Goal: Contribute content: Contribute content

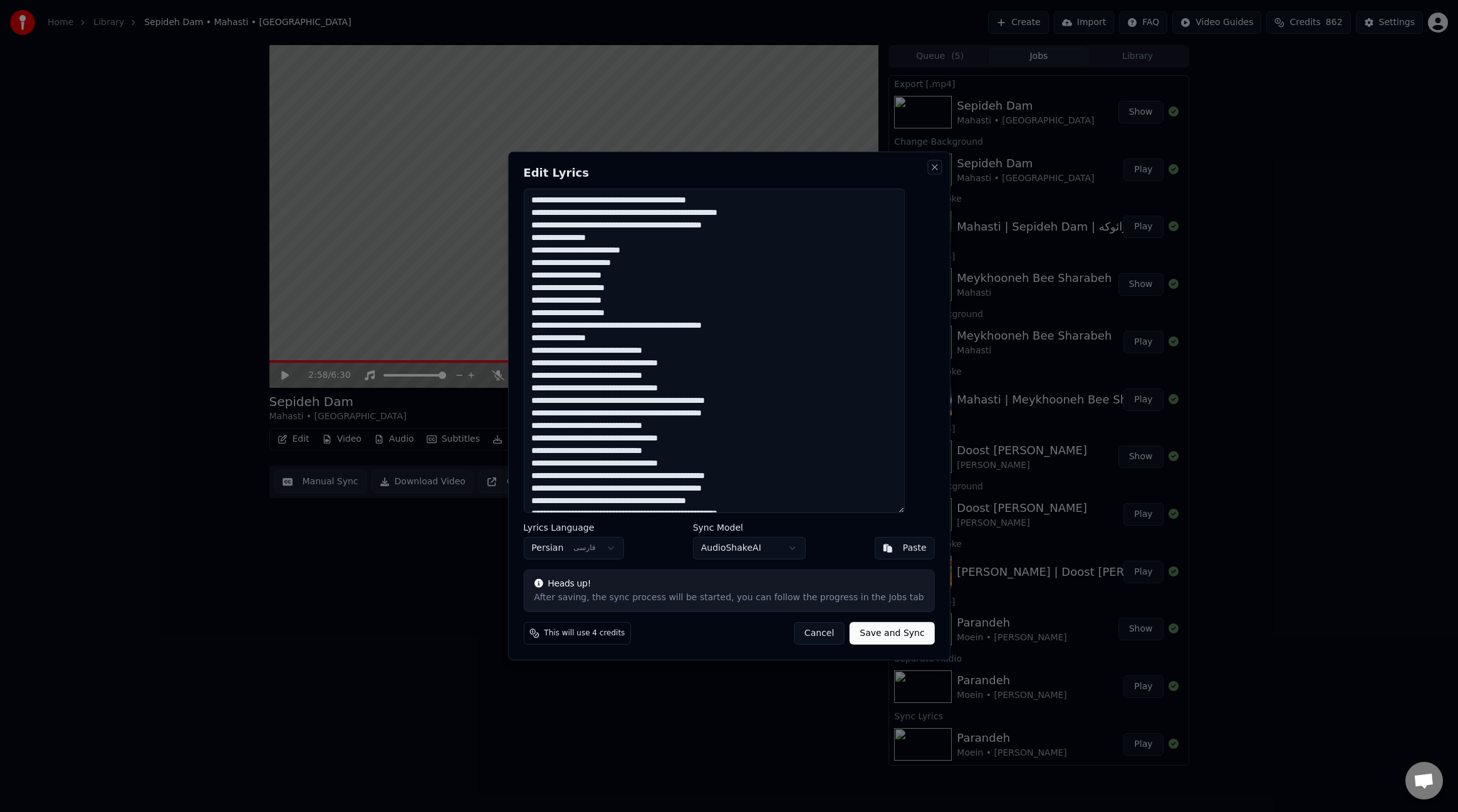
click at [930, 170] on button "Close" at bounding box center [935, 167] width 10 height 10
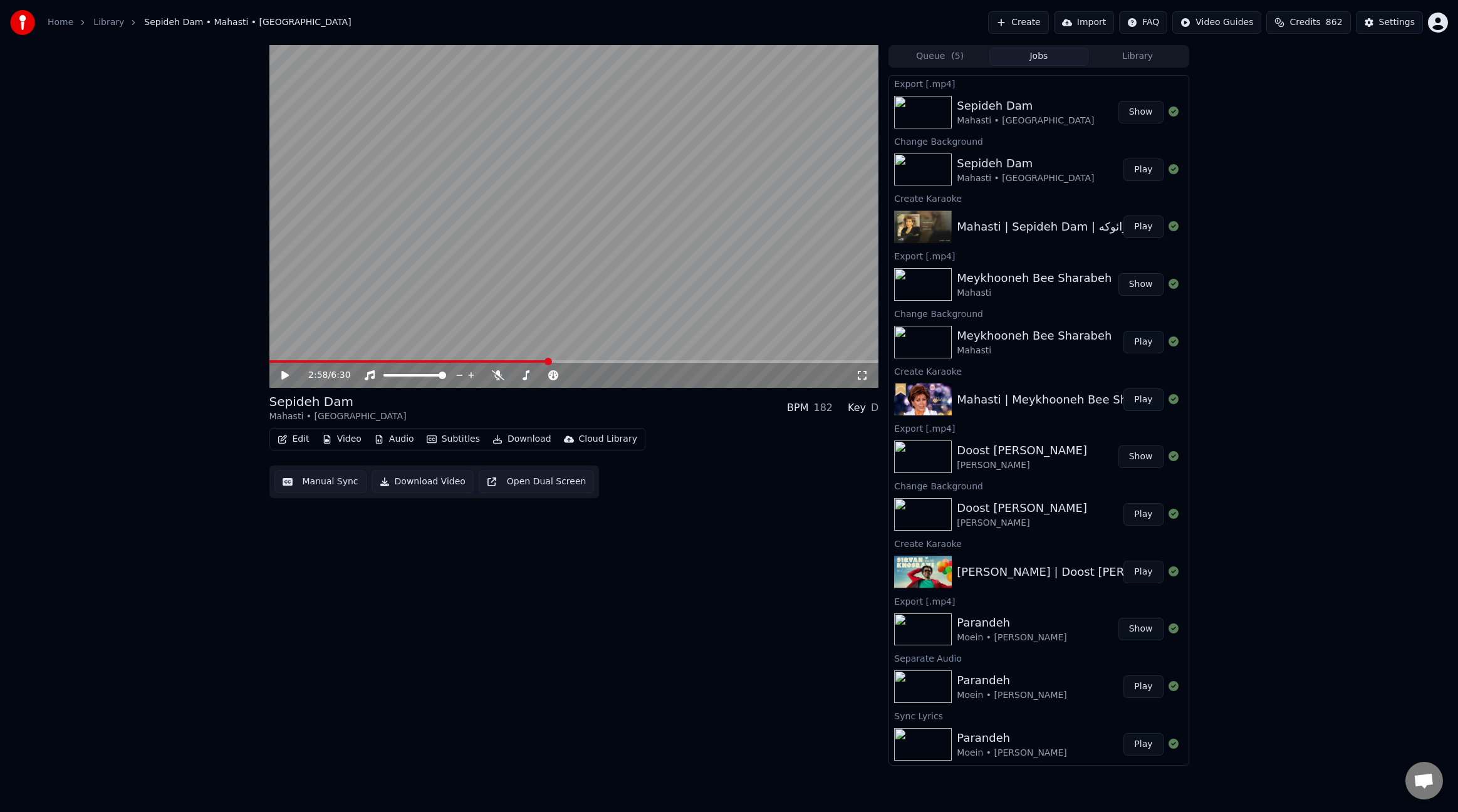
click at [1017, 28] on button "Create" at bounding box center [1018, 23] width 61 height 23
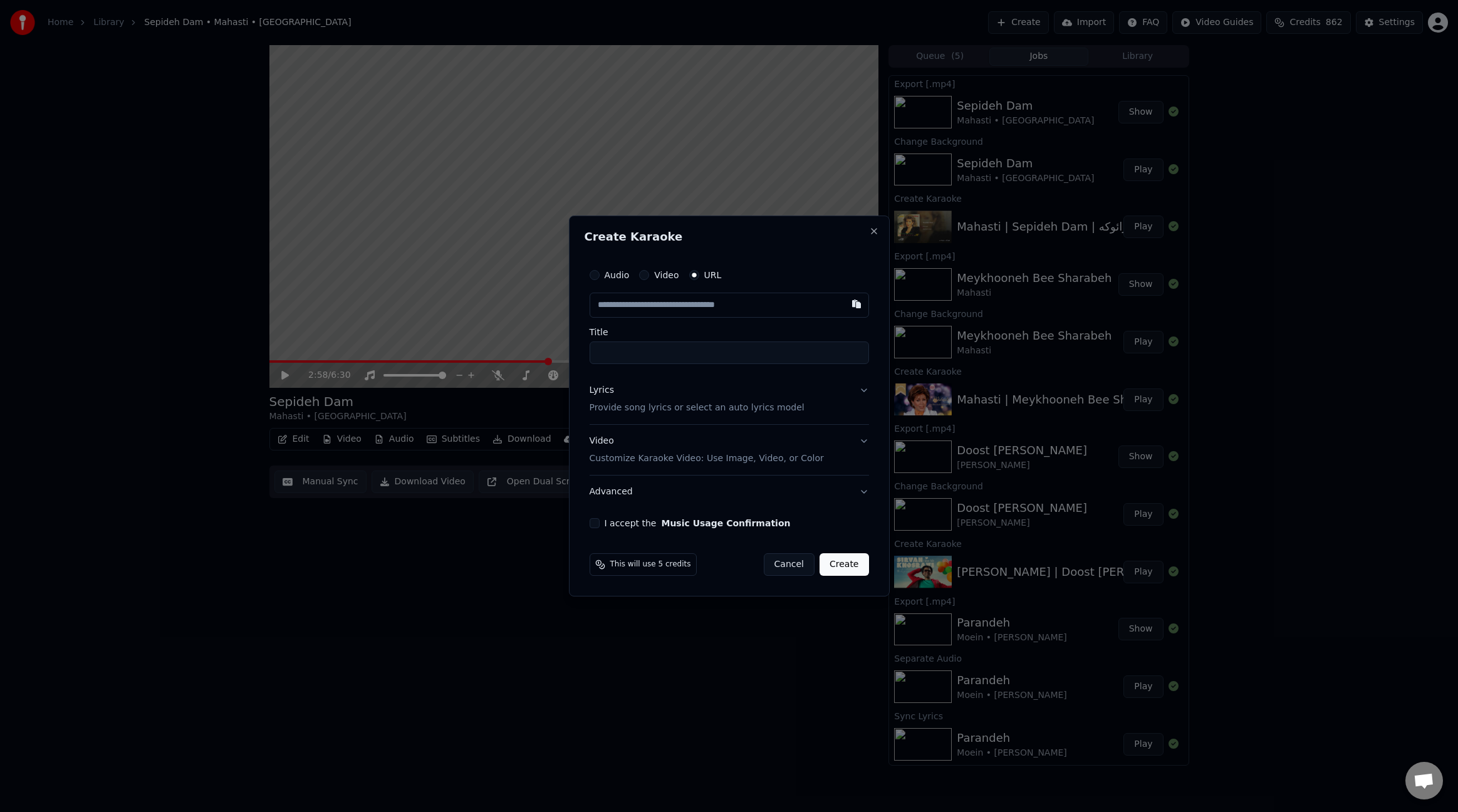
click at [742, 302] on input "text" at bounding box center [729, 305] width 279 height 25
type input "**********"
click at [636, 350] on input "**********" at bounding box center [729, 353] width 279 height 23
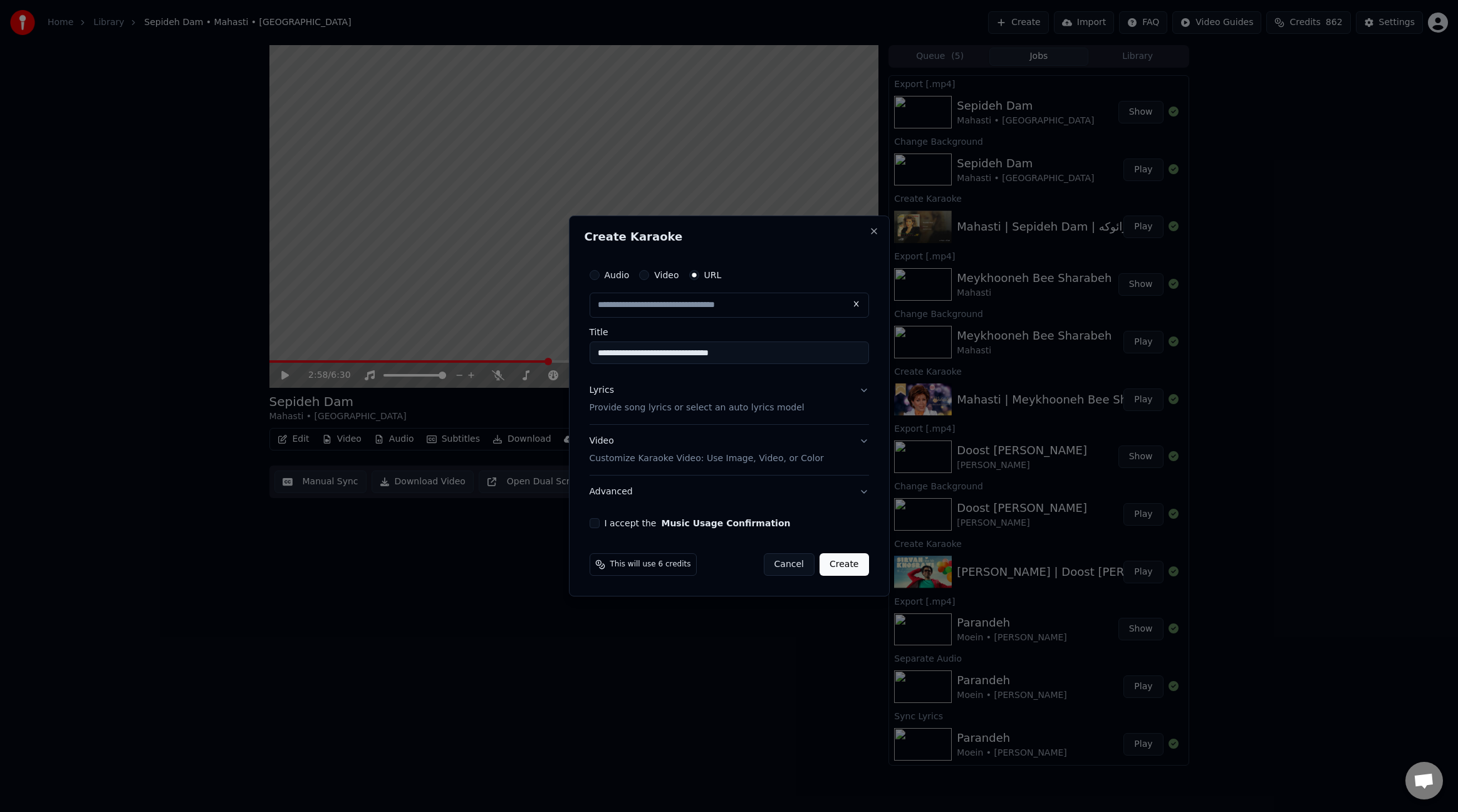
click at [636, 350] on input "**********" at bounding box center [729, 353] width 279 height 23
type input "**********"
click at [715, 352] on input "**********" at bounding box center [729, 353] width 279 height 23
click at [761, 358] on input "**********" at bounding box center [729, 353] width 279 height 23
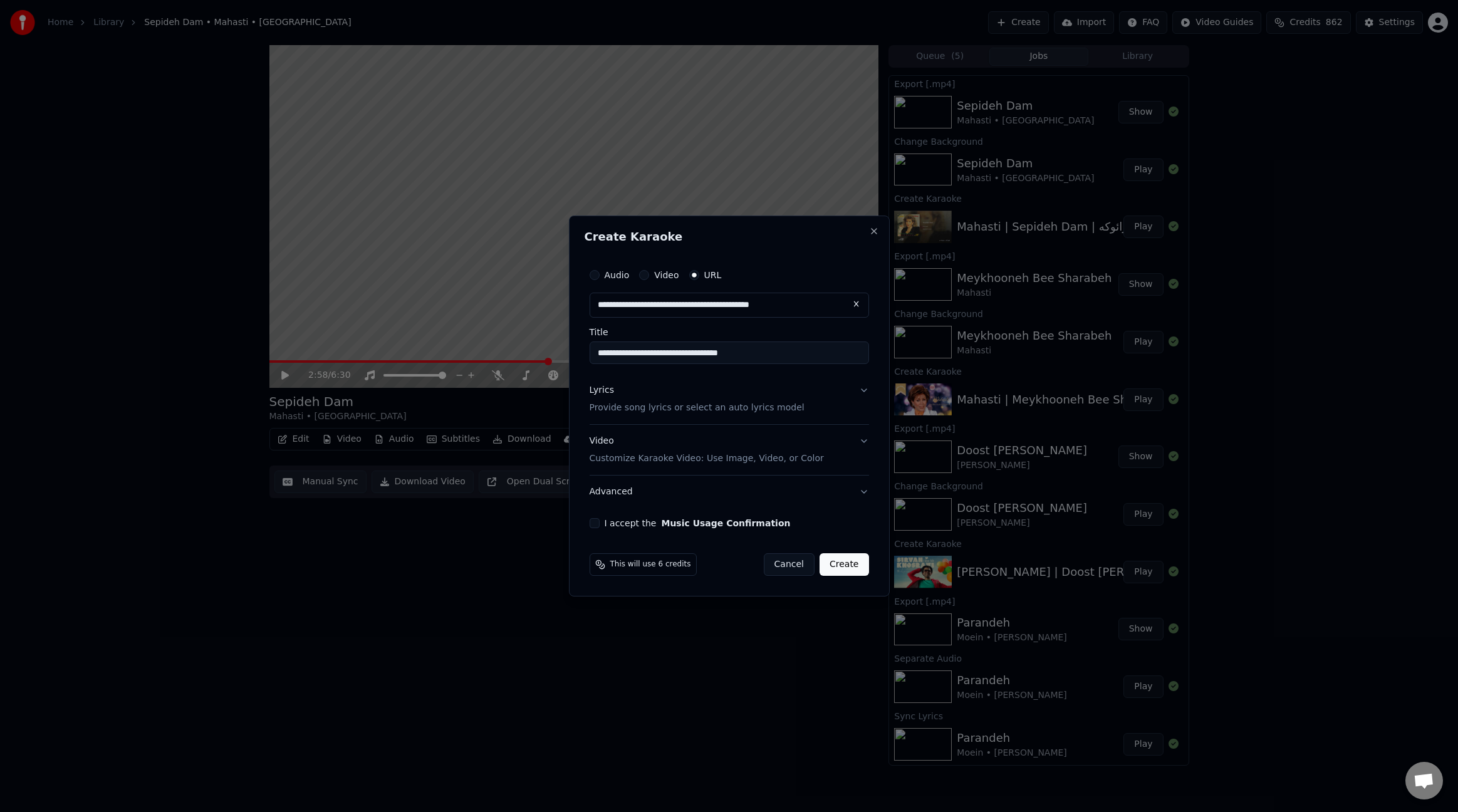
paste input "*********"
type input "**********"
click at [591, 525] on button "I accept the Music Usage Confirmation" at bounding box center [594, 523] width 10 height 10
type button "on"
drag, startPoint x: 773, startPoint y: 353, endPoint x: 719, endPoint y: 348, distance: 54.2
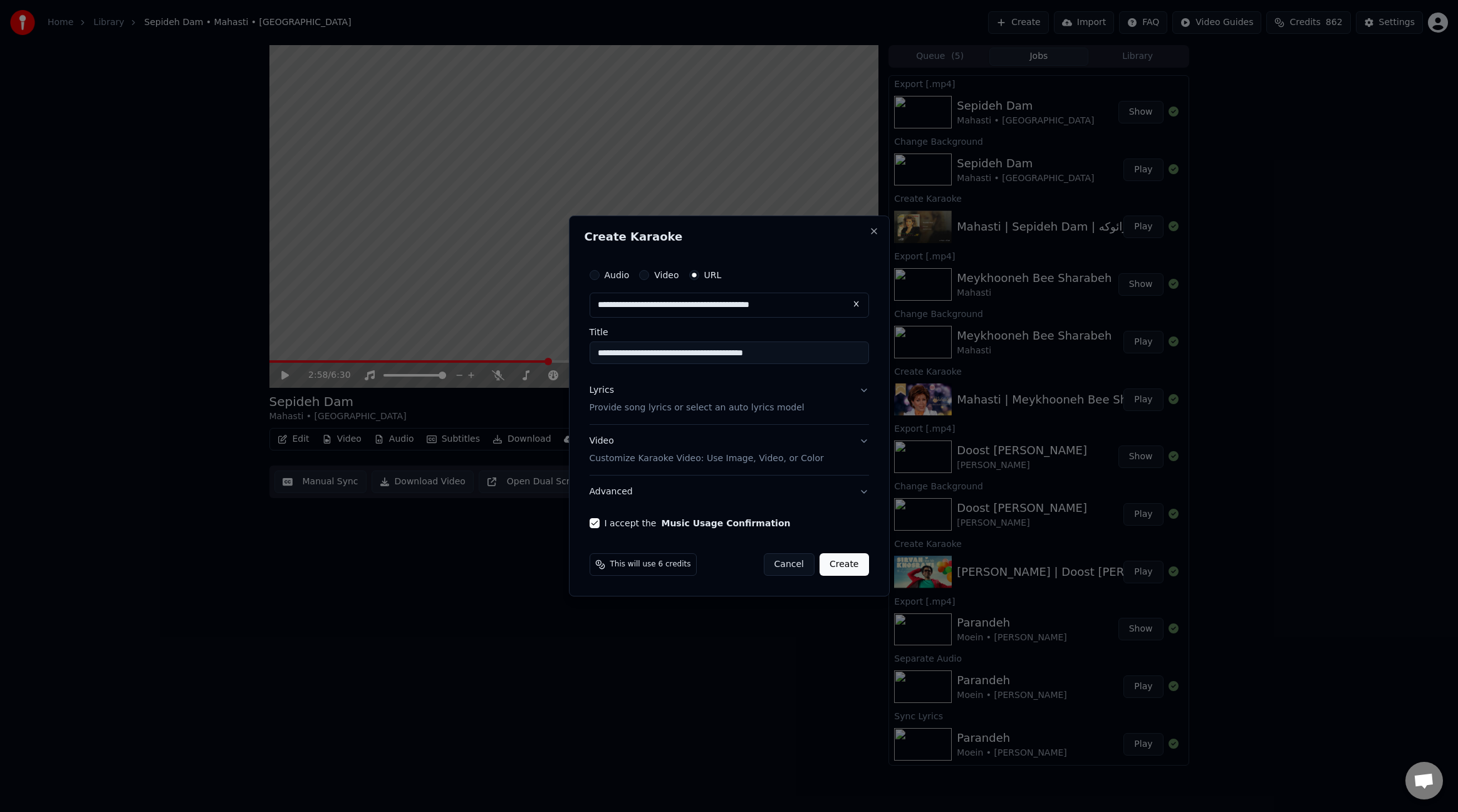
click at [719, 348] on input "**********" at bounding box center [729, 353] width 279 height 23
click at [596, 387] on div "Lyrics" at bounding box center [602, 390] width 25 height 13
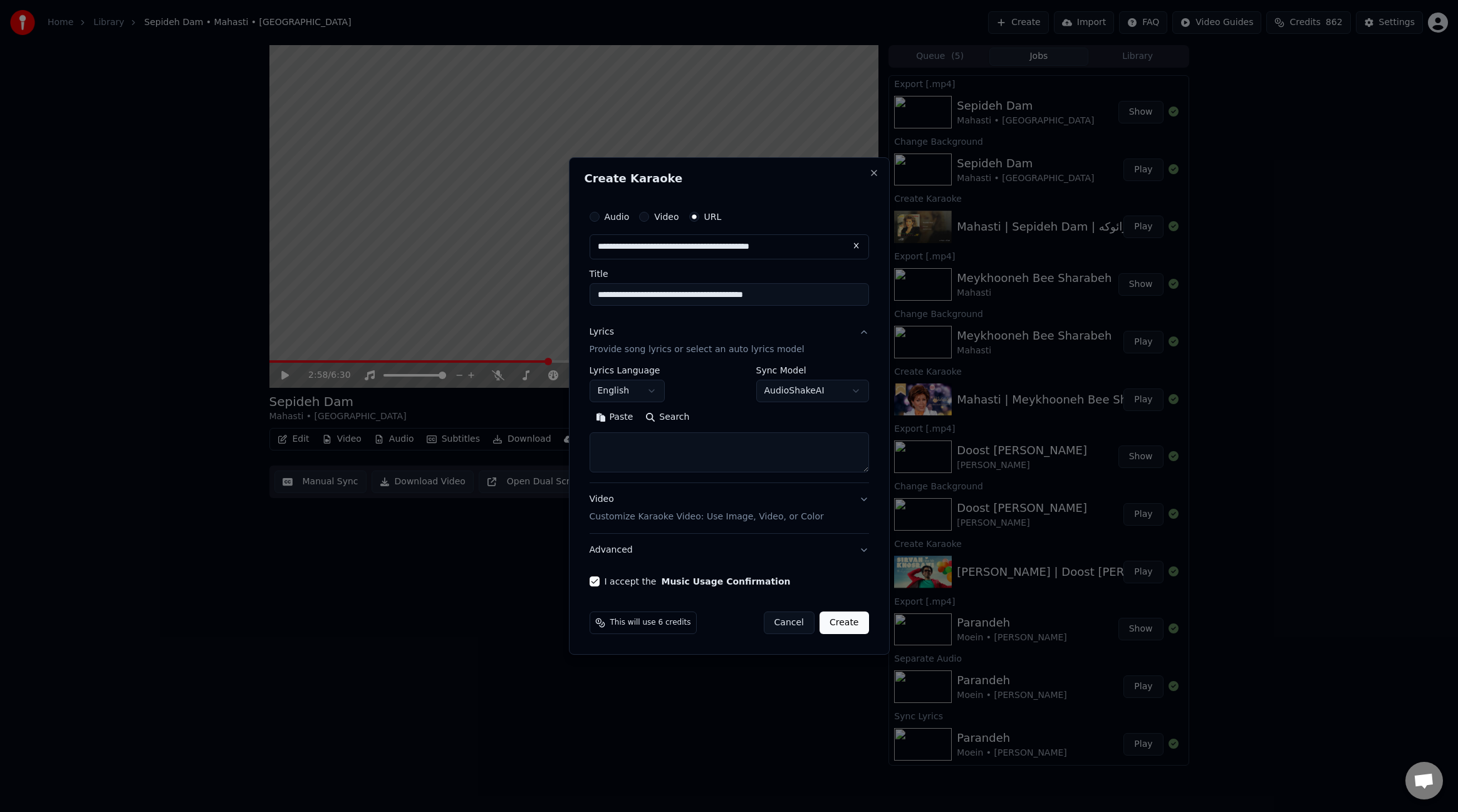
click at [648, 442] on textarea at bounding box center [729, 452] width 279 height 40
paste textarea "**********"
type textarea "**********"
click at [648, 390] on body "Home Library [GEOGRAPHIC_DATA] • Mahasti • Sepideh Dam Create Import FAQ Video …" at bounding box center [729, 406] width 1458 height 812
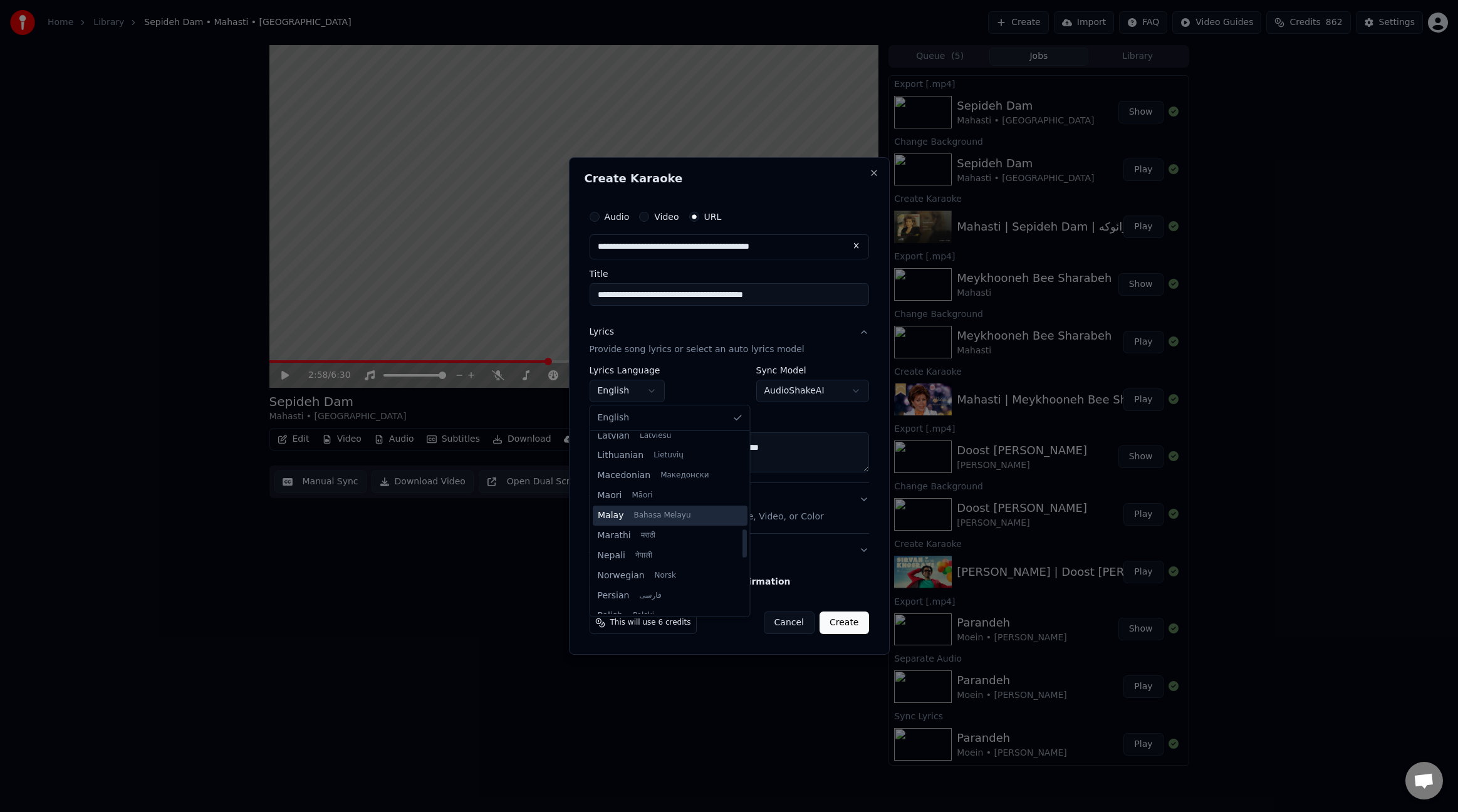
scroll to position [749, 0]
select select "**"
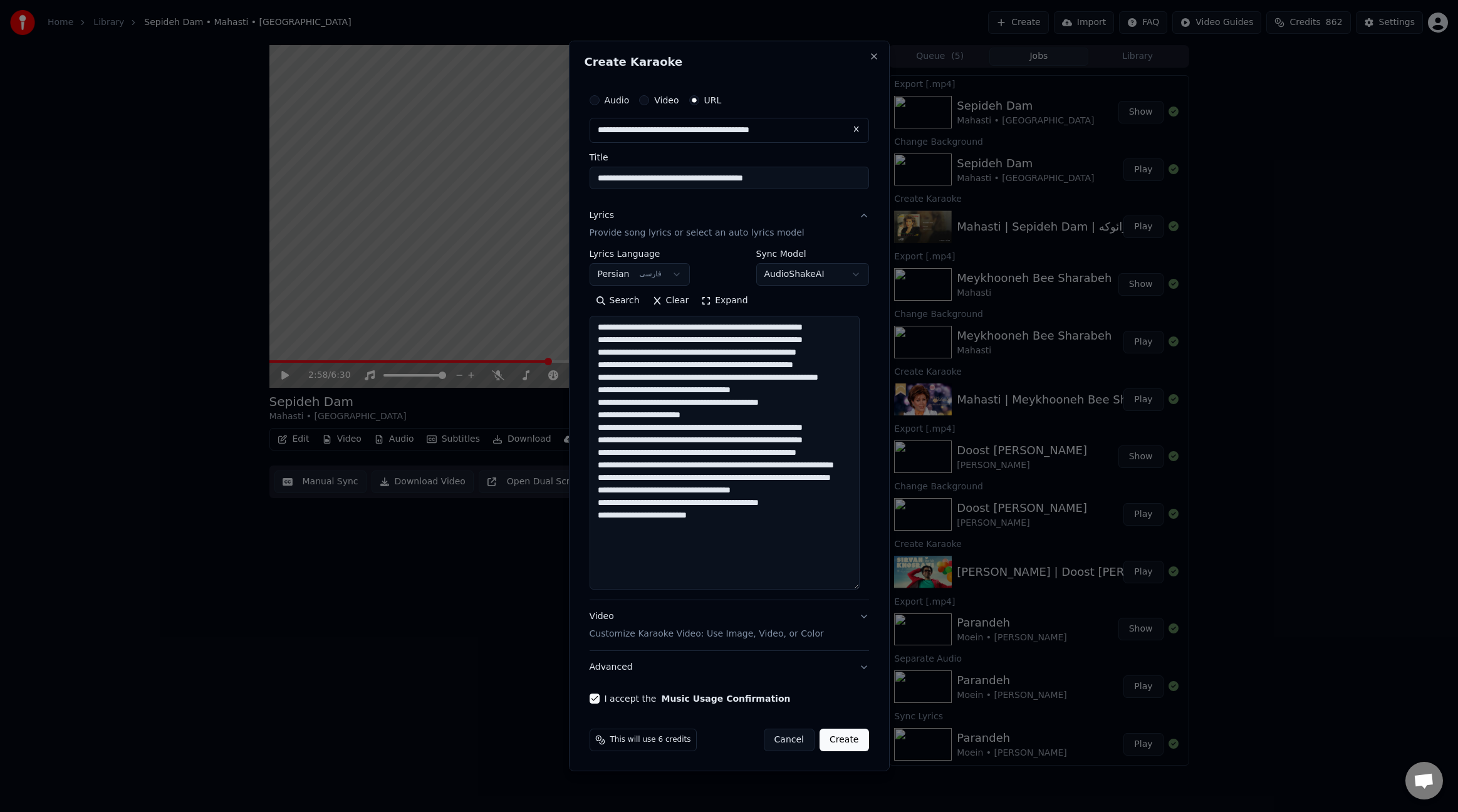
scroll to position [13, 0]
drag, startPoint x: 861, startPoint y: 466, endPoint x: 866, endPoint y: 583, distance: 117.1
click at [866, 583] on div "**********" at bounding box center [729, 406] width 321 height 730
click at [847, 739] on button "Create" at bounding box center [844, 740] width 49 height 23
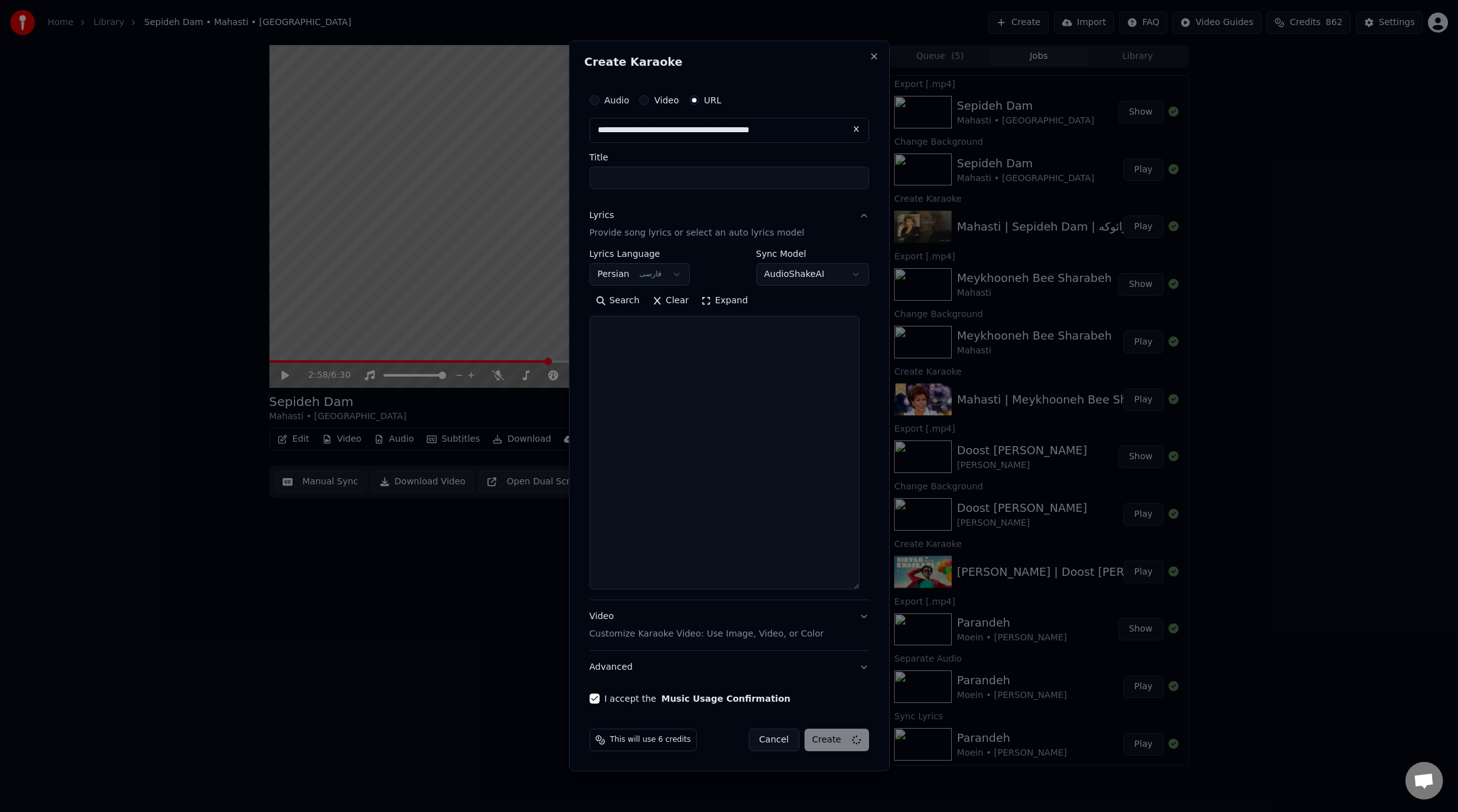
select select
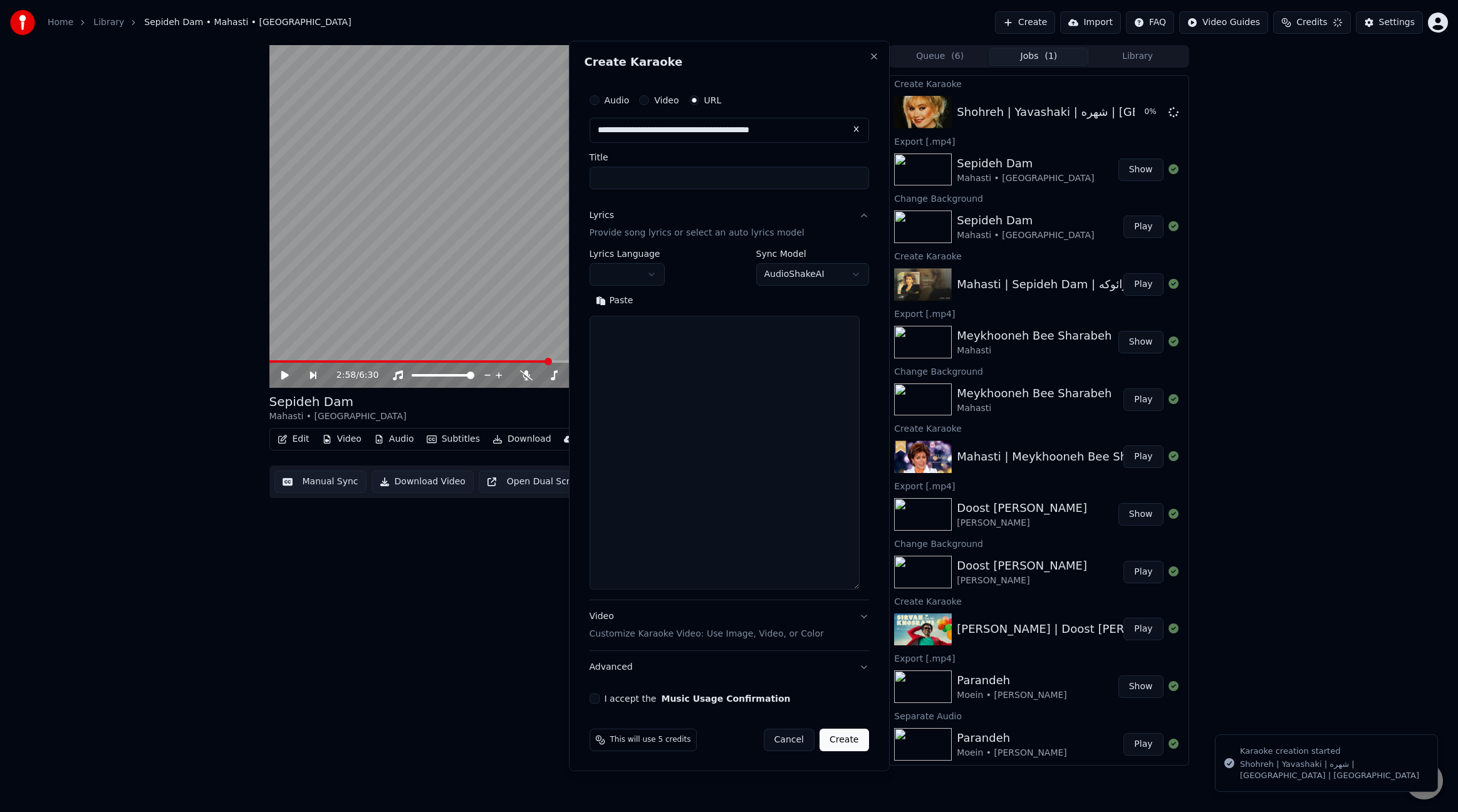
scroll to position [0, 0]
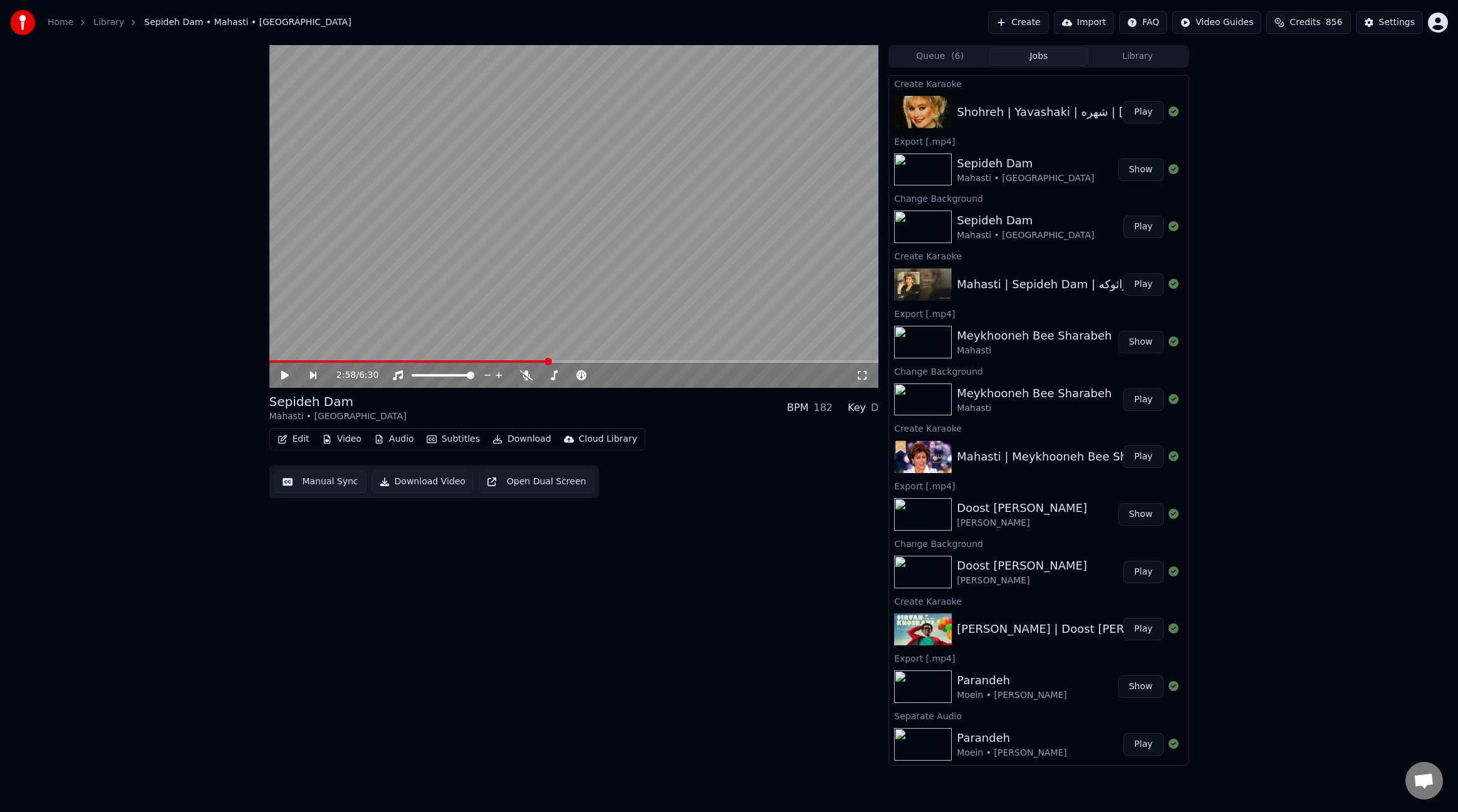
click at [1145, 108] on button "Play" at bounding box center [1143, 112] width 39 height 23
click at [350, 438] on button "Video" at bounding box center [342, 439] width 49 height 17
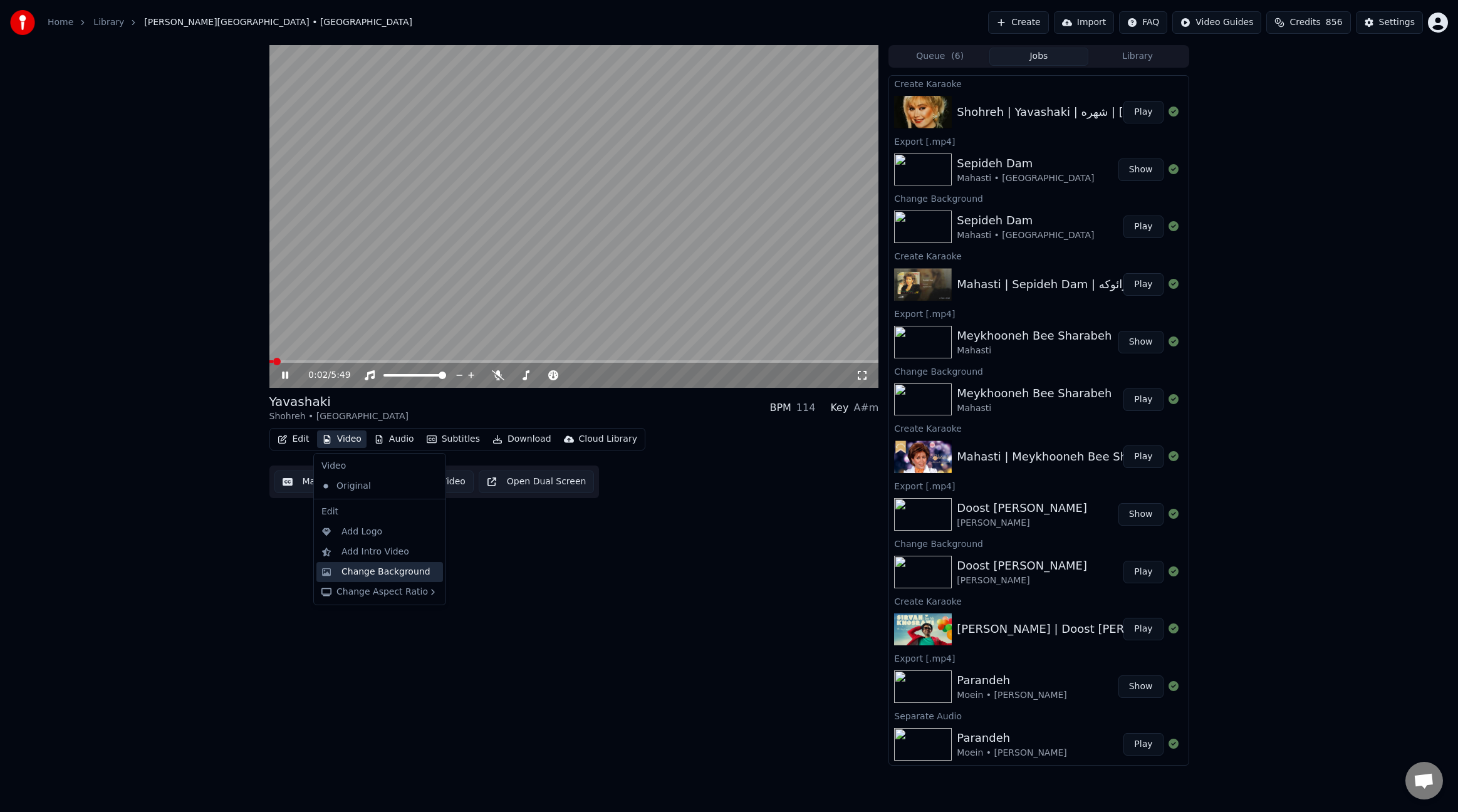
click at [373, 573] on div "Change Background" at bounding box center [386, 571] width 89 height 13
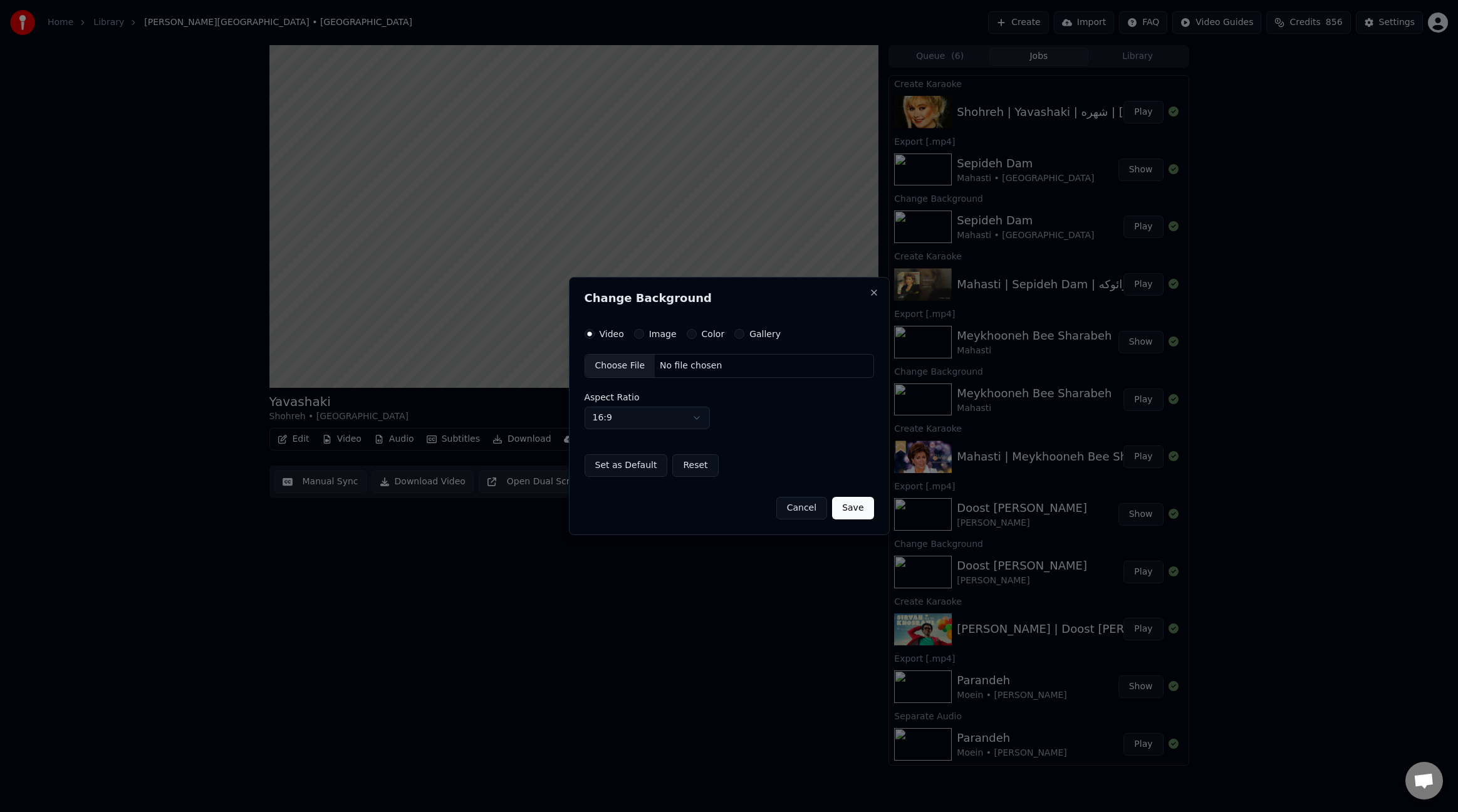
click at [640, 335] on button "Image" at bounding box center [639, 333] width 10 height 10
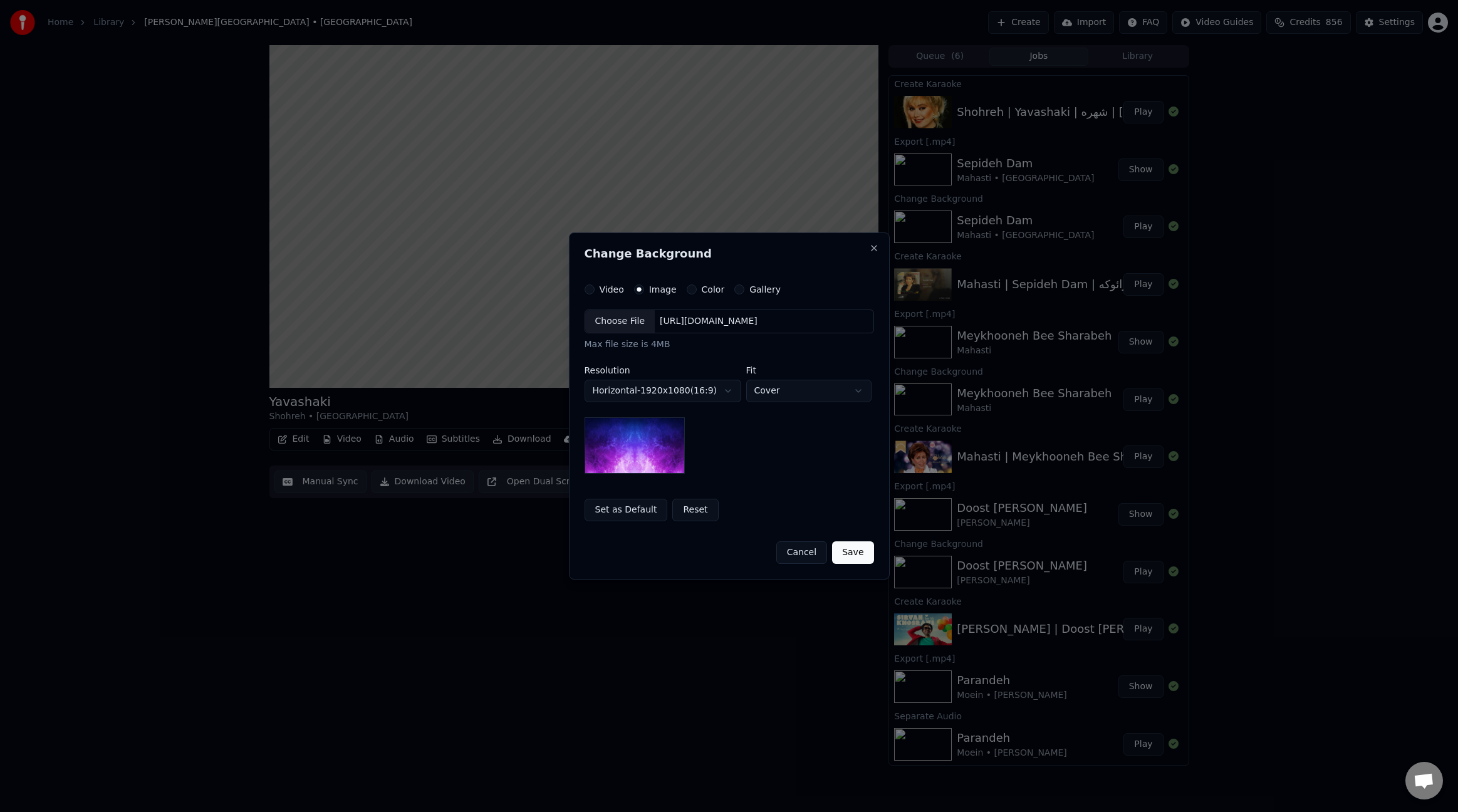
click at [620, 322] on div "Choose File" at bounding box center [620, 321] width 70 height 23
click at [863, 549] on button "Save" at bounding box center [853, 553] width 41 height 23
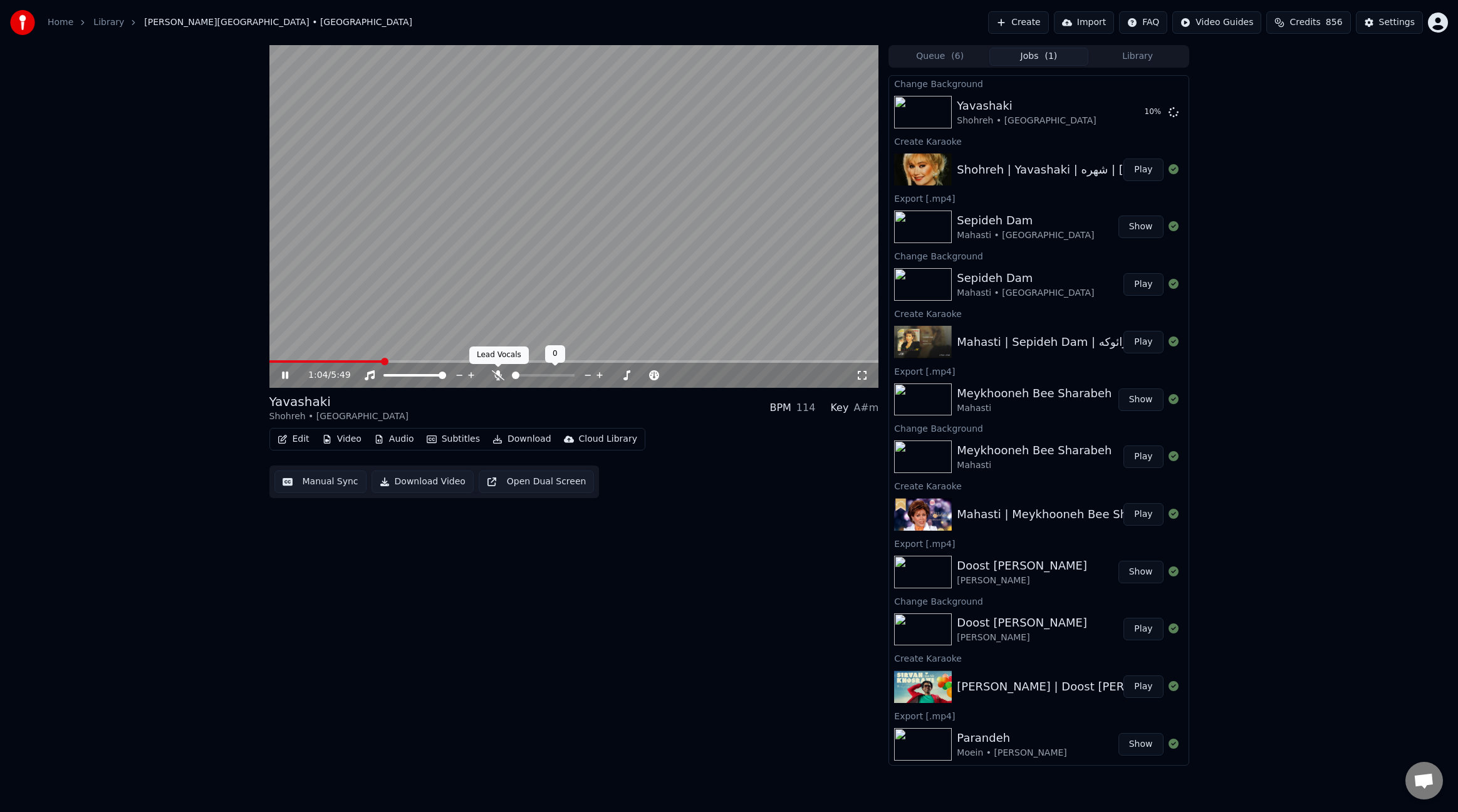
click at [497, 377] on icon at bounding box center [498, 375] width 13 height 10
click at [501, 372] on icon at bounding box center [498, 375] width 13 height 10
click at [495, 376] on icon at bounding box center [498, 375] width 13 height 10
click at [1139, 113] on button "Play" at bounding box center [1143, 112] width 39 height 23
click at [342, 360] on span at bounding box center [574, 362] width 610 height 3
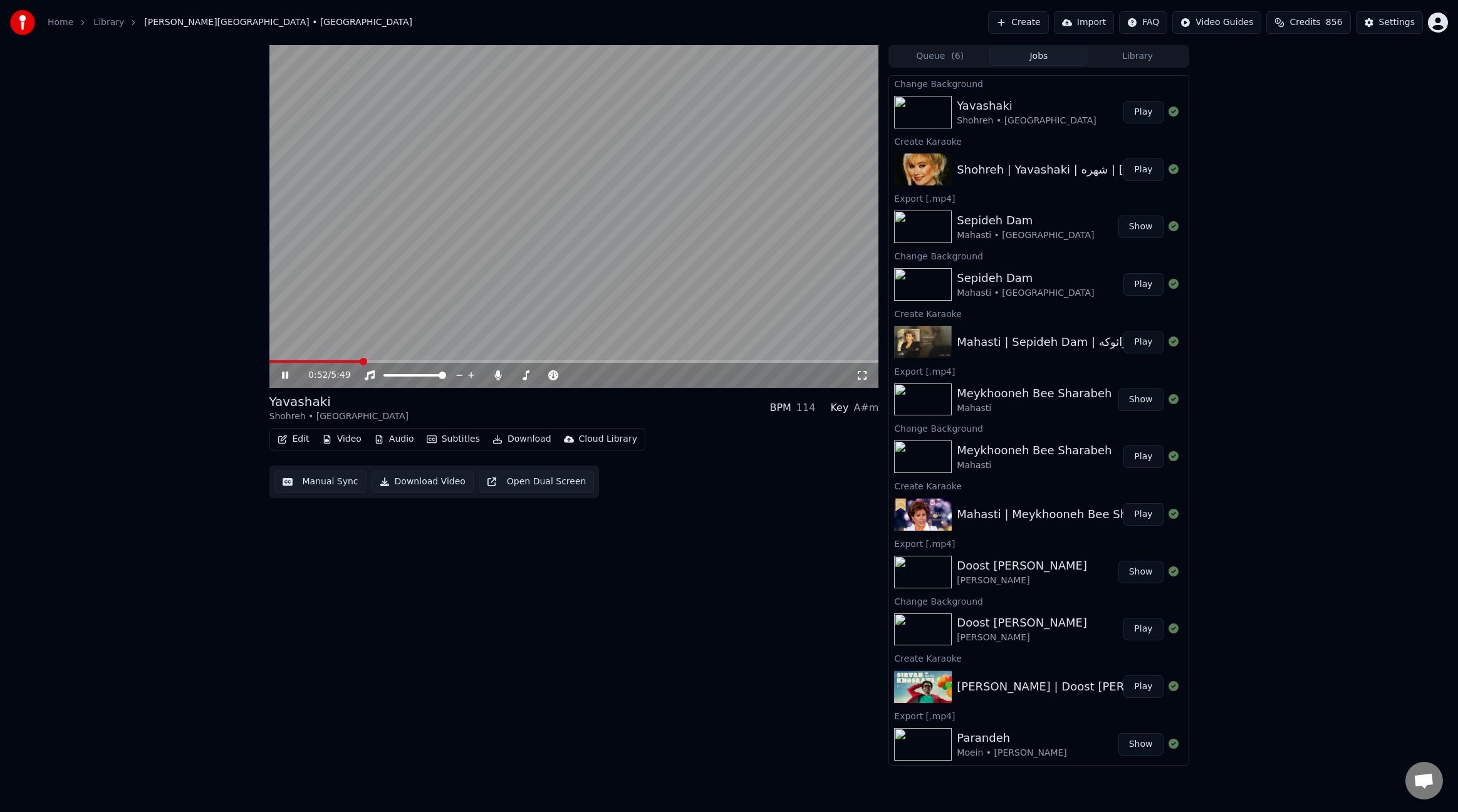
click at [300, 441] on button "Edit" at bounding box center [293, 439] width 42 height 17
click at [336, 468] on div "Edit Lyrics" at bounding box center [320, 466] width 45 height 13
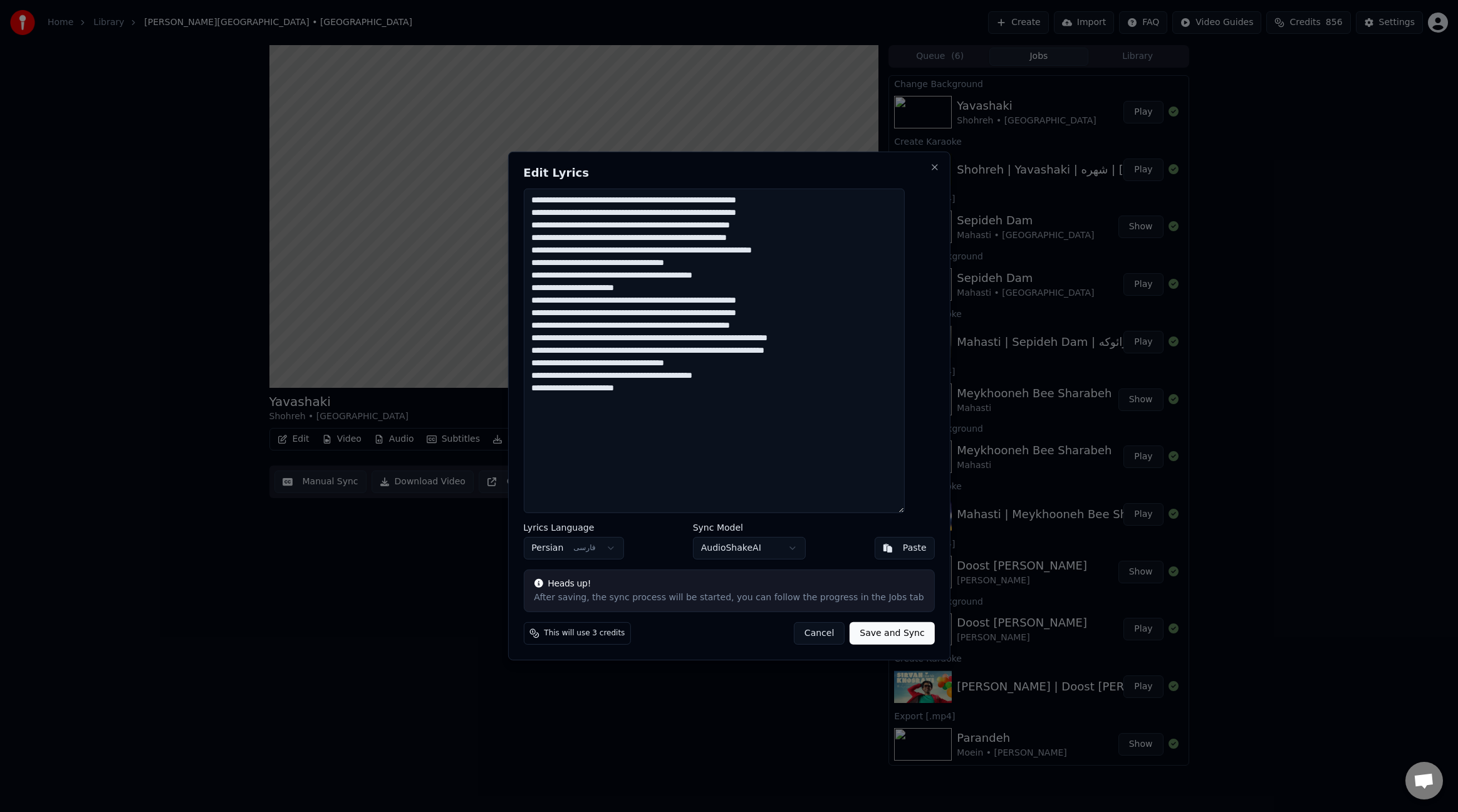
click at [775, 228] on textarea "**********" at bounding box center [714, 351] width 381 height 325
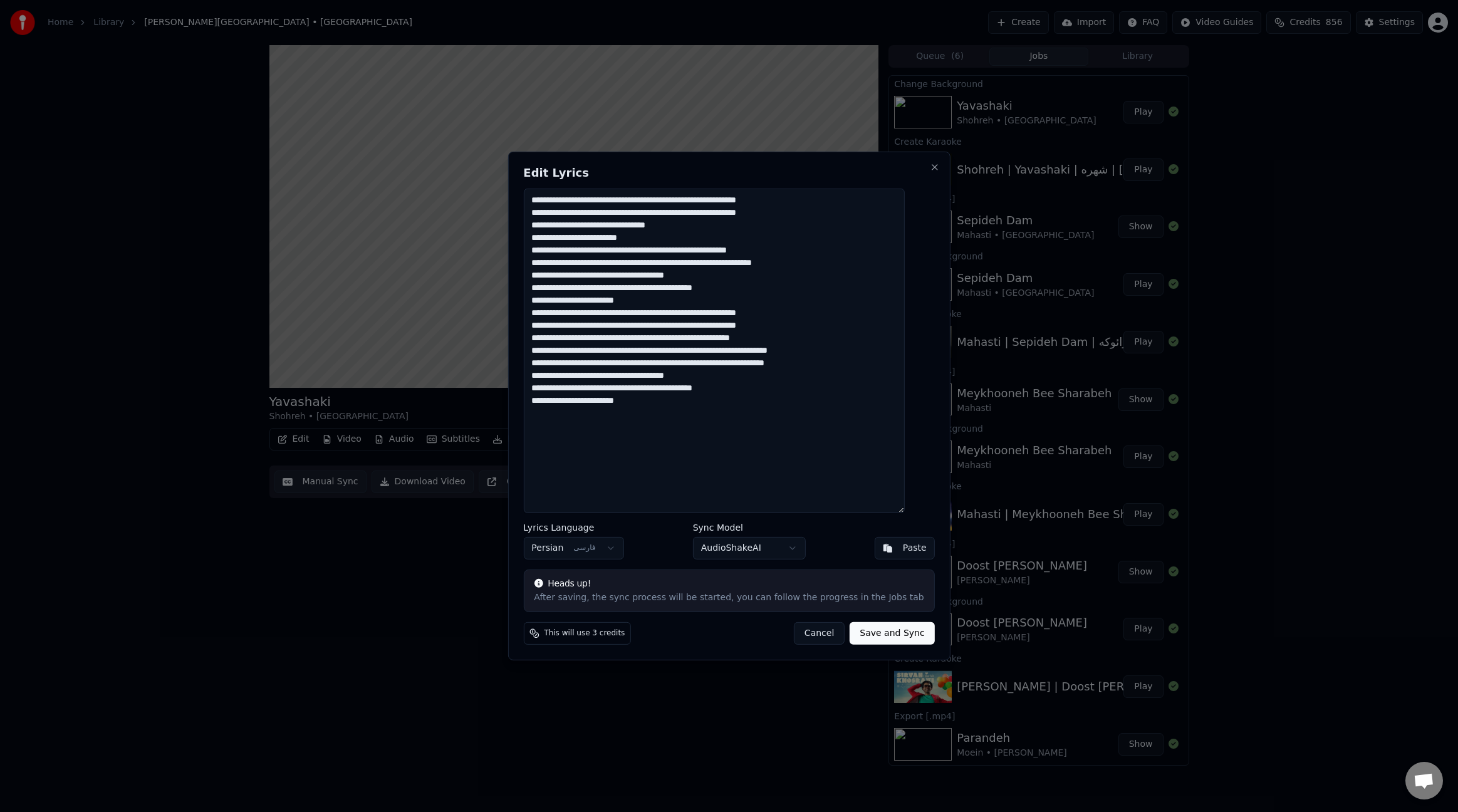
drag, startPoint x: 816, startPoint y: 237, endPoint x: 910, endPoint y: 239, distance: 94.0
click at [904, 239] on textarea "**********" at bounding box center [714, 351] width 381 height 325
click at [812, 240] on textarea "**********" at bounding box center [714, 351] width 381 height 325
click at [876, 275] on textarea "**********" at bounding box center [714, 351] width 381 height 325
click at [786, 263] on textarea "**********" at bounding box center [714, 351] width 381 height 325
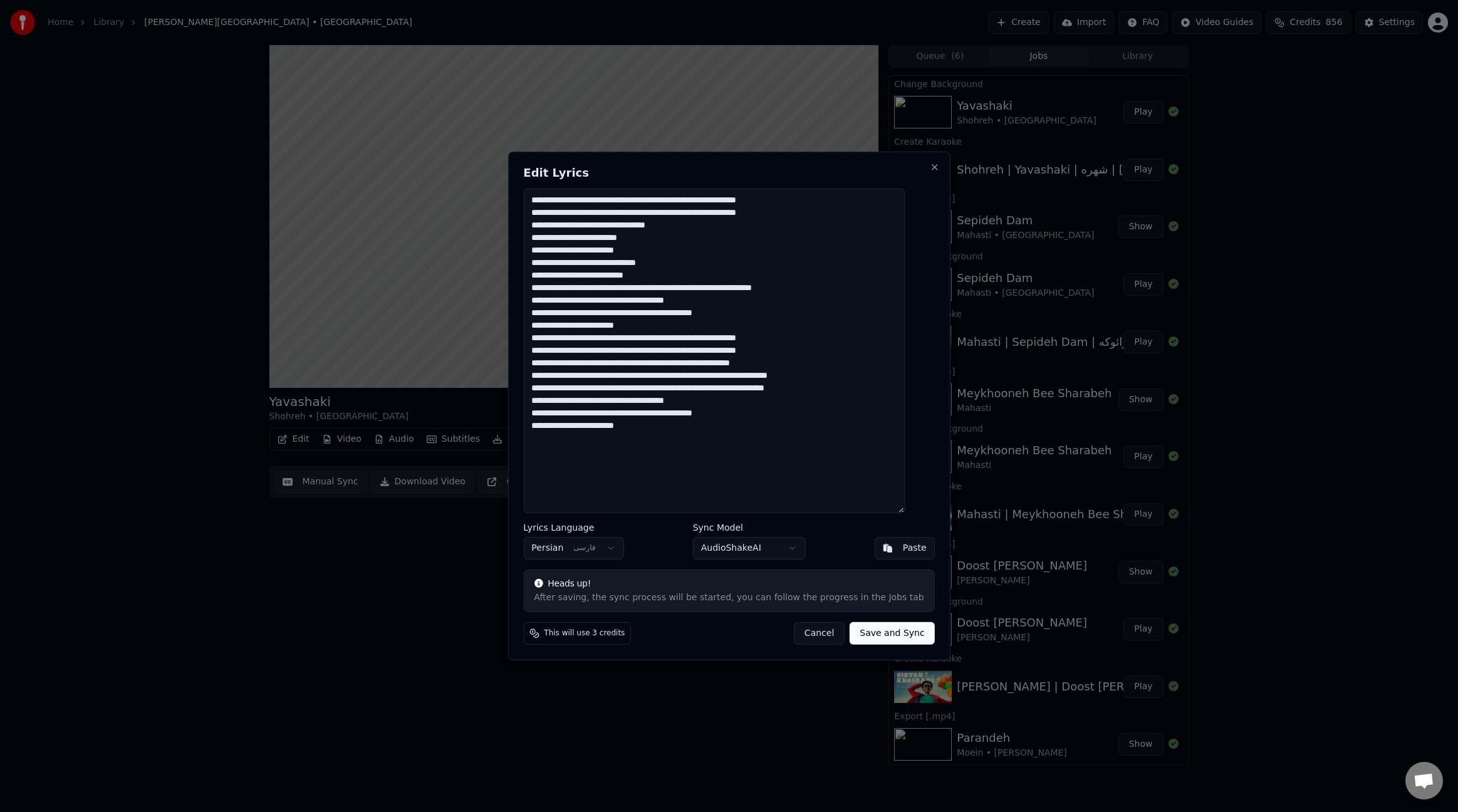
click at [791, 290] on textarea "**********" at bounding box center [714, 351] width 381 height 325
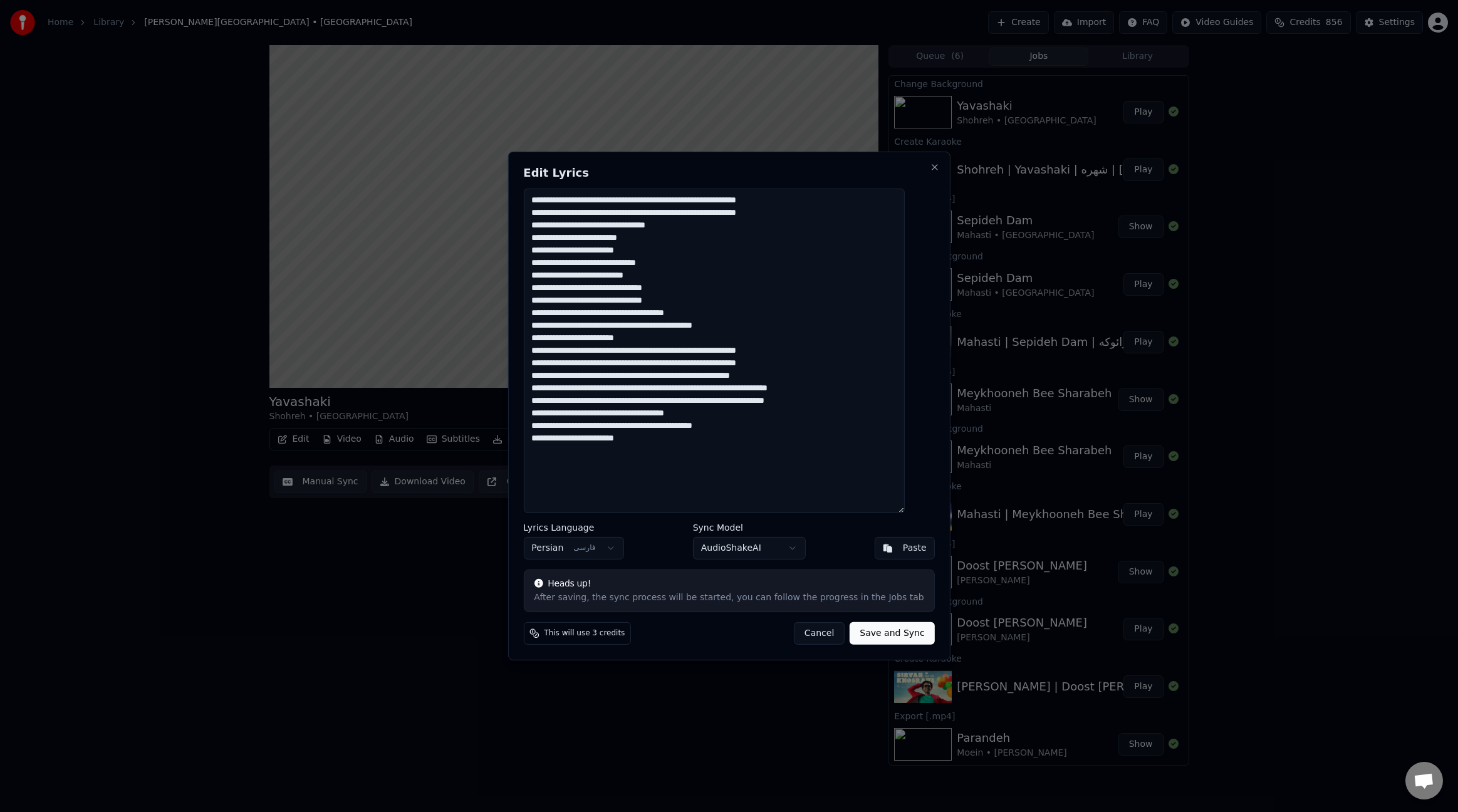
click at [787, 201] on textarea "**********" at bounding box center [714, 351] width 381 height 325
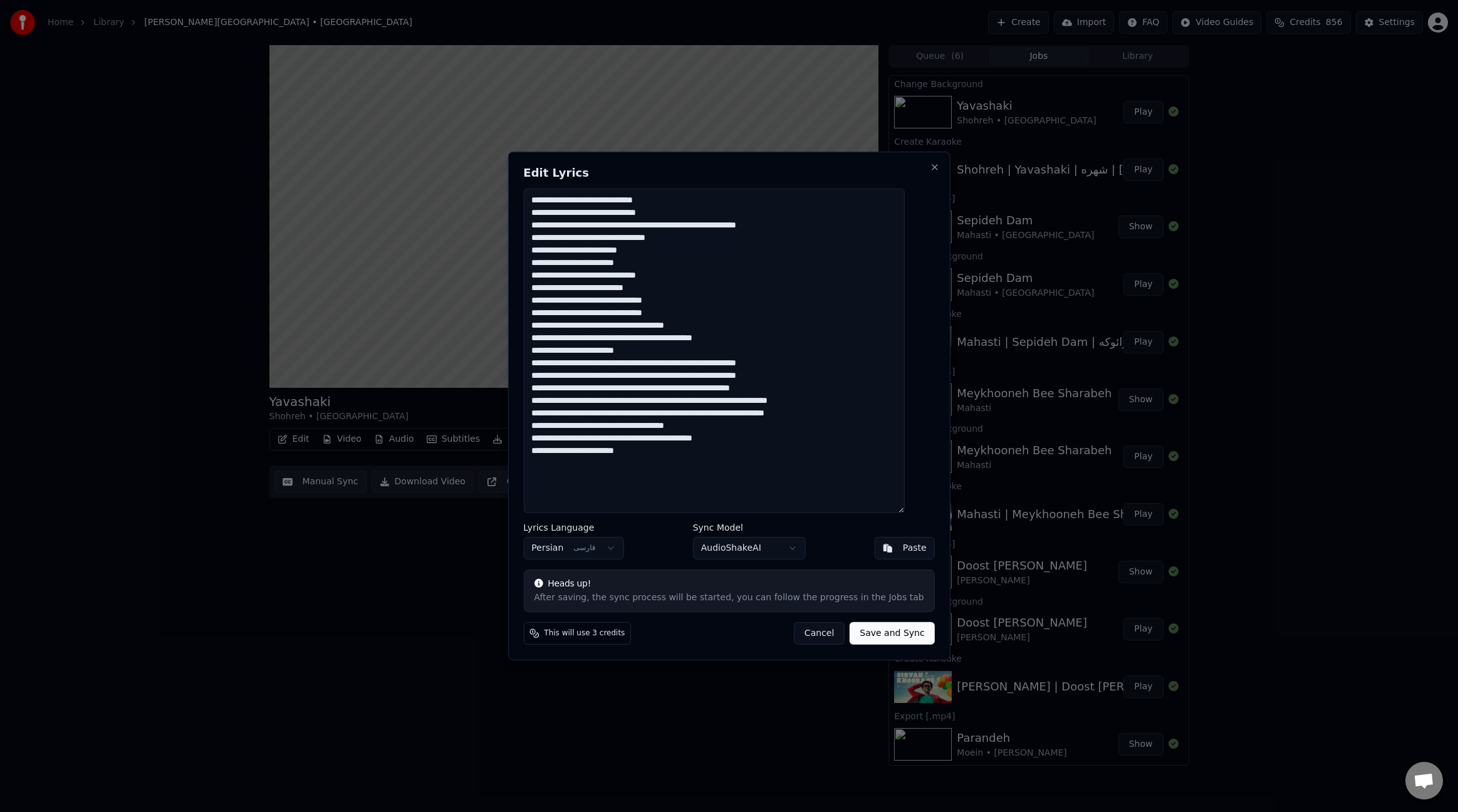
click at [785, 226] on textarea "**********" at bounding box center [714, 351] width 381 height 325
click at [783, 225] on textarea "**********" at bounding box center [714, 351] width 381 height 325
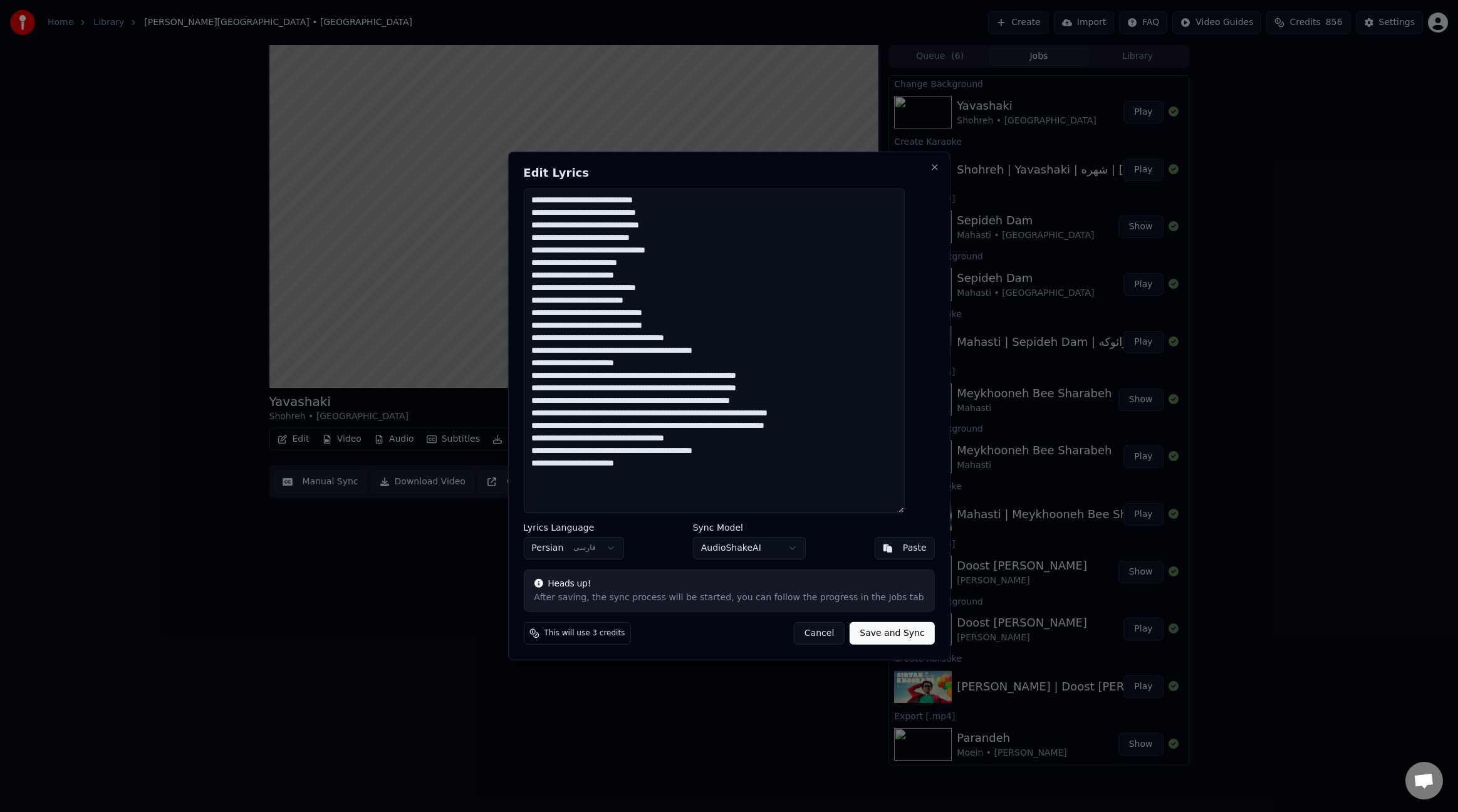
click at [852, 364] on textarea "**********" at bounding box center [714, 351] width 381 height 325
click at [809, 364] on textarea "**********" at bounding box center [714, 351] width 381 height 325
paste textarea "**********"
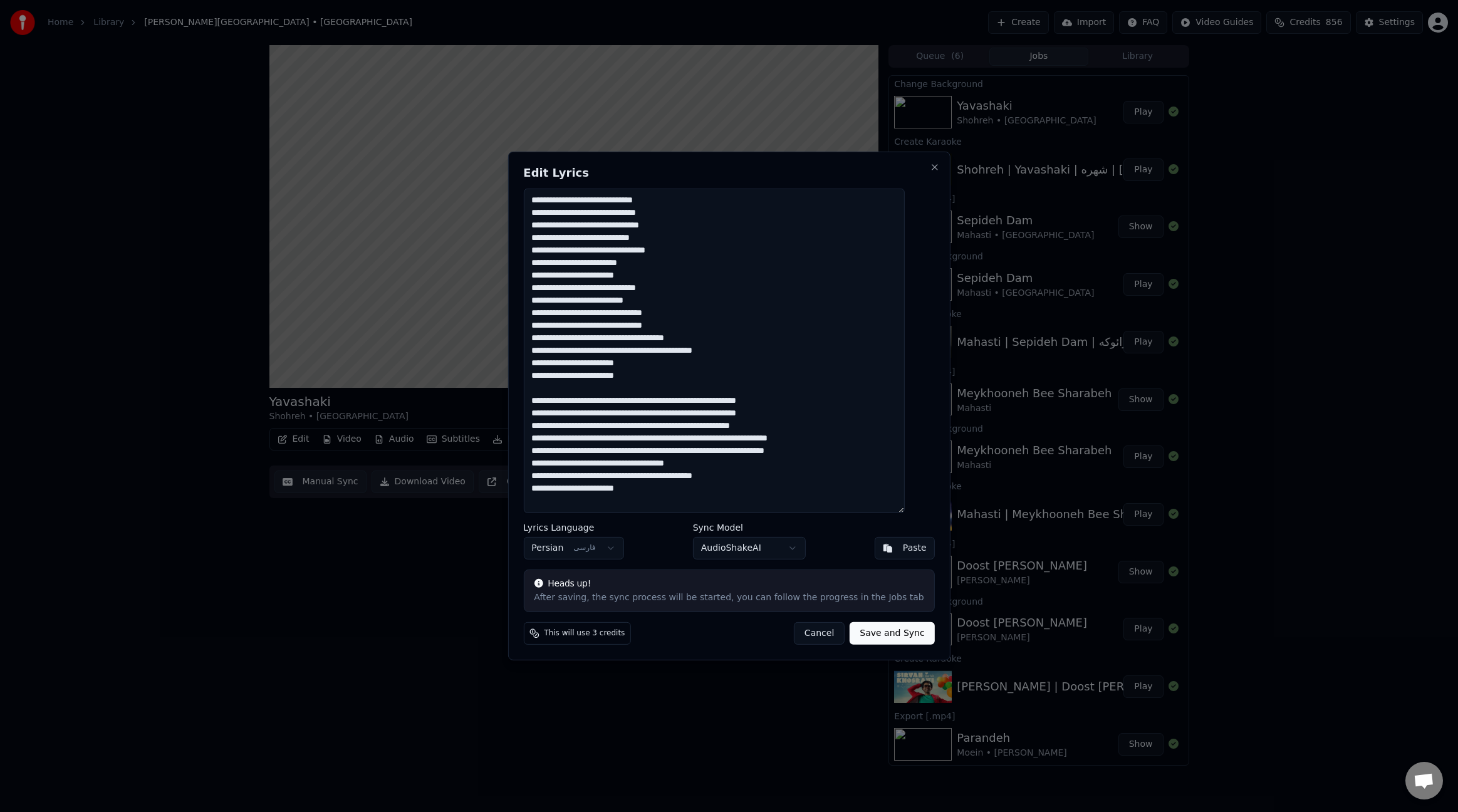
click at [787, 402] on textarea "**********" at bounding box center [714, 351] width 381 height 325
click at [785, 428] on textarea "**********" at bounding box center [714, 351] width 381 height 325
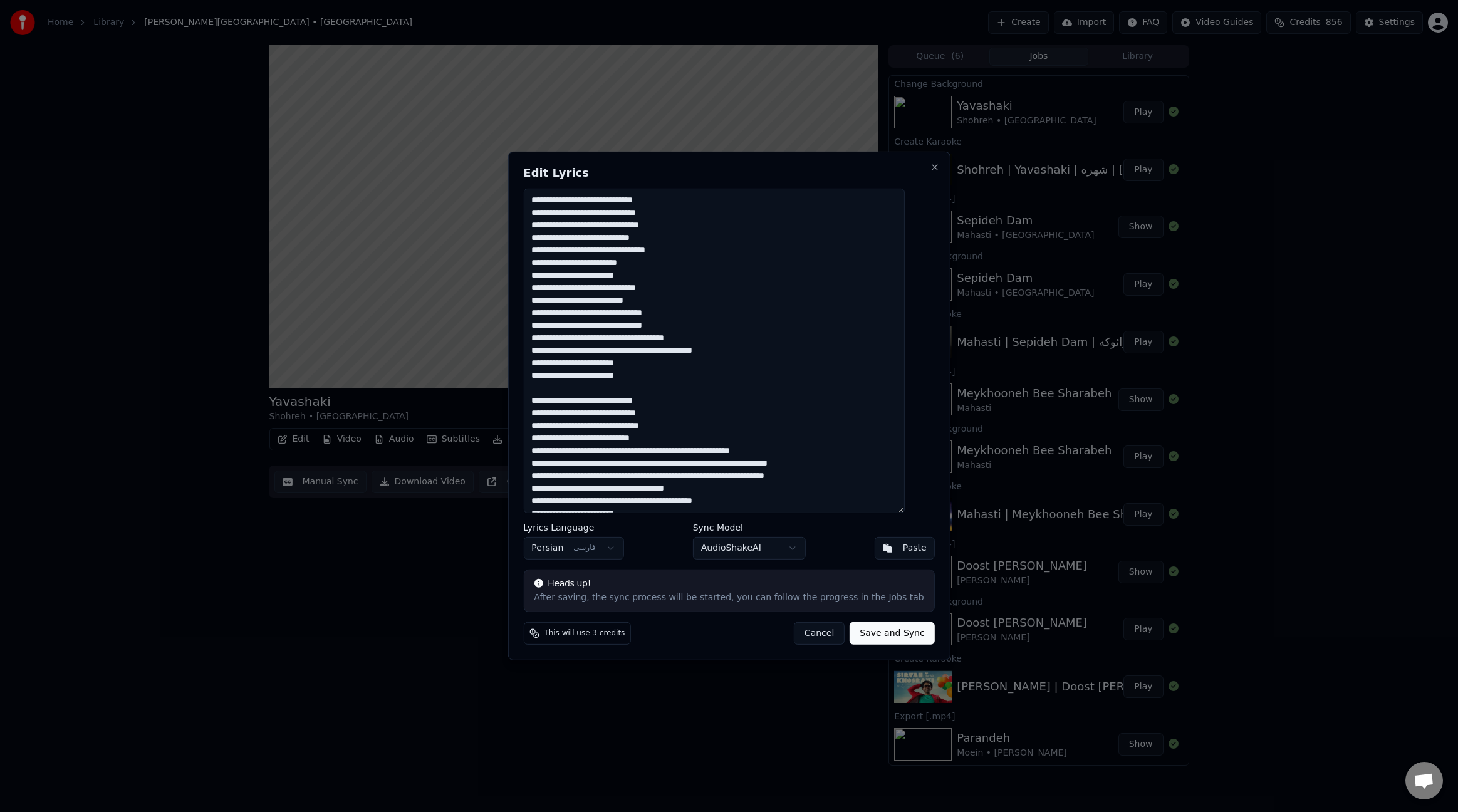
click at [776, 452] on textarea "**********" at bounding box center [714, 351] width 381 height 325
click at [876, 467] on textarea "**********" at bounding box center [714, 351] width 381 height 325
click at [816, 463] on textarea "**********" at bounding box center [714, 351] width 381 height 325
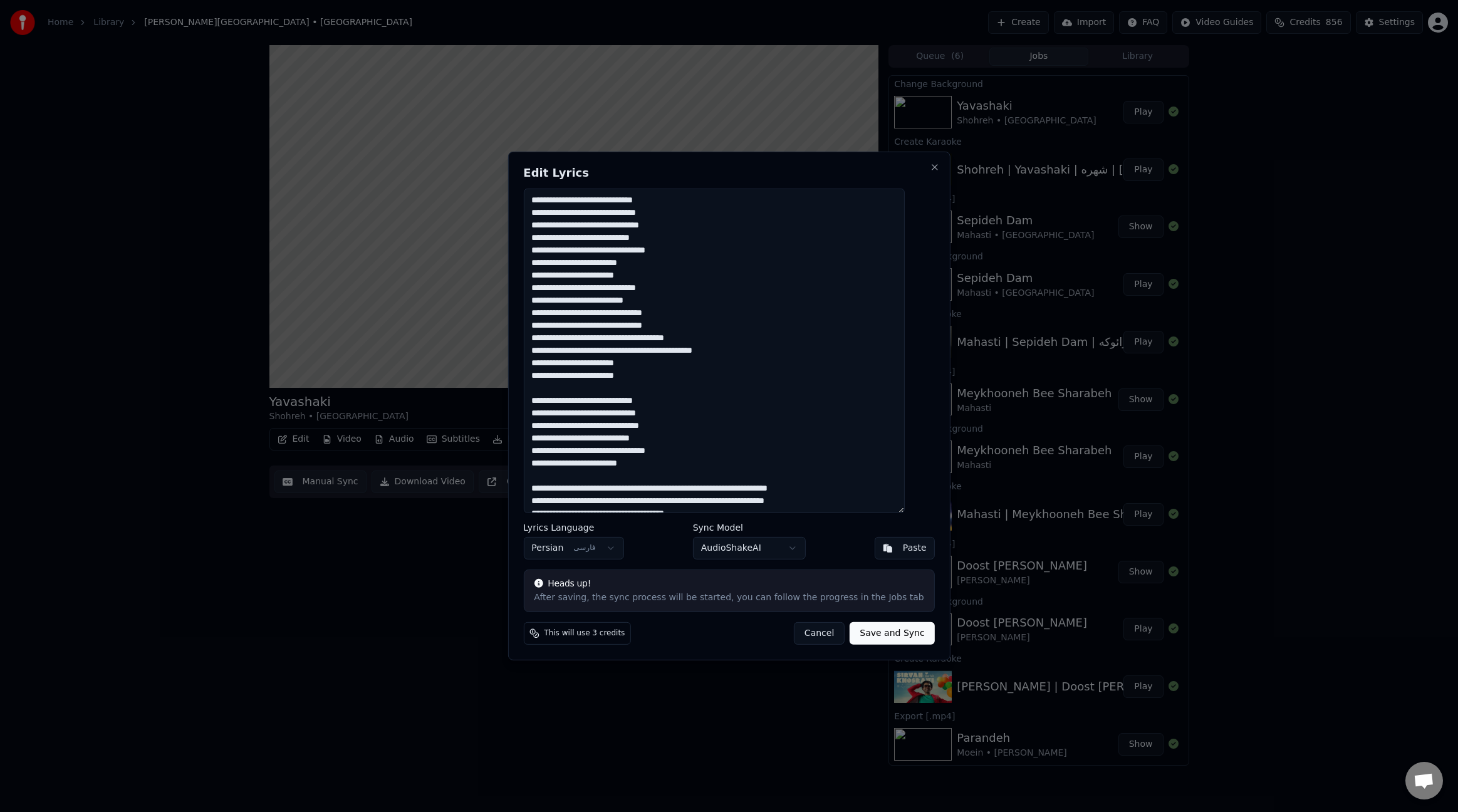
paste textarea "**********"
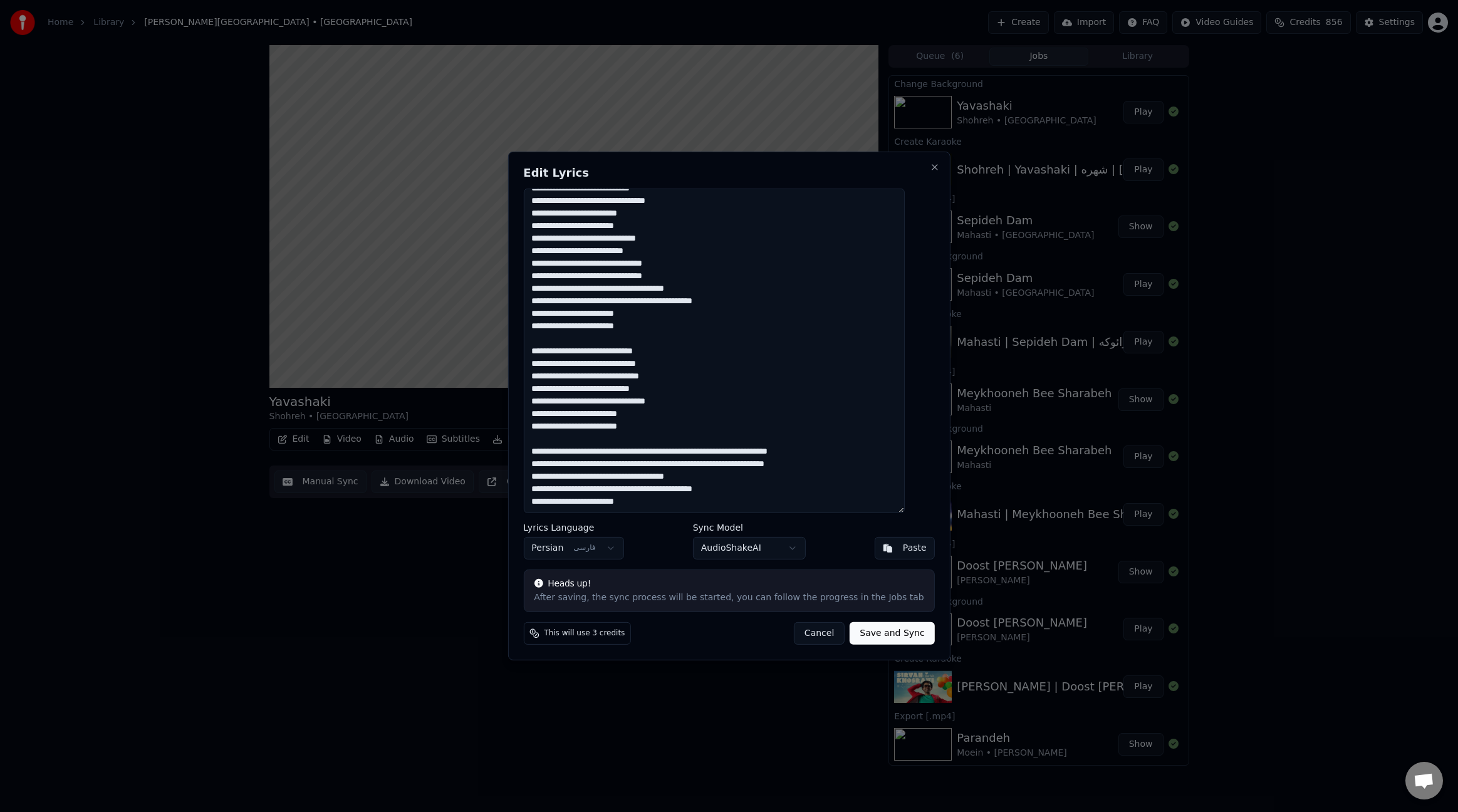
scroll to position [49, 0]
click at [773, 452] on textarea "**********" at bounding box center [714, 351] width 381 height 325
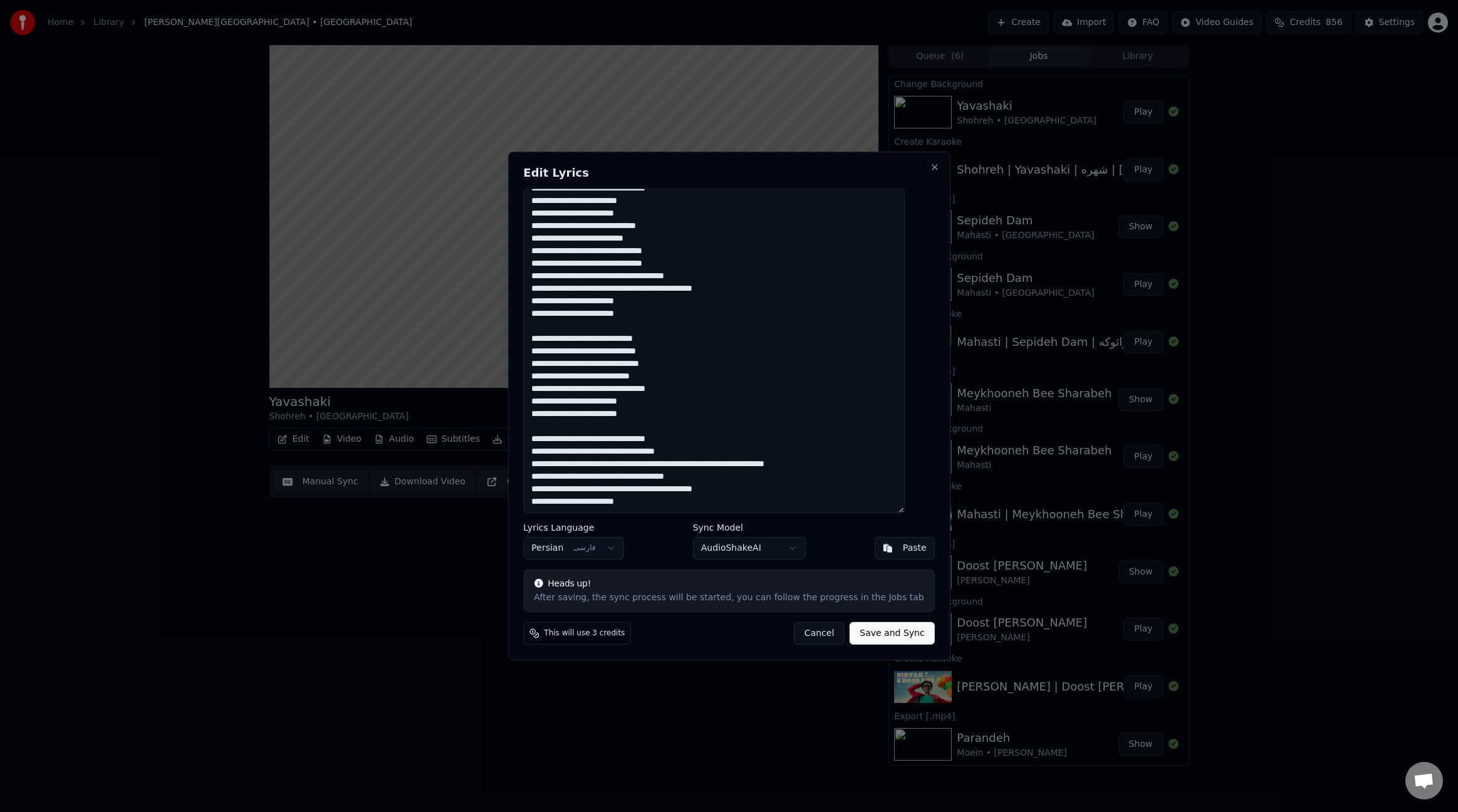
click at [798, 466] on textarea "**********" at bounding box center [714, 351] width 381 height 325
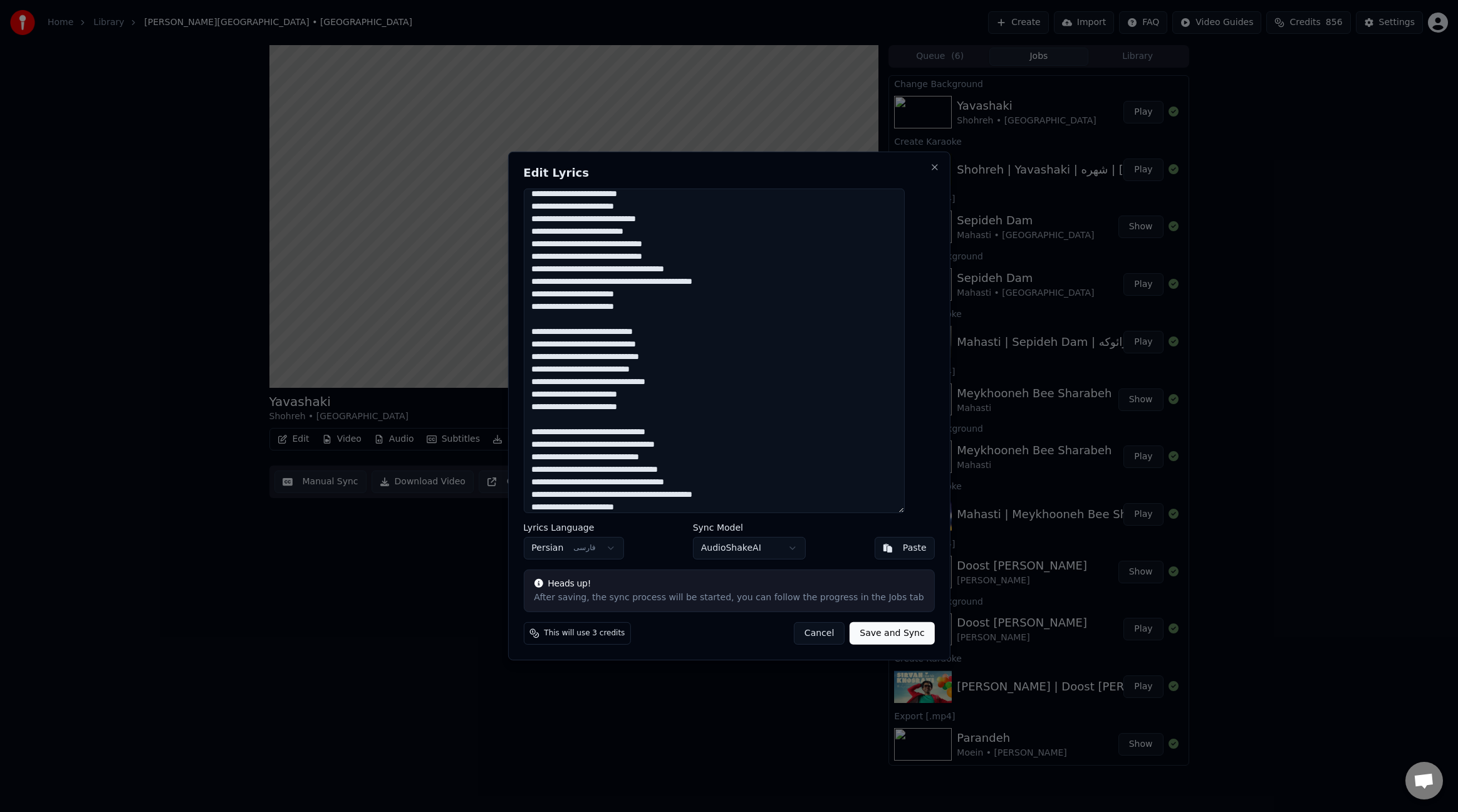
scroll to position [75, 0]
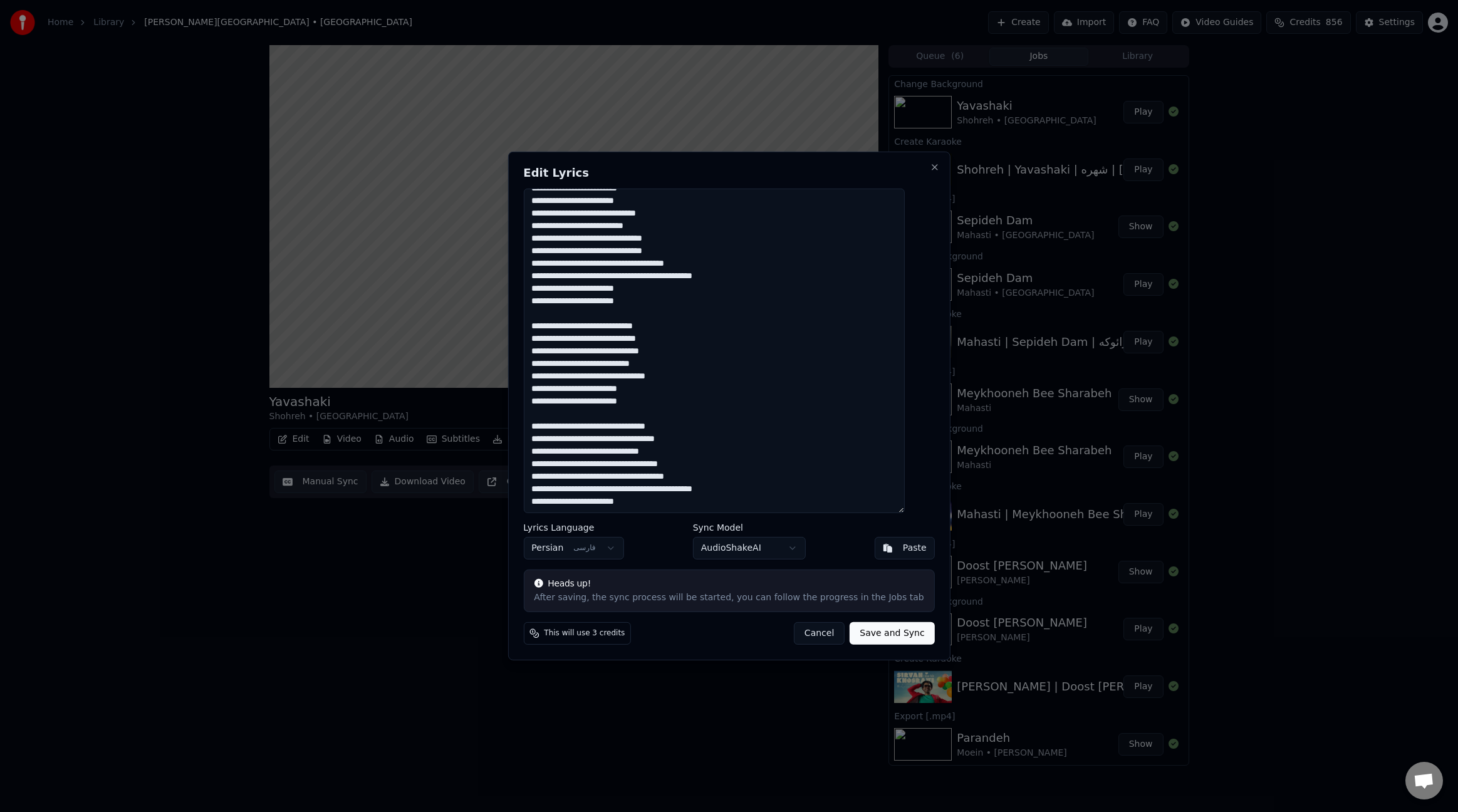
click at [829, 501] on textarea "**********" at bounding box center [714, 351] width 381 height 325
click at [814, 499] on textarea "**********" at bounding box center [714, 351] width 381 height 325
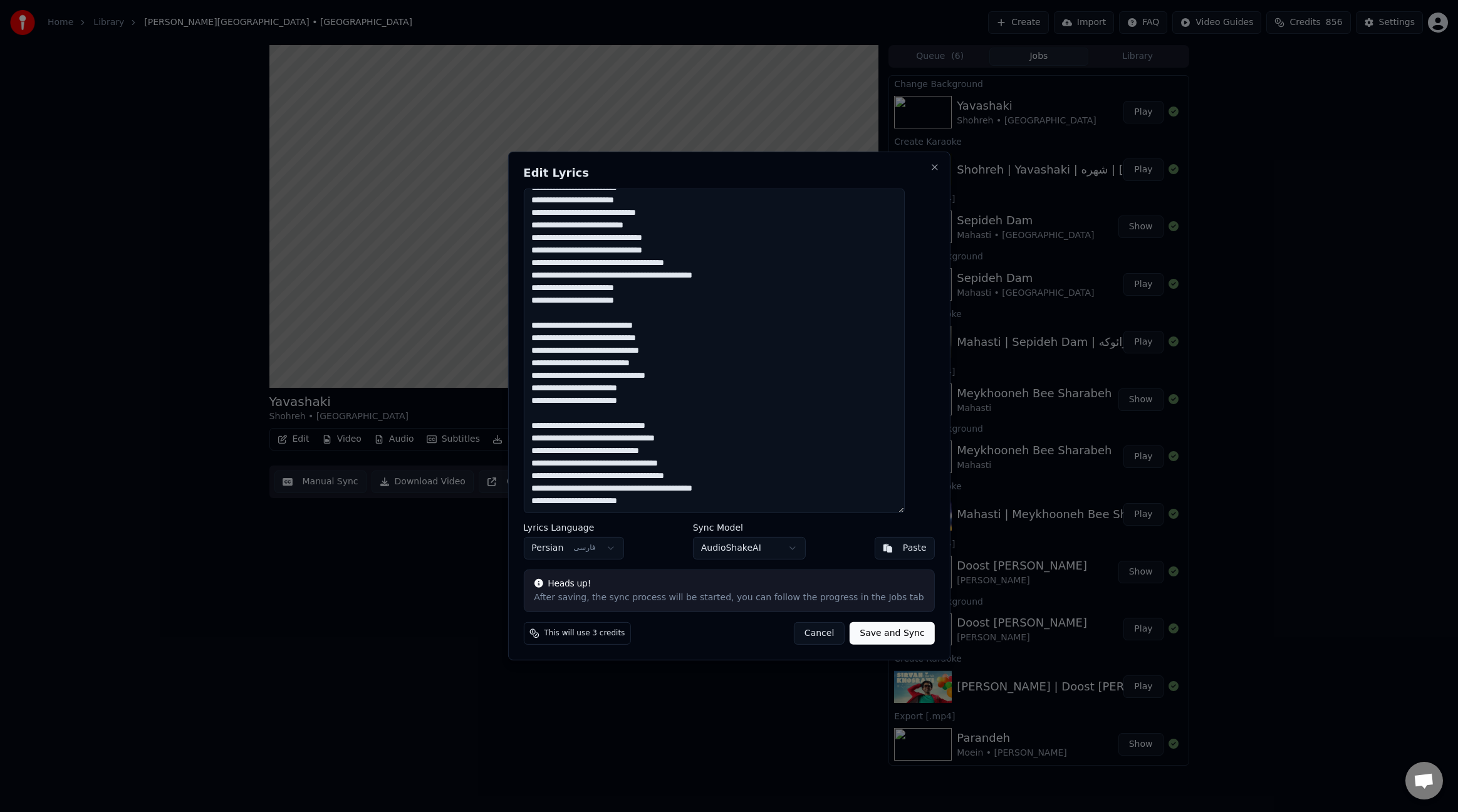
paste textarea "**********"
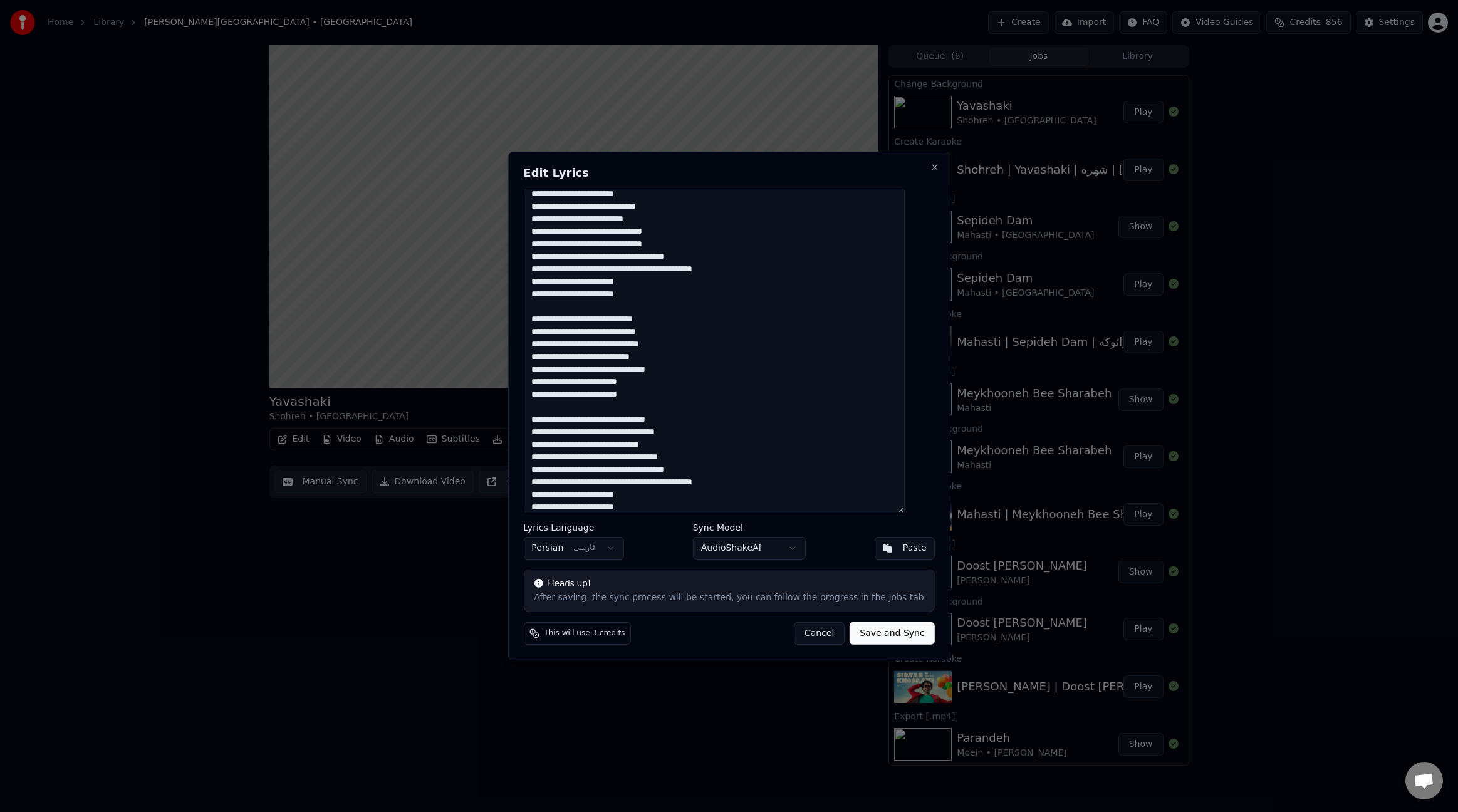
click at [875, 421] on textarea at bounding box center [714, 351] width 381 height 325
click at [904, 317] on textarea at bounding box center [714, 351] width 381 height 325
drag, startPoint x: 912, startPoint y: 318, endPoint x: 783, endPoint y: 394, distance: 149.7
click at [783, 394] on textarea at bounding box center [714, 351] width 381 height 325
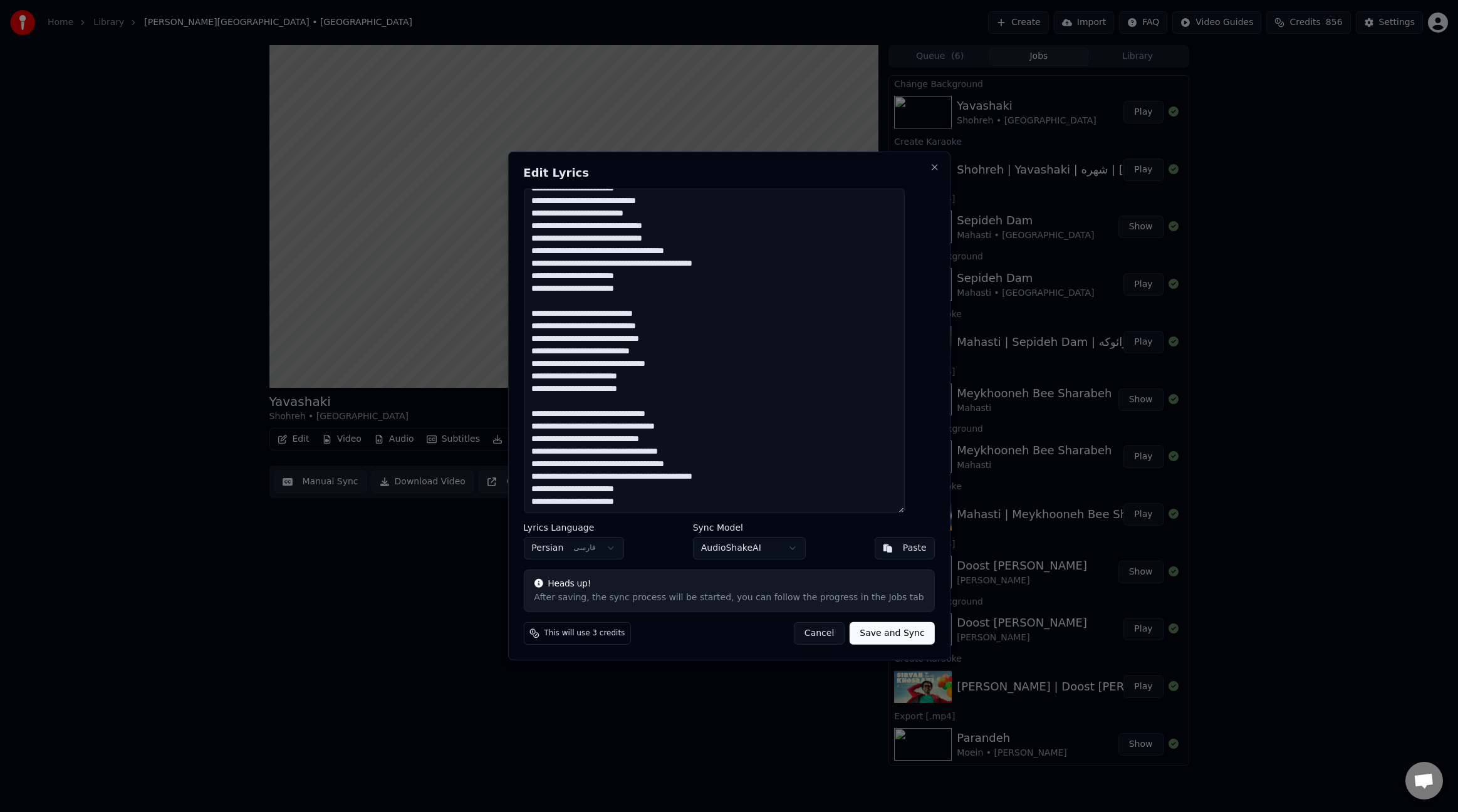
scroll to position [87, 0]
click at [807, 390] on textarea at bounding box center [714, 351] width 381 height 325
paste textarea "**********"
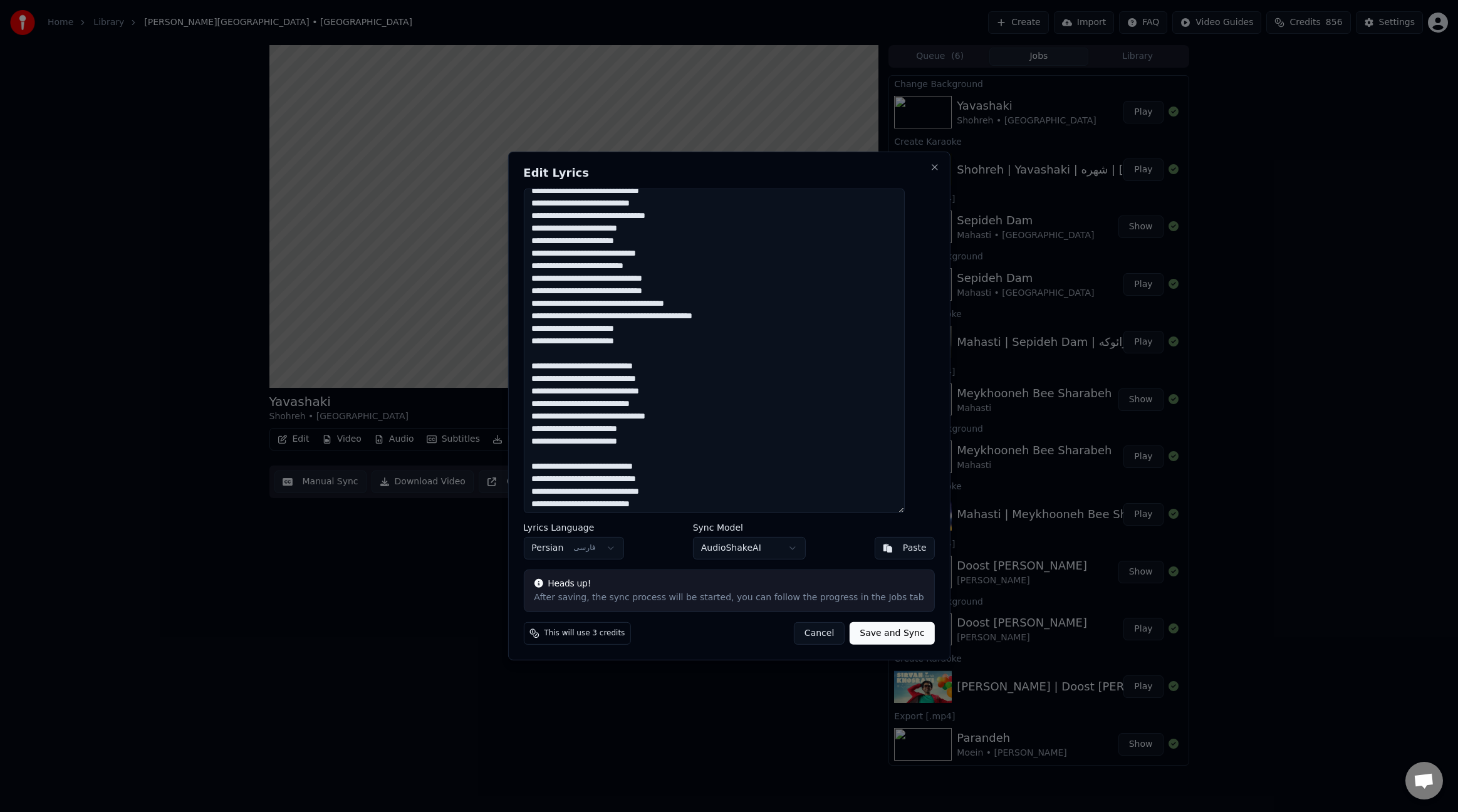
scroll to position [0, 0]
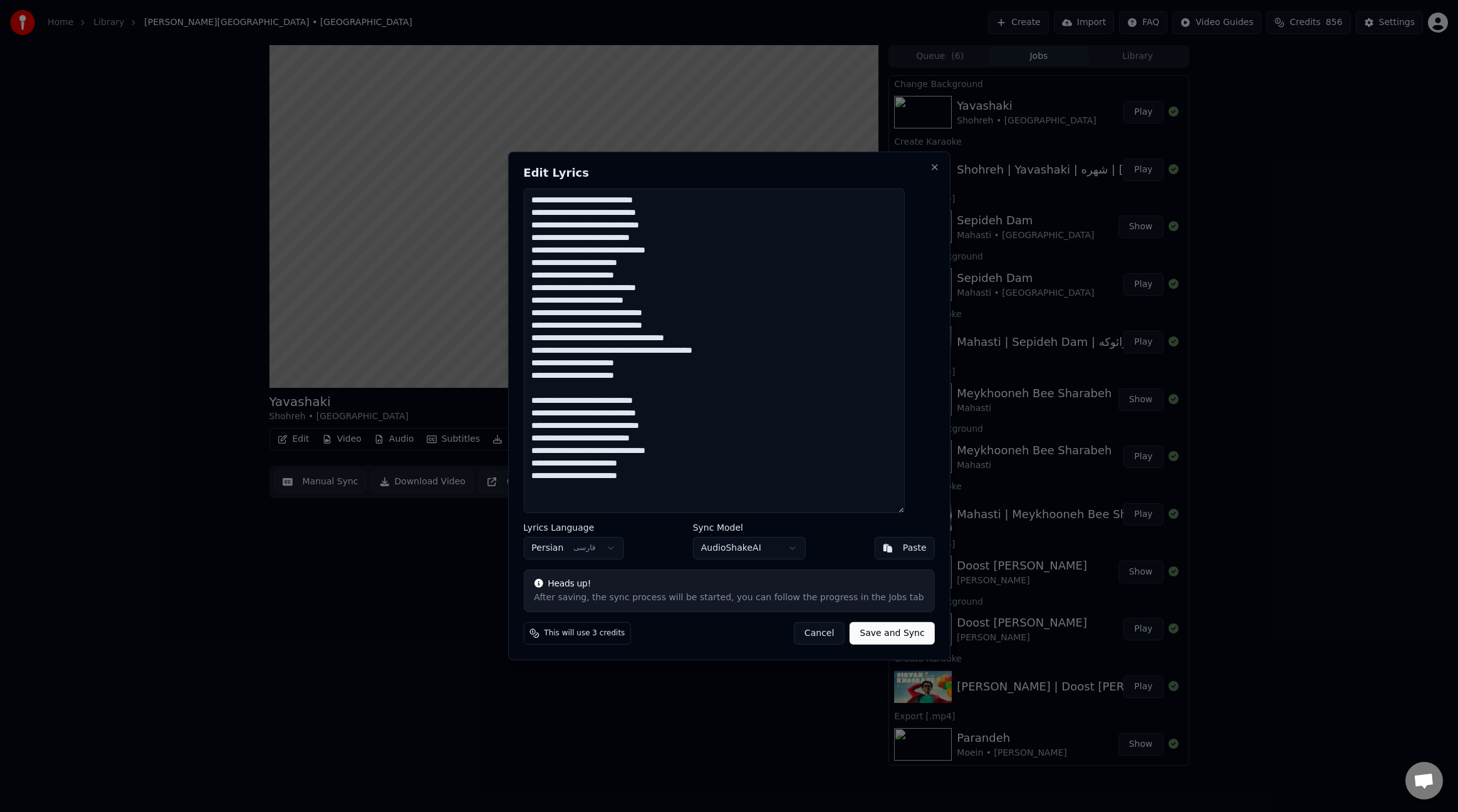
drag, startPoint x: 914, startPoint y: 398, endPoint x: 775, endPoint y: 477, distance: 159.9
click at [775, 477] on textarea at bounding box center [714, 351] width 381 height 325
click at [737, 436] on textarea at bounding box center [714, 351] width 381 height 325
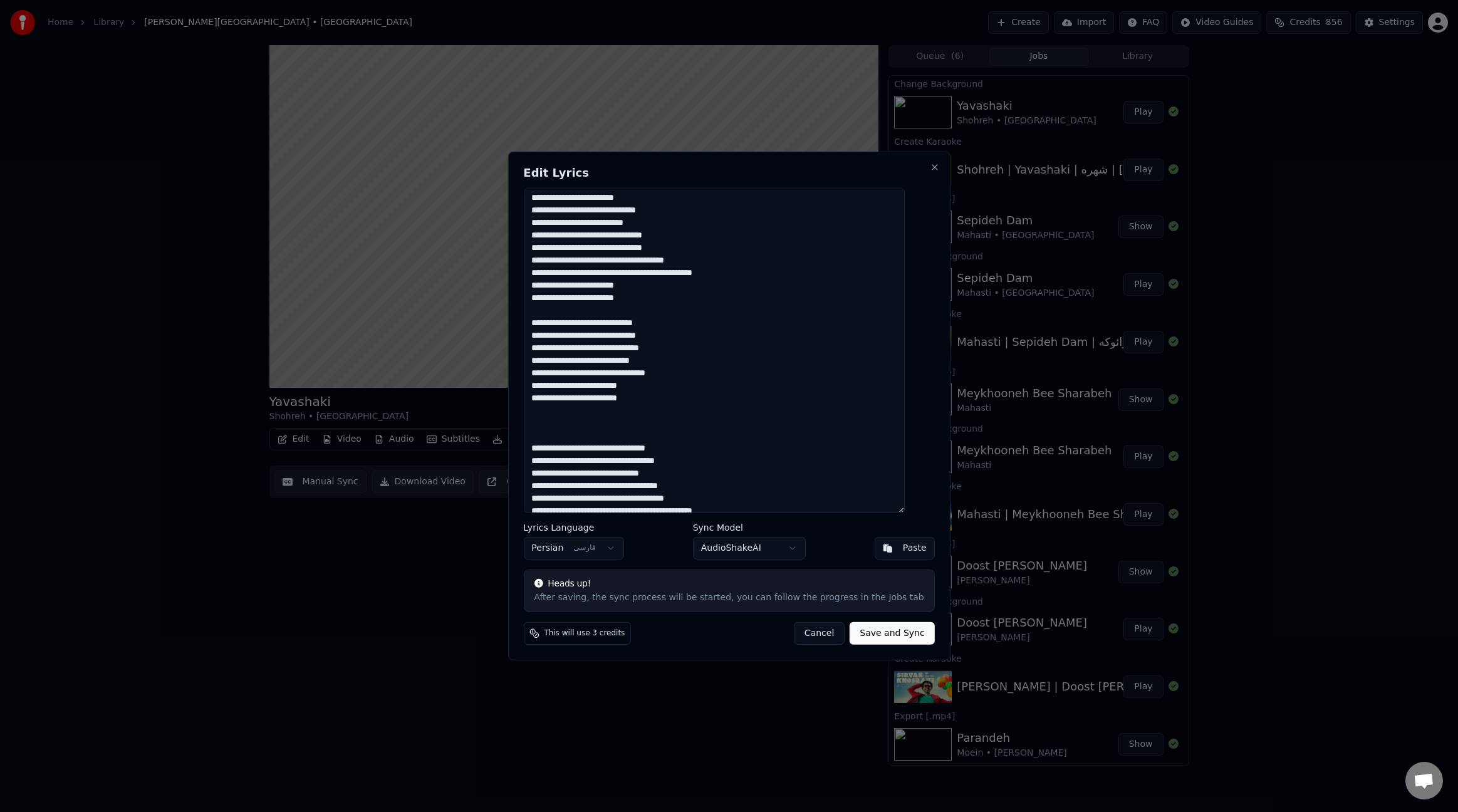
scroll to position [112, 0]
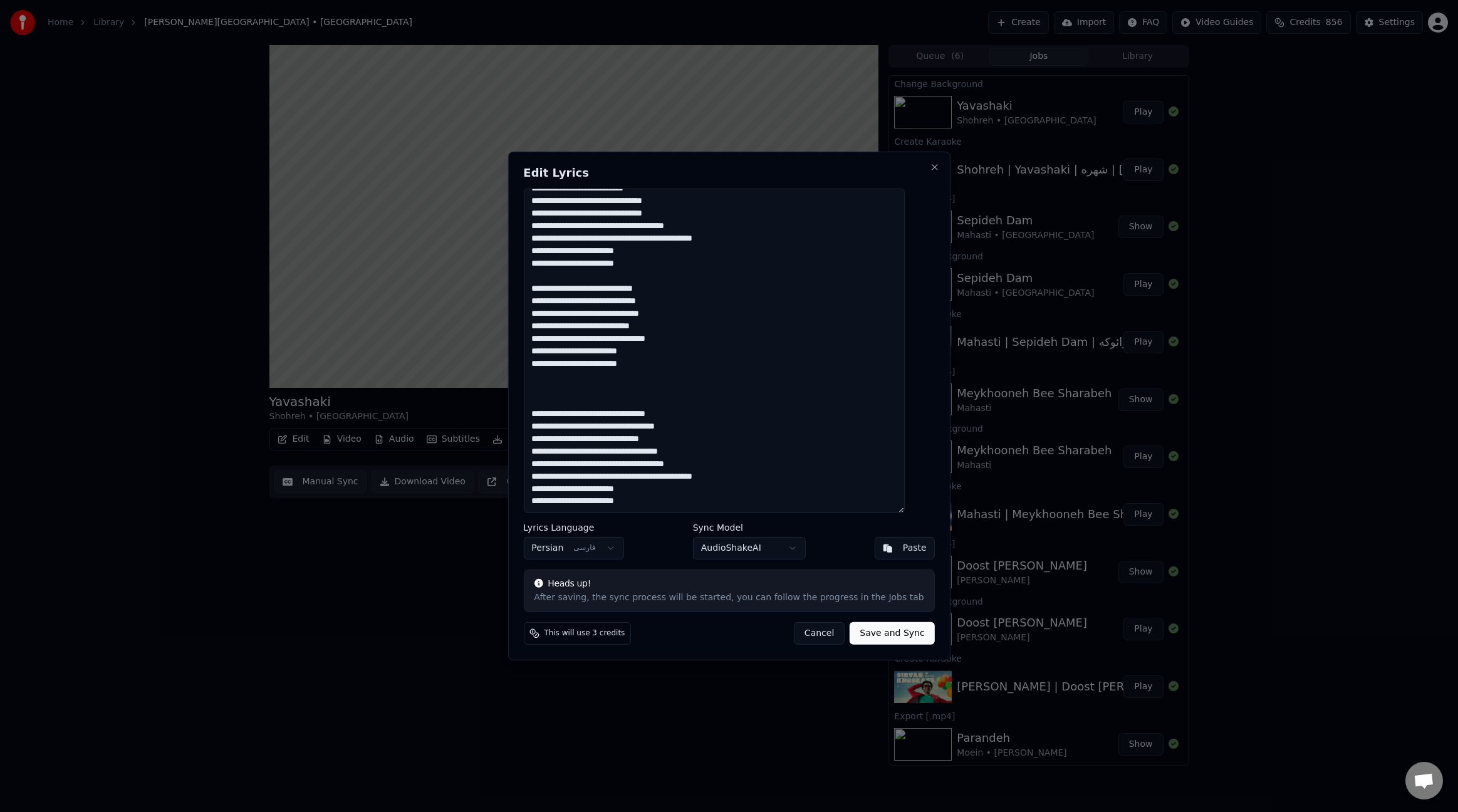
click at [801, 371] on textarea at bounding box center [714, 351] width 381 height 325
click at [860, 391] on textarea at bounding box center [714, 351] width 381 height 325
paste textarea "**********"
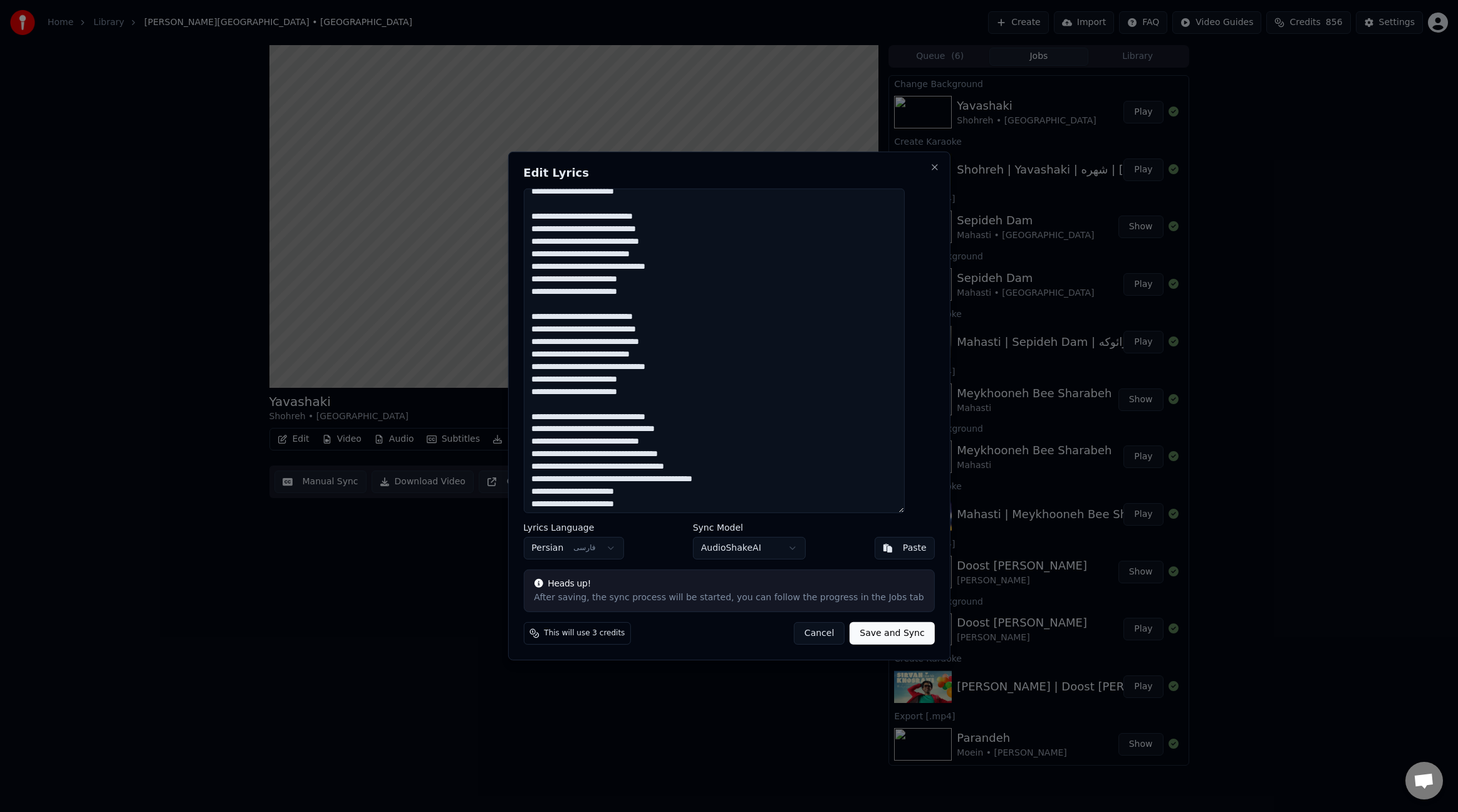
scroll to position [187, 0]
click at [893, 460] on textarea at bounding box center [714, 351] width 381 height 325
click at [894, 475] on textarea at bounding box center [714, 351] width 381 height 325
click at [850, 489] on textarea at bounding box center [714, 351] width 381 height 325
click at [808, 630] on button "Cancel" at bounding box center [820, 634] width 51 height 23
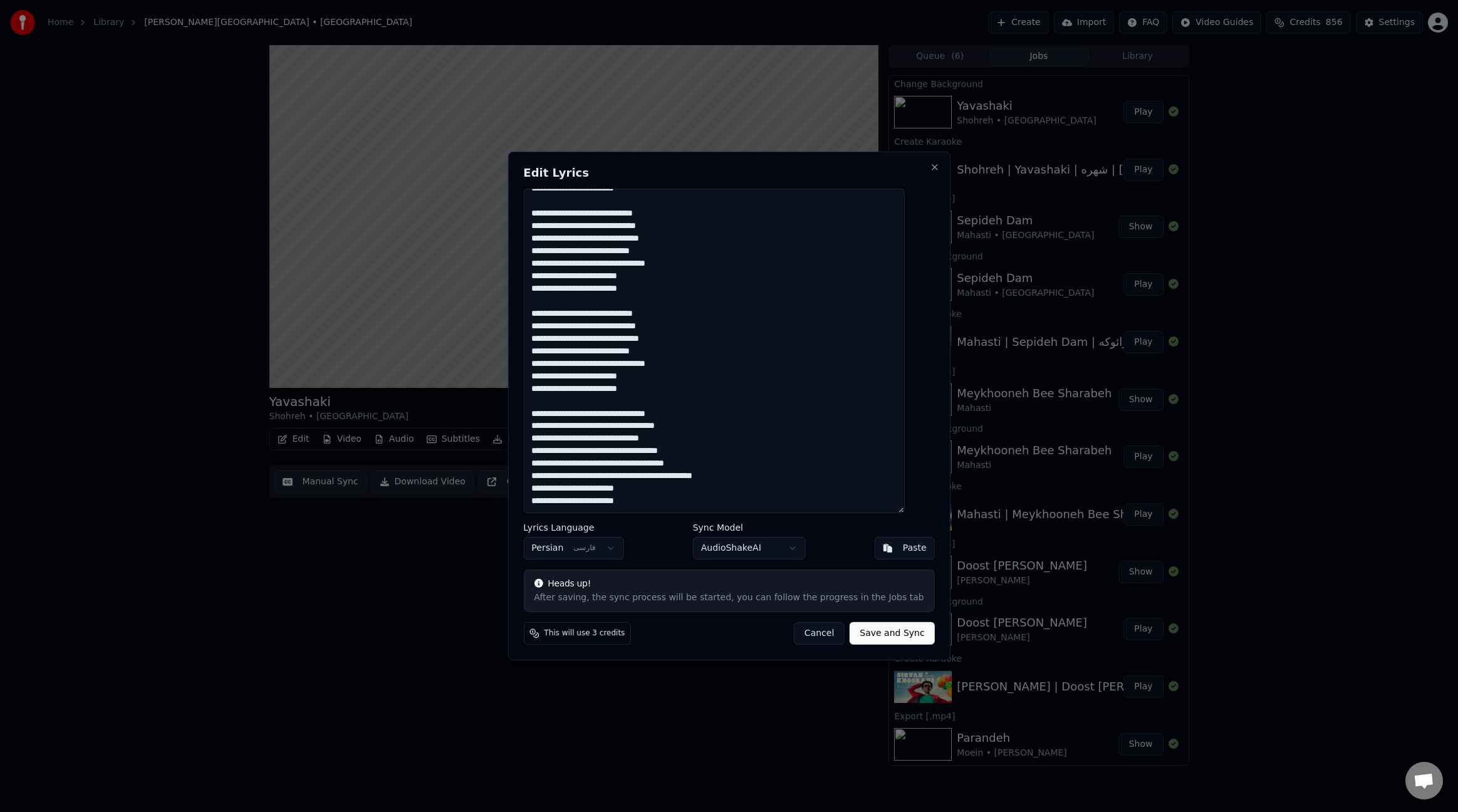
type textarea "**********"
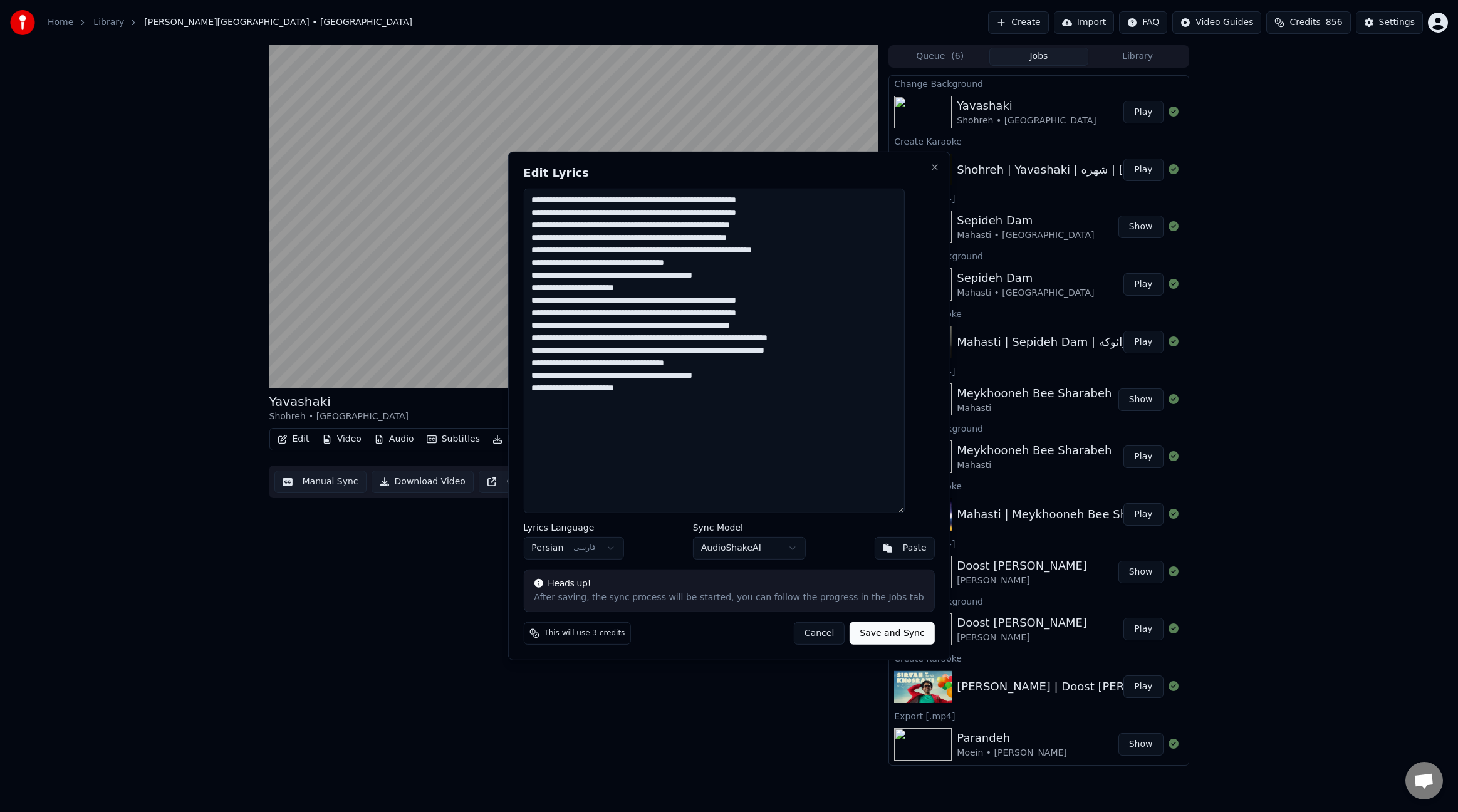
scroll to position [0, 0]
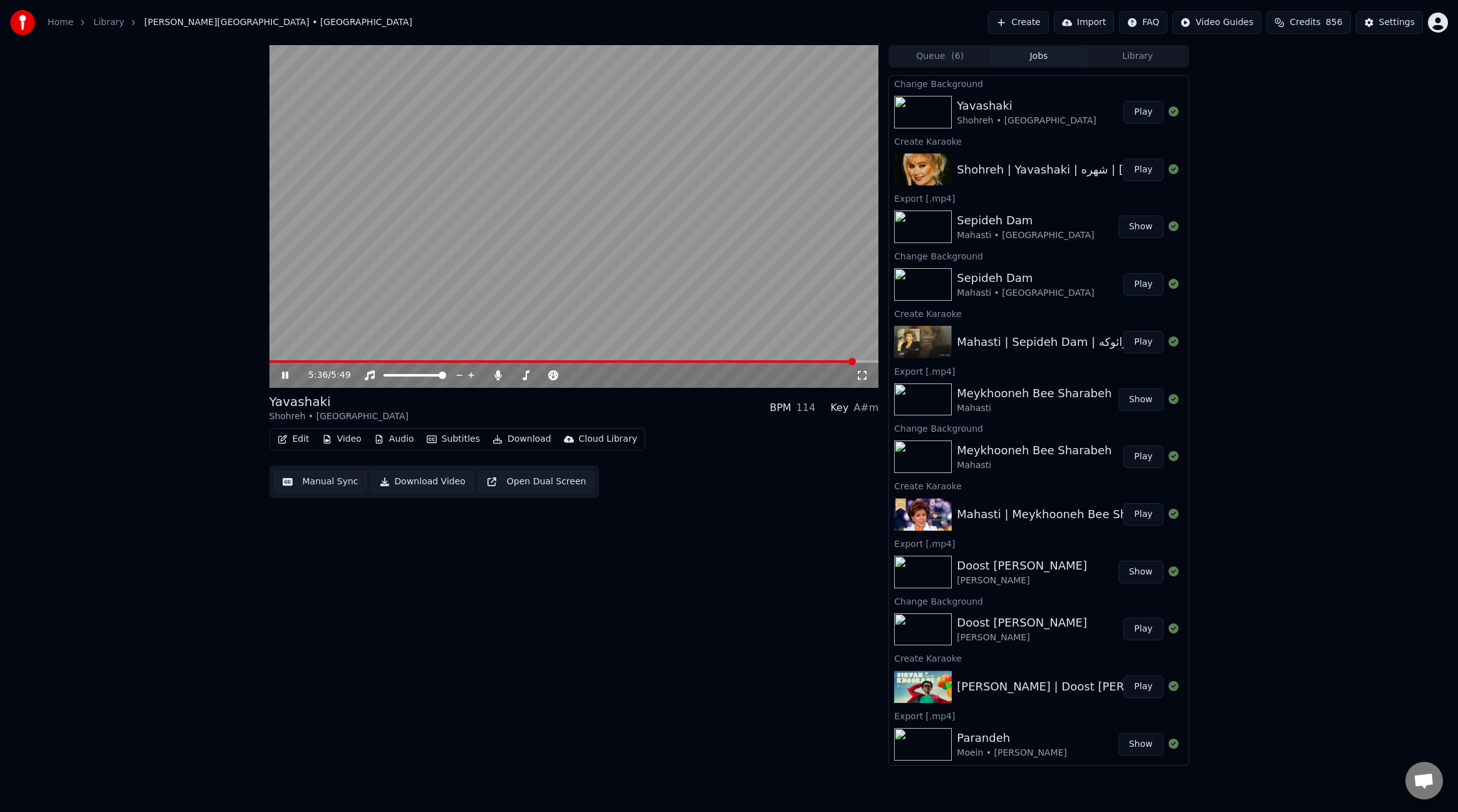
click at [856, 362] on span at bounding box center [574, 362] width 610 height 3
click at [291, 440] on button "Edit" at bounding box center [293, 439] width 42 height 17
click at [322, 474] on div "Edit Lyrics" at bounding box center [336, 466] width 126 height 20
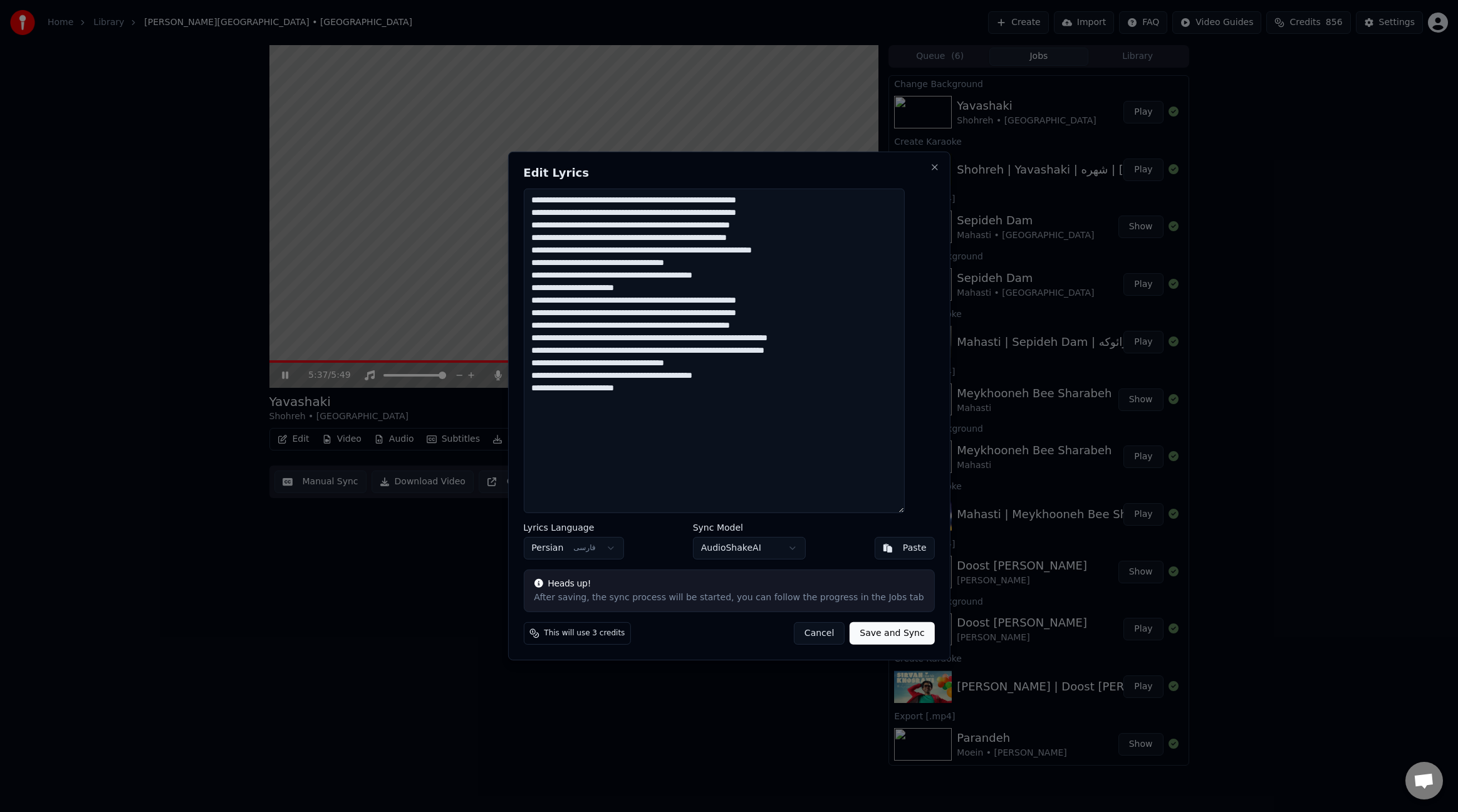
click at [759, 325] on textarea "**********" at bounding box center [714, 351] width 381 height 325
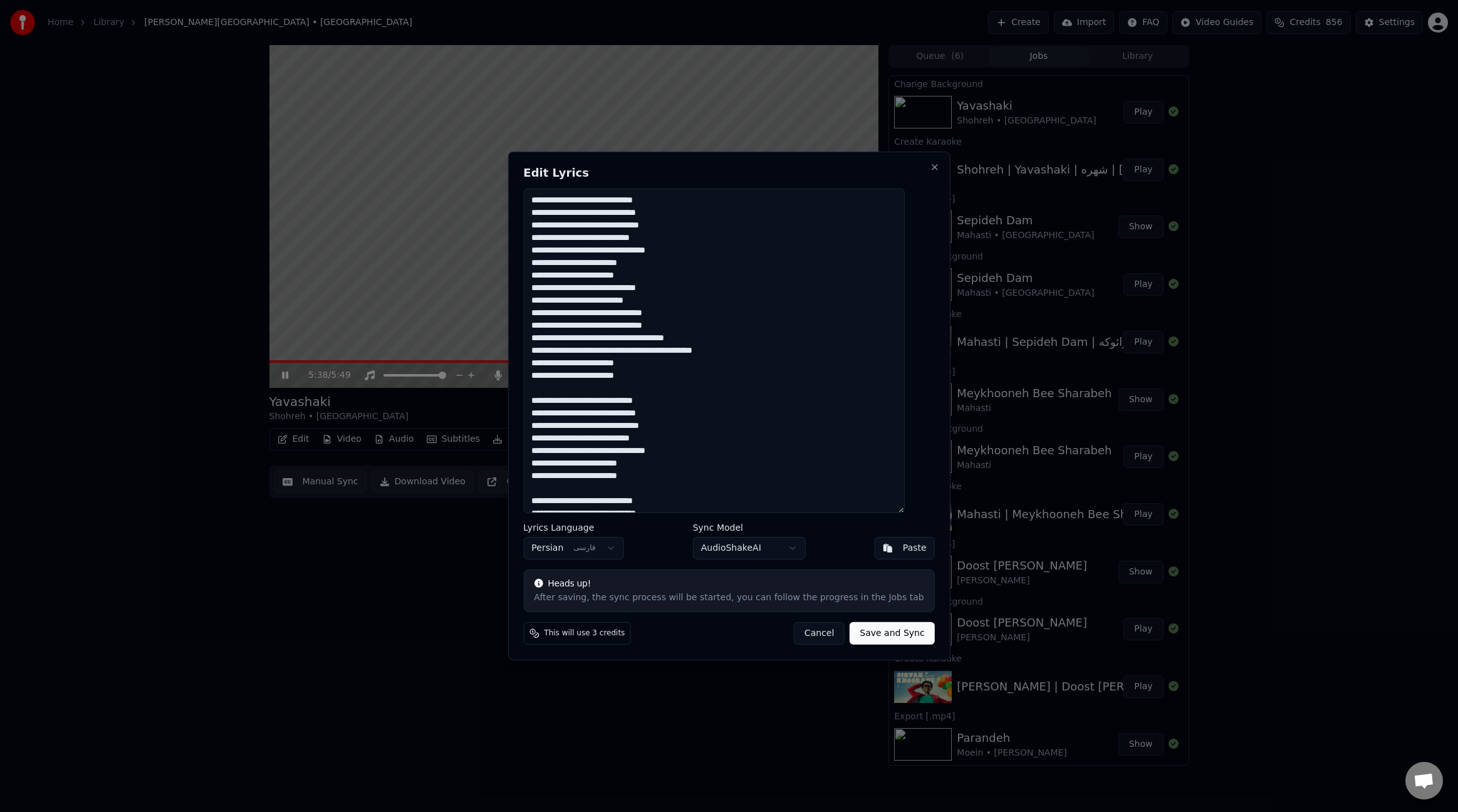
scroll to position [182, 0]
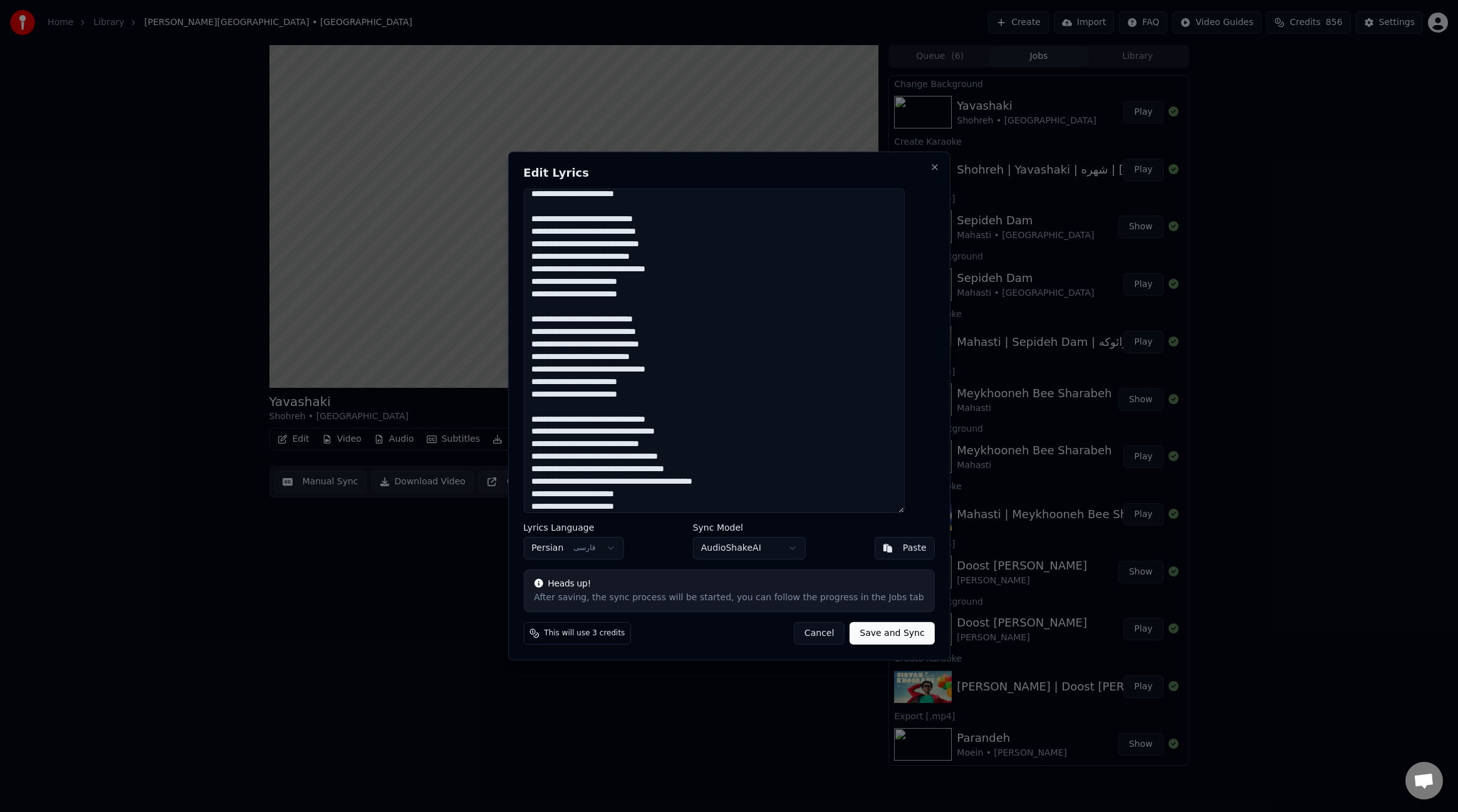
type textarea "**********"
click at [893, 636] on button "Save and Sync" at bounding box center [892, 634] width 85 height 23
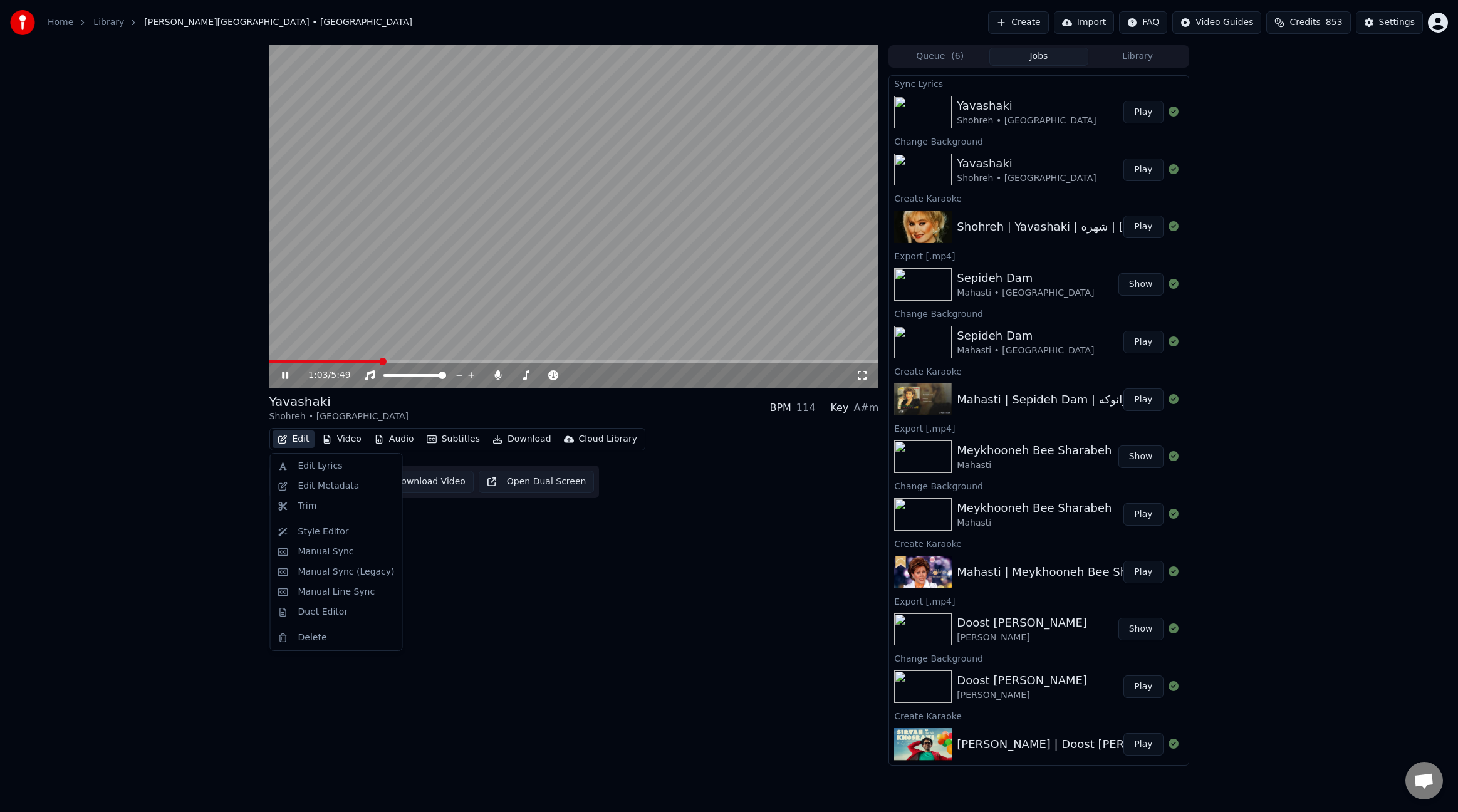
click at [303, 442] on button "Edit" at bounding box center [293, 439] width 42 height 17
click at [367, 565] on div "Manual Sync (Legacy)" at bounding box center [346, 571] width 96 height 13
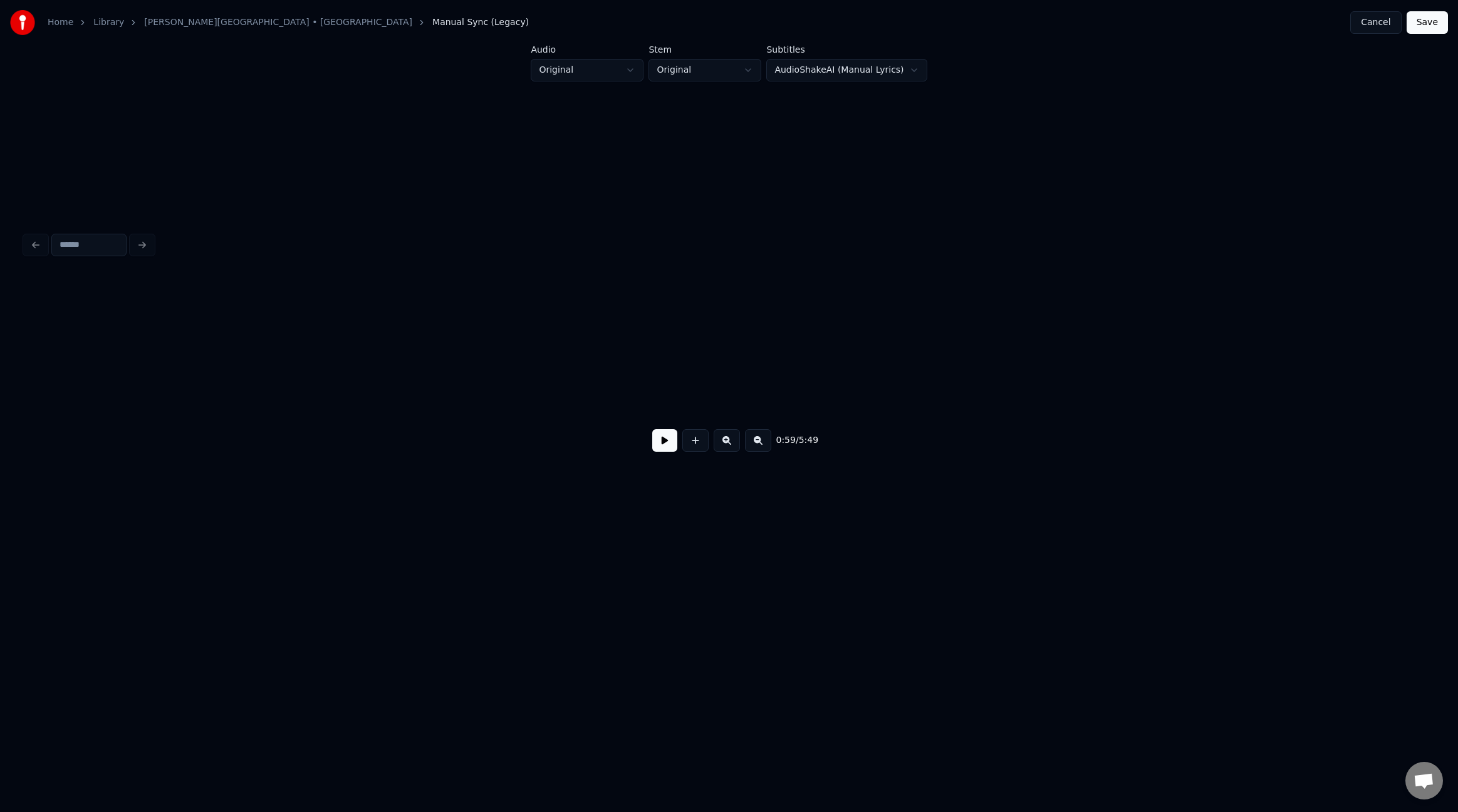
scroll to position [0, 5581]
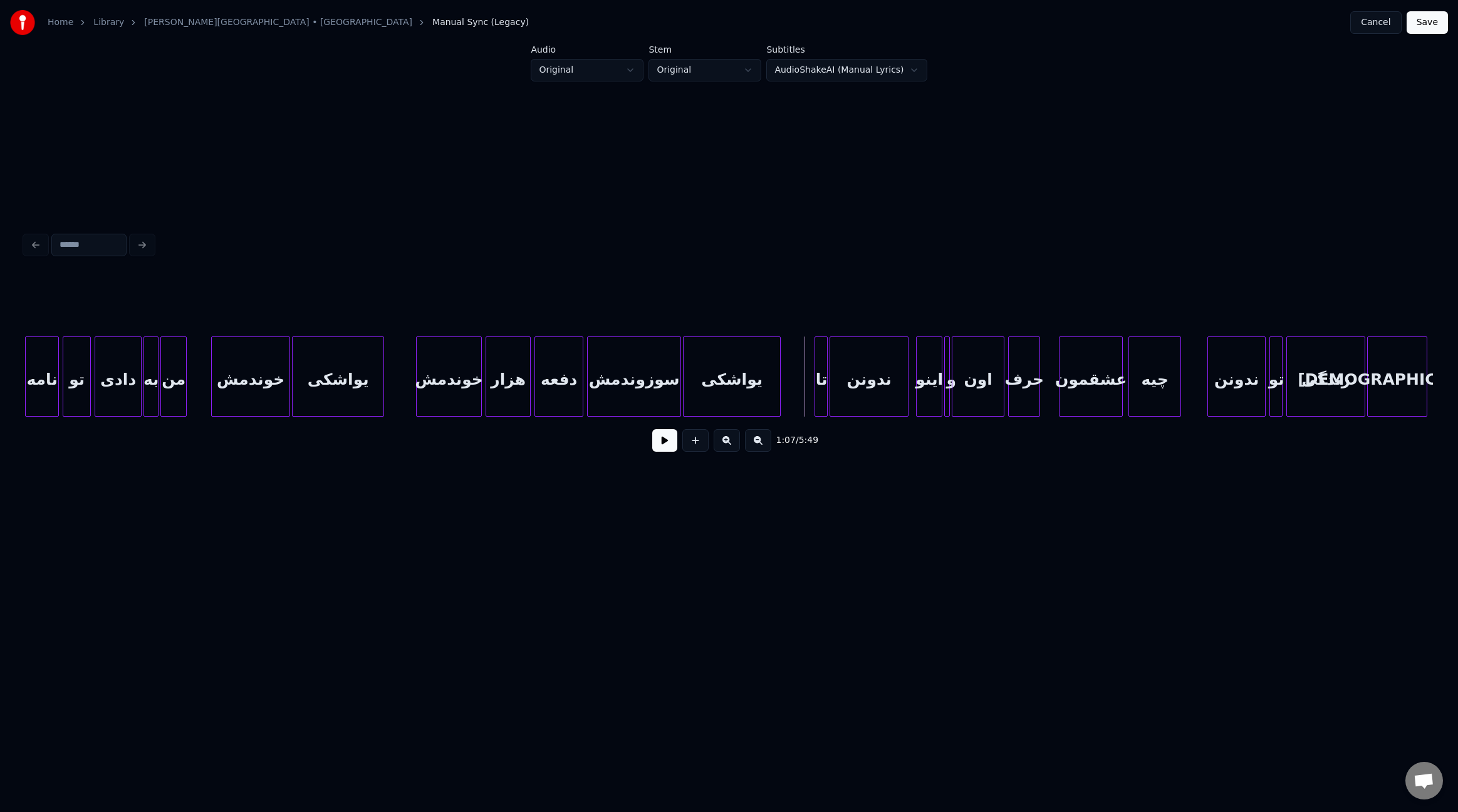
click at [666, 449] on button at bounding box center [664, 440] width 25 height 23
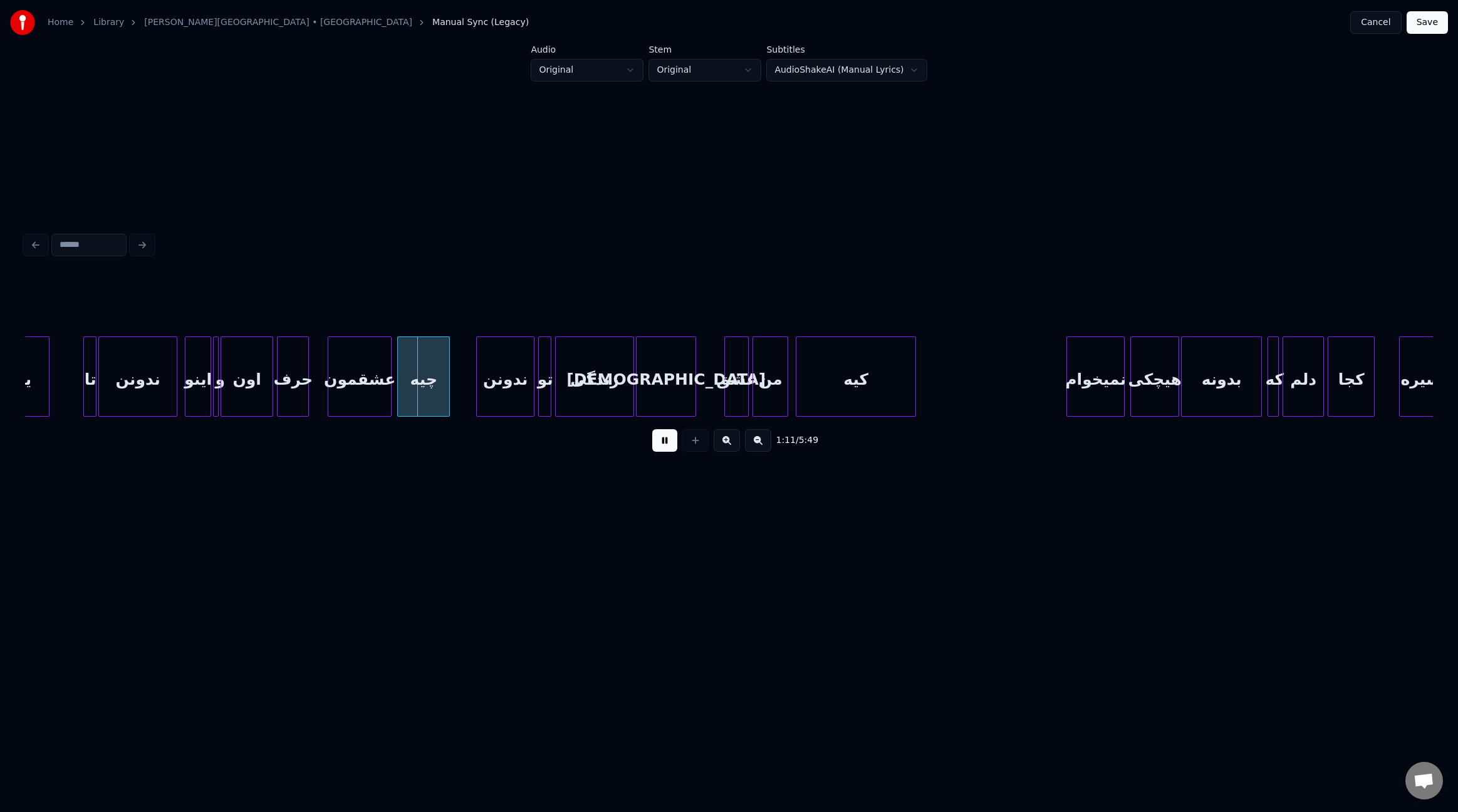
scroll to position [0, 6306]
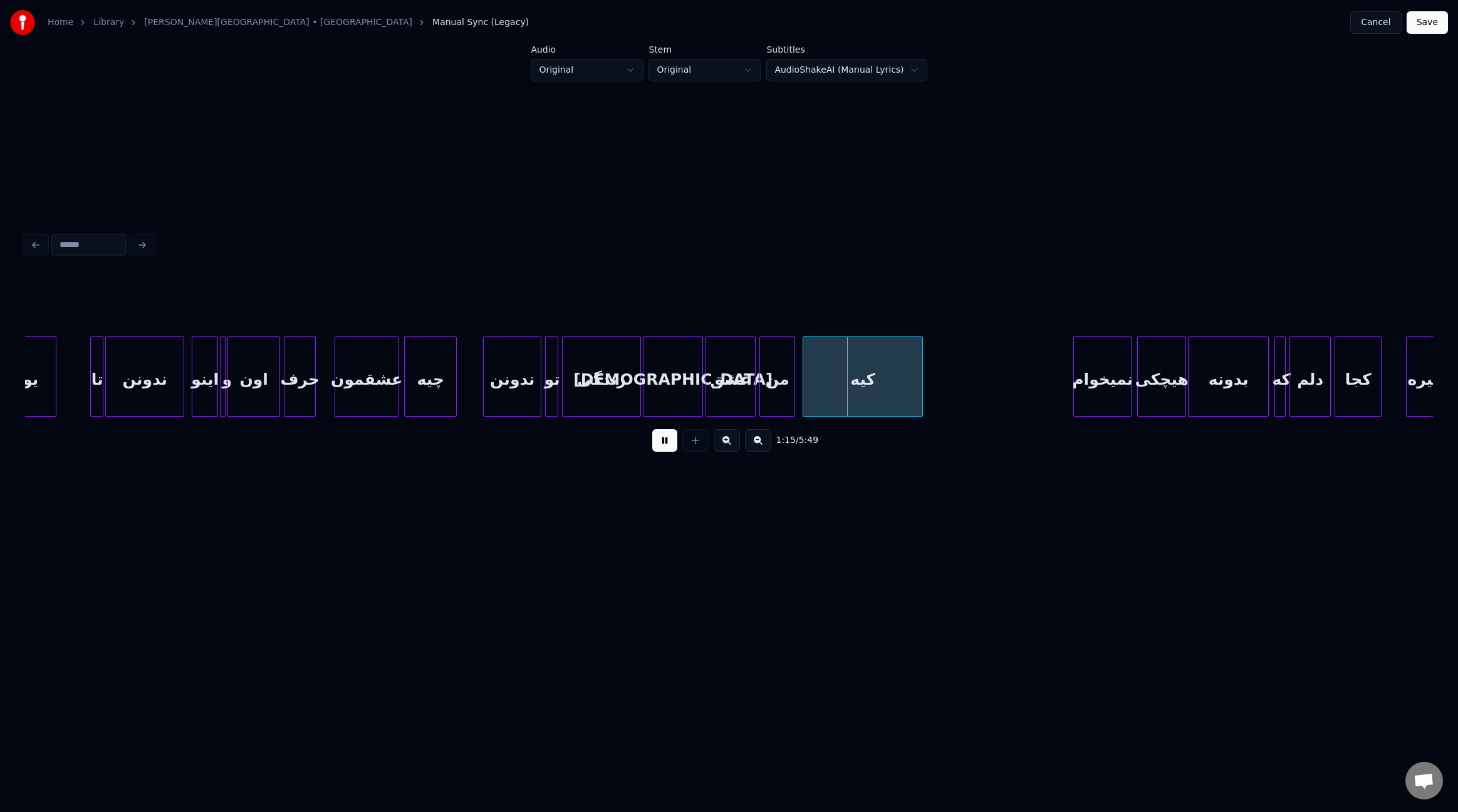
click at [707, 368] on div at bounding box center [708, 376] width 4 height 79
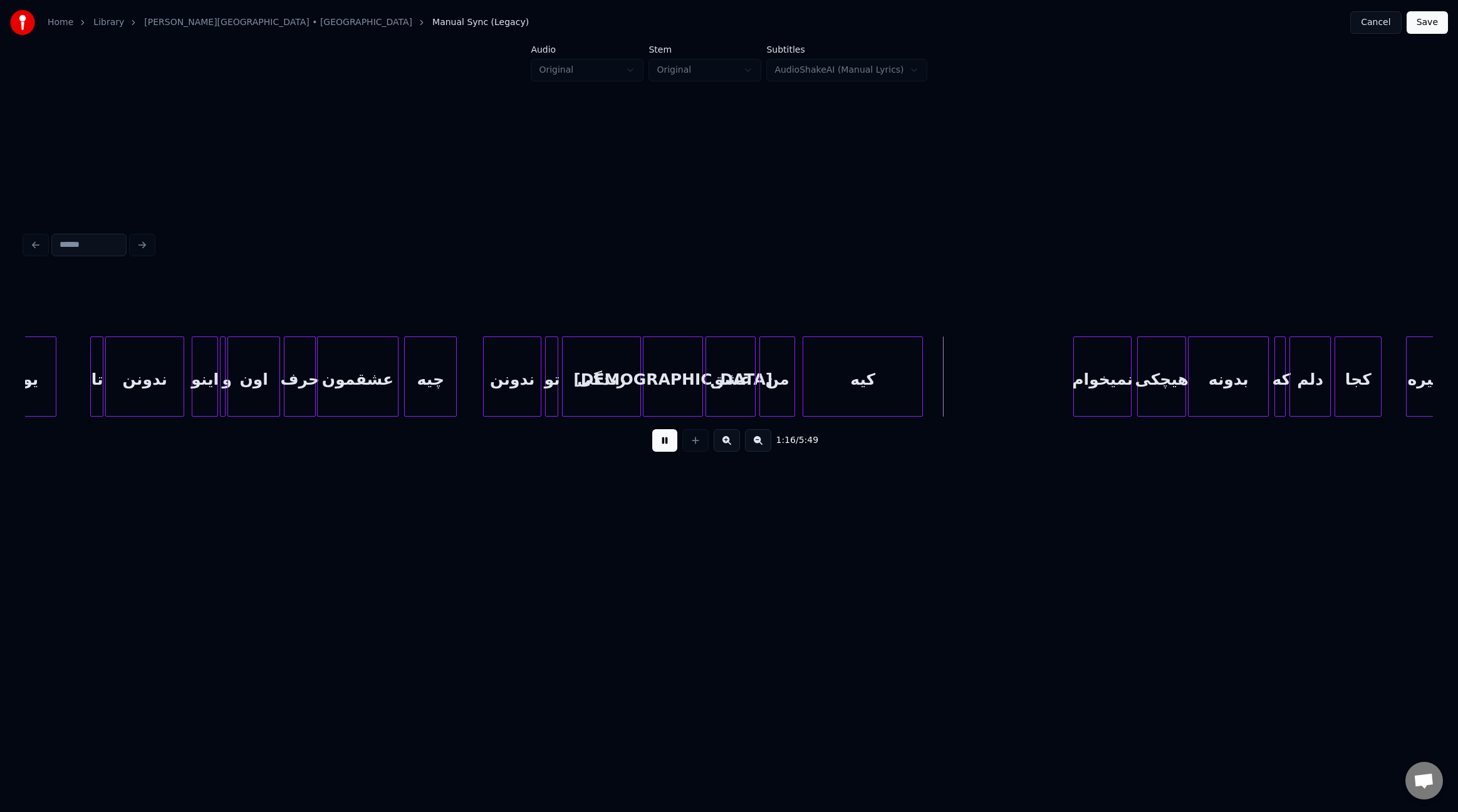
click at [318, 380] on div at bounding box center [320, 376] width 4 height 79
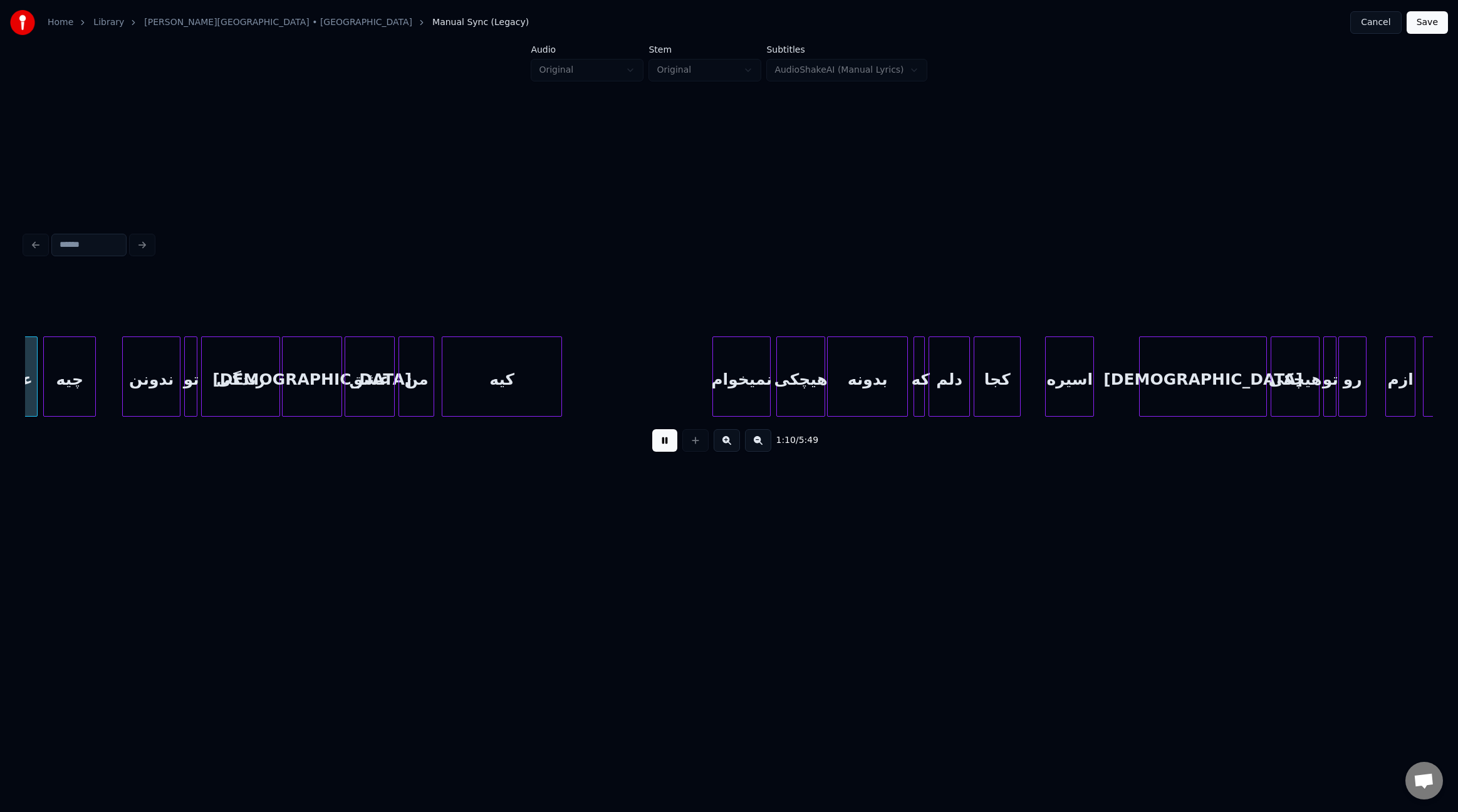
scroll to position [0, 6672]
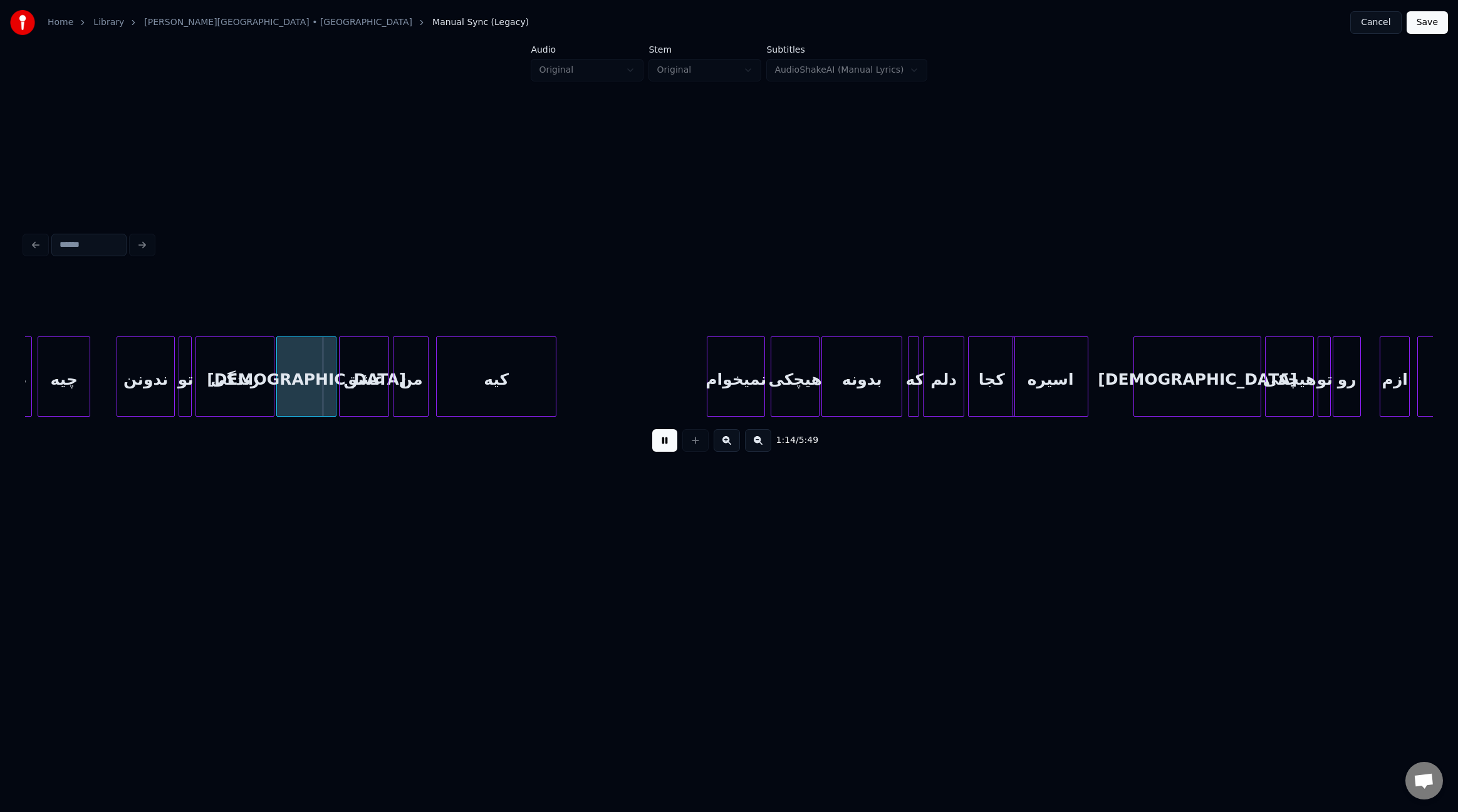
click at [1015, 374] on div at bounding box center [1015, 376] width 4 height 79
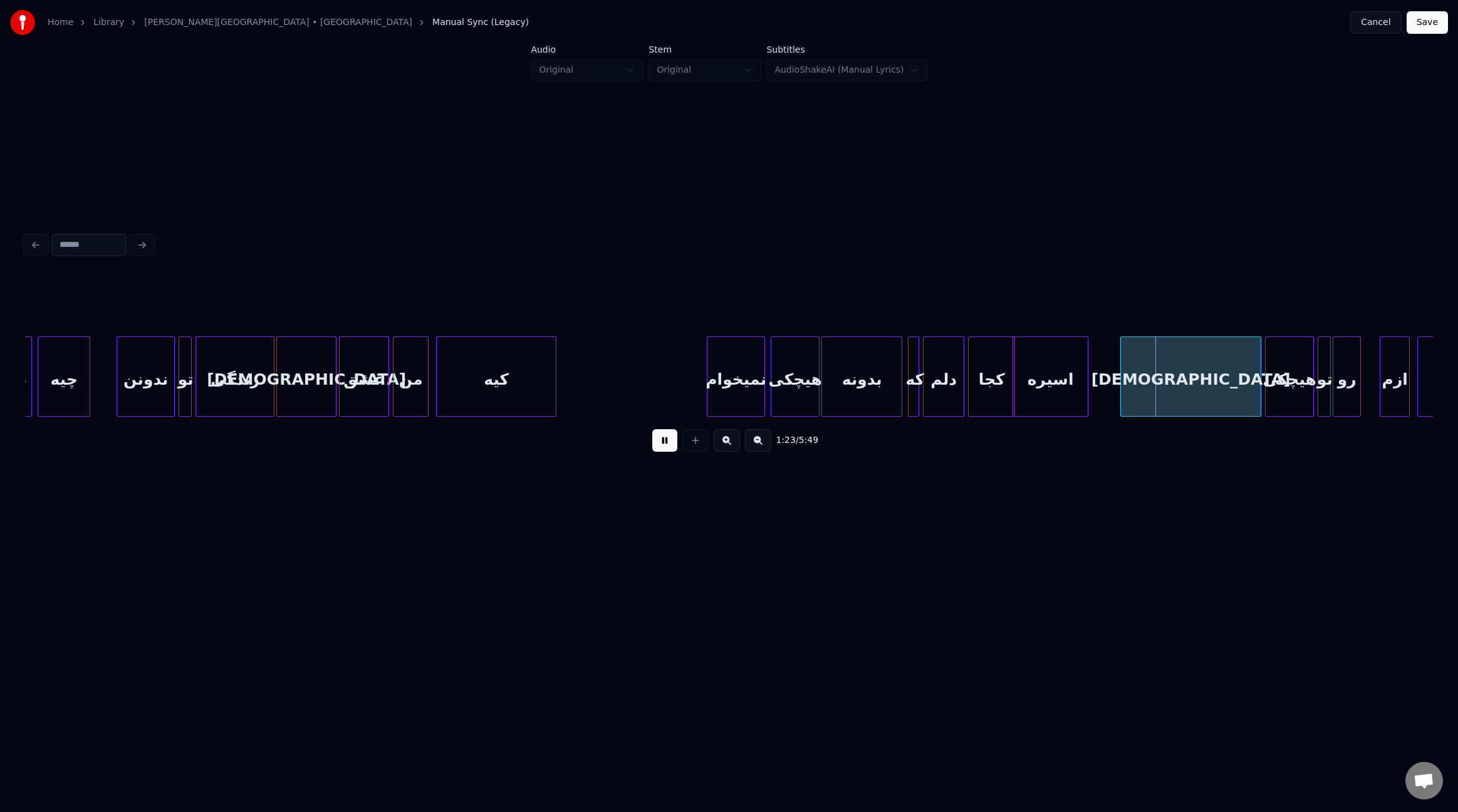
click at [1121, 376] on div at bounding box center [1123, 376] width 4 height 79
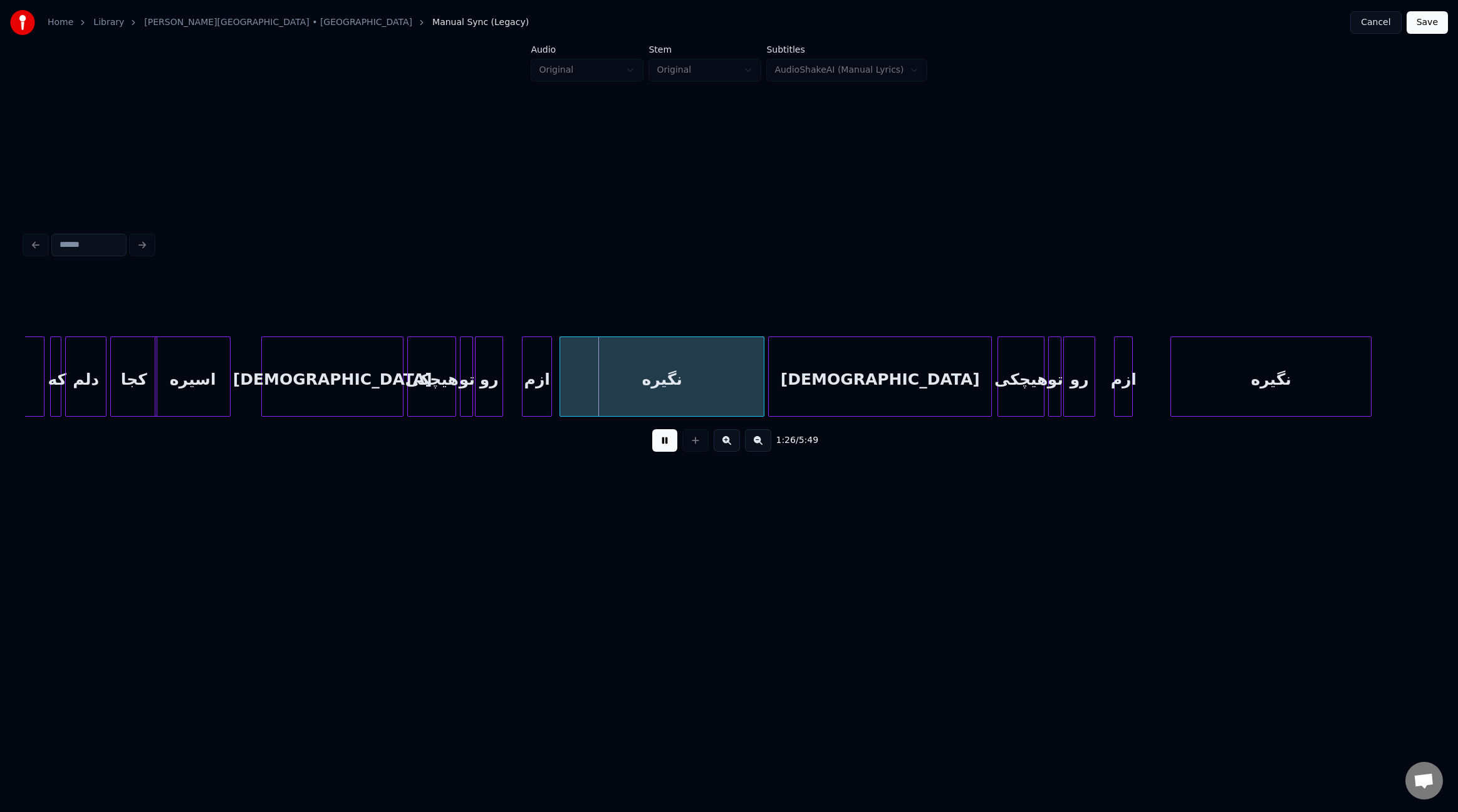
scroll to position [0, 7516]
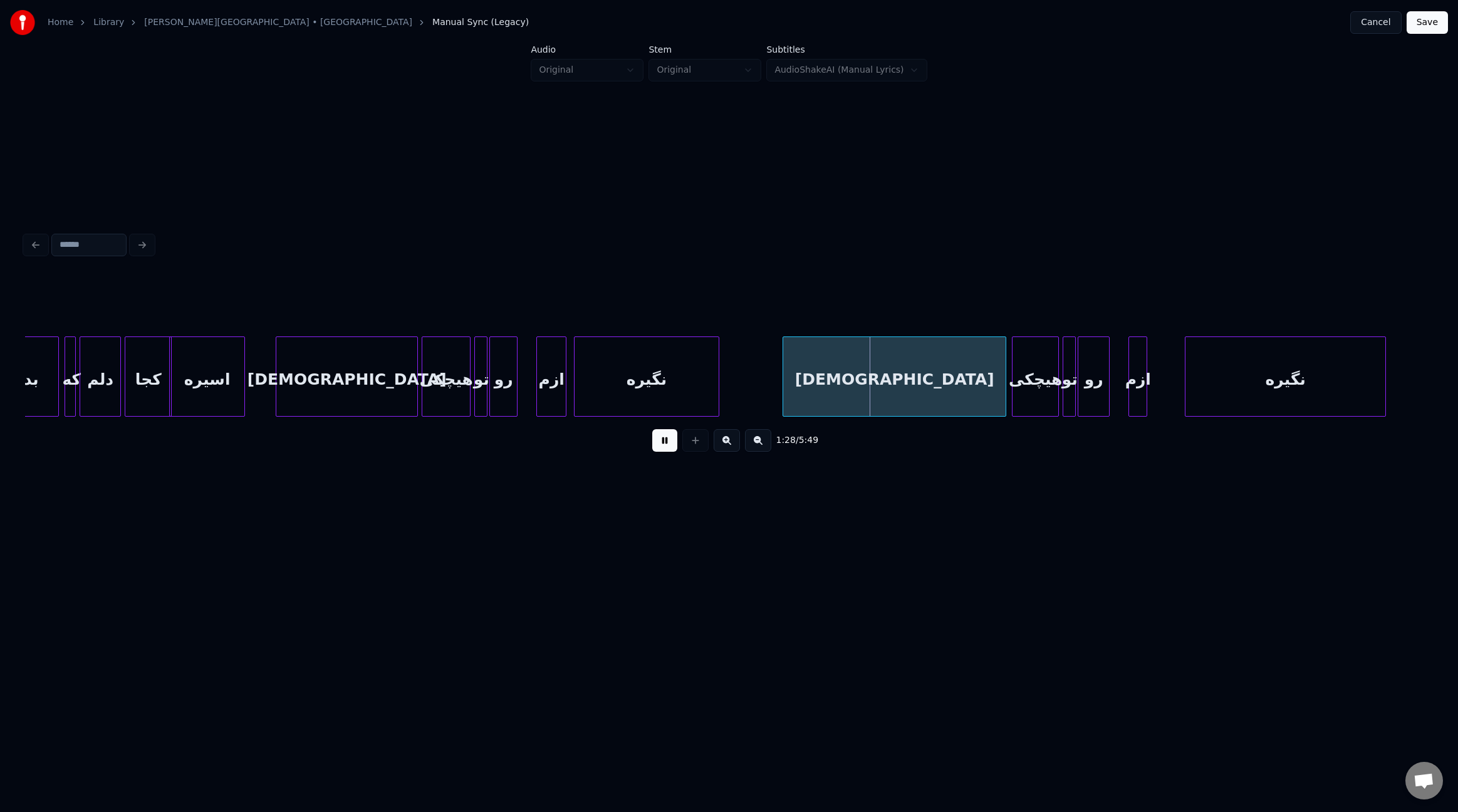
click at [717, 381] on div at bounding box center [717, 376] width 4 height 79
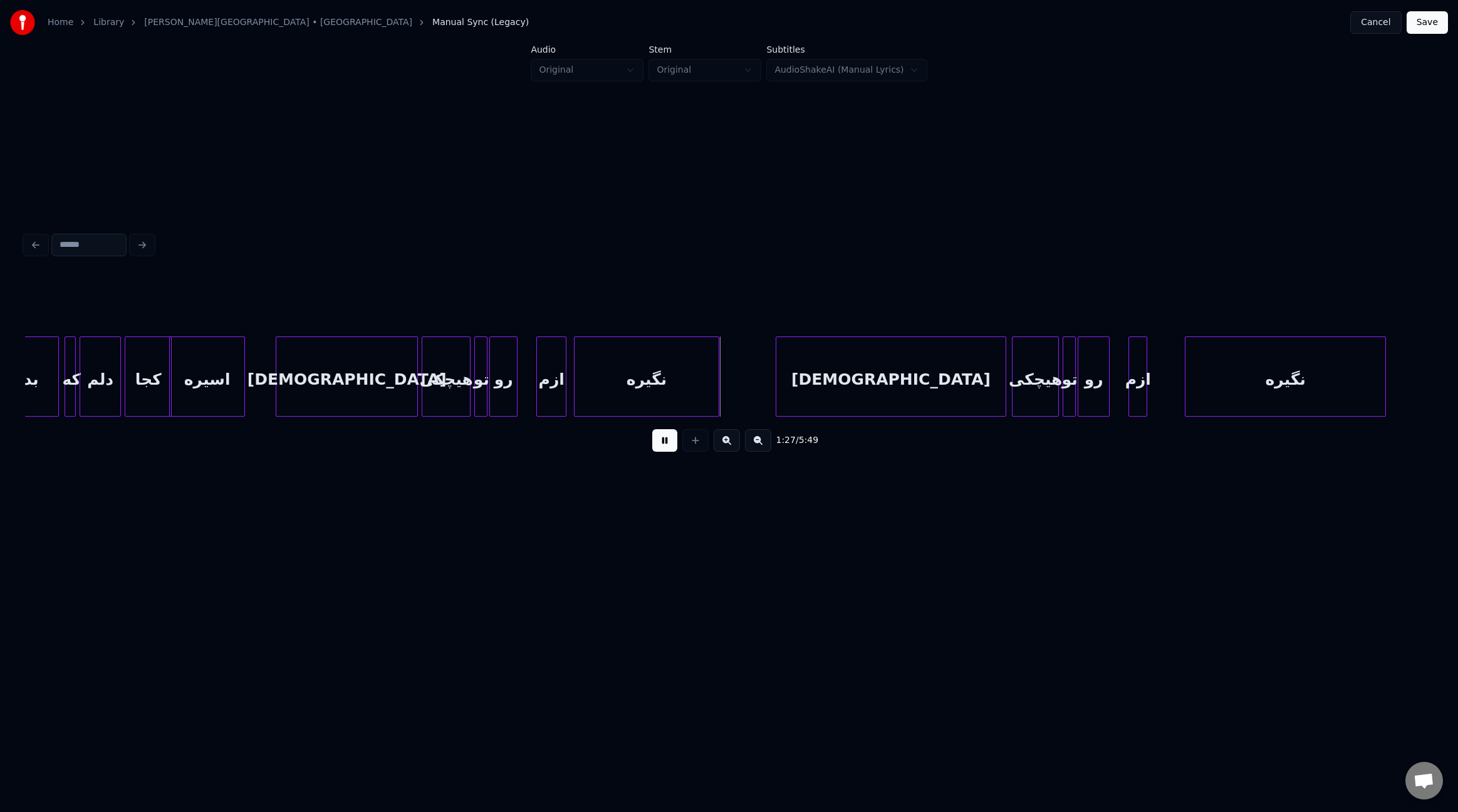
click at [776, 368] on div at bounding box center [778, 376] width 4 height 79
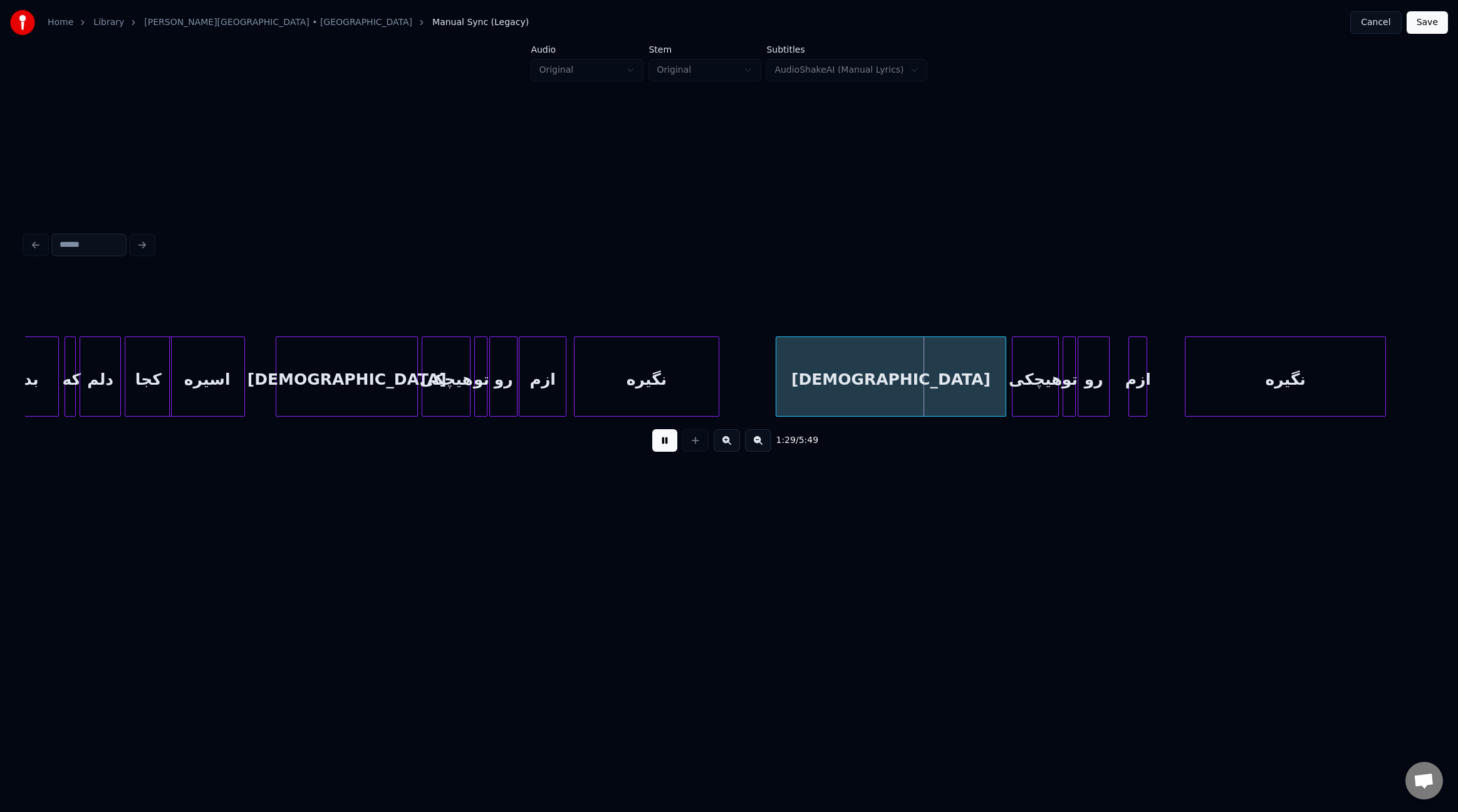
click at [519, 380] on div at bounding box center [521, 376] width 4 height 79
click at [1113, 380] on div at bounding box center [1114, 376] width 4 height 79
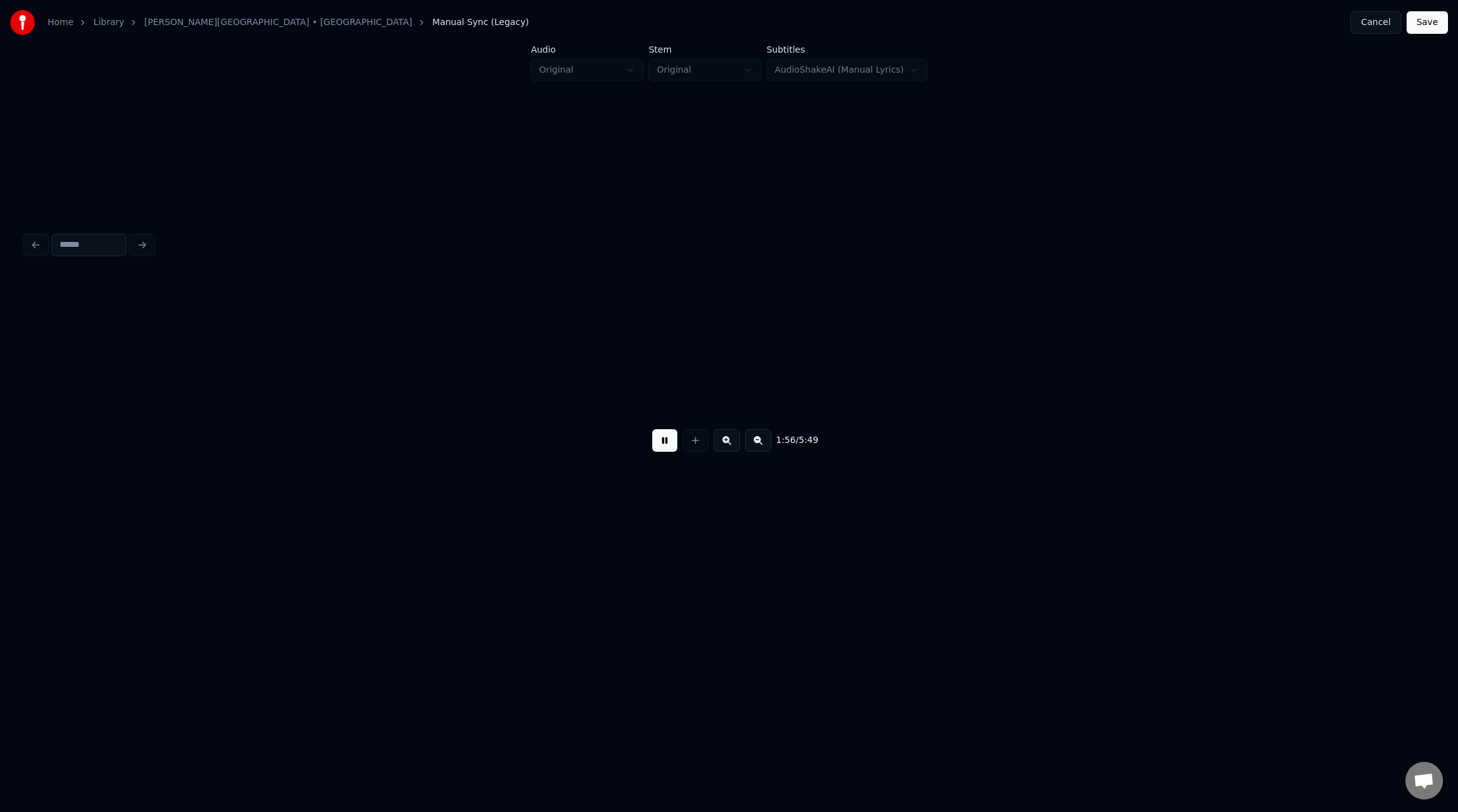
scroll to position [0, 10967]
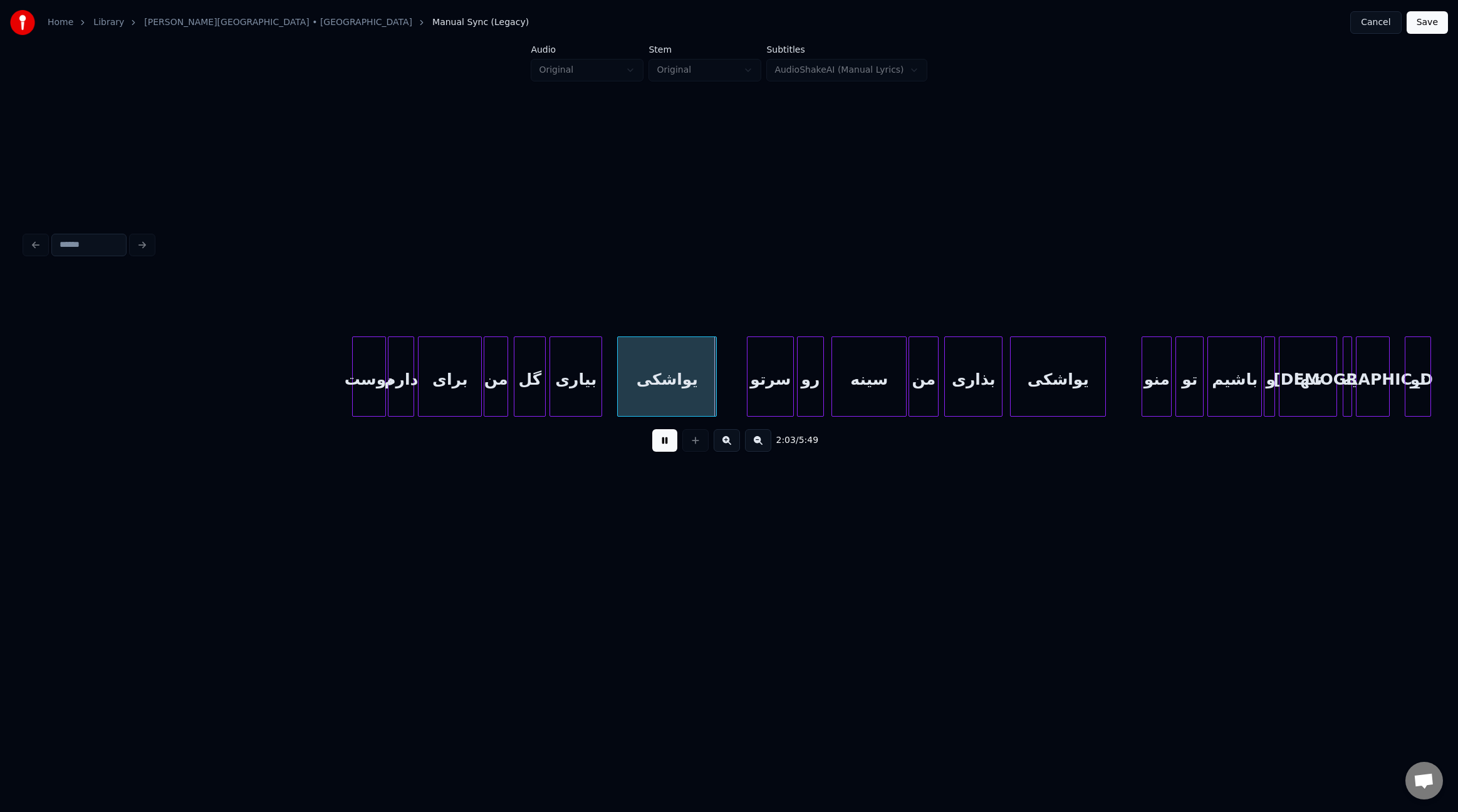
click at [798, 384] on div at bounding box center [800, 376] width 4 height 79
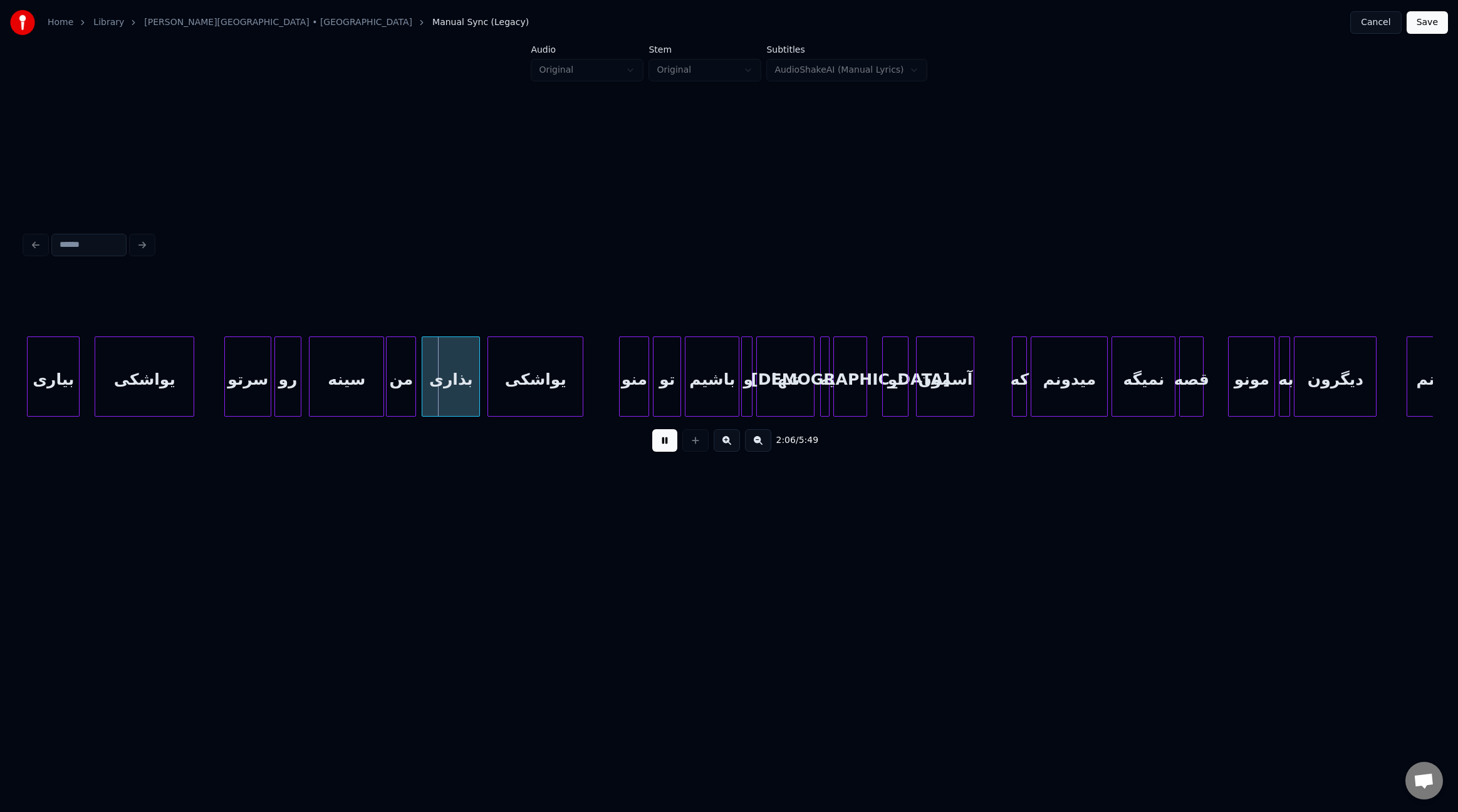
scroll to position [0, 11556]
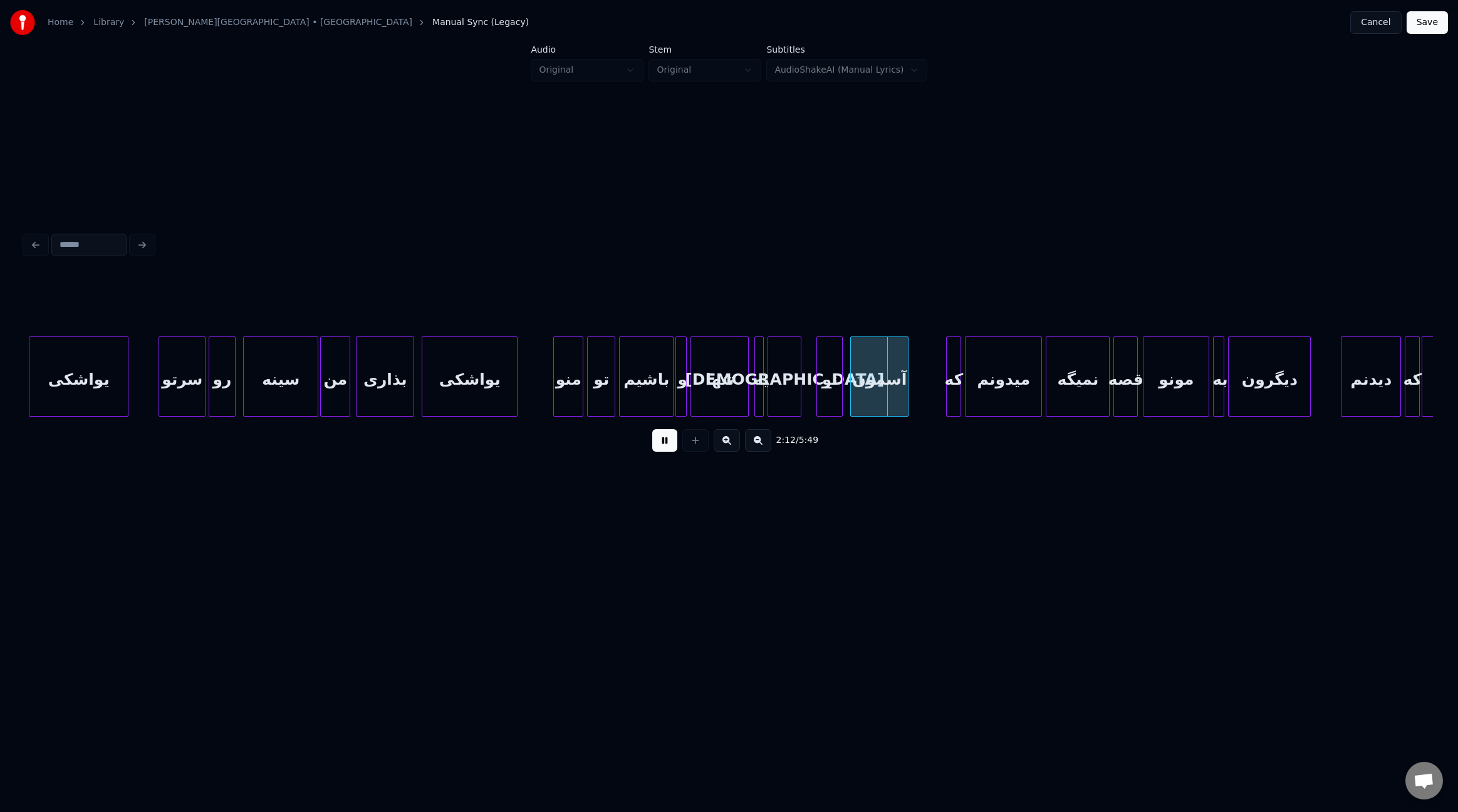
click at [1146, 382] on div at bounding box center [1146, 376] width 4 height 79
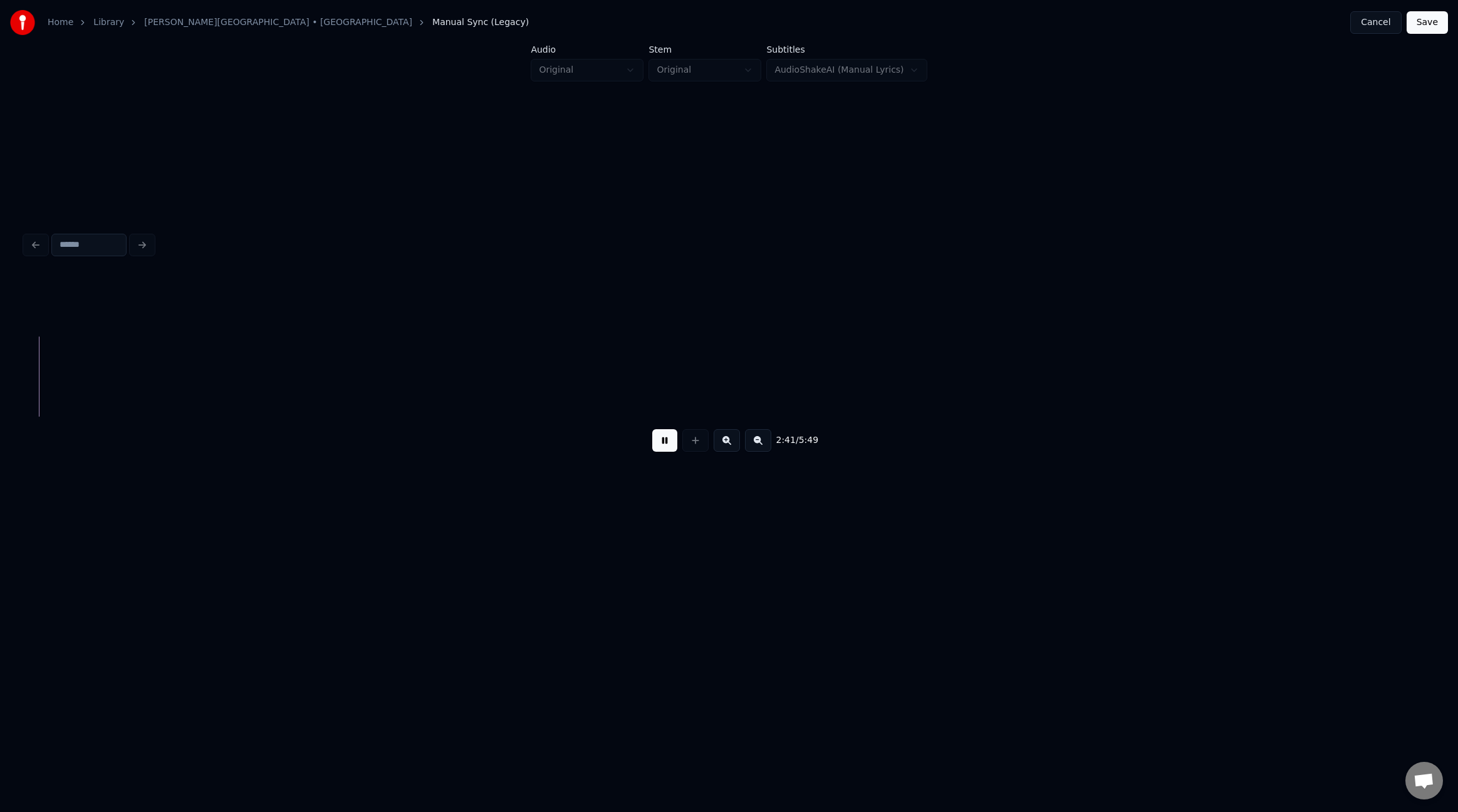
scroll to position [0, 15218]
click at [674, 445] on button at bounding box center [664, 440] width 25 height 23
drag, startPoint x: 700, startPoint y: 418, endPoint x: 675, endPoint y: 420, distance: 25.1
click at [675, 420] on div "Add new word" at bounding box center [697, 419] width 53 height 10
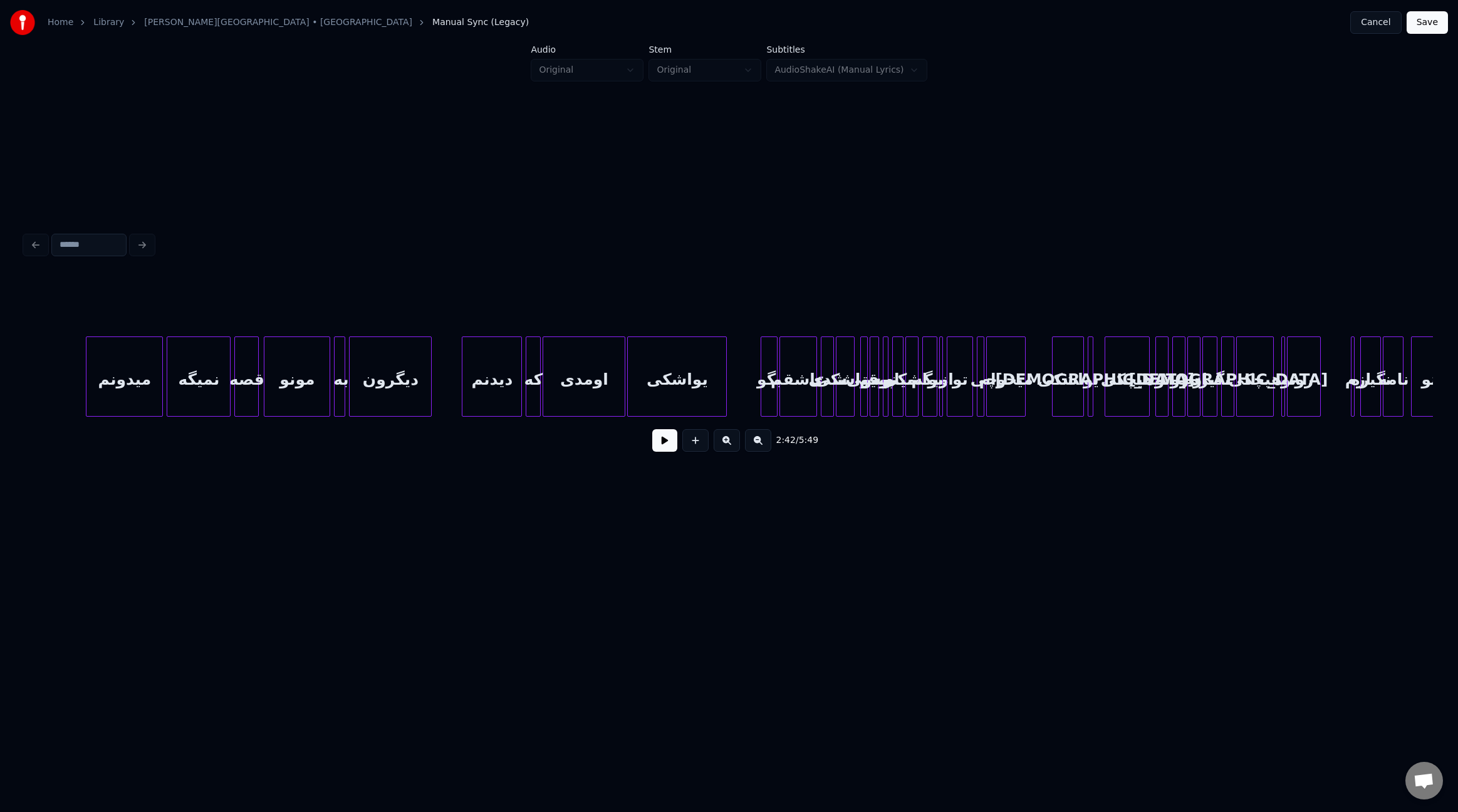
scroll to position [0, 12574]
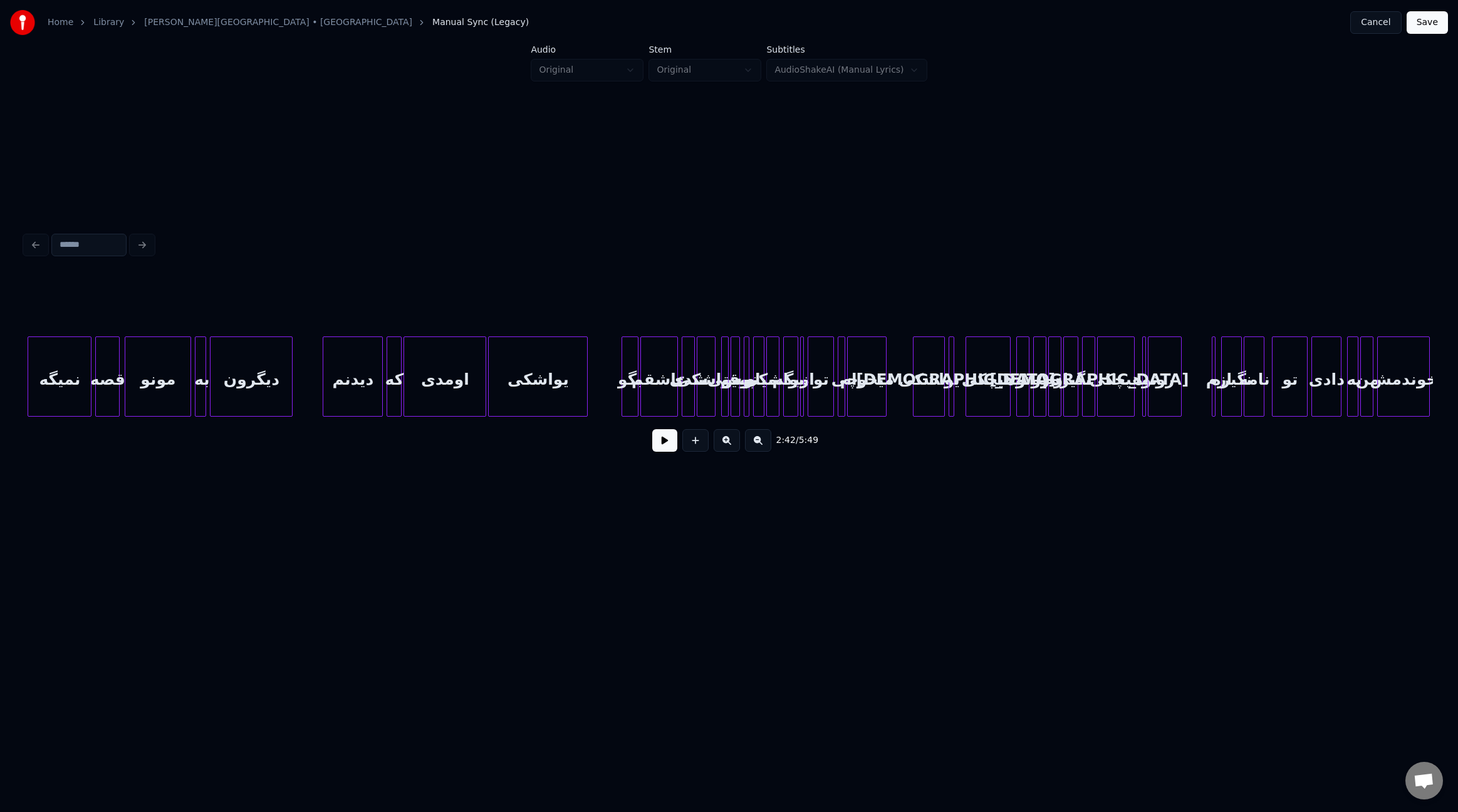
click at [668, 445] on button at bounding box center [664, 440] width 25 height 23
click at [706, 385] on div "یواشکی" at bounding box center [706, 379] width 17 height 85
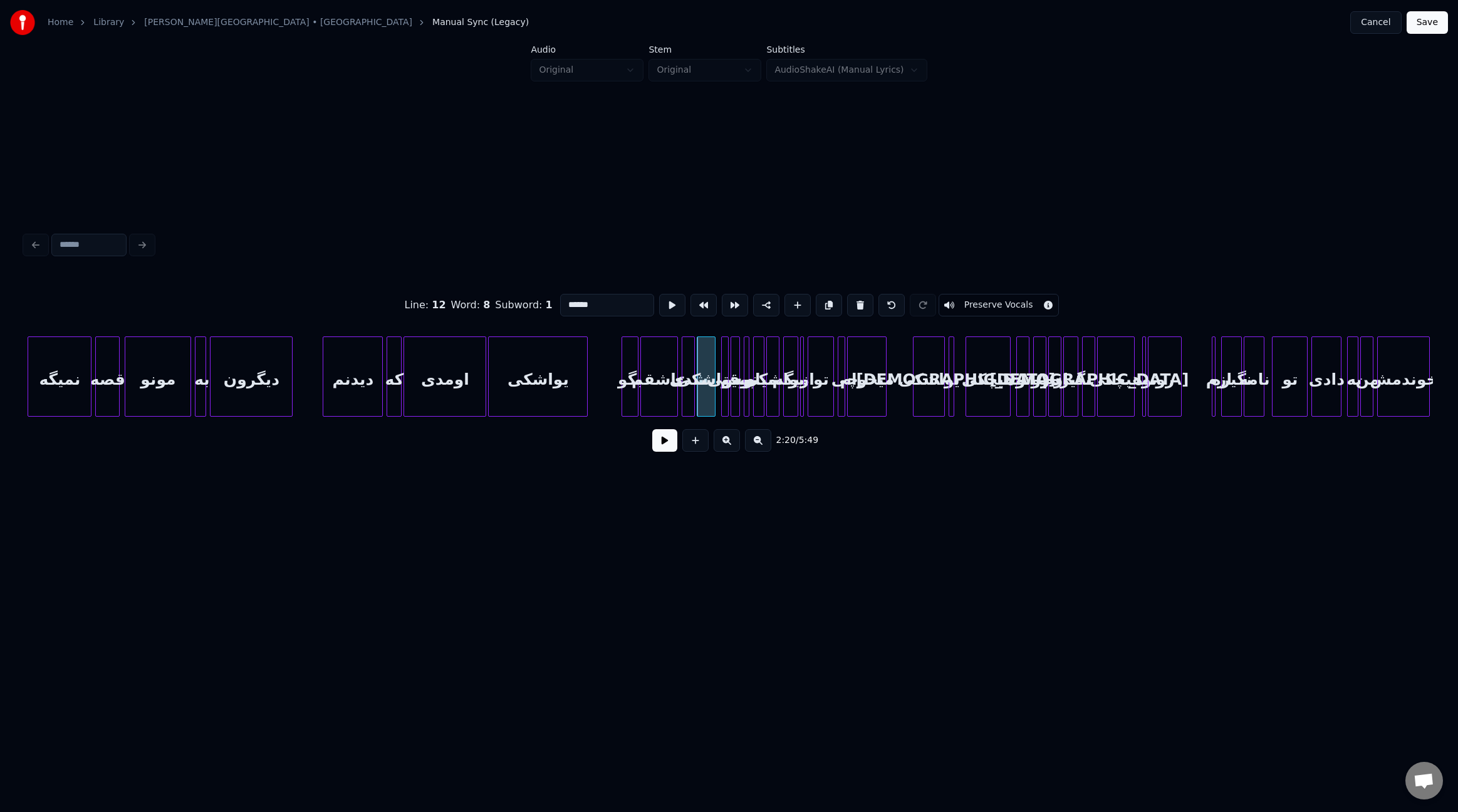
click at [688, 389] on div "شدی" at bounding box center [689, 379] width 13 height 85
click at [666, 393] on div "عاشقم" at bounding box center [659, 379] width 36 height 85
click at [687, 395] on div "شدی" at bounding box center [689, 379] width 13 height 85
click at [707, 390] on div "یواشکی" at bounding box center [706, 379] width 17 height 85
click at [726, 394] on div at bounding box center [727, 376] width 4 height 79
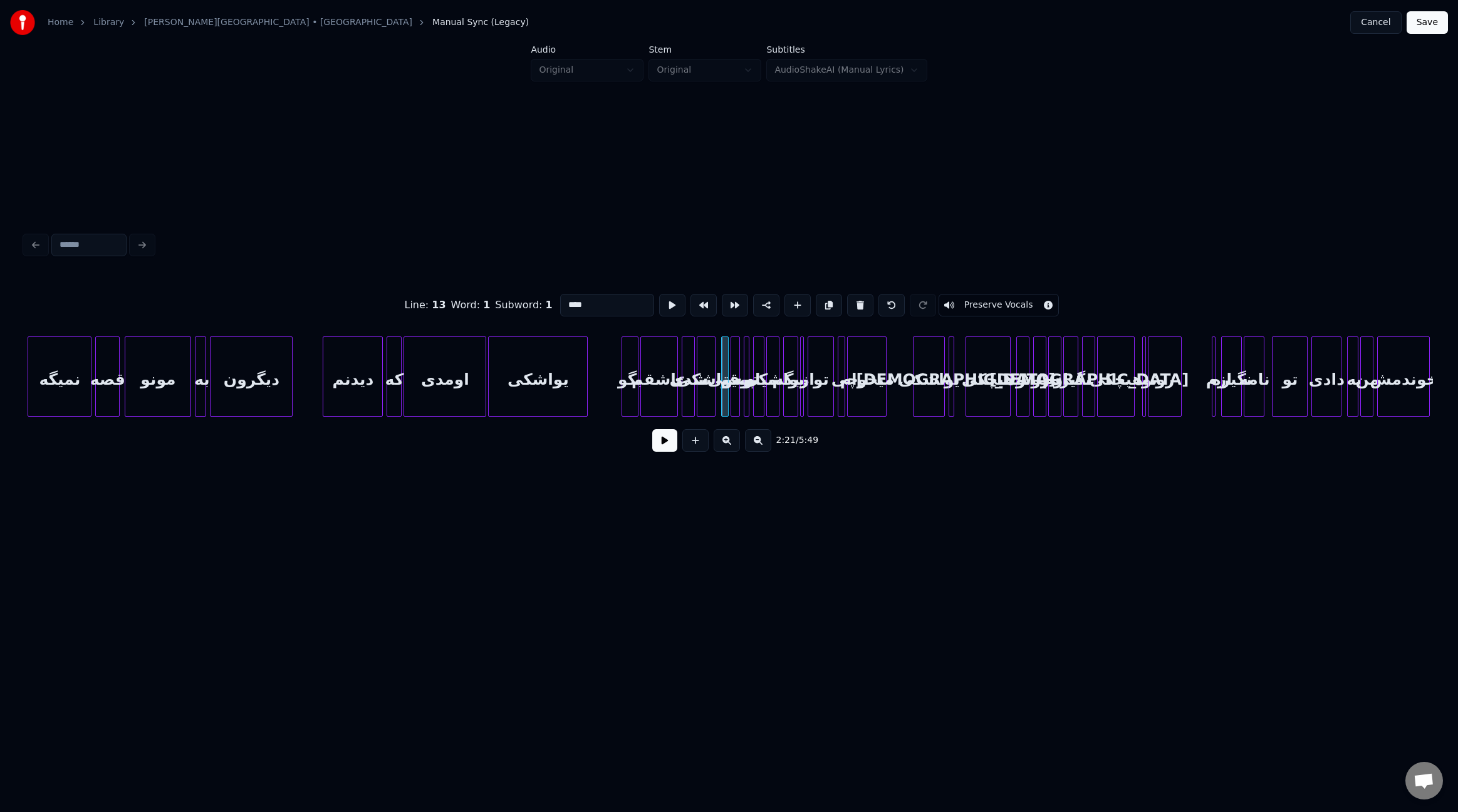
click at [779, 378] on div "یواشکی" at bounding box center [773, 379] width 13 height 85
type input "******"
click at [1390, 26] on button "Cancel" at bounding box center [1376, 23] width 51 height 23
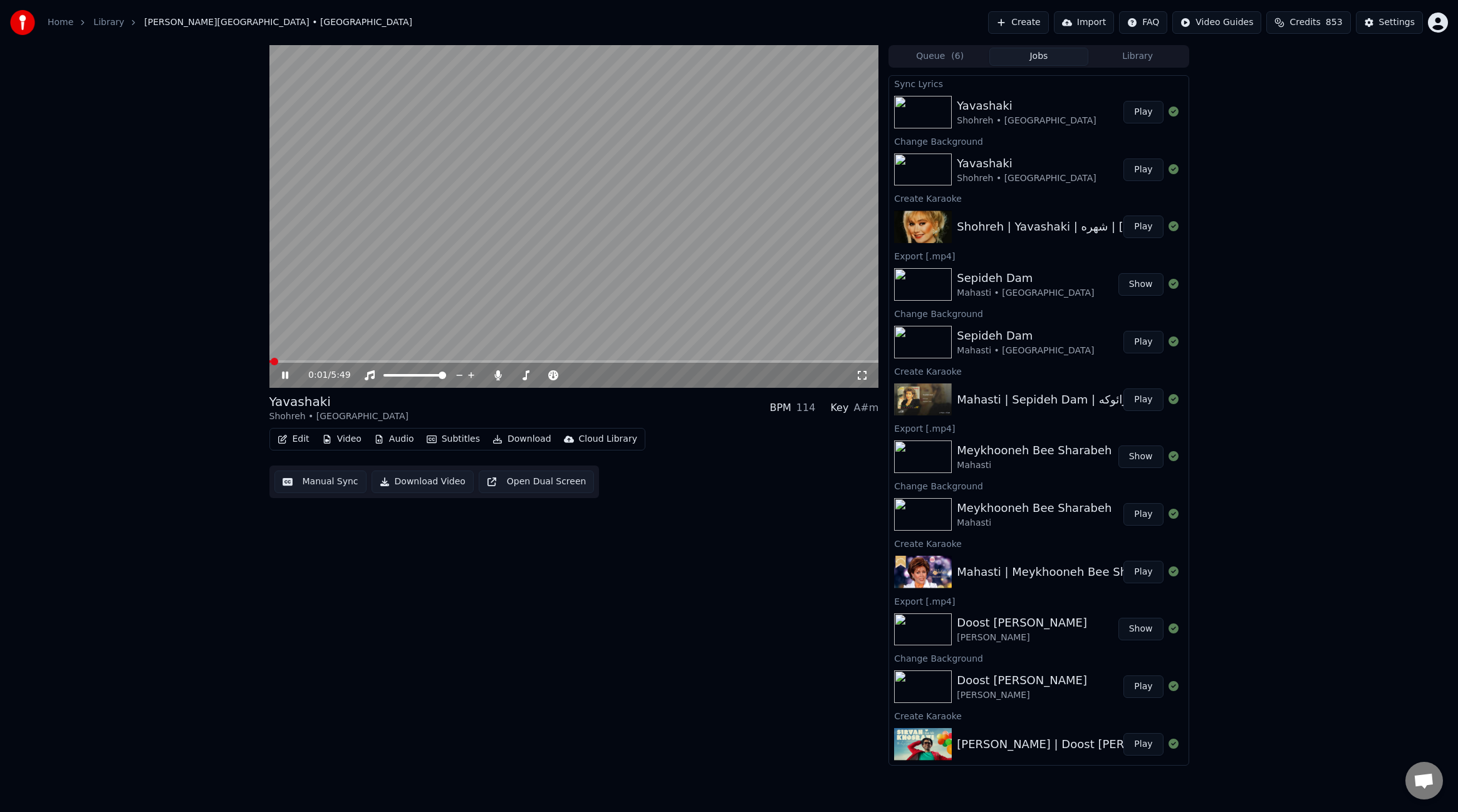
click at [469, 361] on span at bounding box center [574, 362] width 610 height 3
click at [545, 361] on span at bounding box center [574, 362] width 610 height 3
click at [307, 442] on button "Edit" at bounding box center [293, 439] width 42 height 17
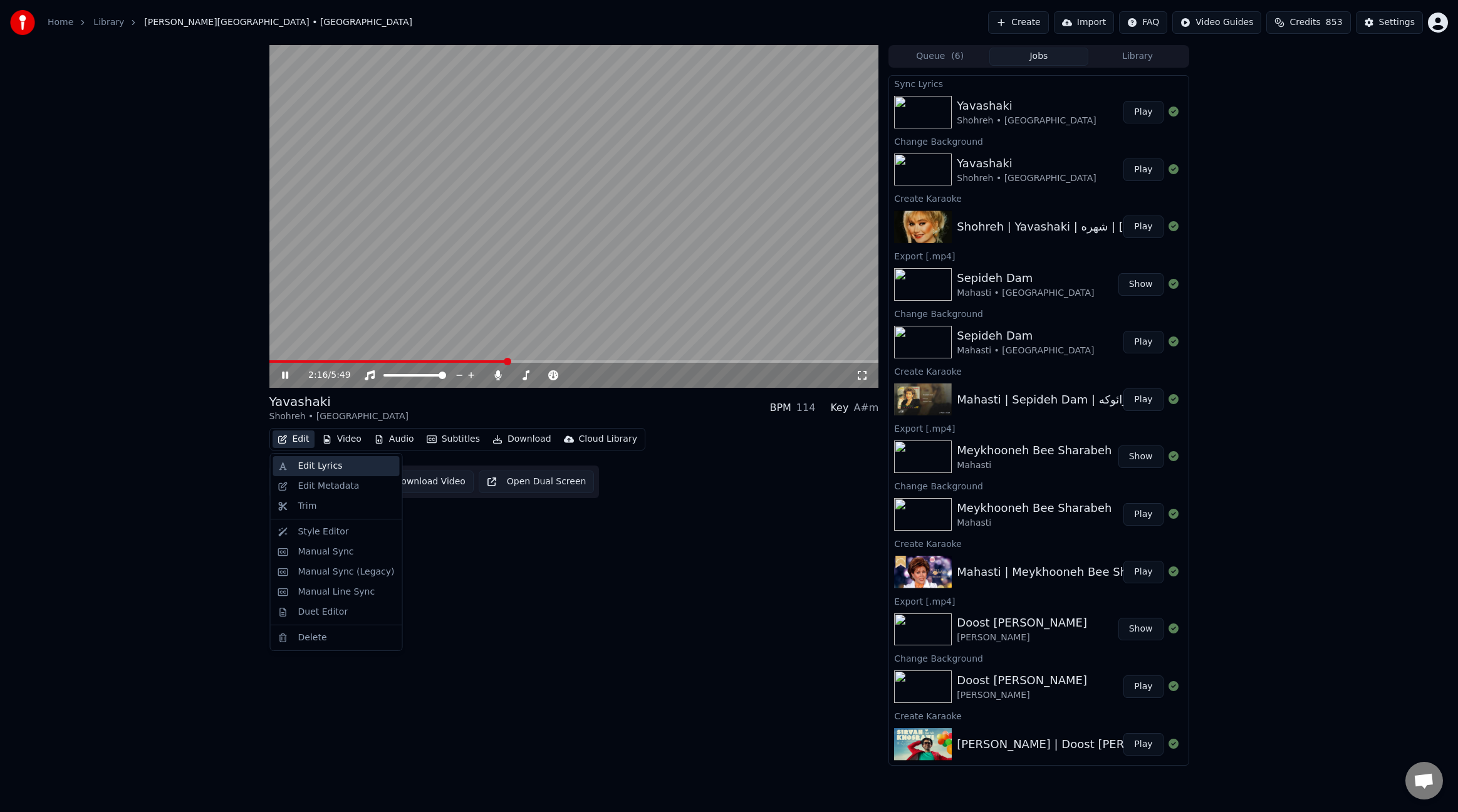
click at [333, 472] on div "Edit Lyrics" at bounding box center [320, 466] width 45 height 13
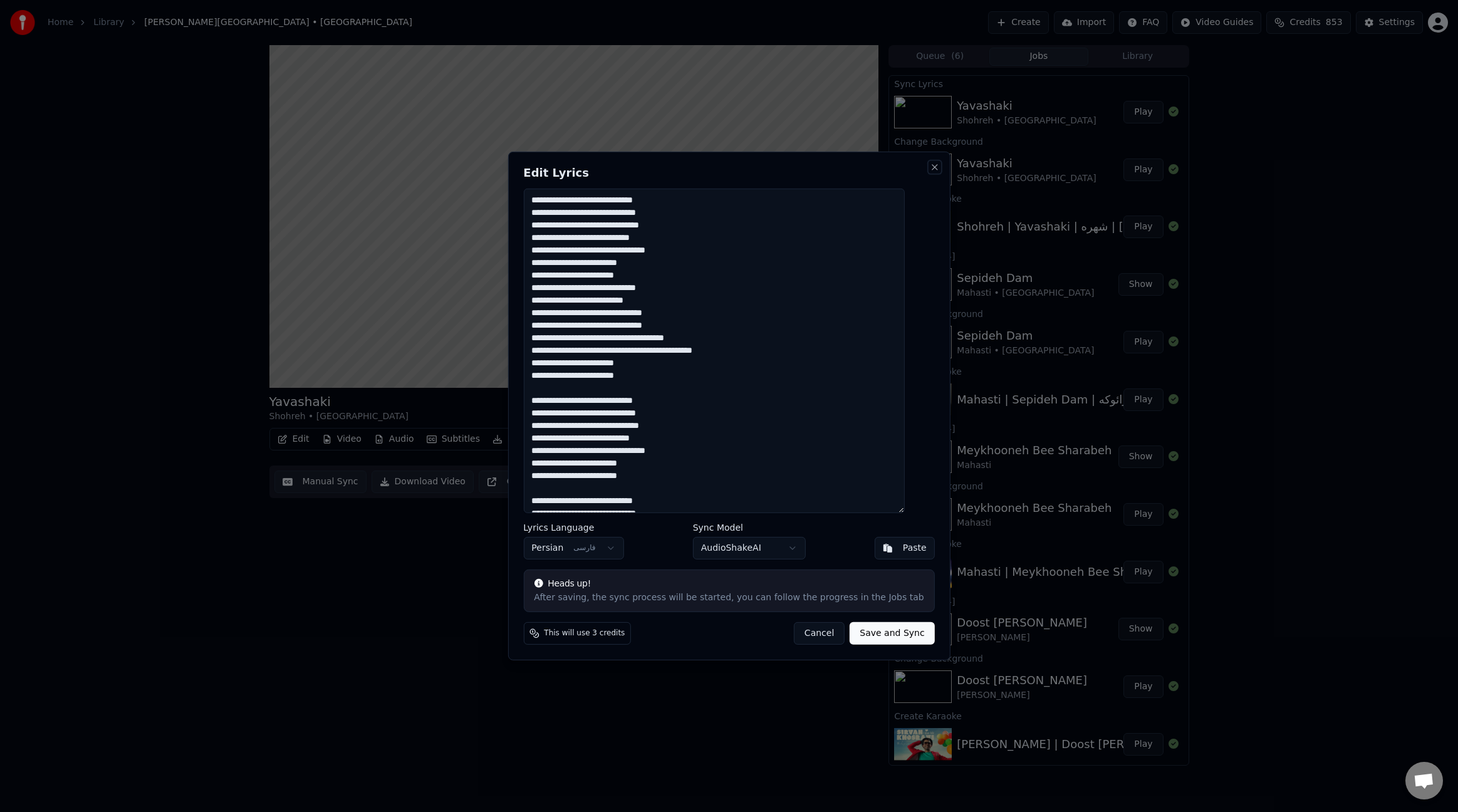
click at [930, 166] on button "Close" at bounding box center [935, 167] width 10 height 10
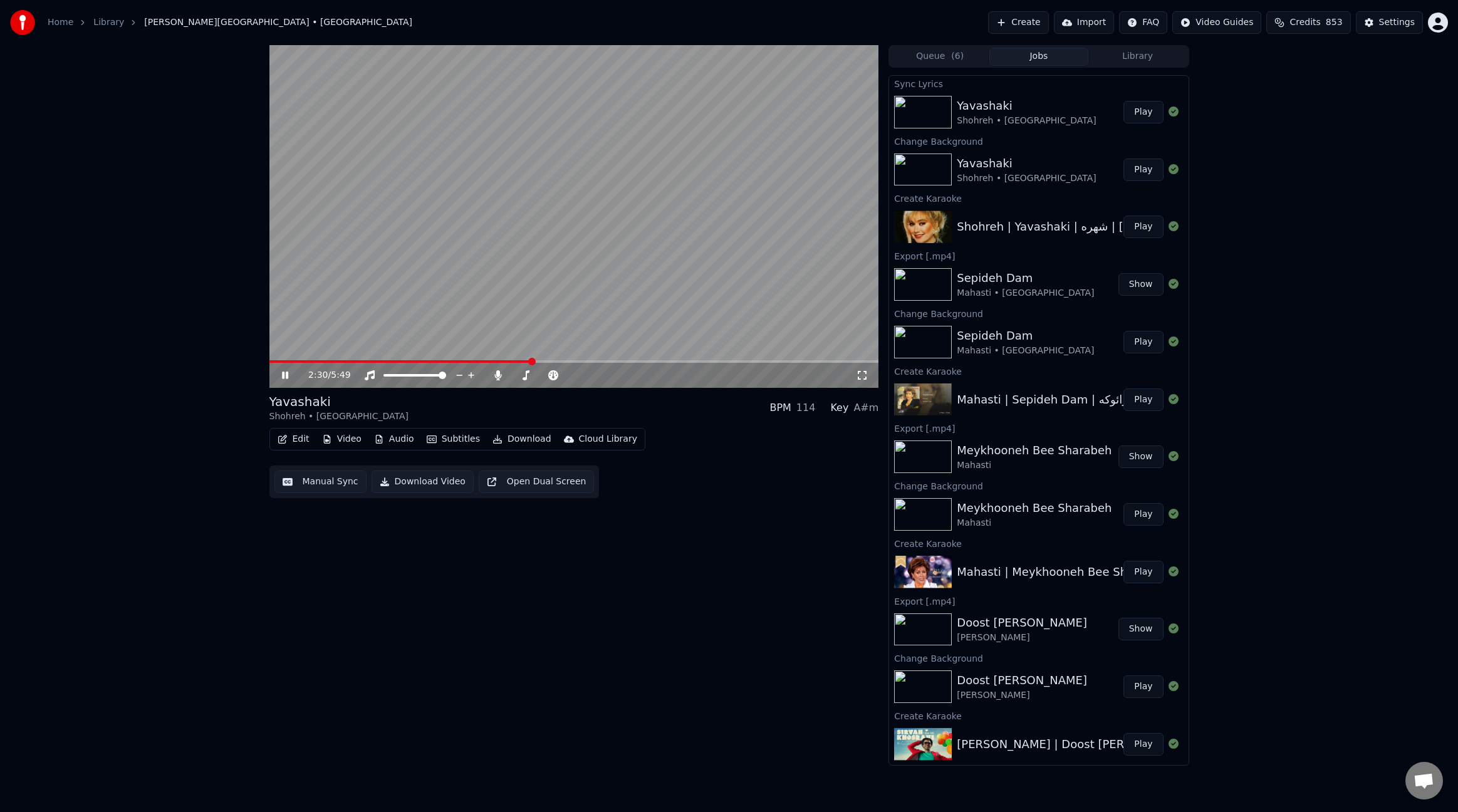
click at [576, 360] on span at bounding box center [574, 362] width 610 height 3
click at [600, 361] on span at bounding box center [574, 362] width 610 height 3
click at [637, 361] on span at bounding box center [574, 362] width 610 height 3
click at [669, 361] on span at bounding box center [574, 362] width 610 height 3
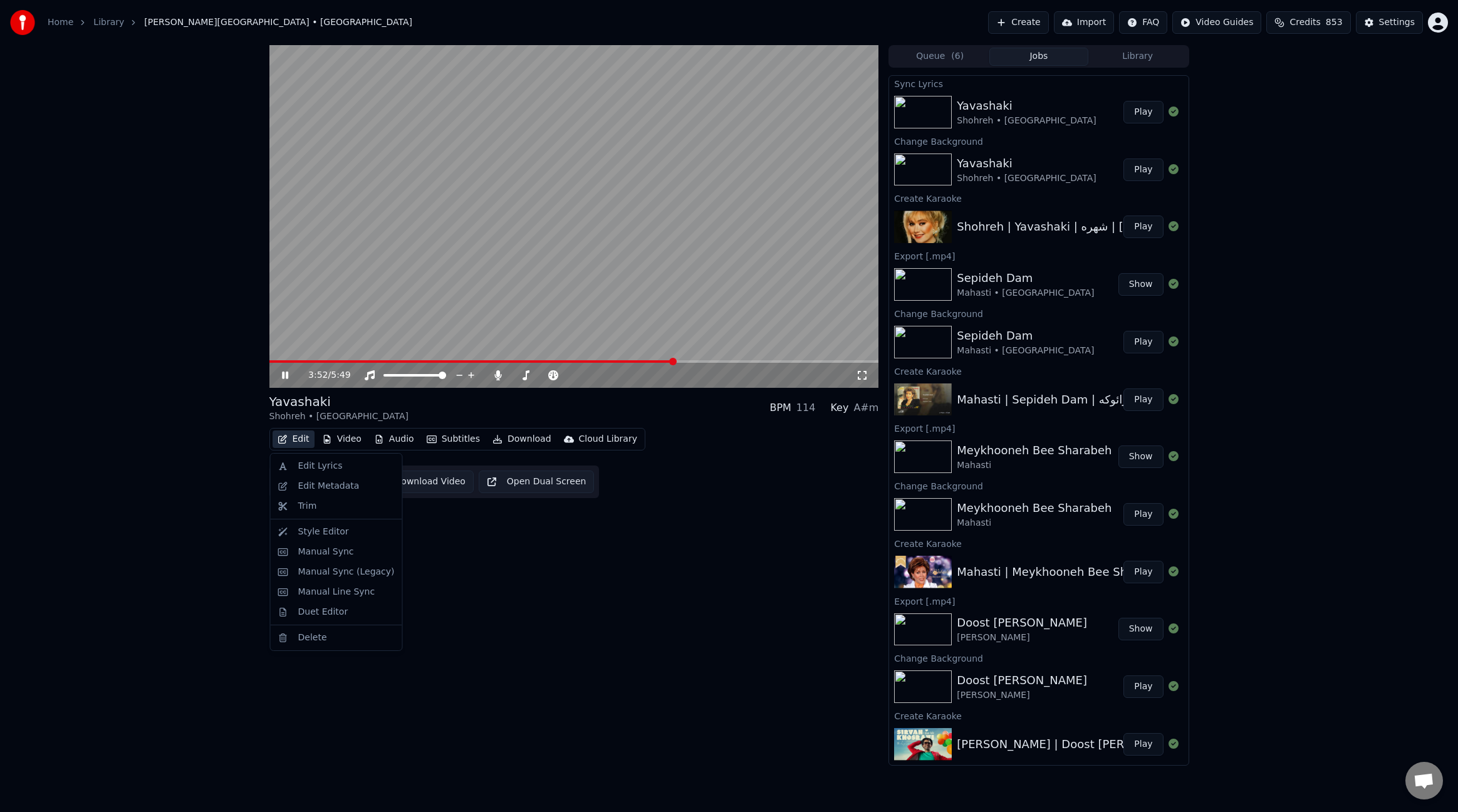
click at [303, 436] on button "Edit" at bounding box center [293, 439] width 42 height 17
click at [336, 468] on div "Edit Lyrics" at bounding box center [320, 466] width 45 height 13
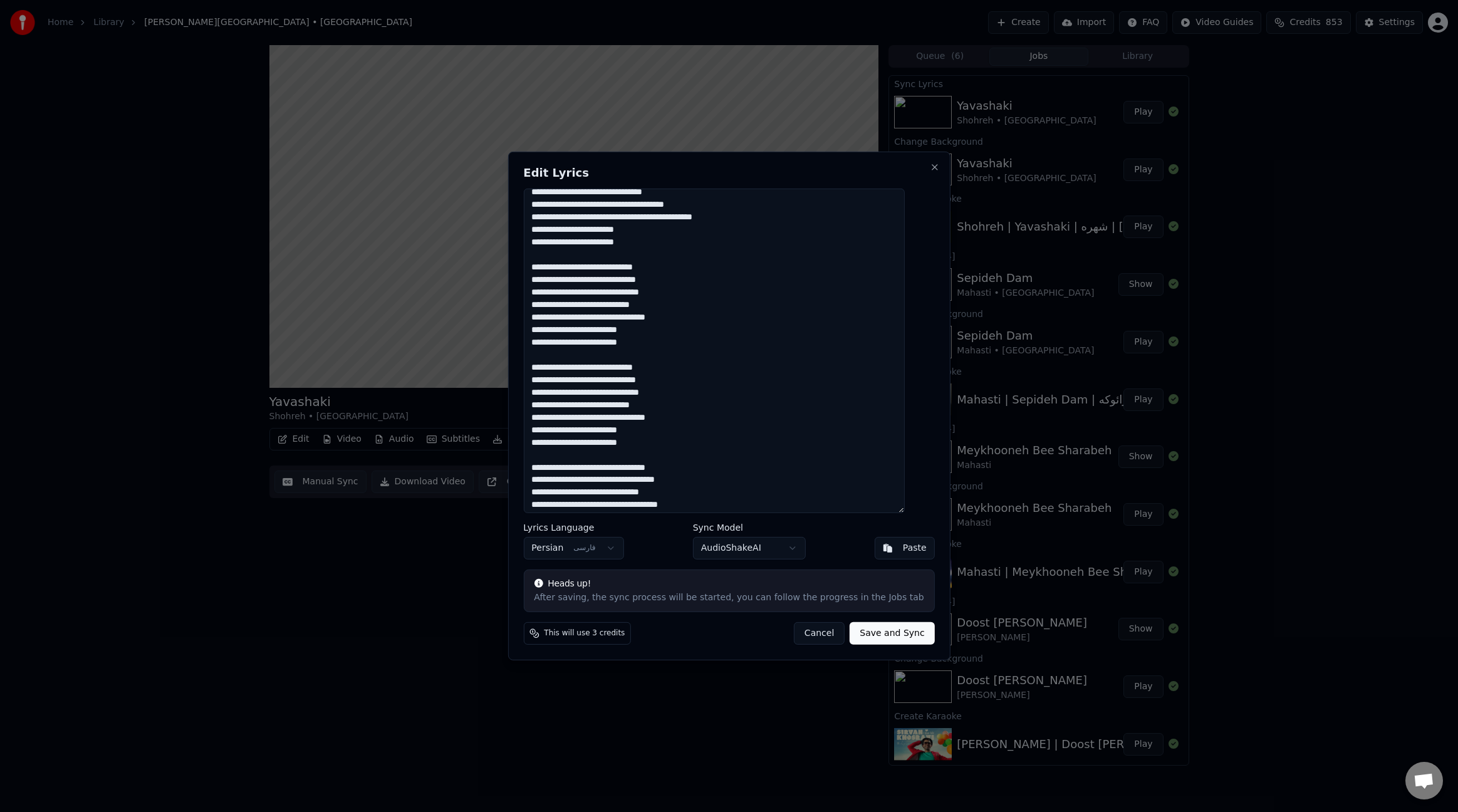
scroll to position [160, 0]
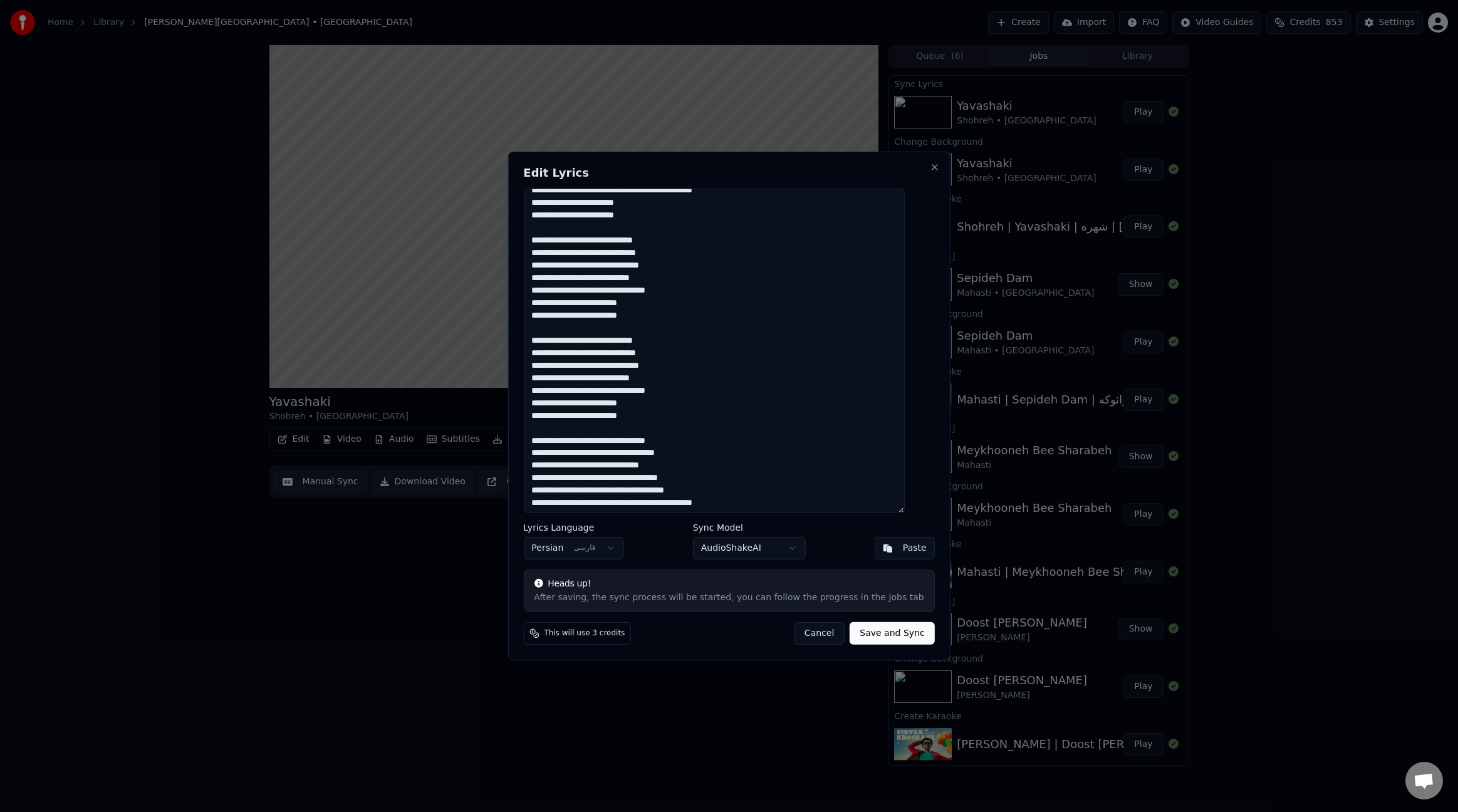
drag, startPoint x: 914, startPoint y: 239, endPoint x: 719, endPoint y: 313, distance: 208.6
click at [719, 313] on textarea at bounding box center [714, 351] width 381 height 325
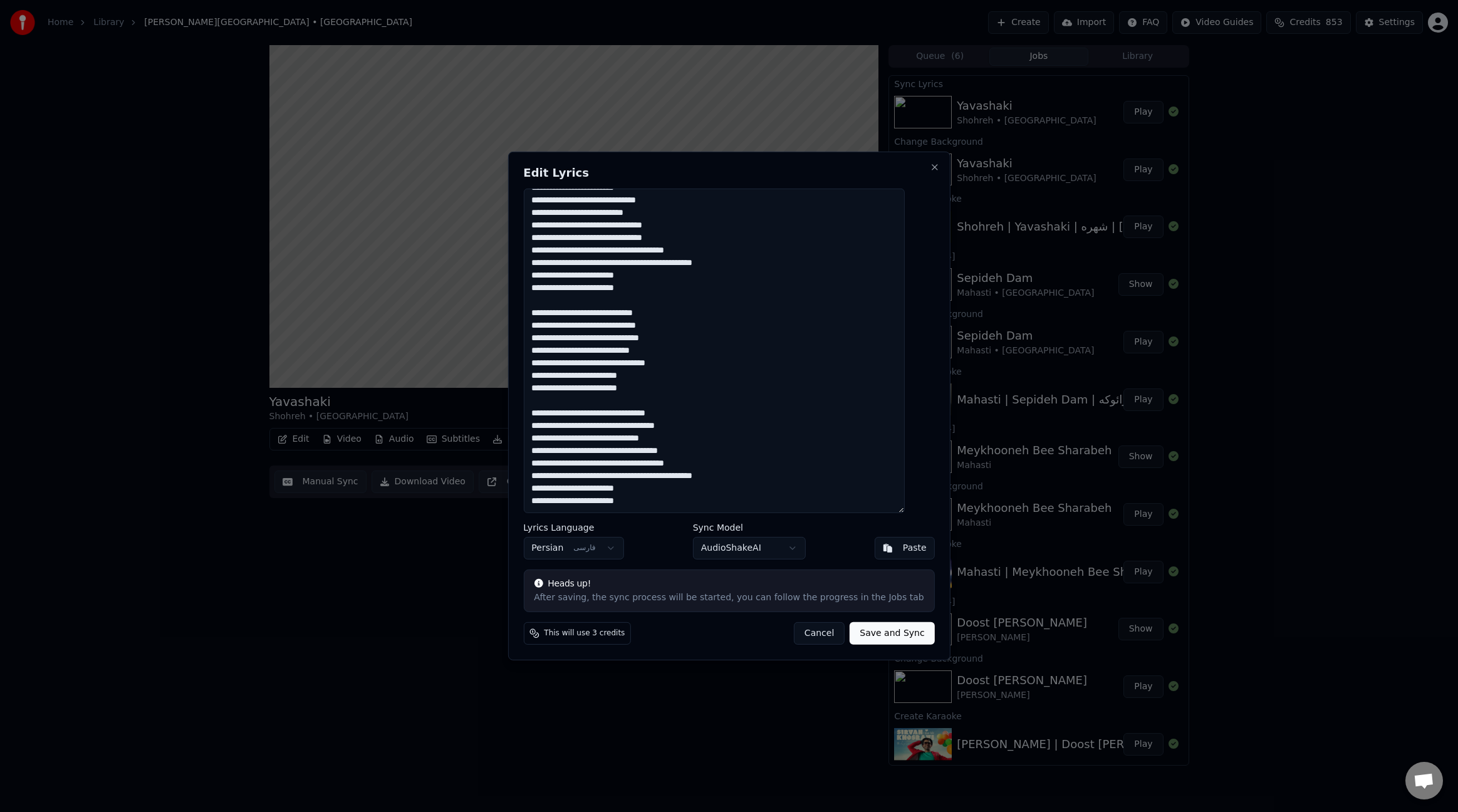
scroll to position [87, 0]
type textarea "**********"
click at [910, 634] on button "Save and Sync" at bounding box center [892, 634] width 85 height 23
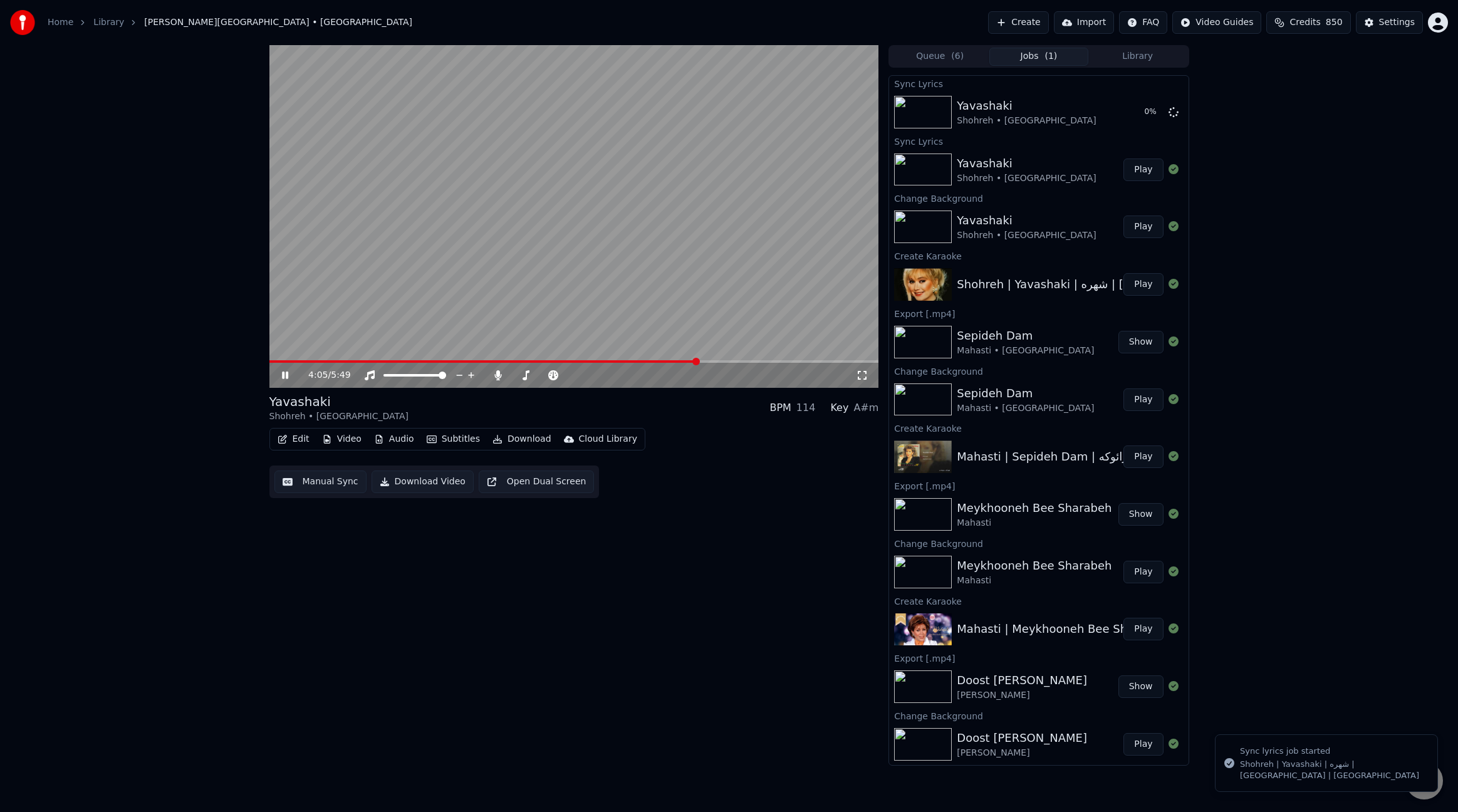
click at [711, 311] on video at bounding box center [574, 216] width 610 height 343
click at [698, 231] on video at bounding box center [574, 216] width 610 height 343
click at [719, 132] on video at bounding box center [574, 216] width 610 height 343
click at [485, 362] on span at bounding box center [488, 362] width 438 height 3
click at [291, 435] on button "Edit" at bounding box center [293, 439] width 42 height 17
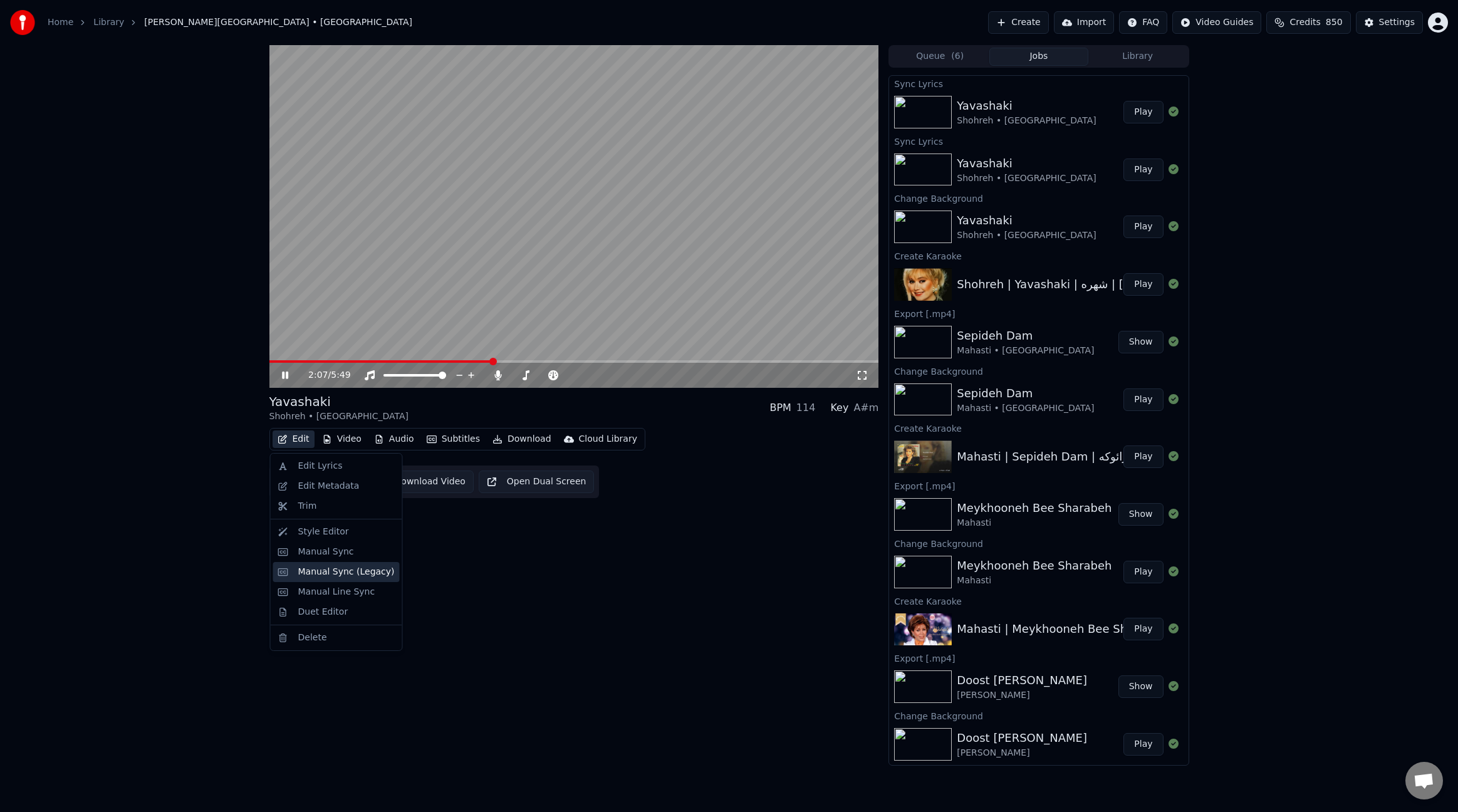
click at [332, 564] on div "Manual Sync (Legacy)" at bounding box center [336, 572] width 126 height 20
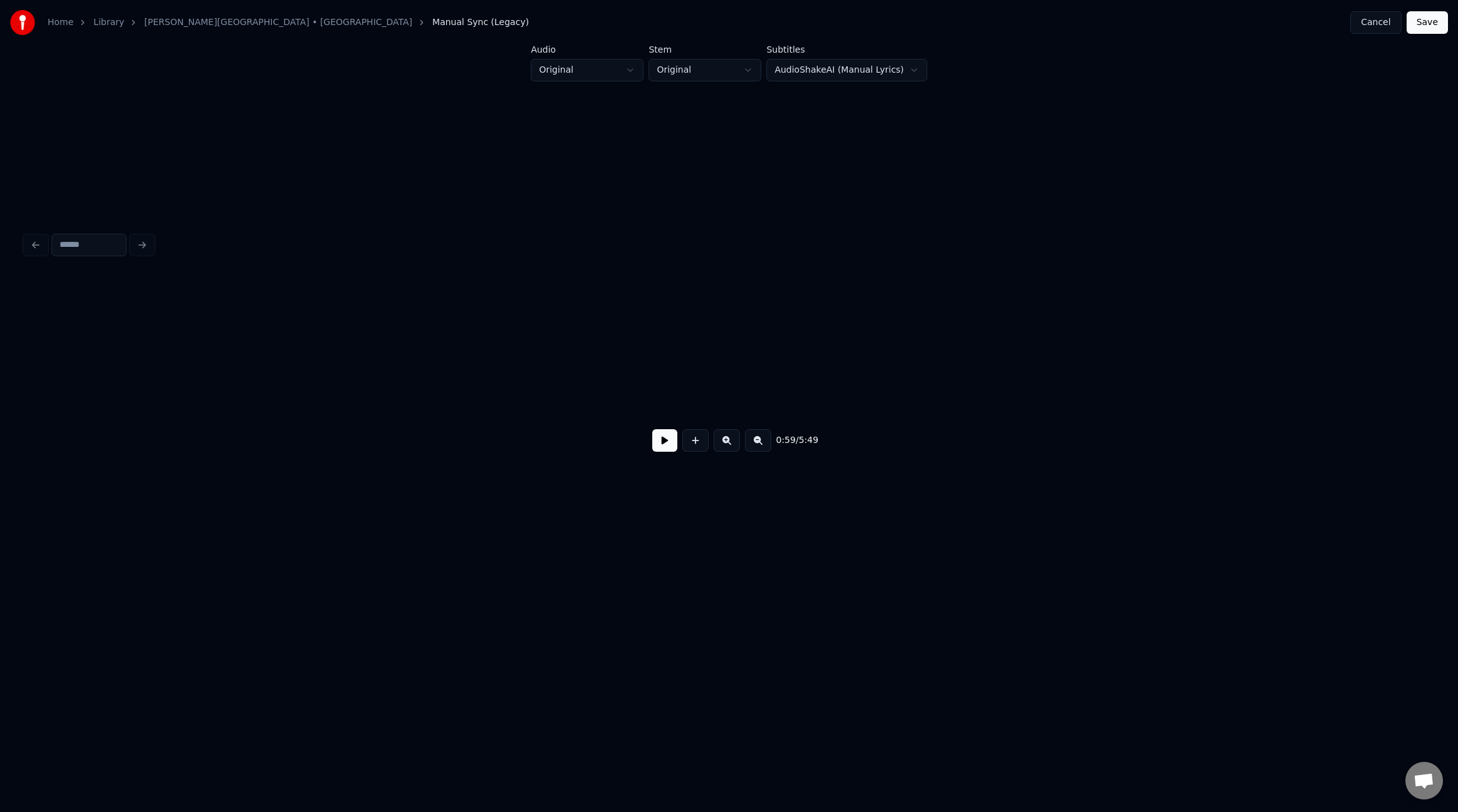
scroll to position [0, 5581]
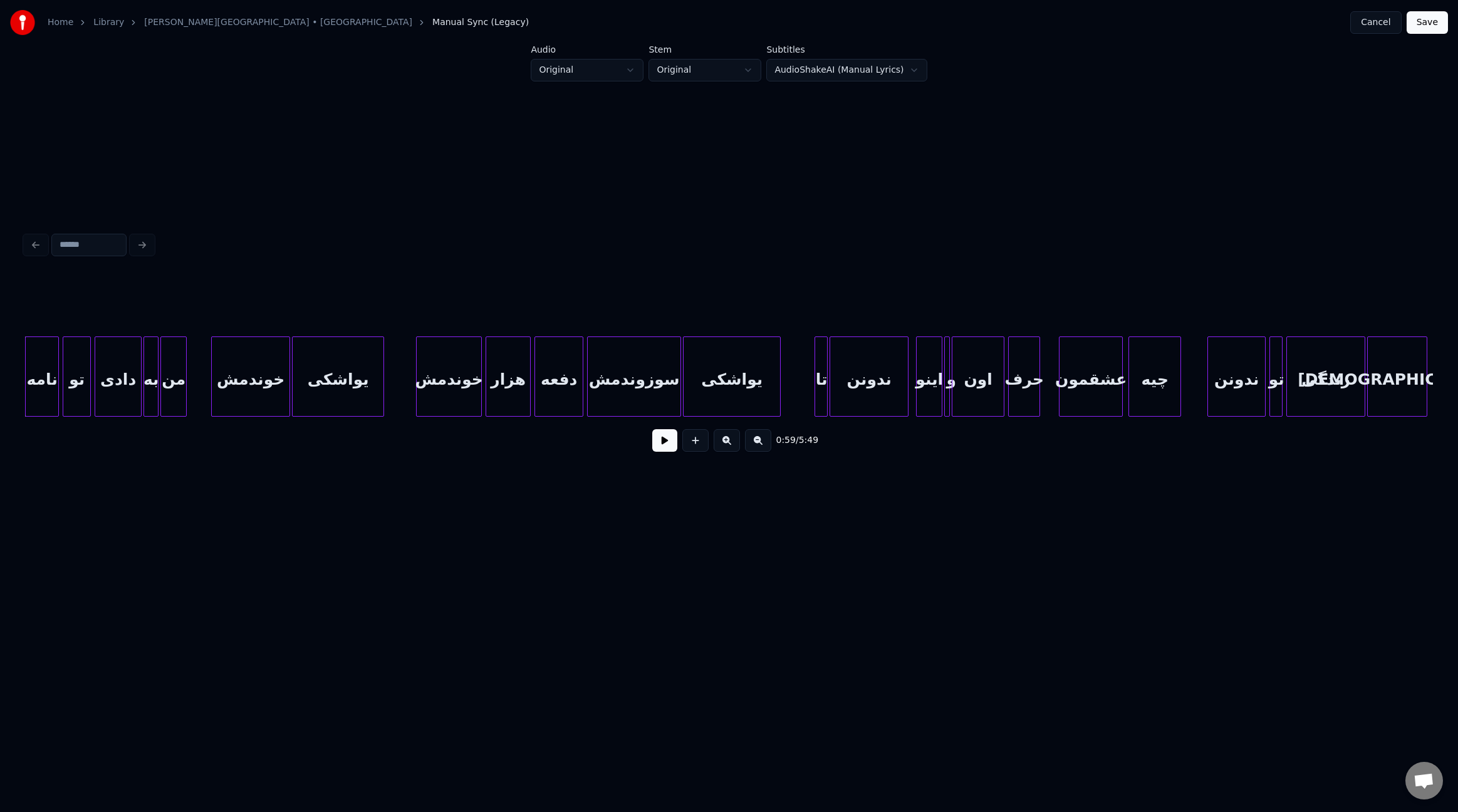
click at [17, 376] on div "Home Library [PERSON_NAME][GEOGRAPHIC_DATA] • شهره Manual Sync (Legacy) Cancel …" at bounding box center [729, 294] width 1458 height 589
click at [21, 375] on div "0:59 / 5:49" at bounding box center [729, 345] width 1418 height 248
click at [662, 448] on button at bounding box center [664, 440] width 25 height 23
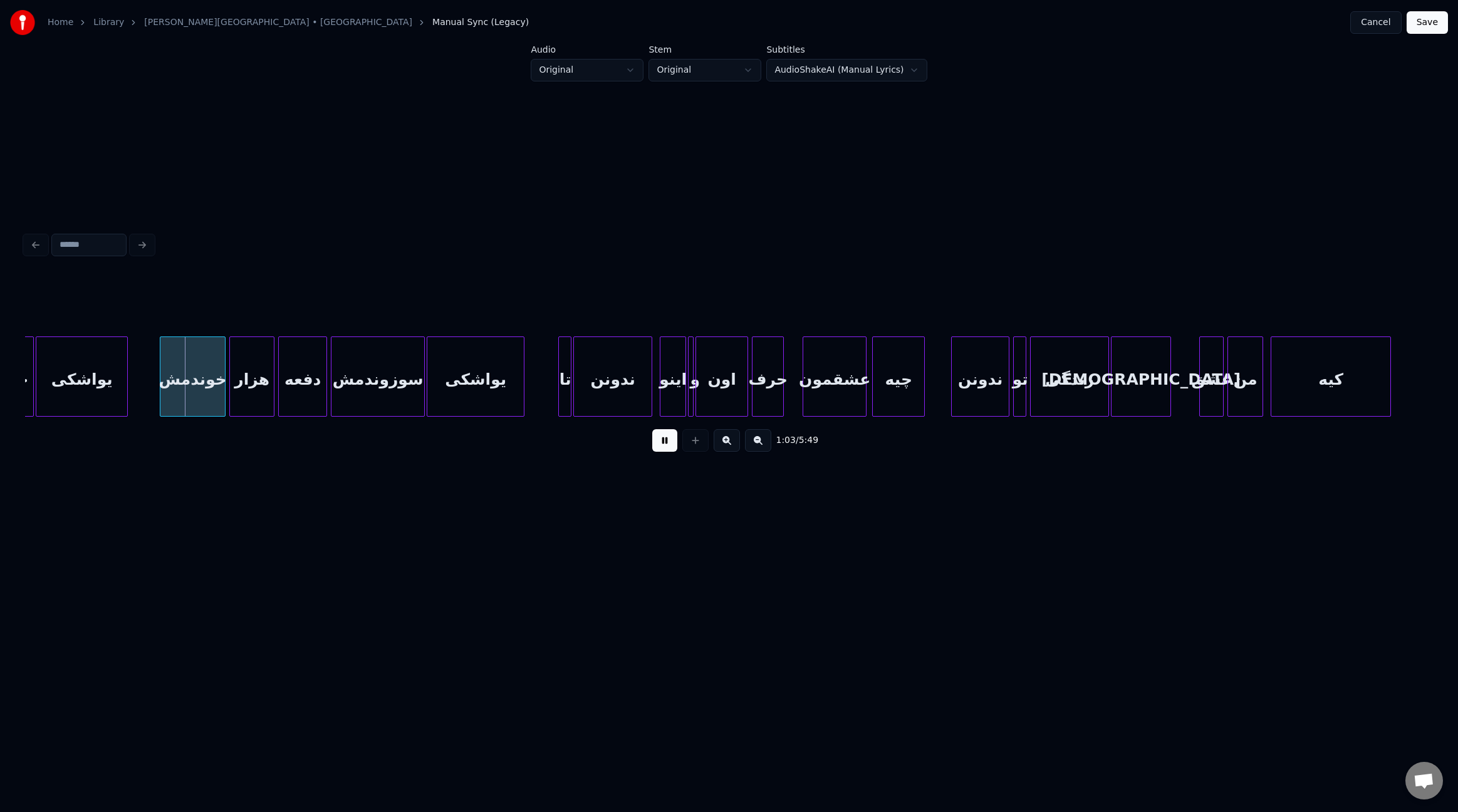
scroll to position [0, 5845]
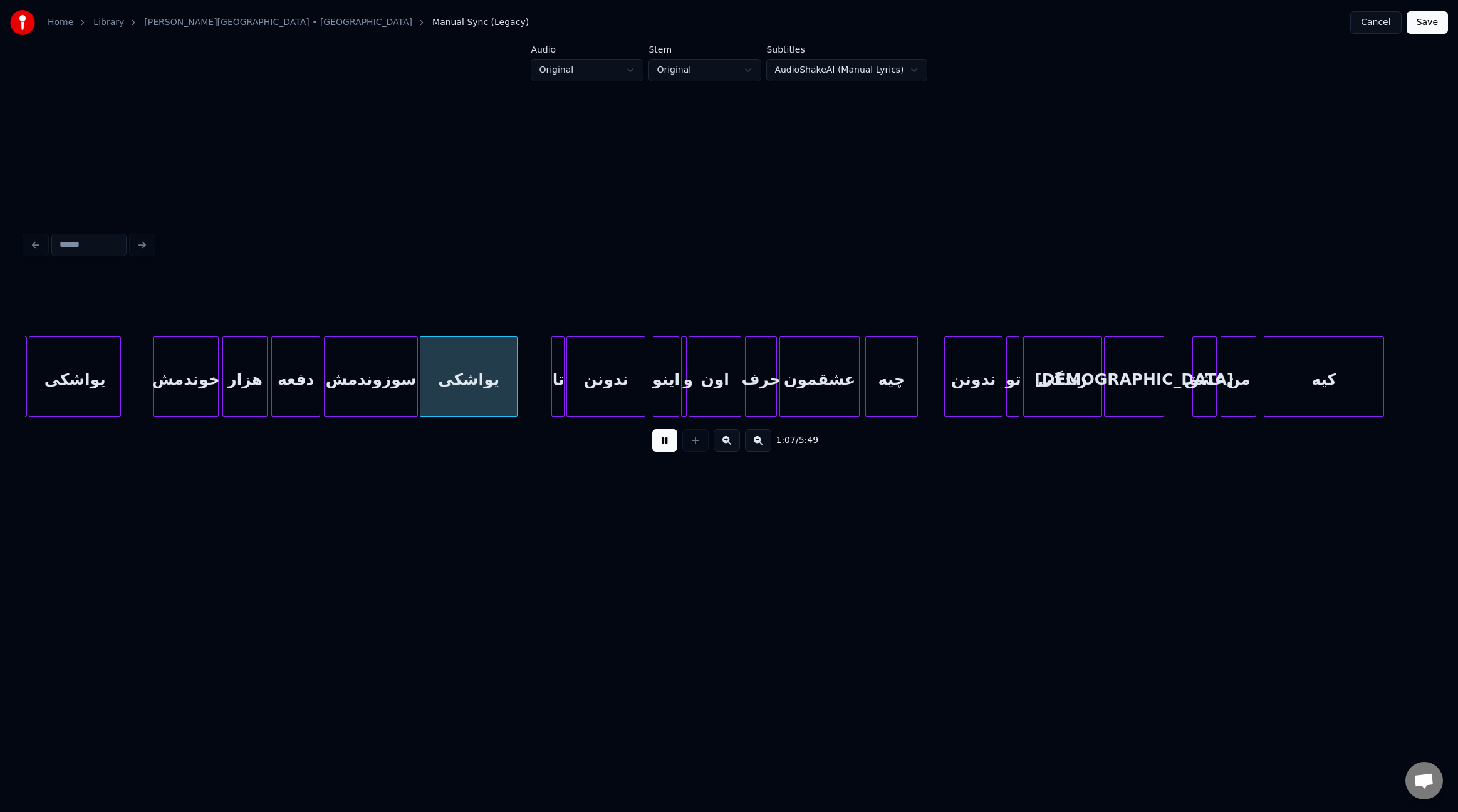
click at [781, 386] on div at bounding box center [782, 376] width 4 height 79
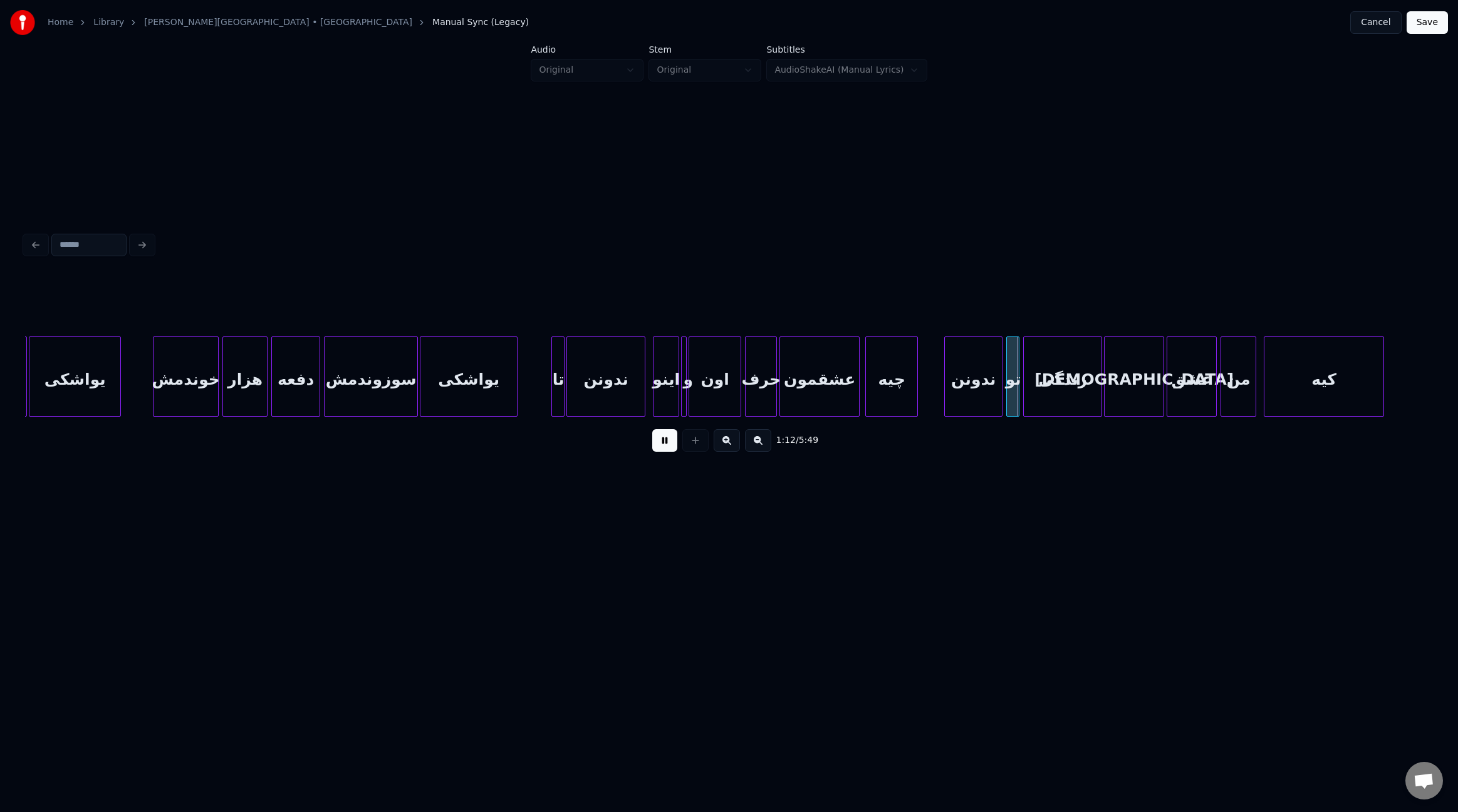
click at [1167, 381] on div at bounding box center [1169, 376] width 4 height 79
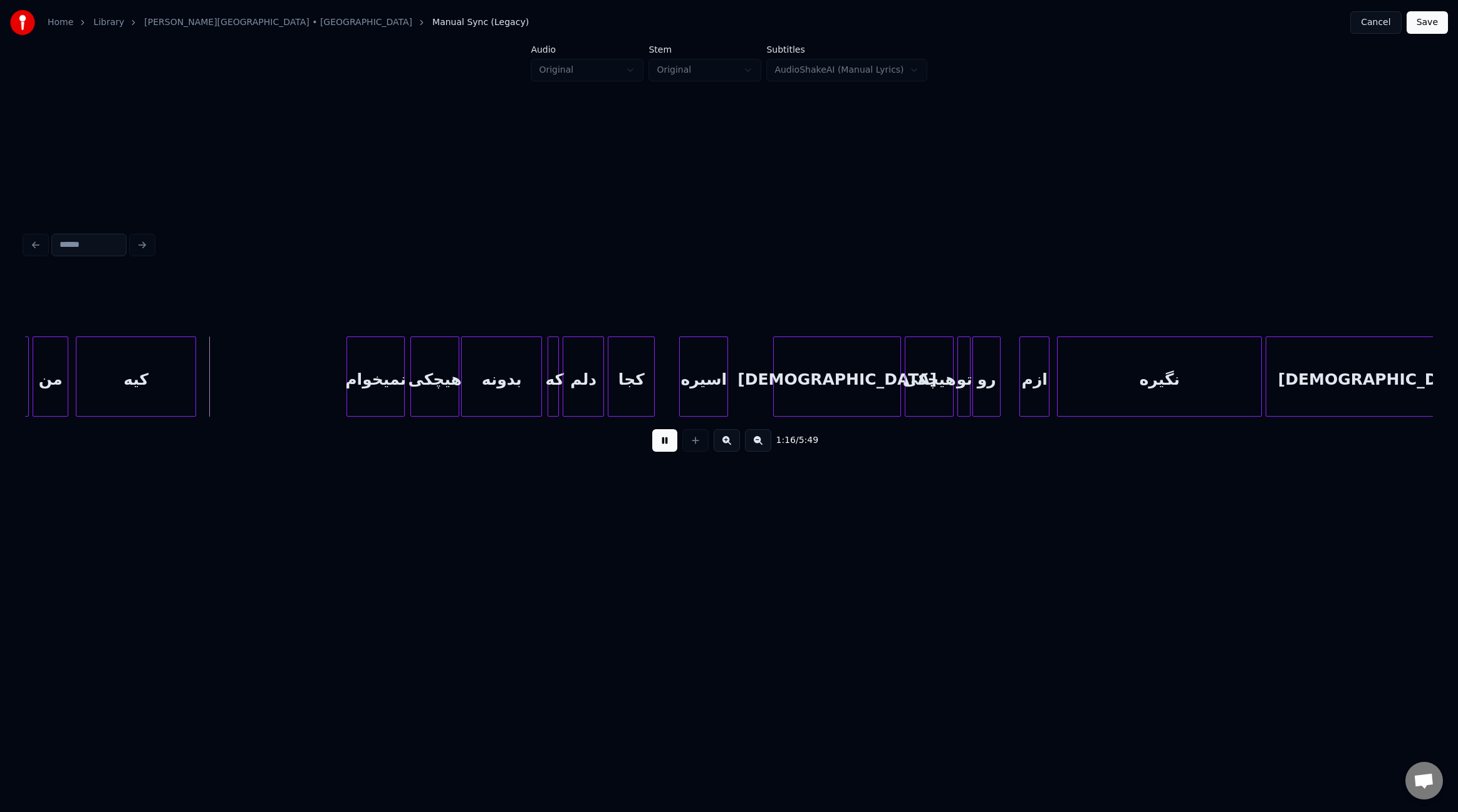
scroll to position [0, 7018]
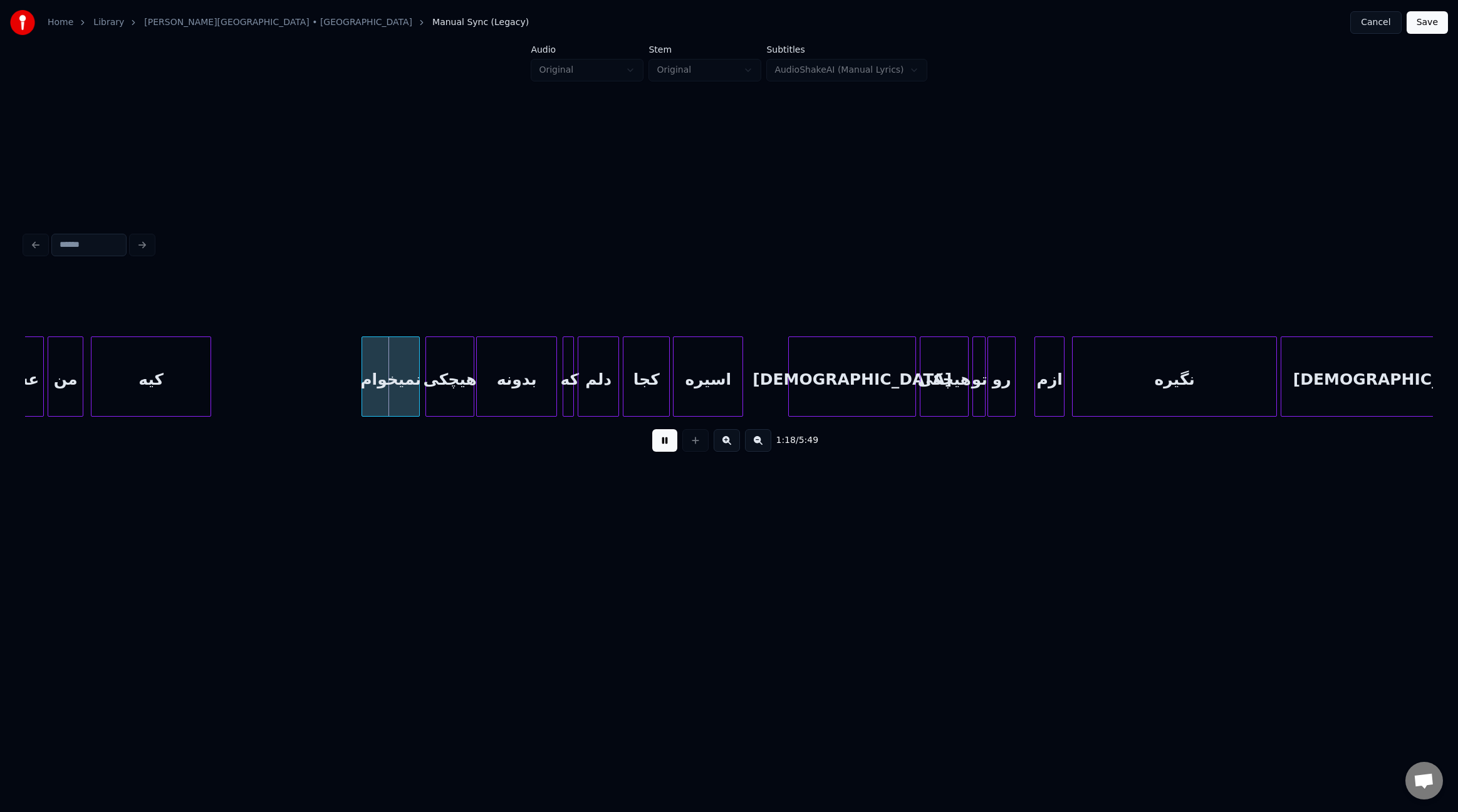
click at [674, 386] on div at bounding box center [676, 376] width 4 height 79
click at [788, 377] on div "[DEMOGRAPHIC_DATA]" at bounding box center [852, 376] width 128 height 80
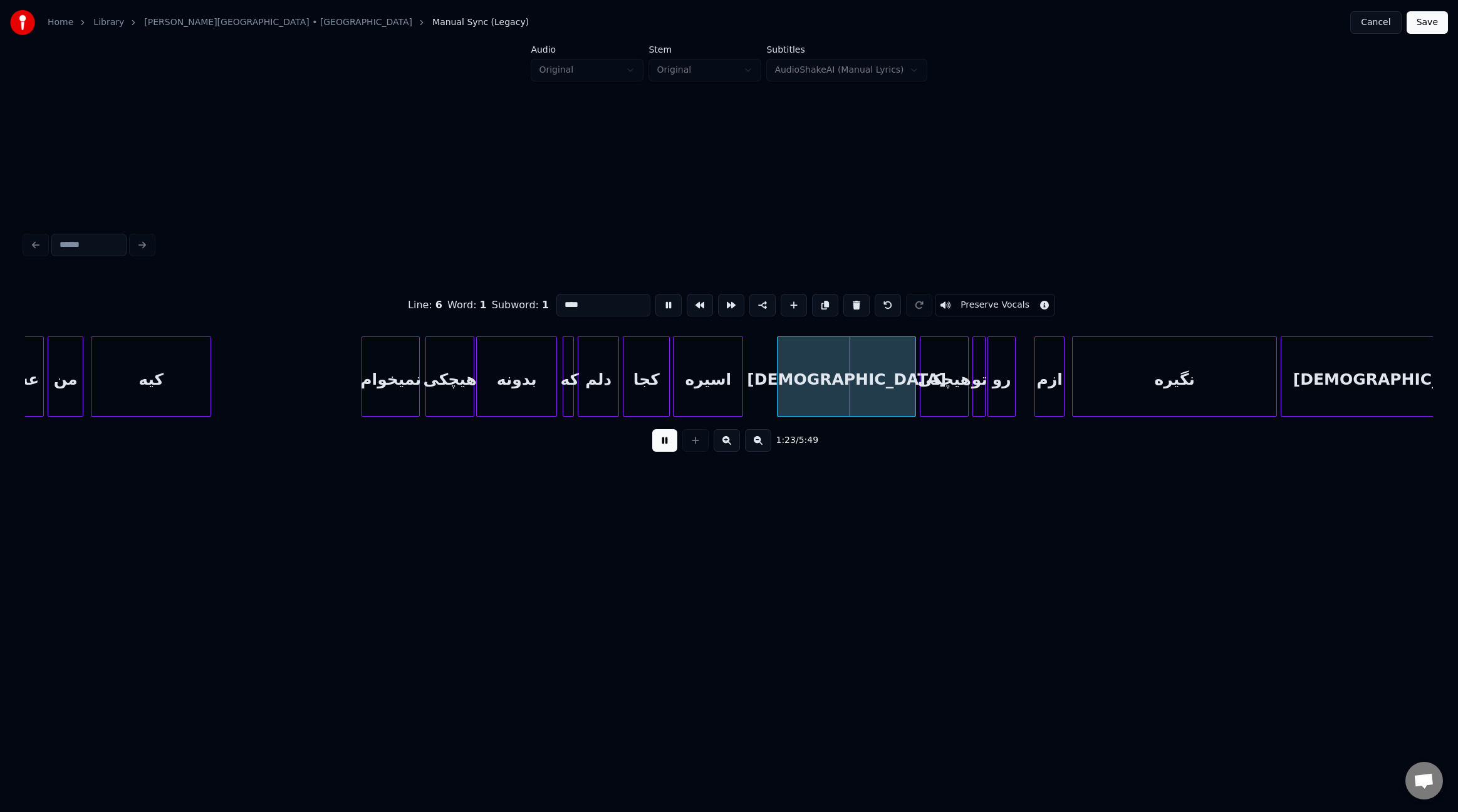
click at [777, 380] on div at bounding box center [779, 376] width 4 height 79
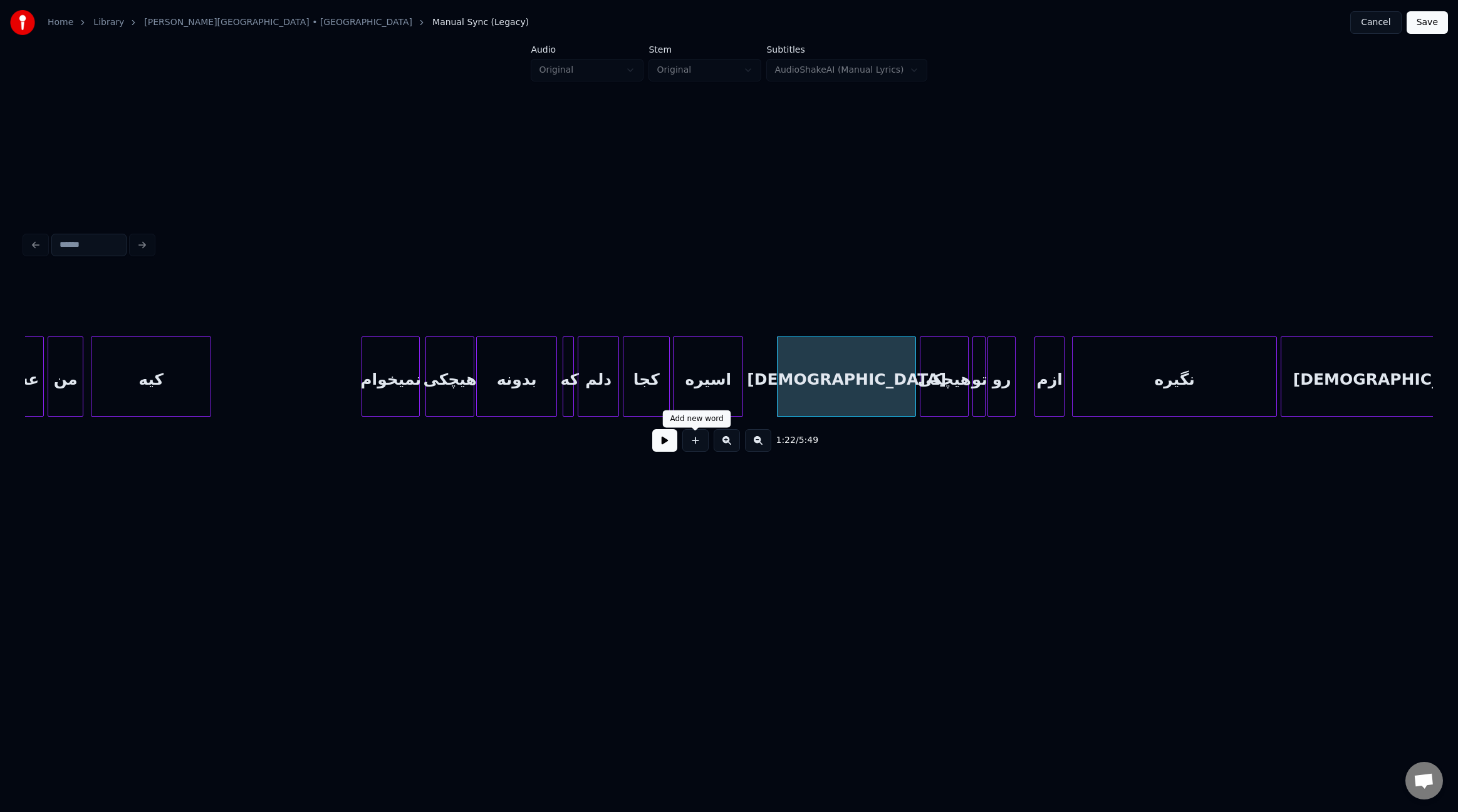
click at [664, 439] on button at bounding box center [664, 440] width 25 height 23
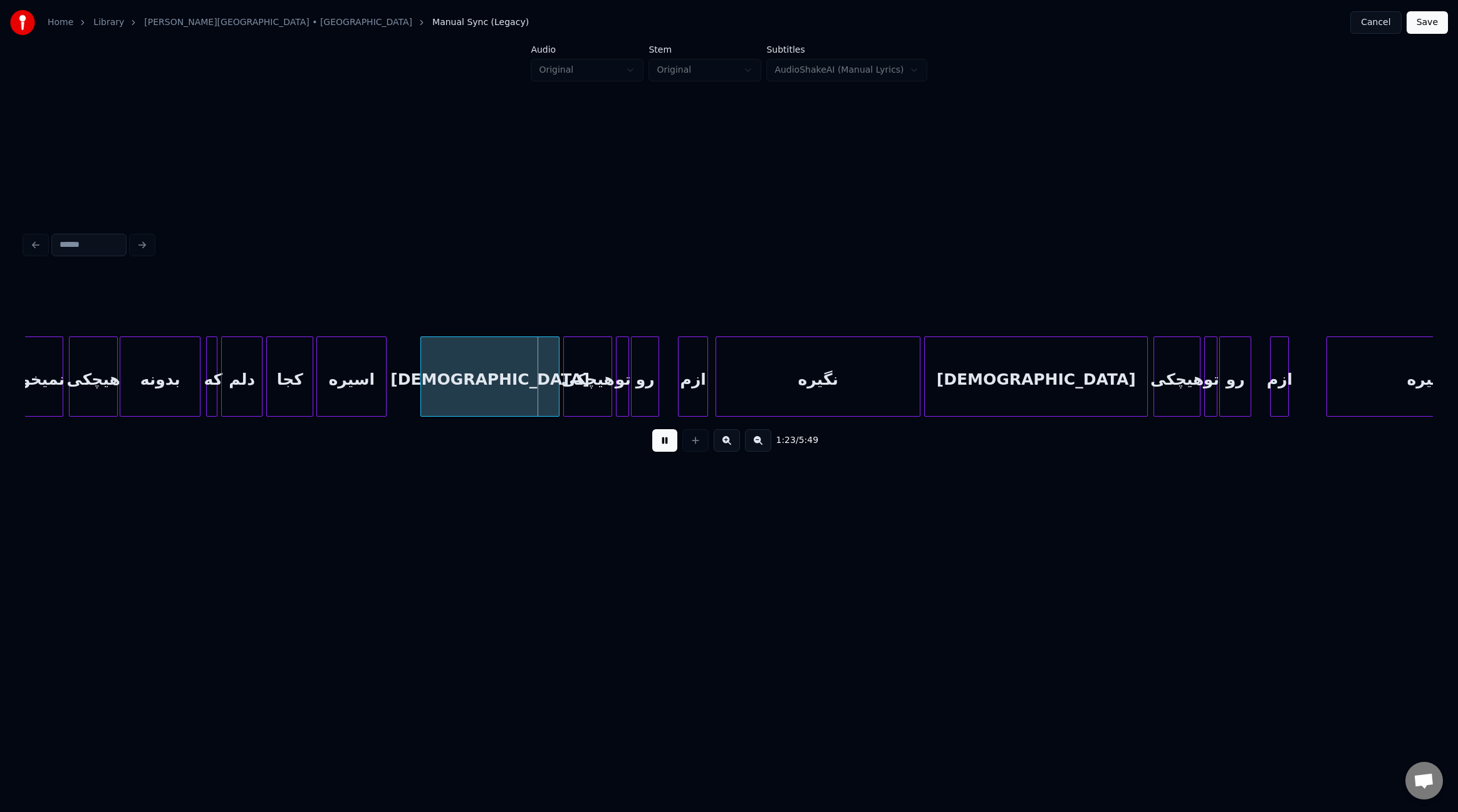
scroll to position [0, 7462]
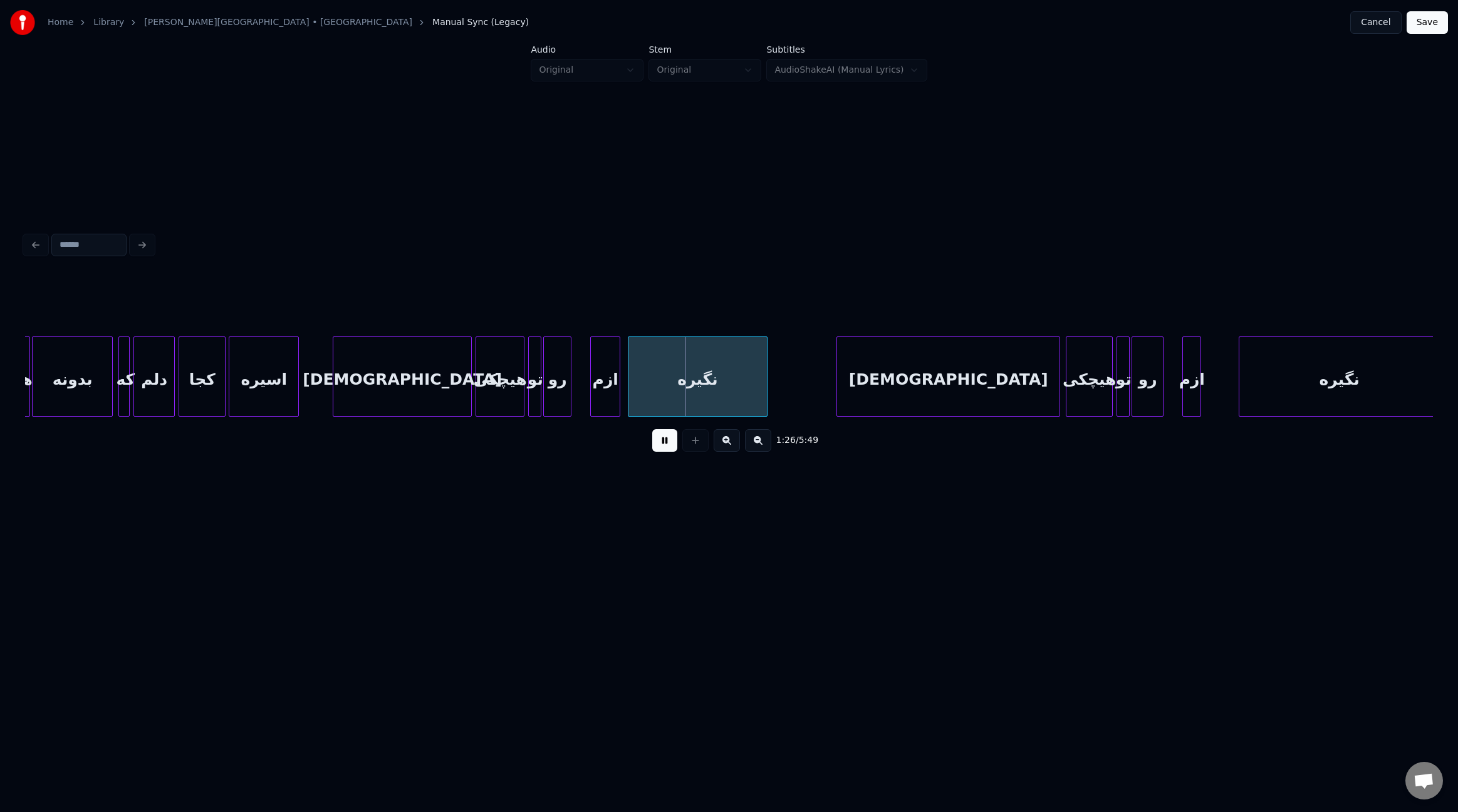
click at [765, 381] on div at bounding box center [765, 376] width 4 height 79
click at [828, 380] on div at bounding box center [828, 376] width 4 height 79
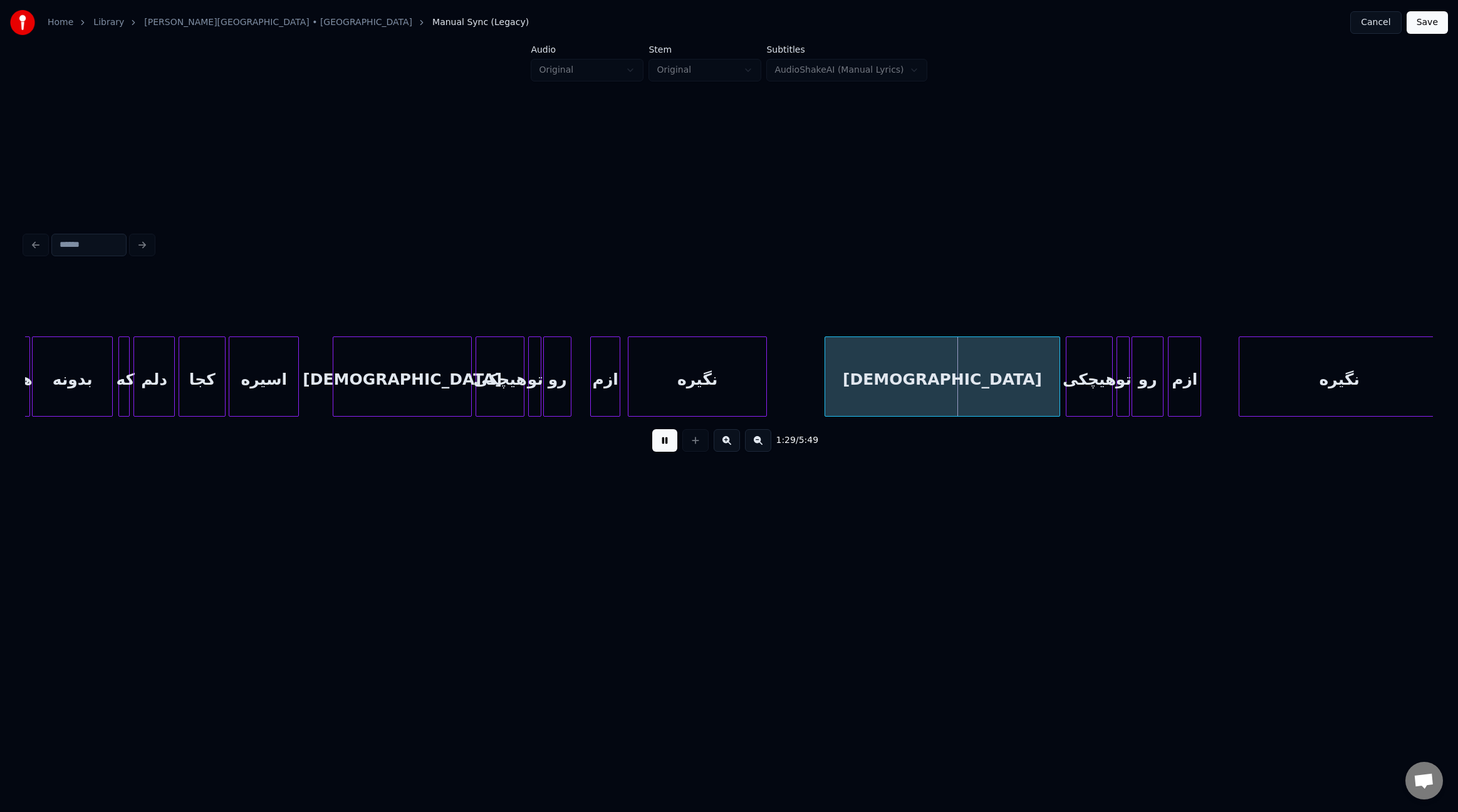
click at [1169, 387] on div at bounding box center [1171, 376] width 4 height 79
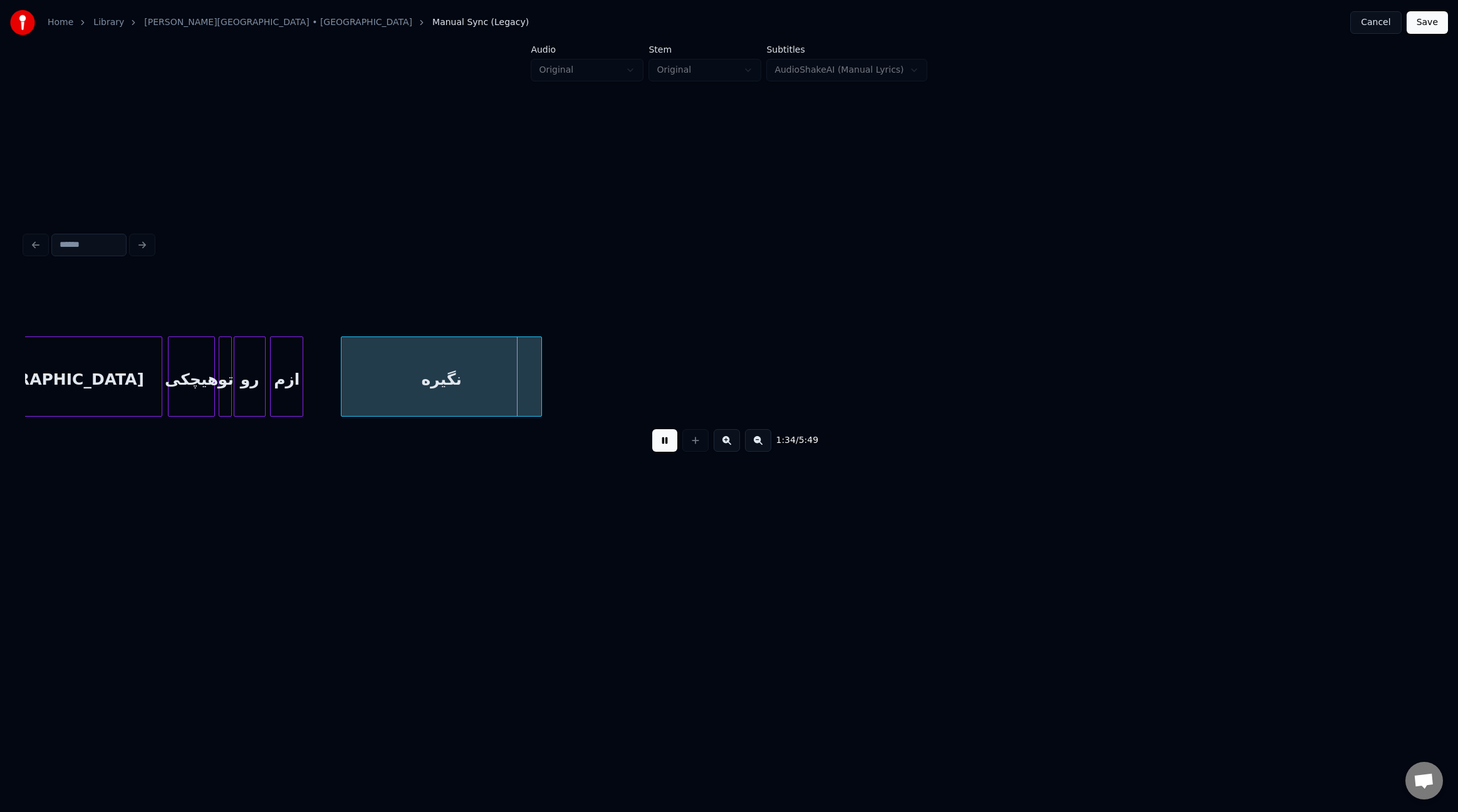
scroll to position [0, 8368]
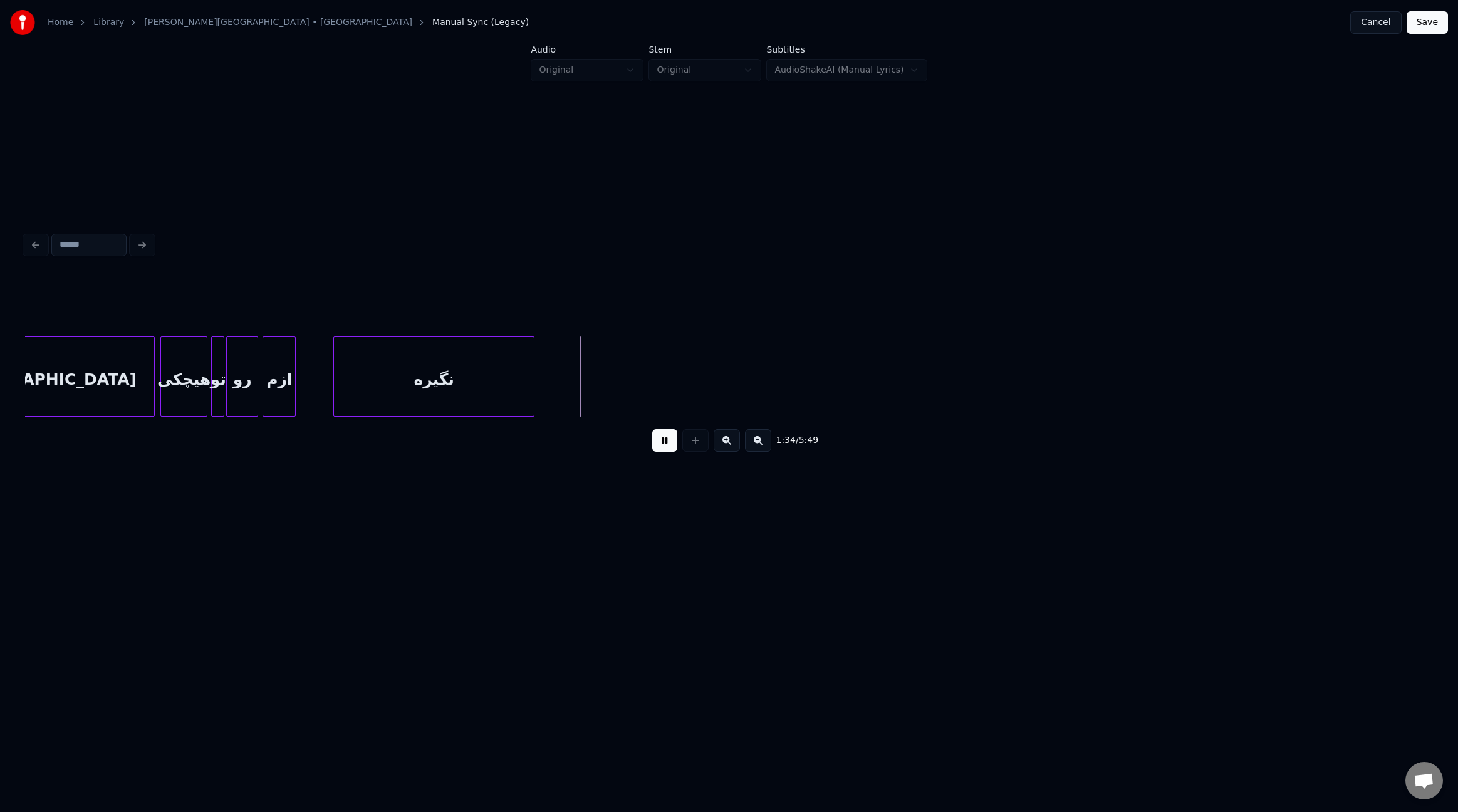
click at [1434, 369] on div "1:34 / 5:49" at bounding box center [729, 345] width 1418 height 248
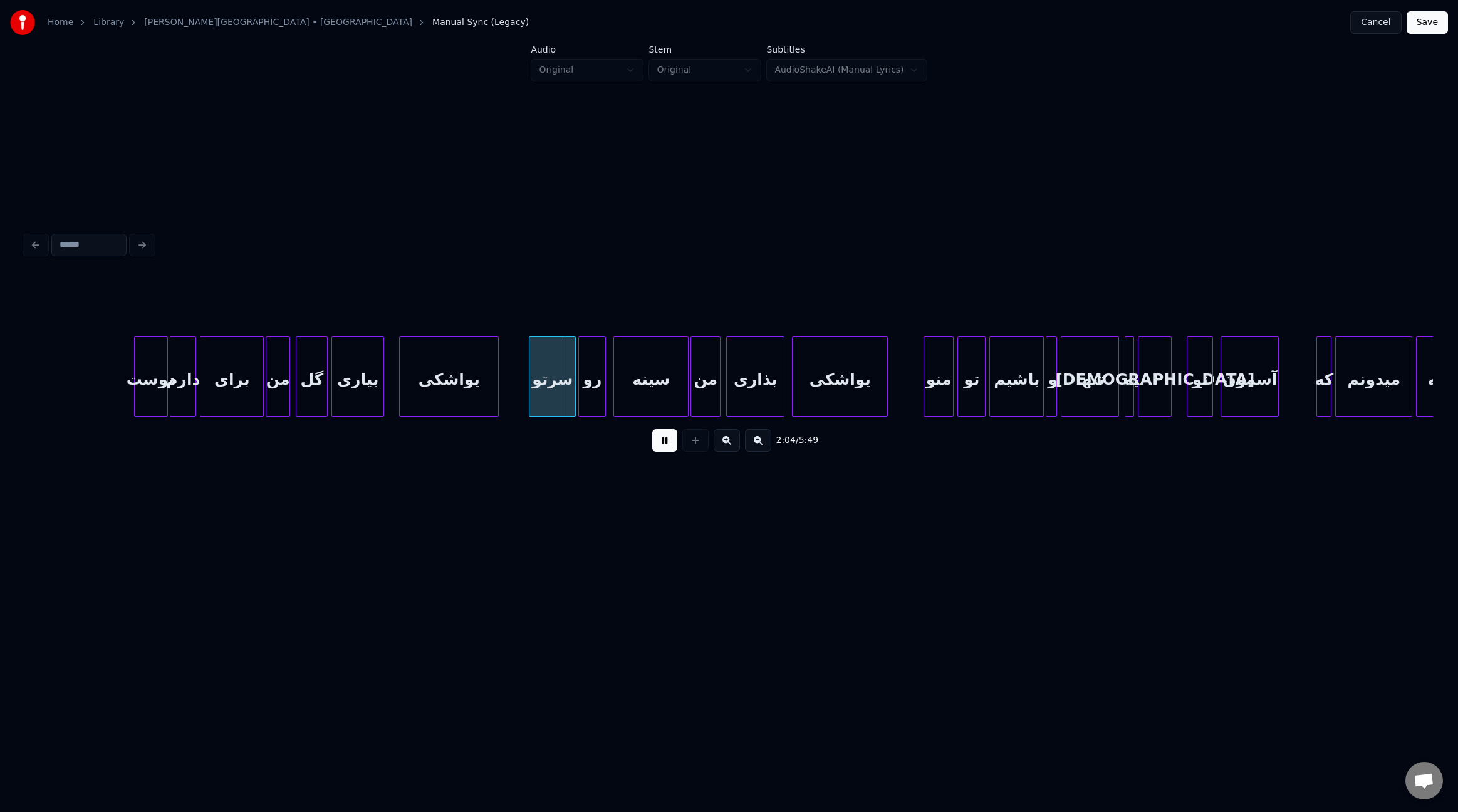
click at [582, 382] on div at bounding box center [581, 376] width 4 height 79
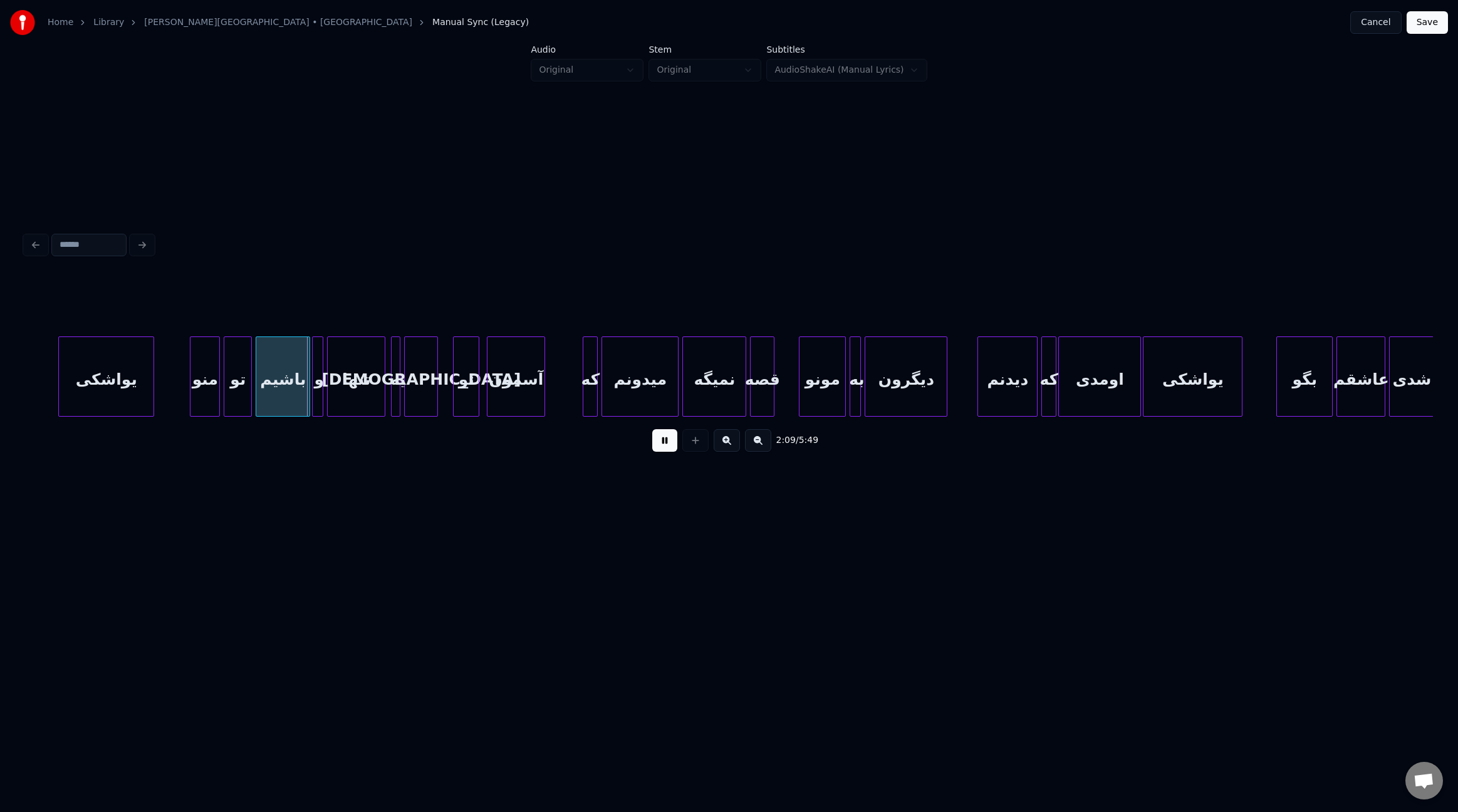
scroll to position [0, 12036]
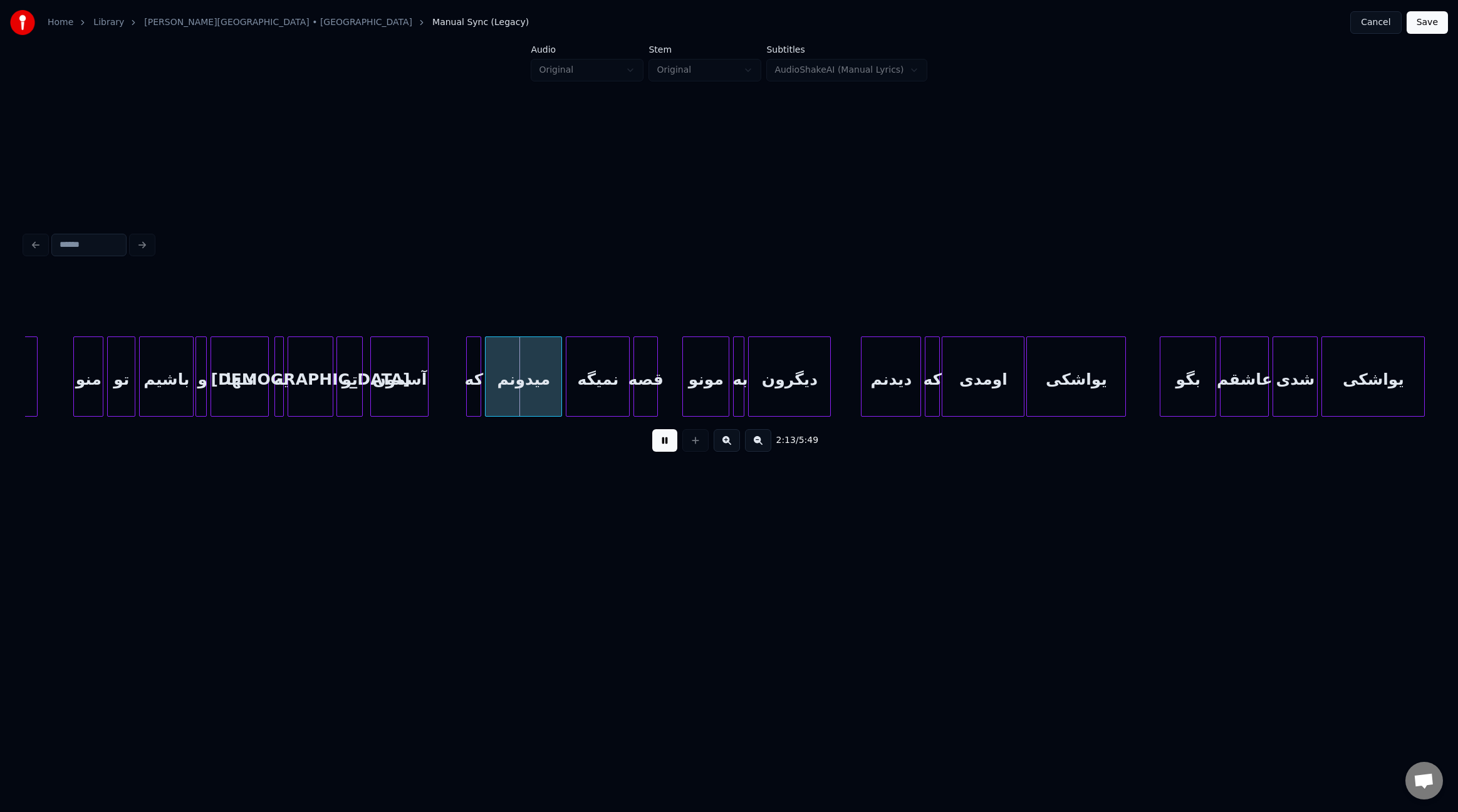
click at [330, 370] on div at bounding box center [331, 376] width 4 height 79
click at [668, 380] on div at bounding box center [668, 376] width 4 height 79
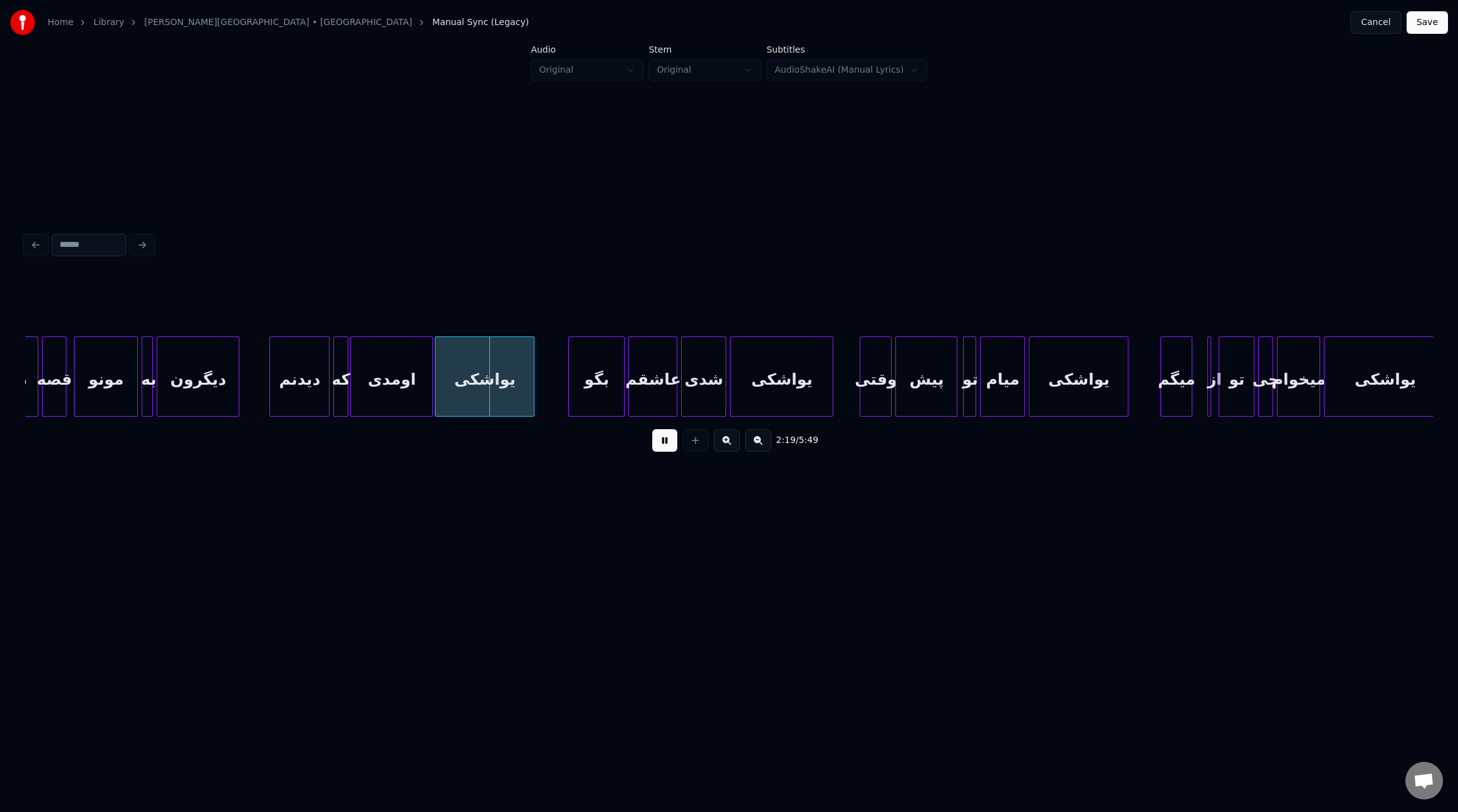
scroll to position [0, 12649]
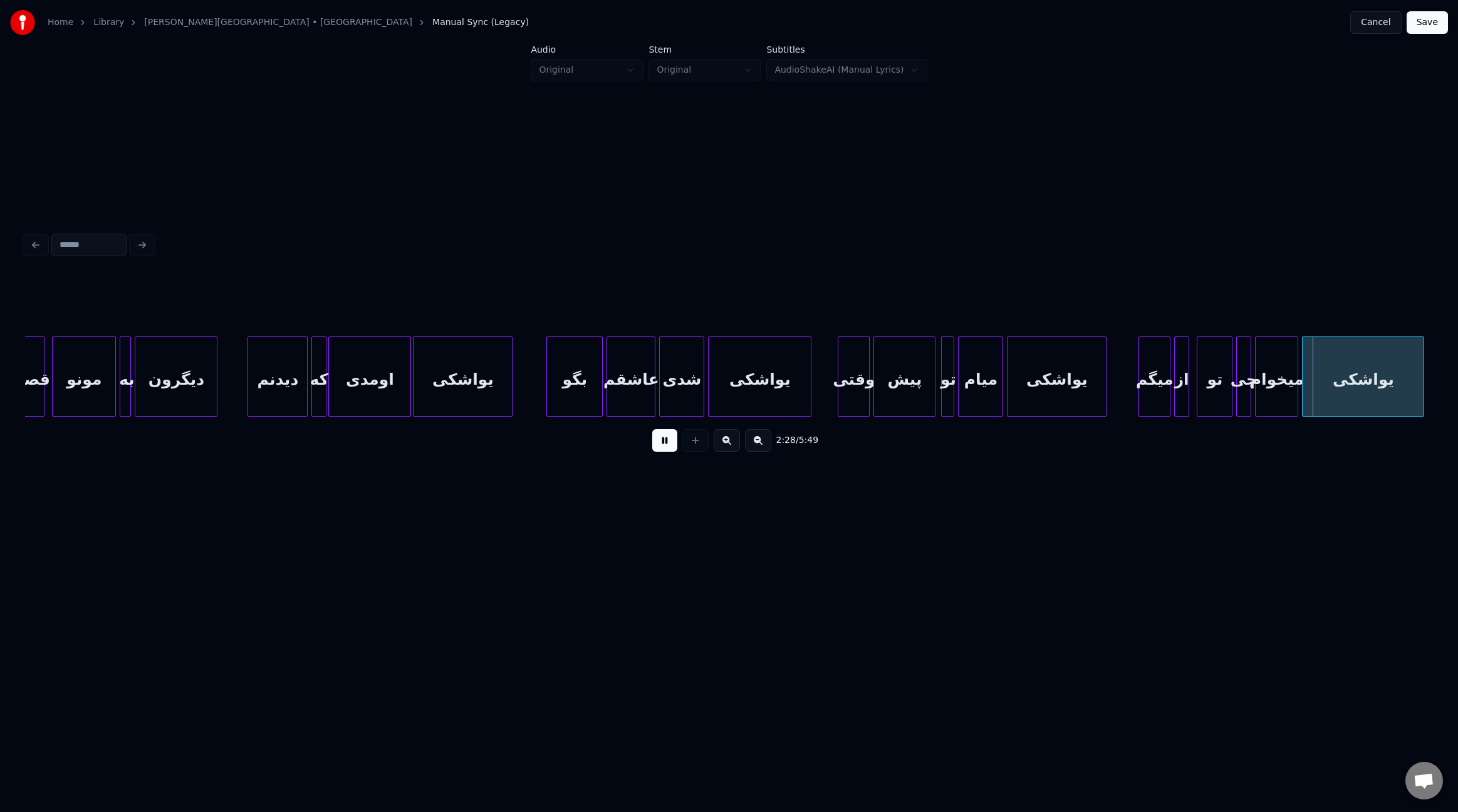
click at [1181, 396] on div "از" at bounding box center [1182, 379] width 14 height 85
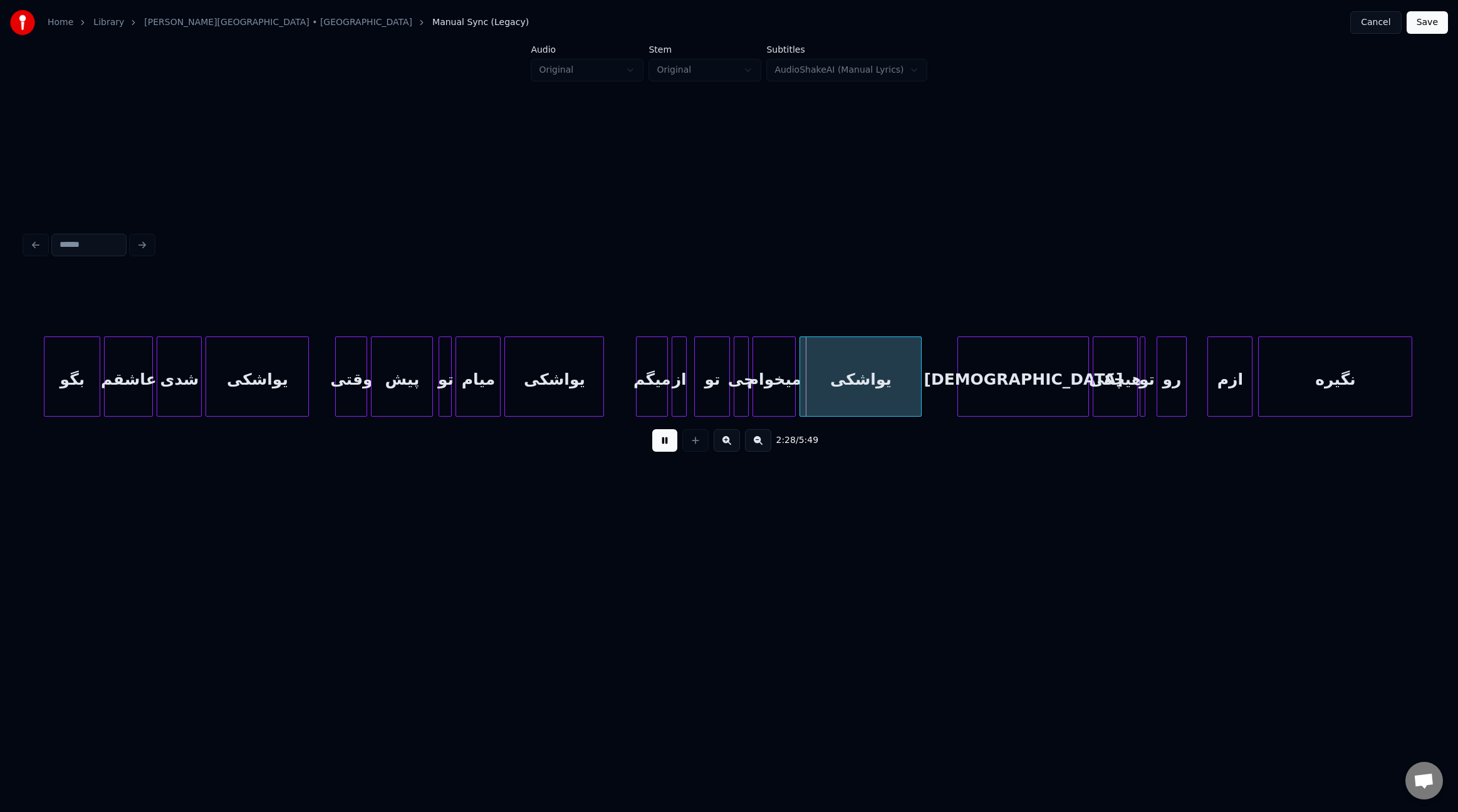
scroll to position [0, 13313]
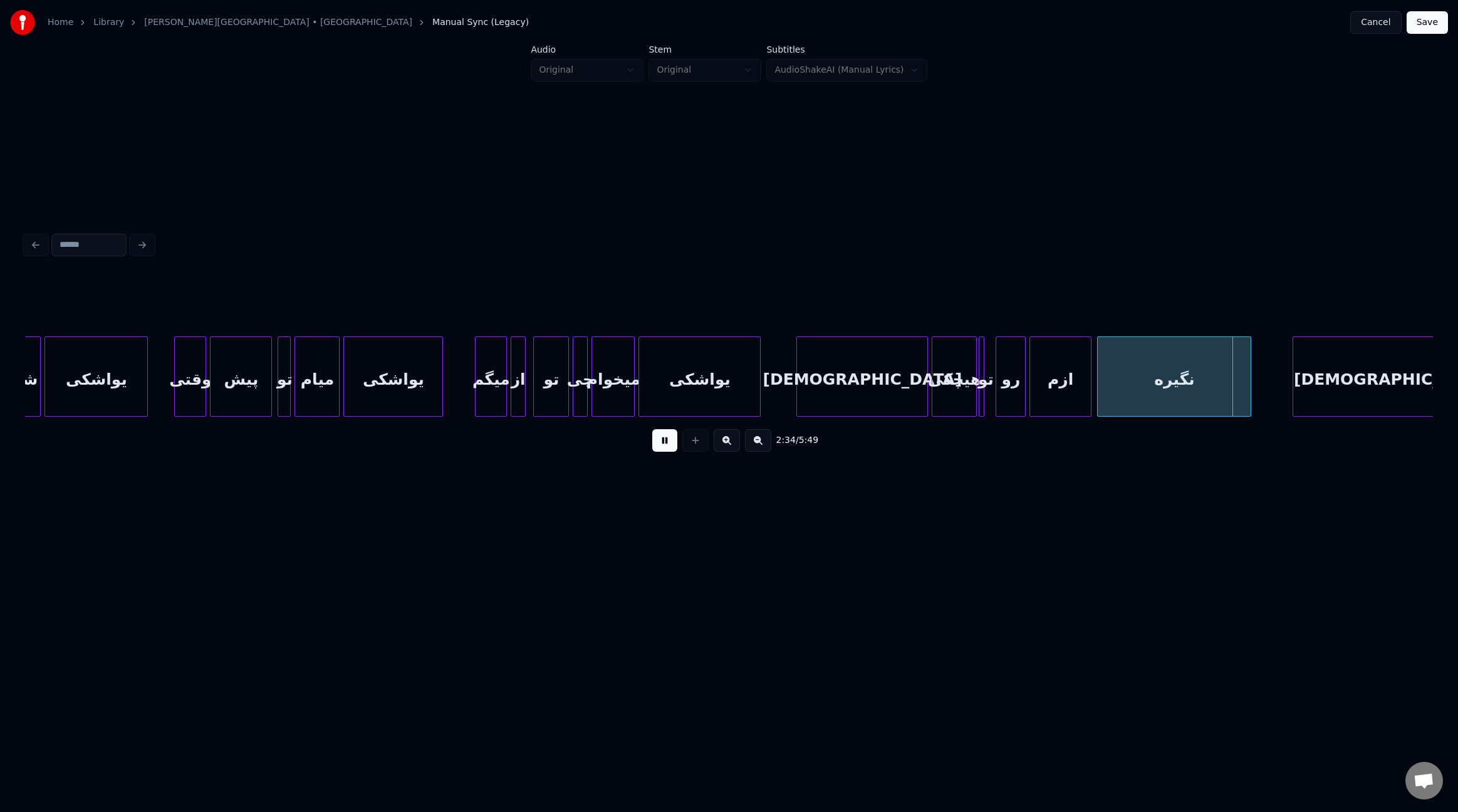
click at [1031, 382] on div at bounding box center [1032, 376] width 4 height 79
click at [992, 392] on div "تو" at bounding box center [994, 379] width 13 height 85
click at [993, 391] on div "تو" at bounding box center [993, 376] width 11 height 80
click at [989, 392] on div "تو" at bounding box center [989, 376] width 11 height 80
click at [1282, 385] on div at bounding box center [1283, 376] width 4 height 79
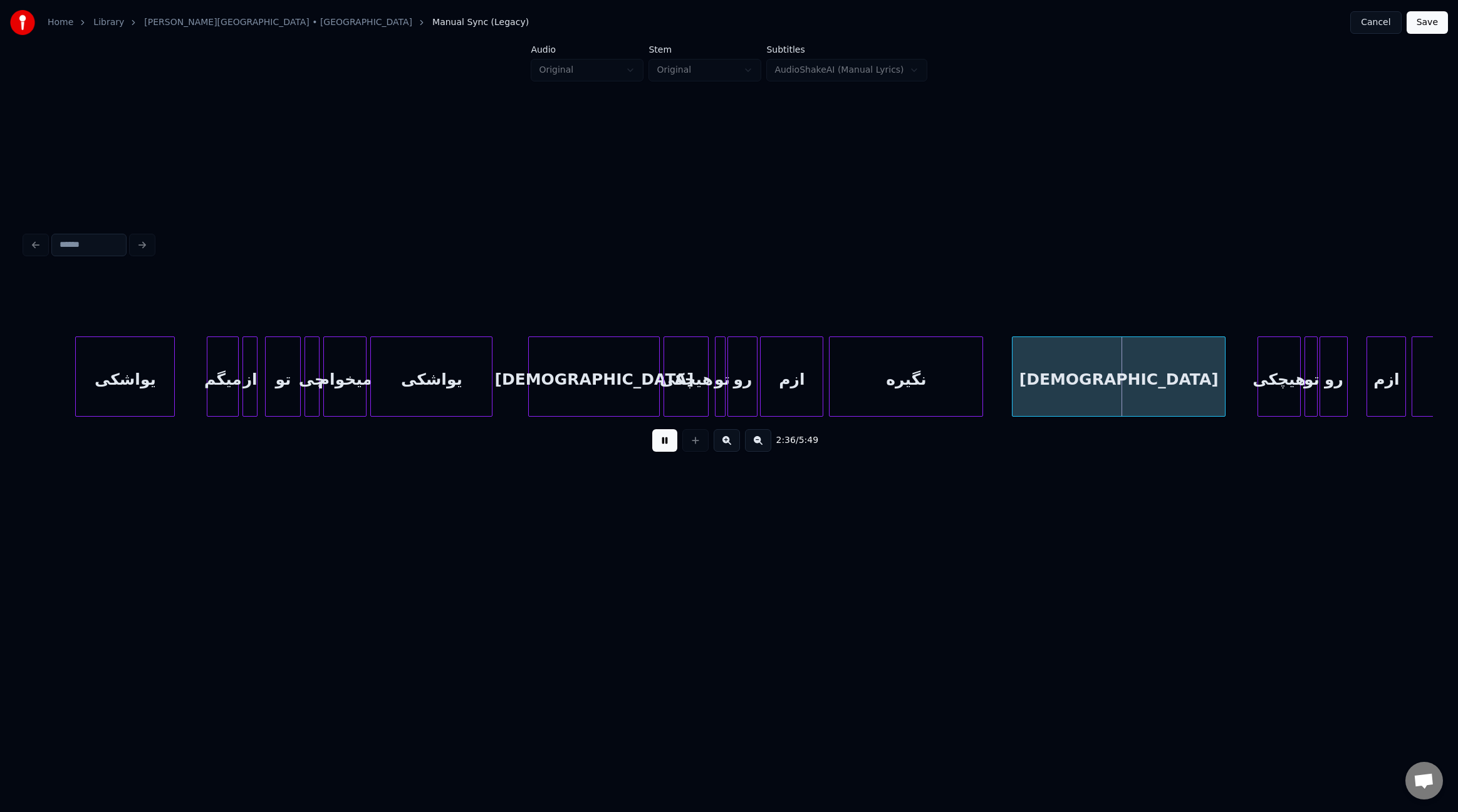
scroll to position [0, 14086]
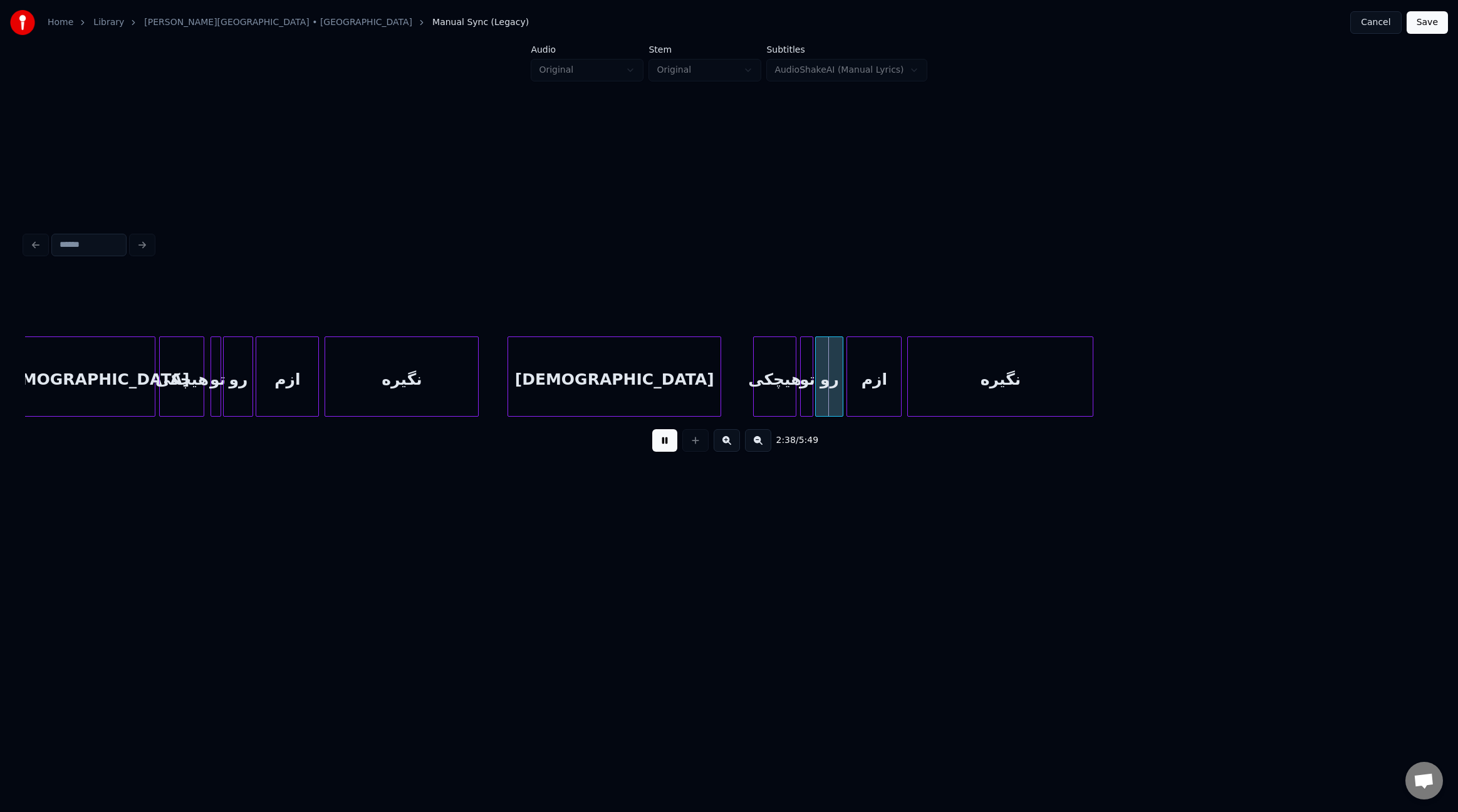
click at [848, 380] on div at bounding box center [849, 376] width 4 height 79
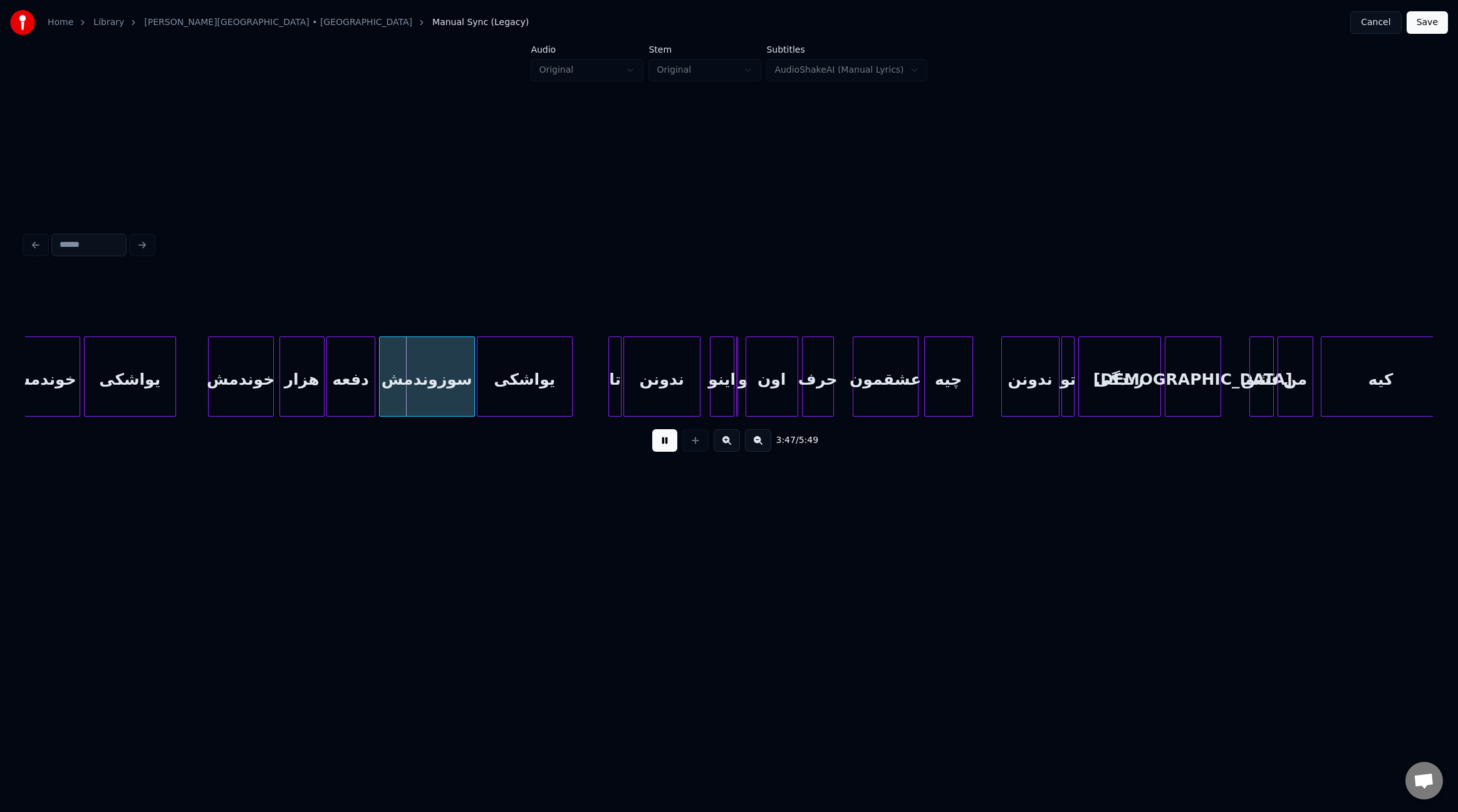
scroll to position [0, 20943]
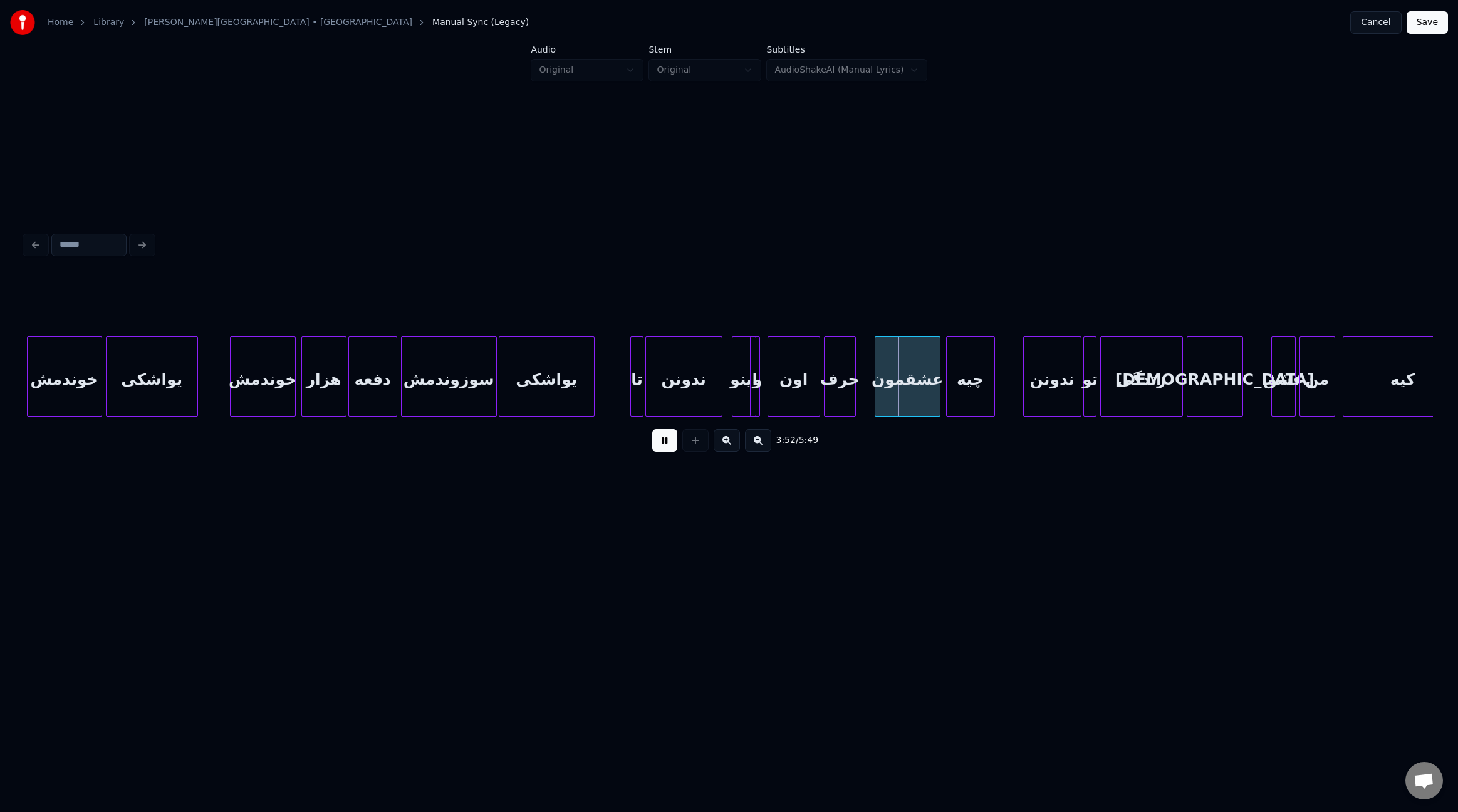
click at [759, 386] on div "و" at bounding box center [755, 376] width 9 height 80
click at [765, 389] on div "و" at bounding box center [762, 379] width 13 height 85
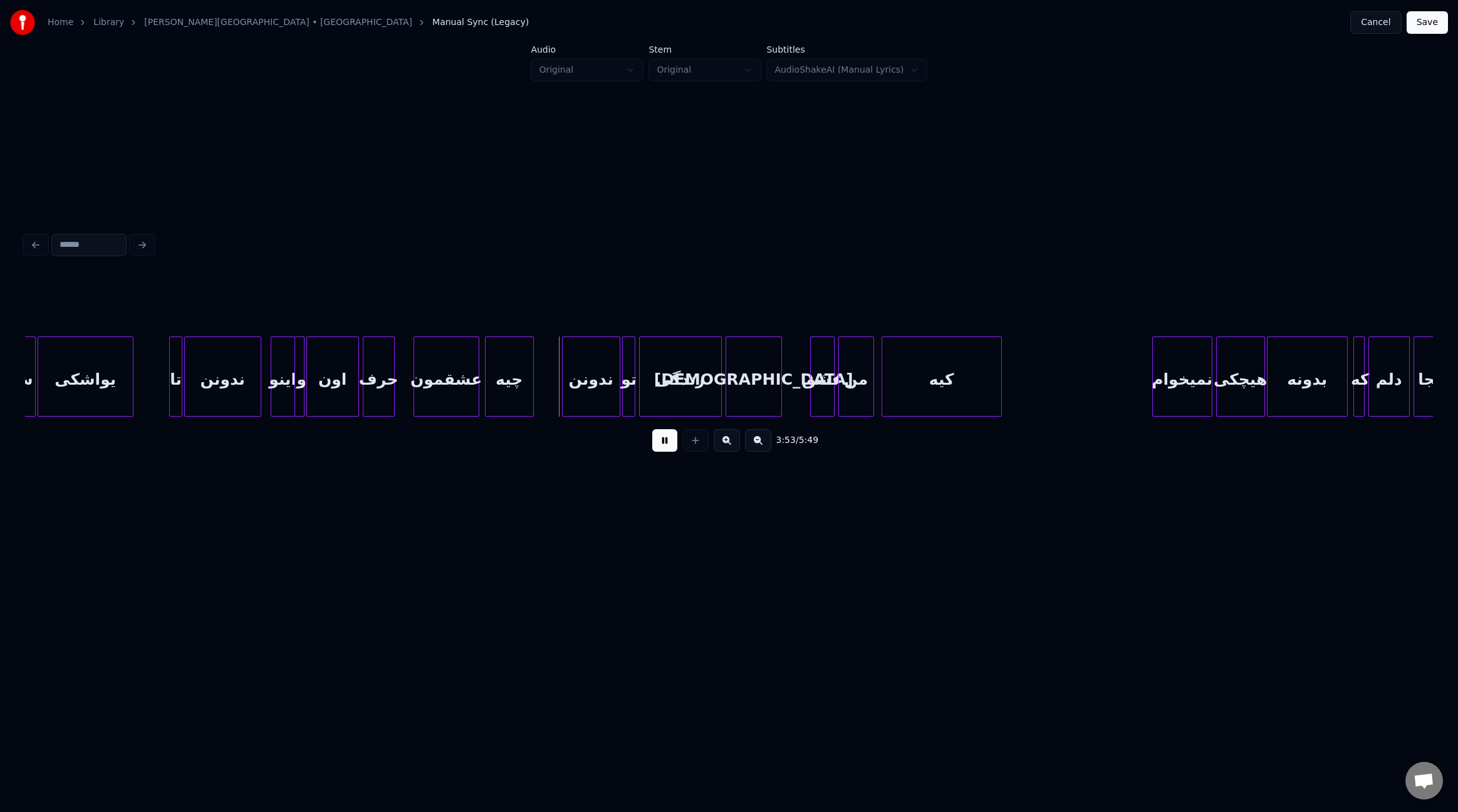
scroll to position [0, 21390]
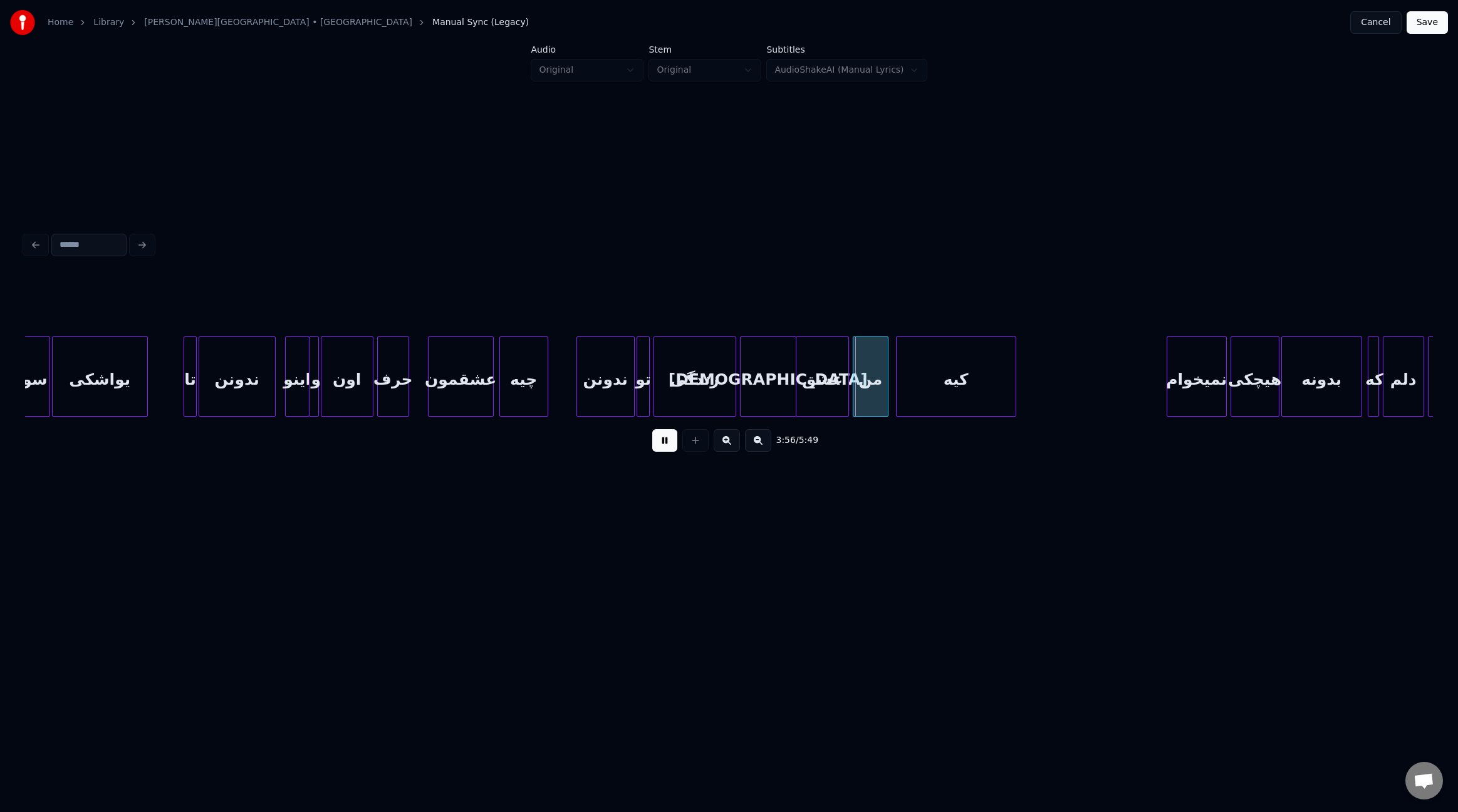
click at [796, 375] on div at bounding box center [798, 376] width 4 height 79
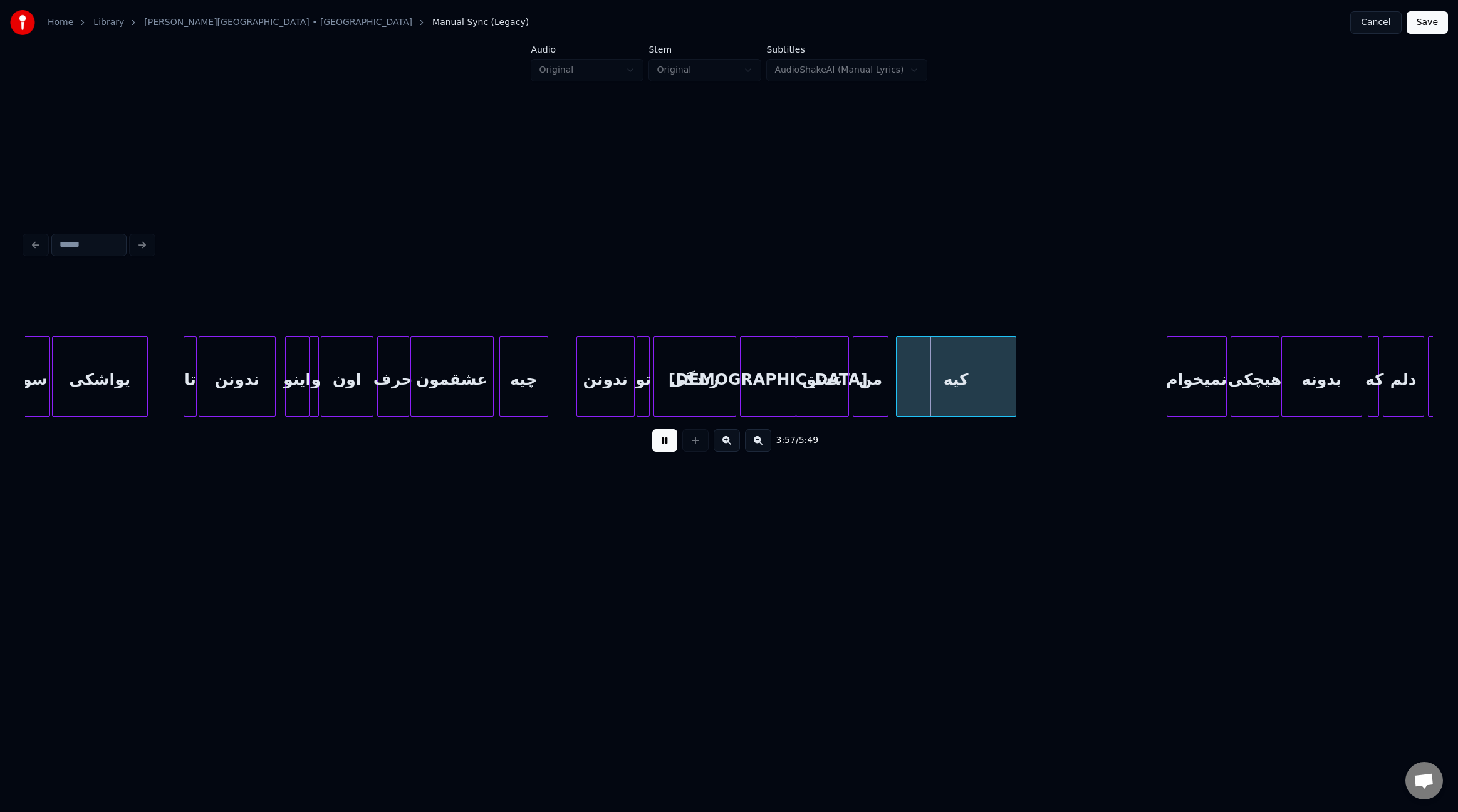
click at [412, 374] on div at bounding box center [413, 376] width 4 height 79
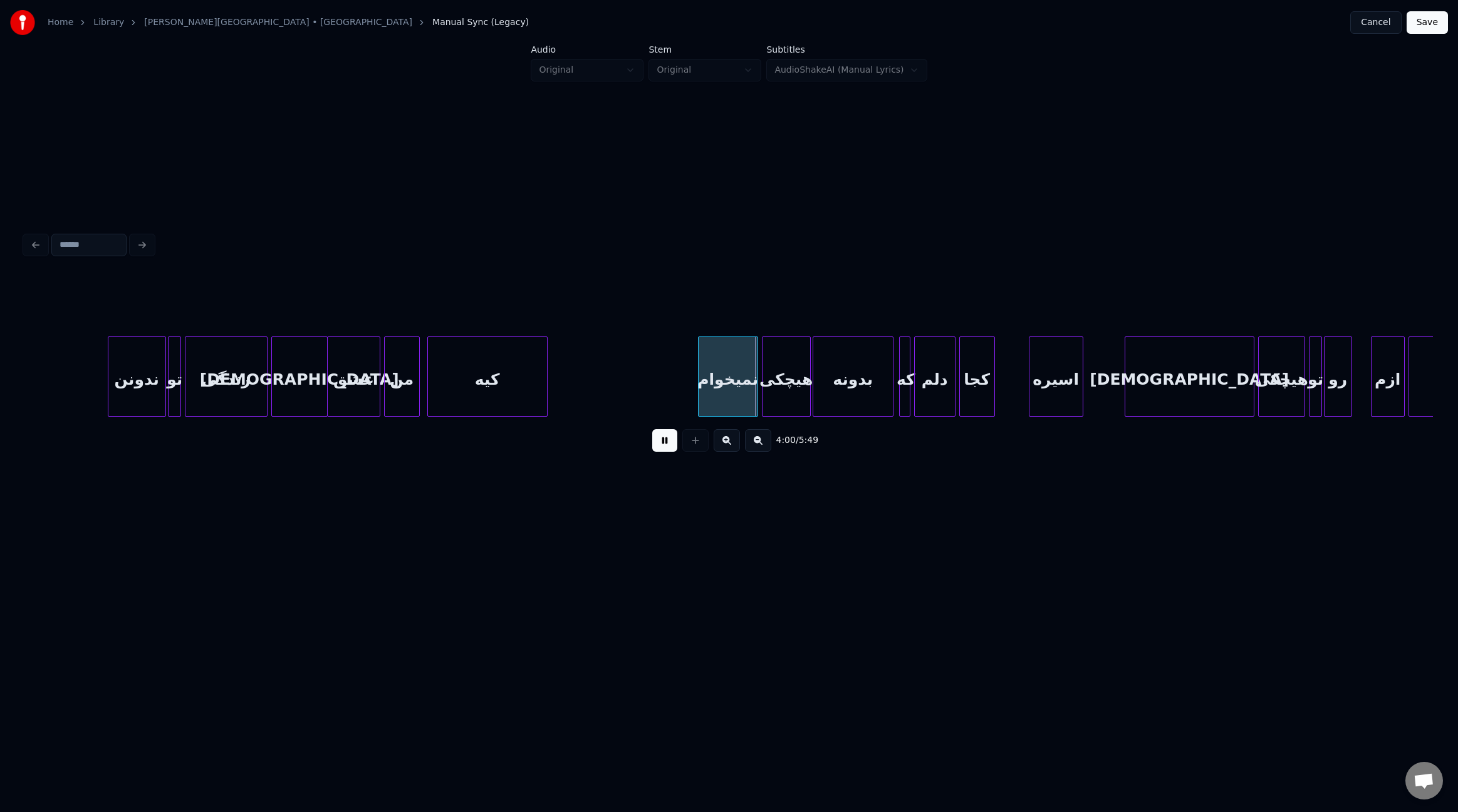
scroll to position [0, 22034]
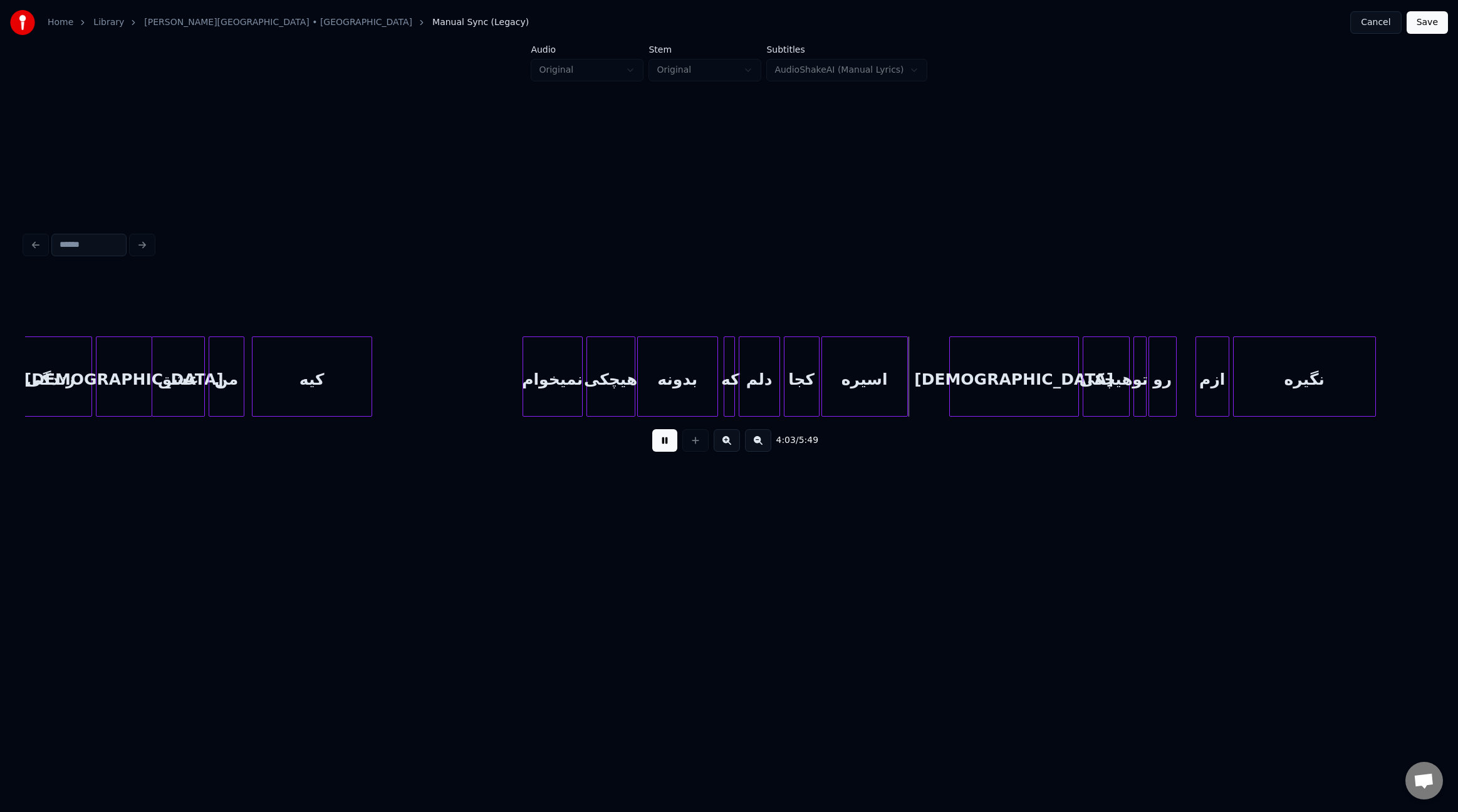
click at [822, 373] on div at bounding box center [824, 376] width 4 height 79
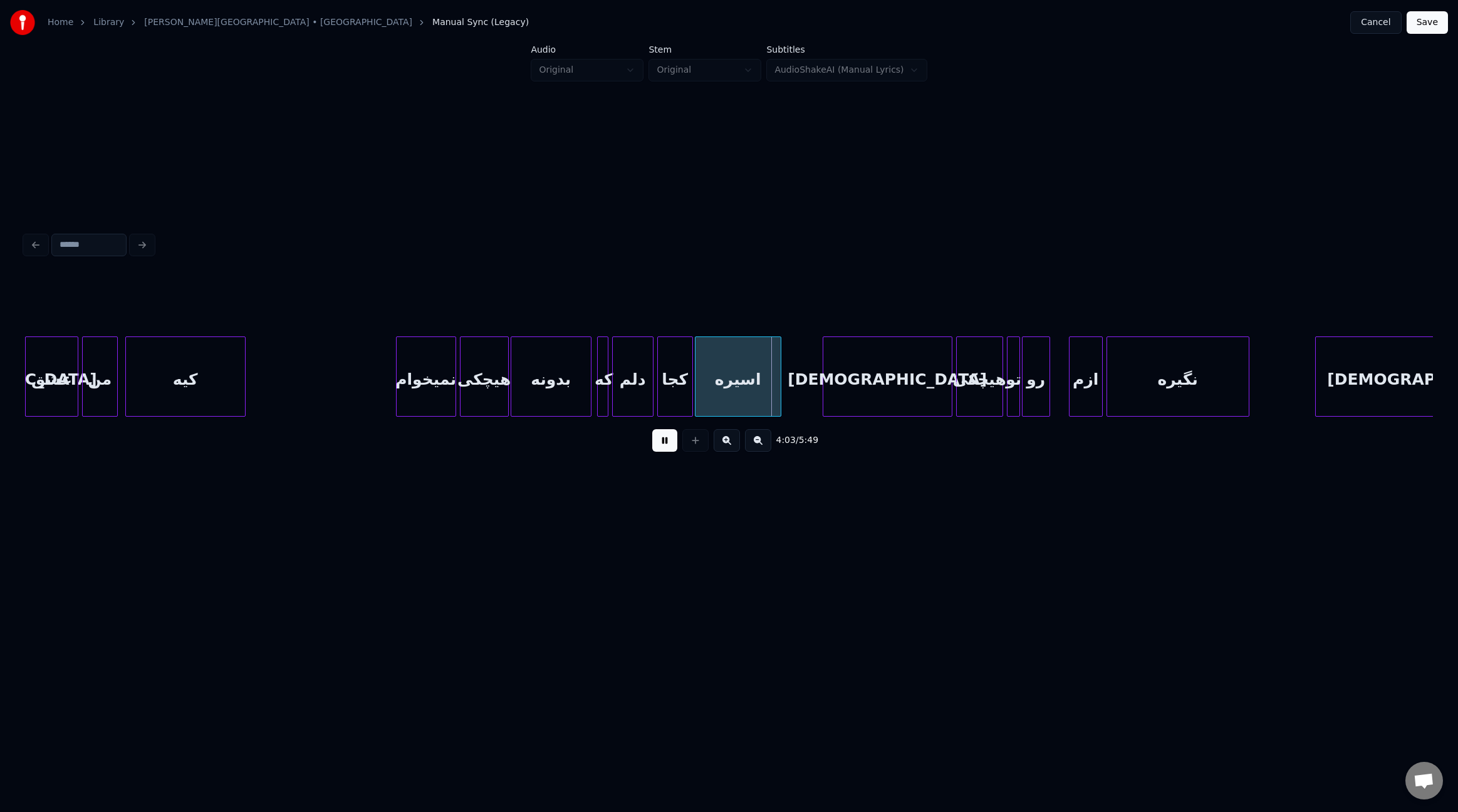
scroll to position [0, 22264]
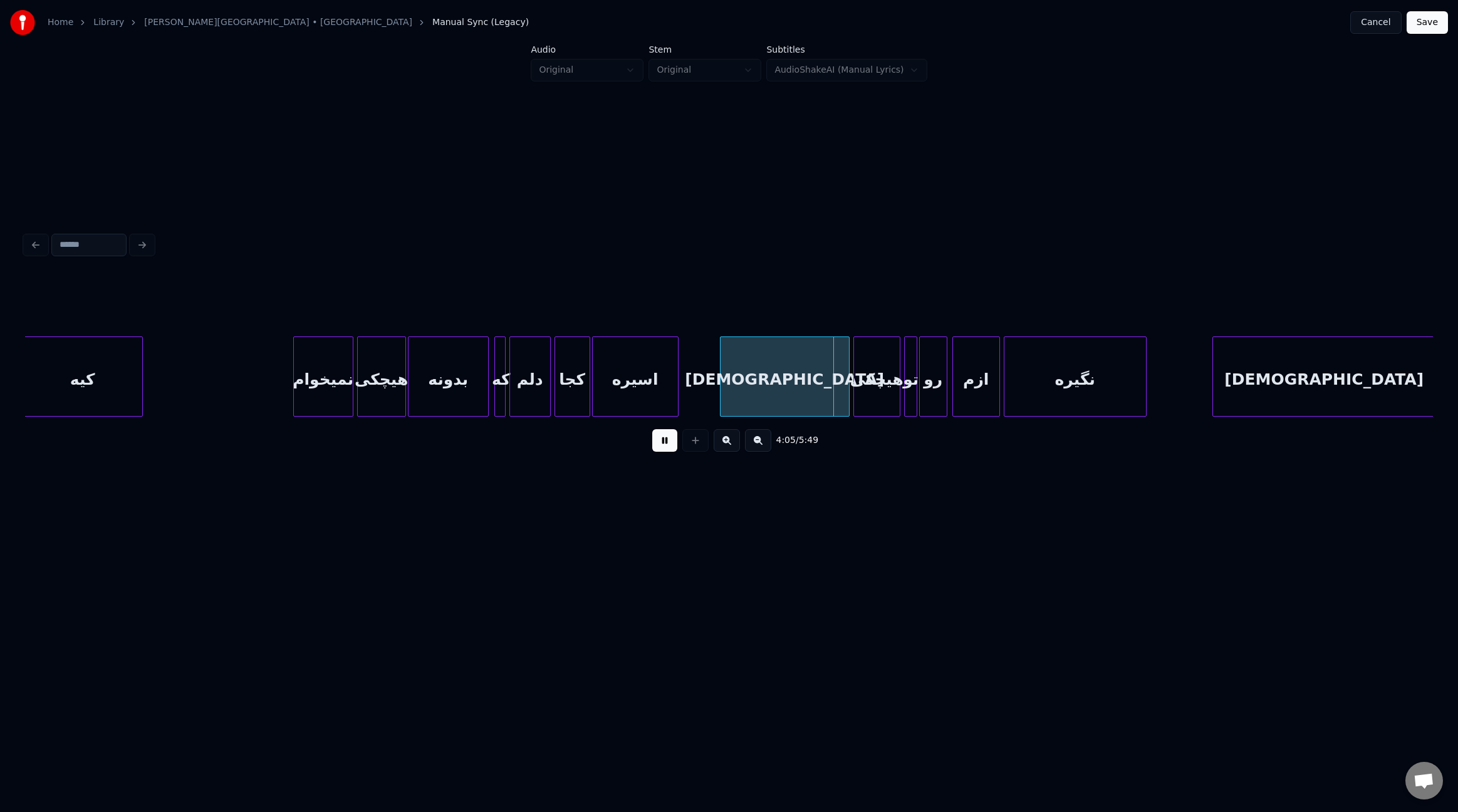
click at [953, 355] on div at bounding box center [955, 376] width 4 height 79
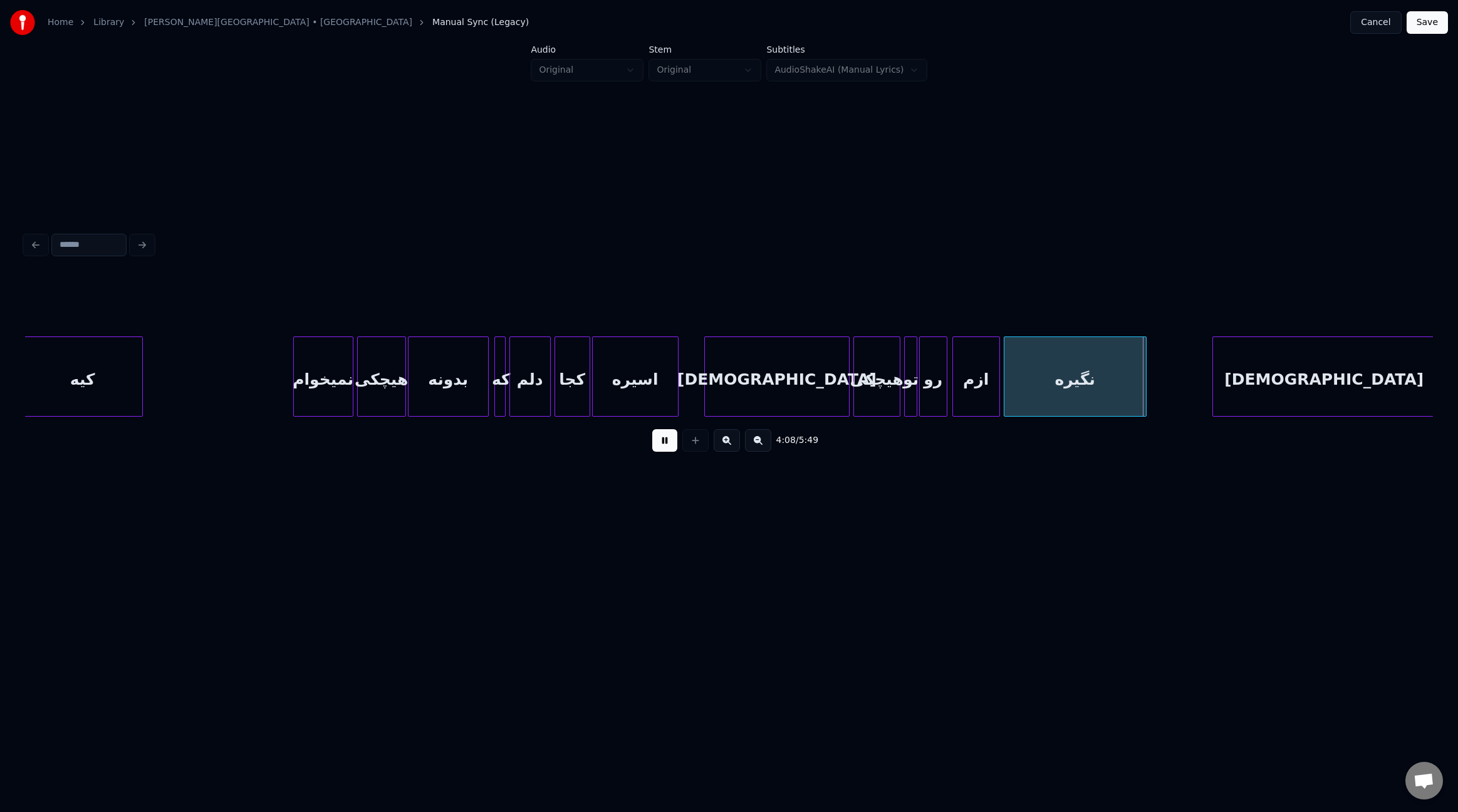
click at [706, 355] on div at bounding box center [707, 376] width 4 height 79
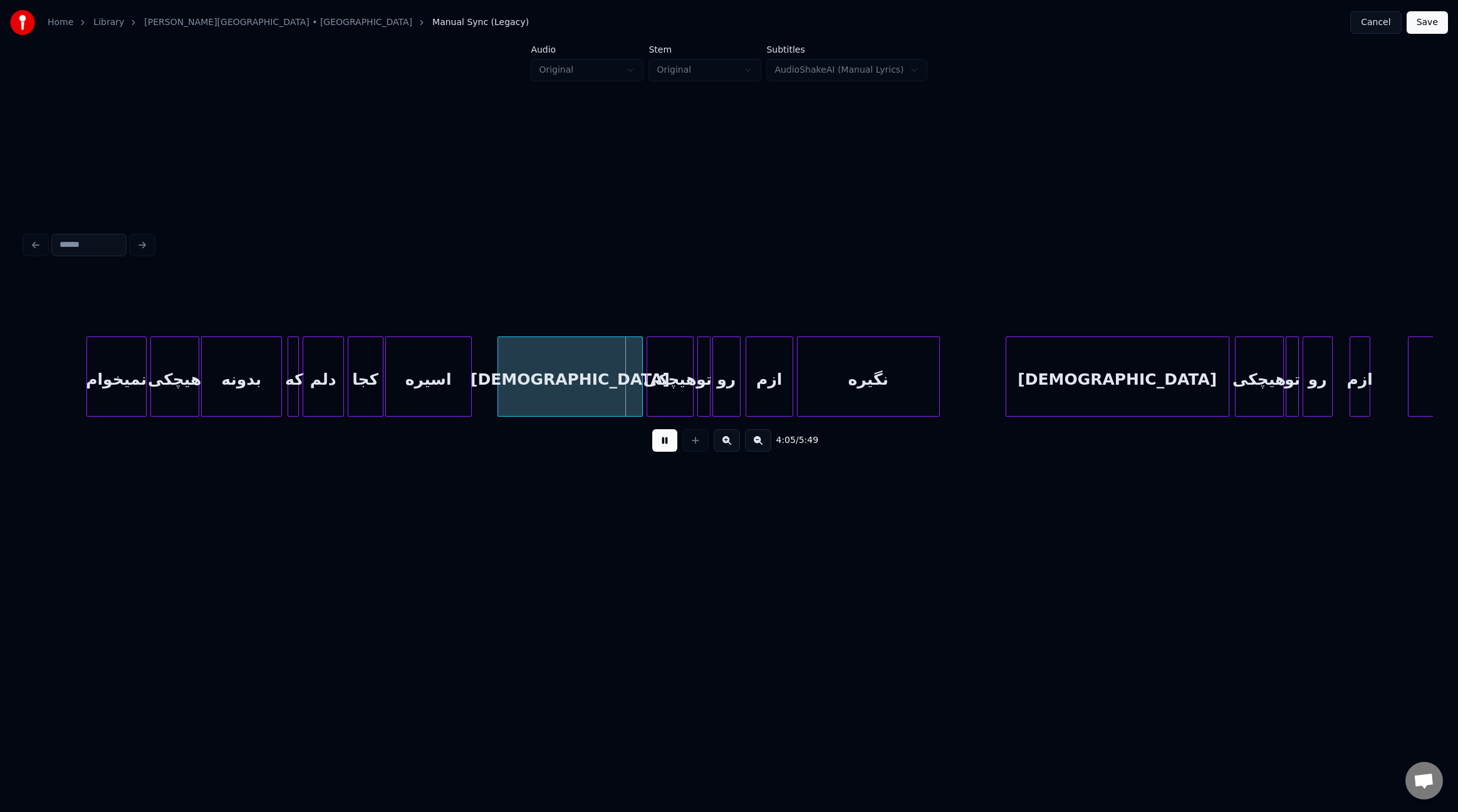
scroll to position [0, 22485]
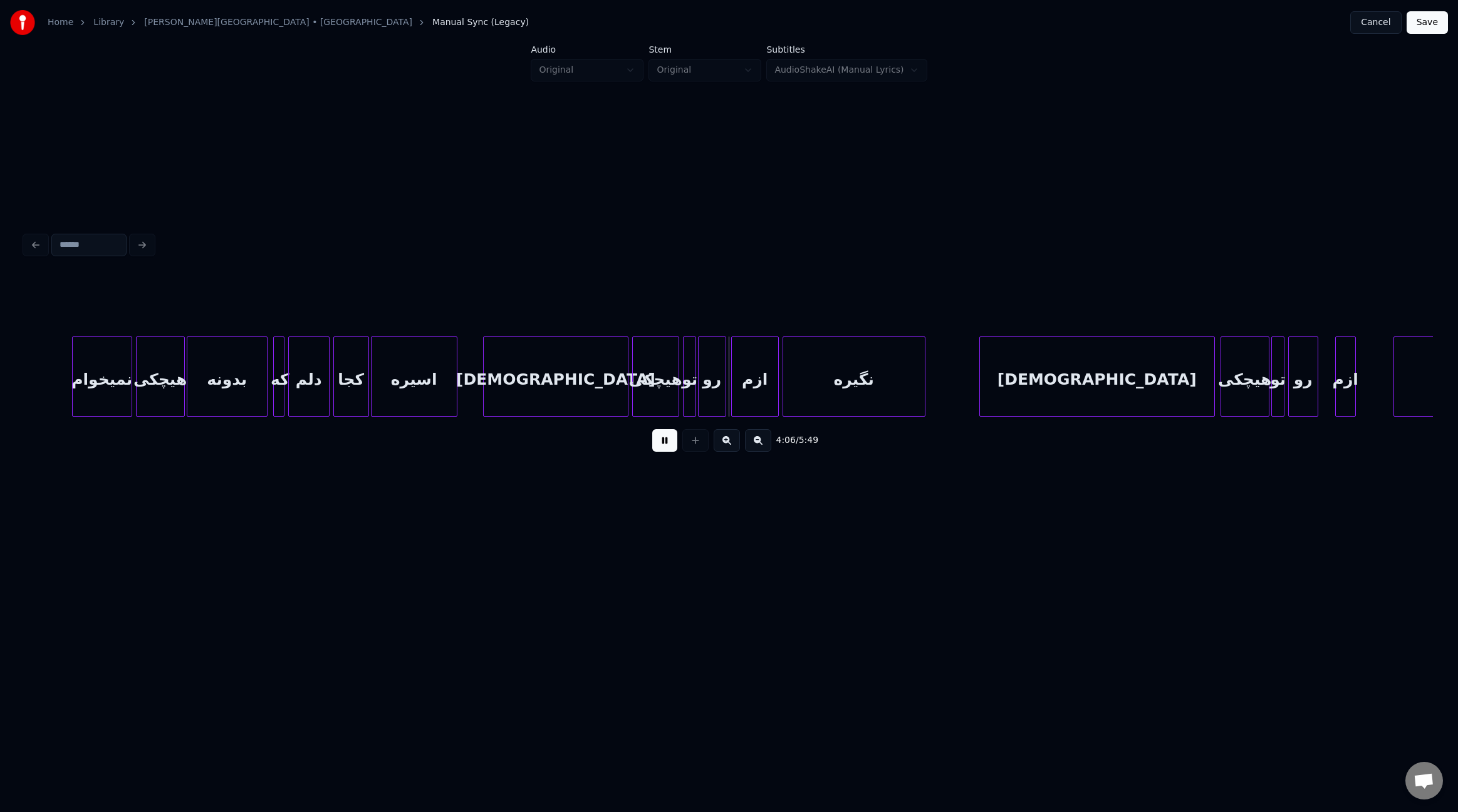
click at [981, 369] on div at bounding box center [982, 376] width 4 height 79
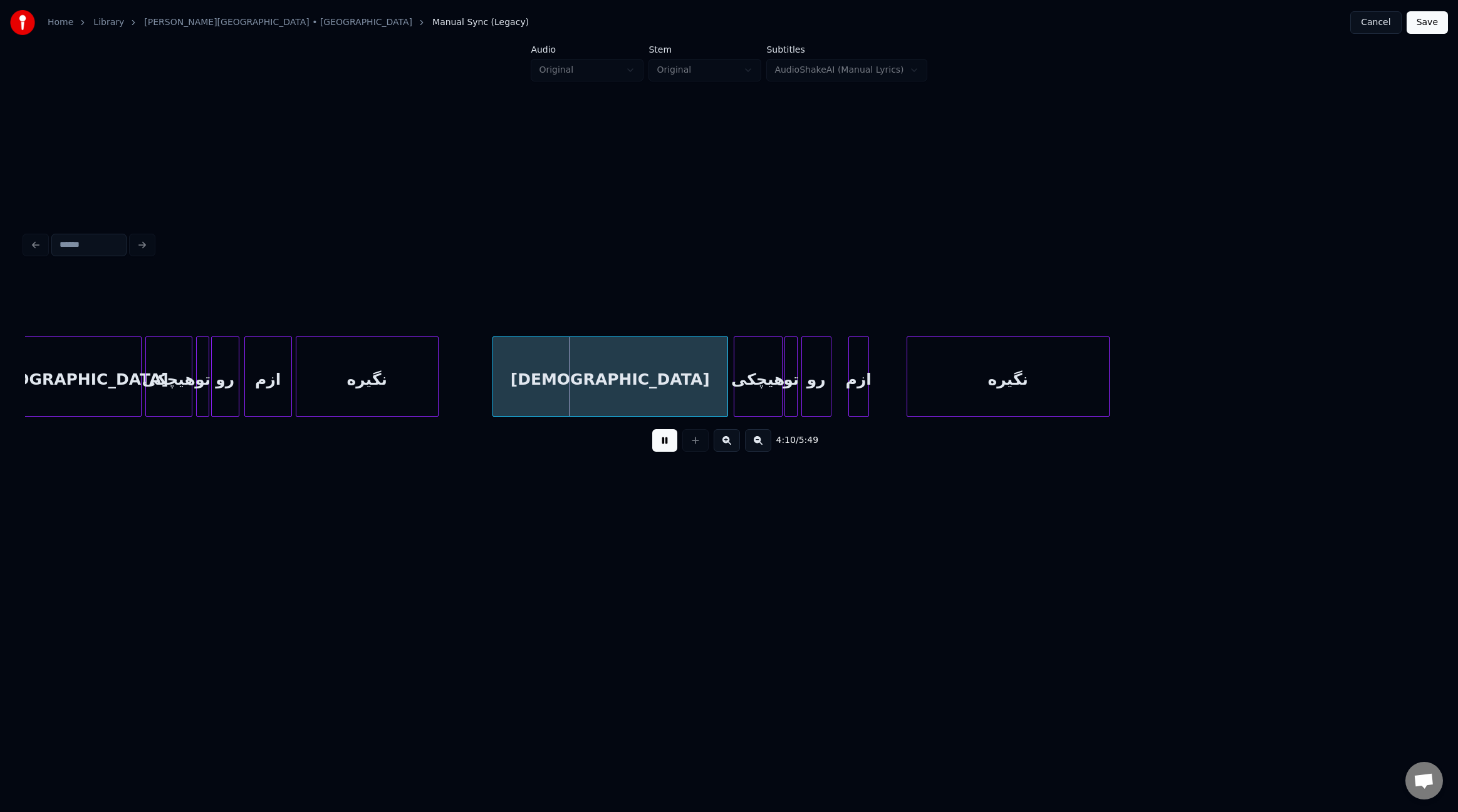
scroll to position [0, 22986]
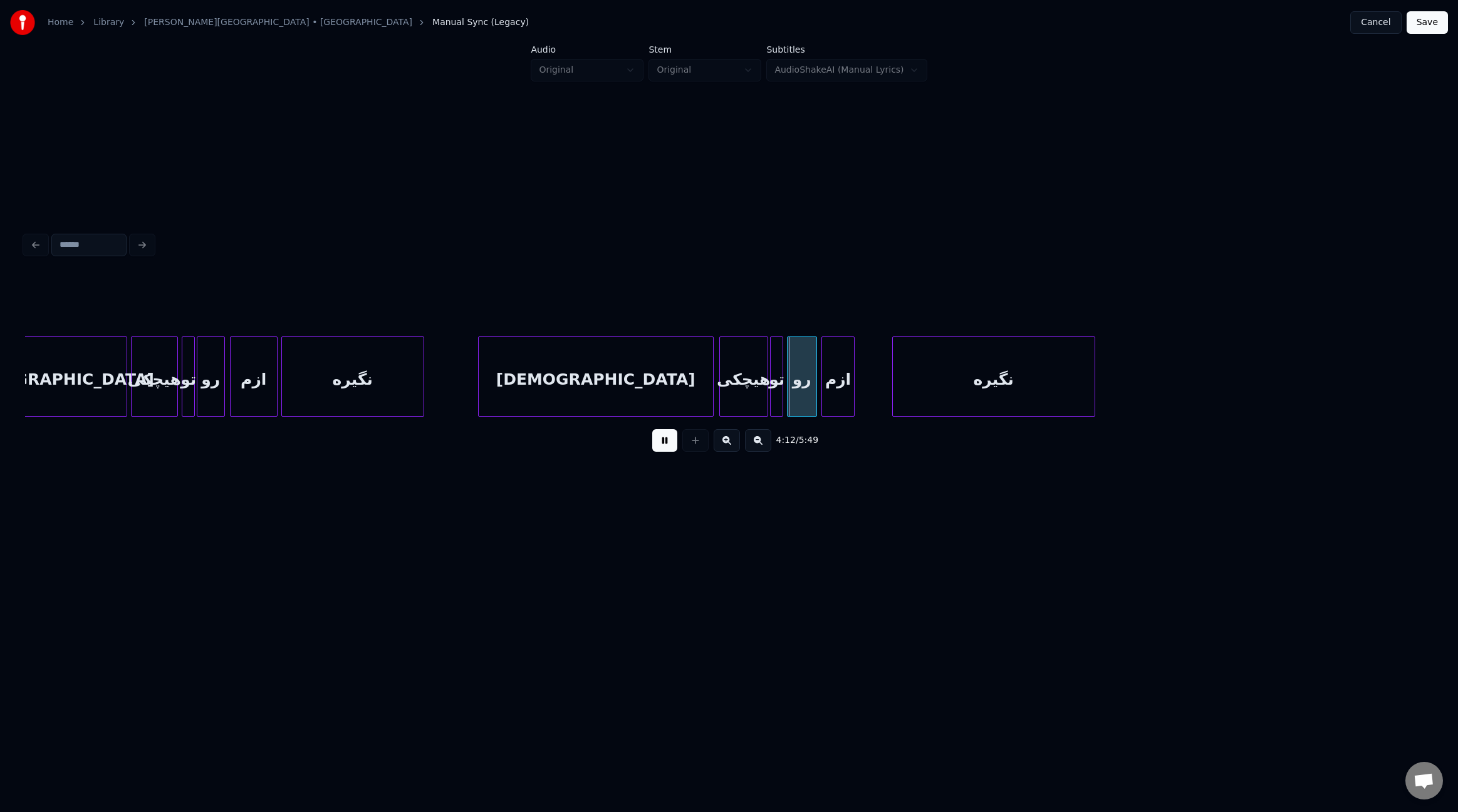
click at [824, 364] on div at bounding box center [824, 376] width 4 height 79
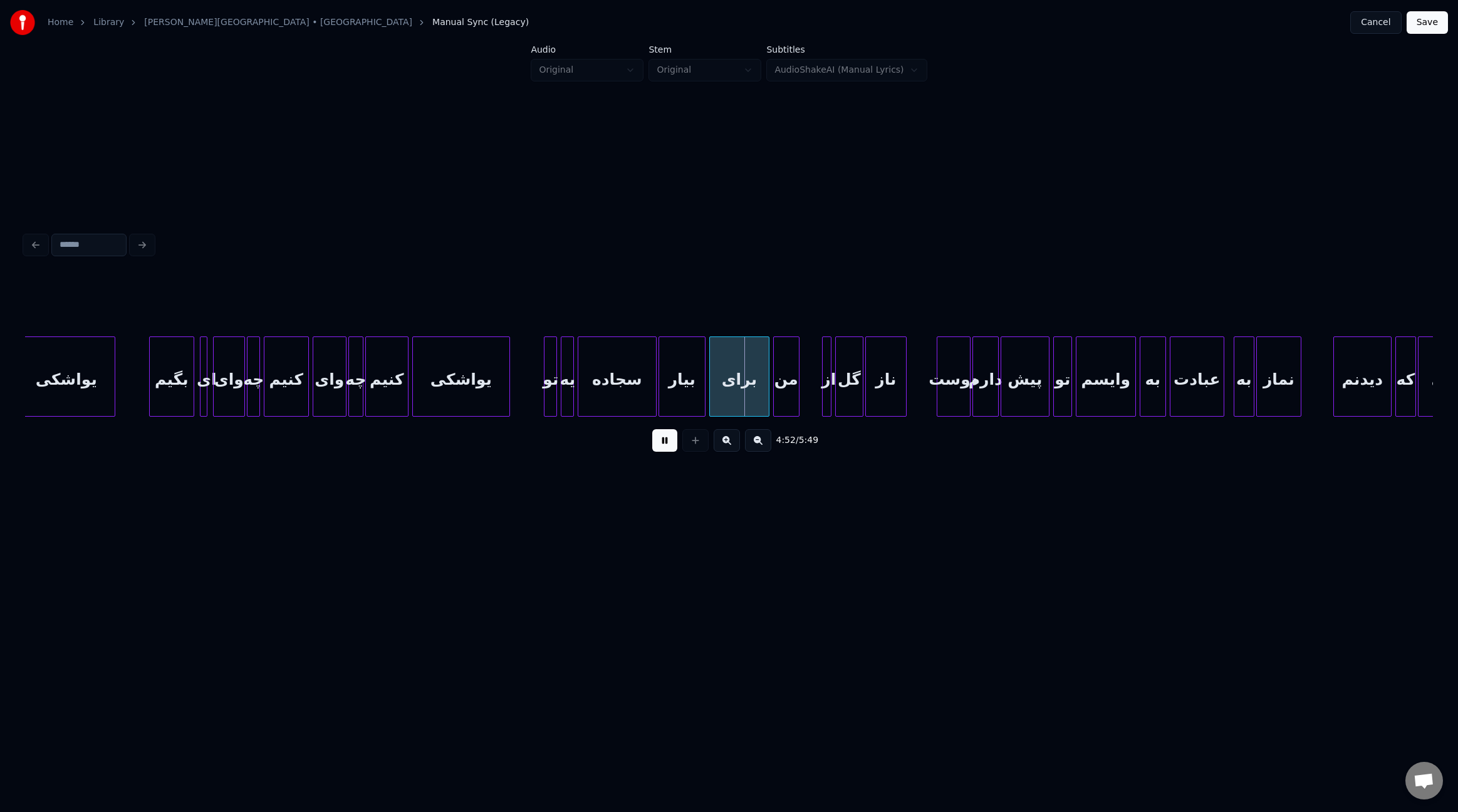
scroll to position [0, 26735]
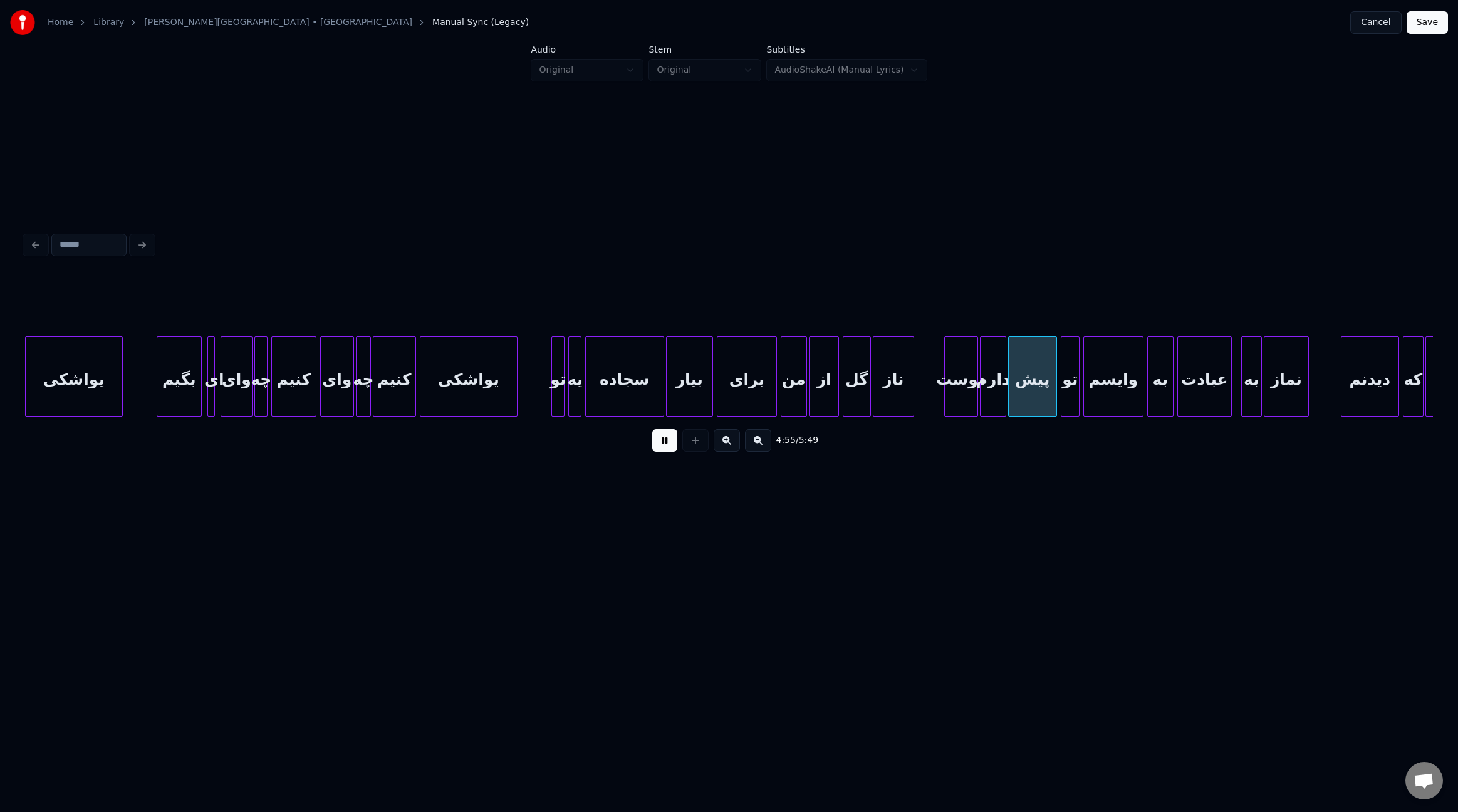
click at [810, 378] on div at bounding box center [812, 376] width 4 height 79
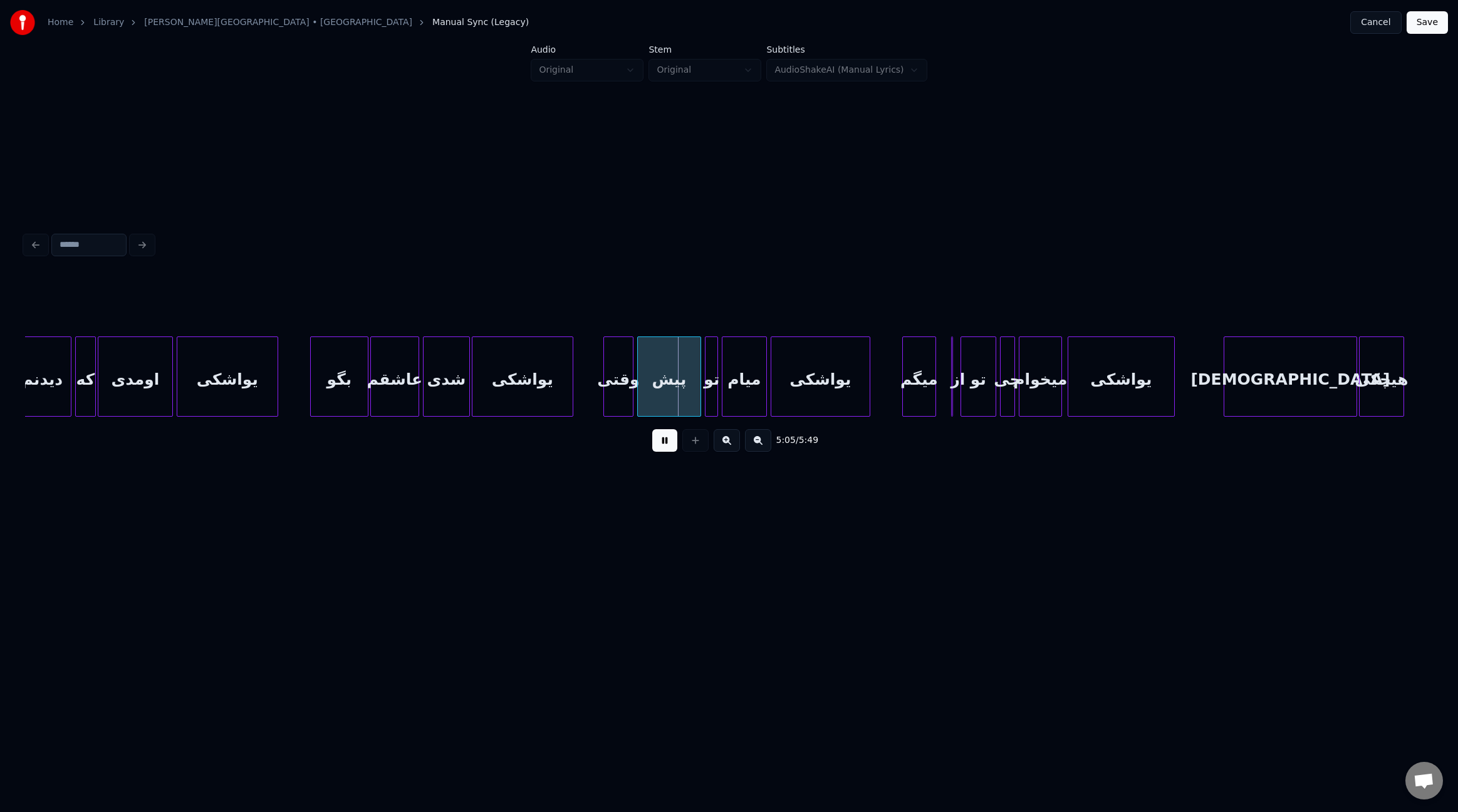
scroll to position [0, 28070]
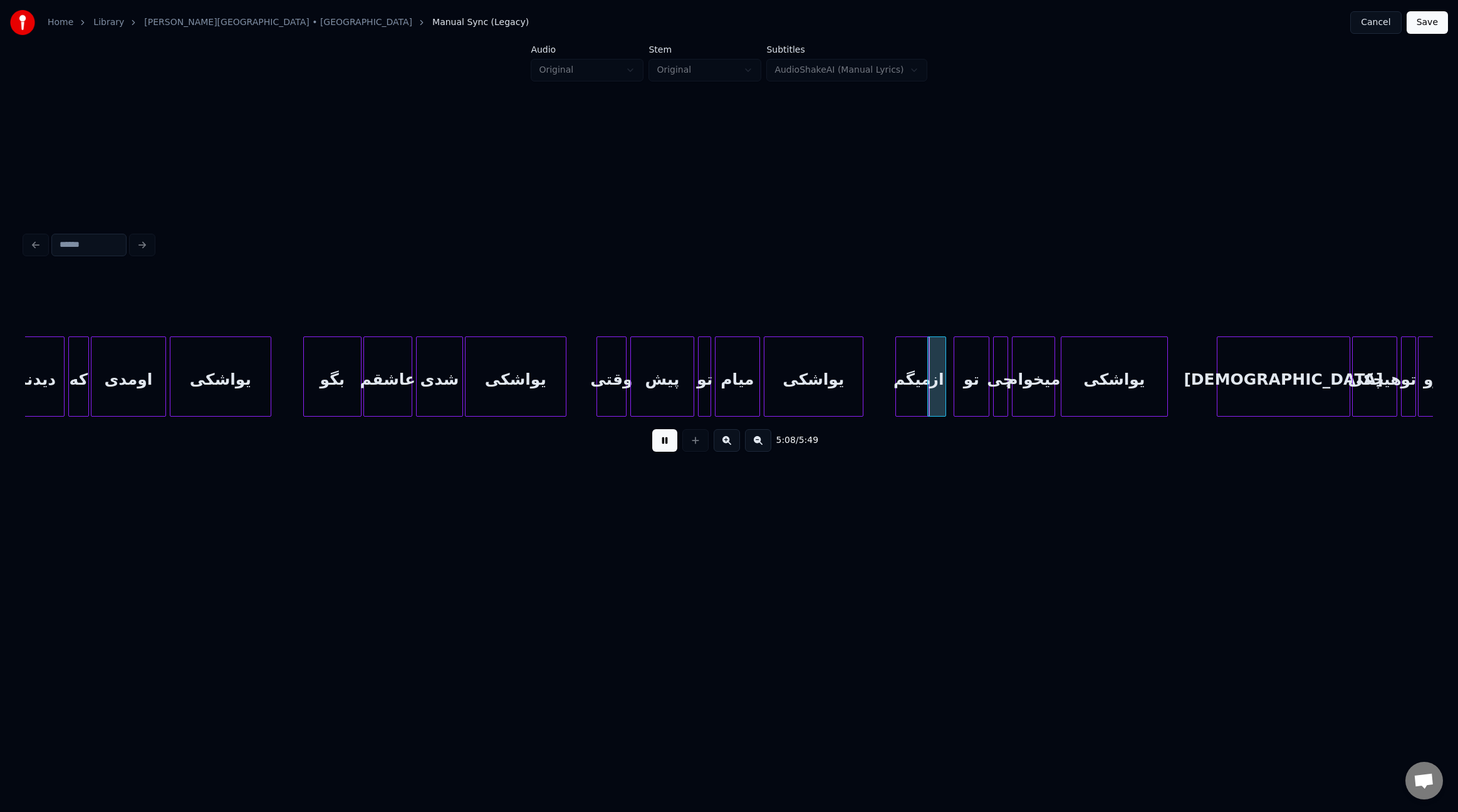
click at [941, 372] on div "از" at bounding box center [937, 376] width 19 height 80
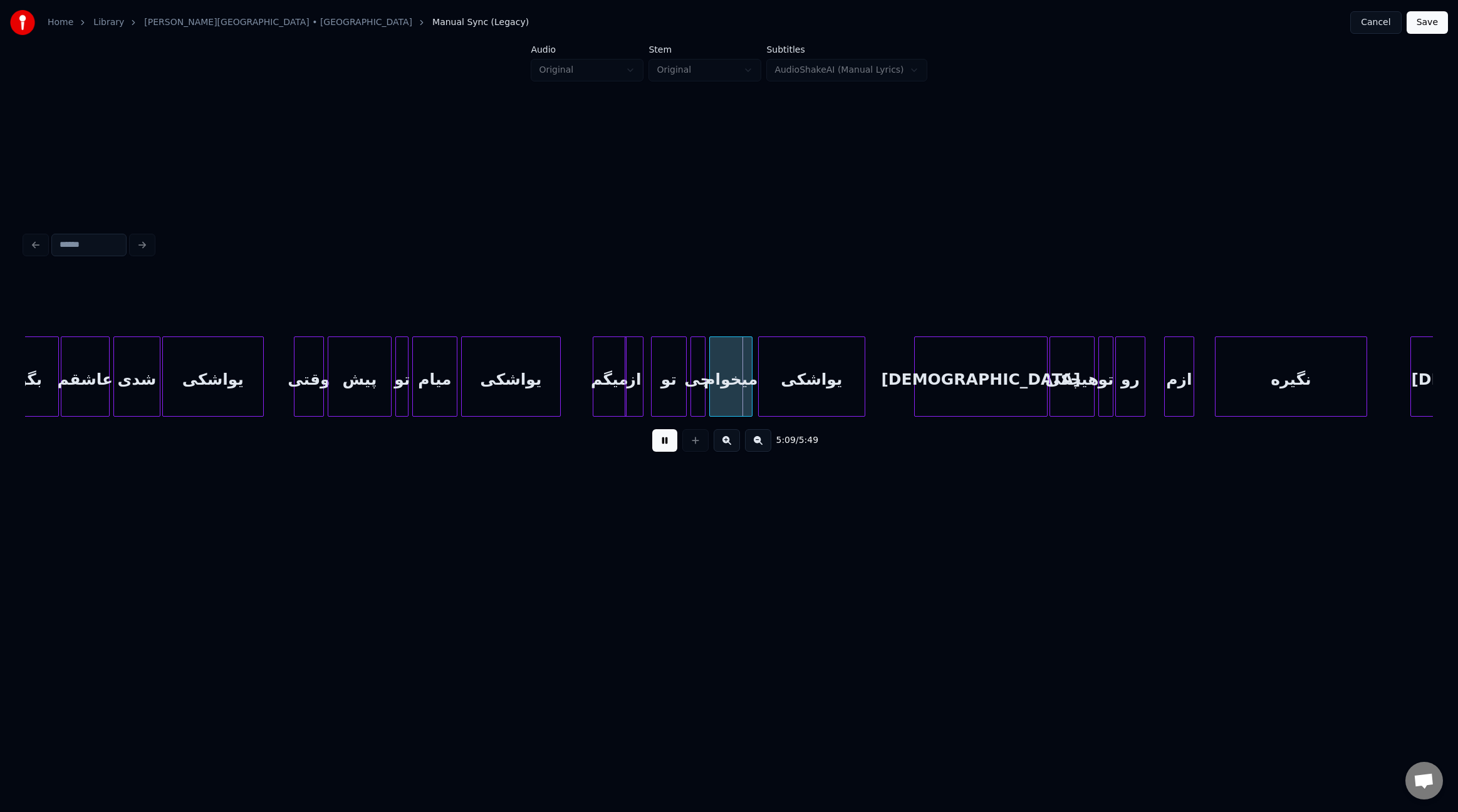
scroll to position [0, 28497]
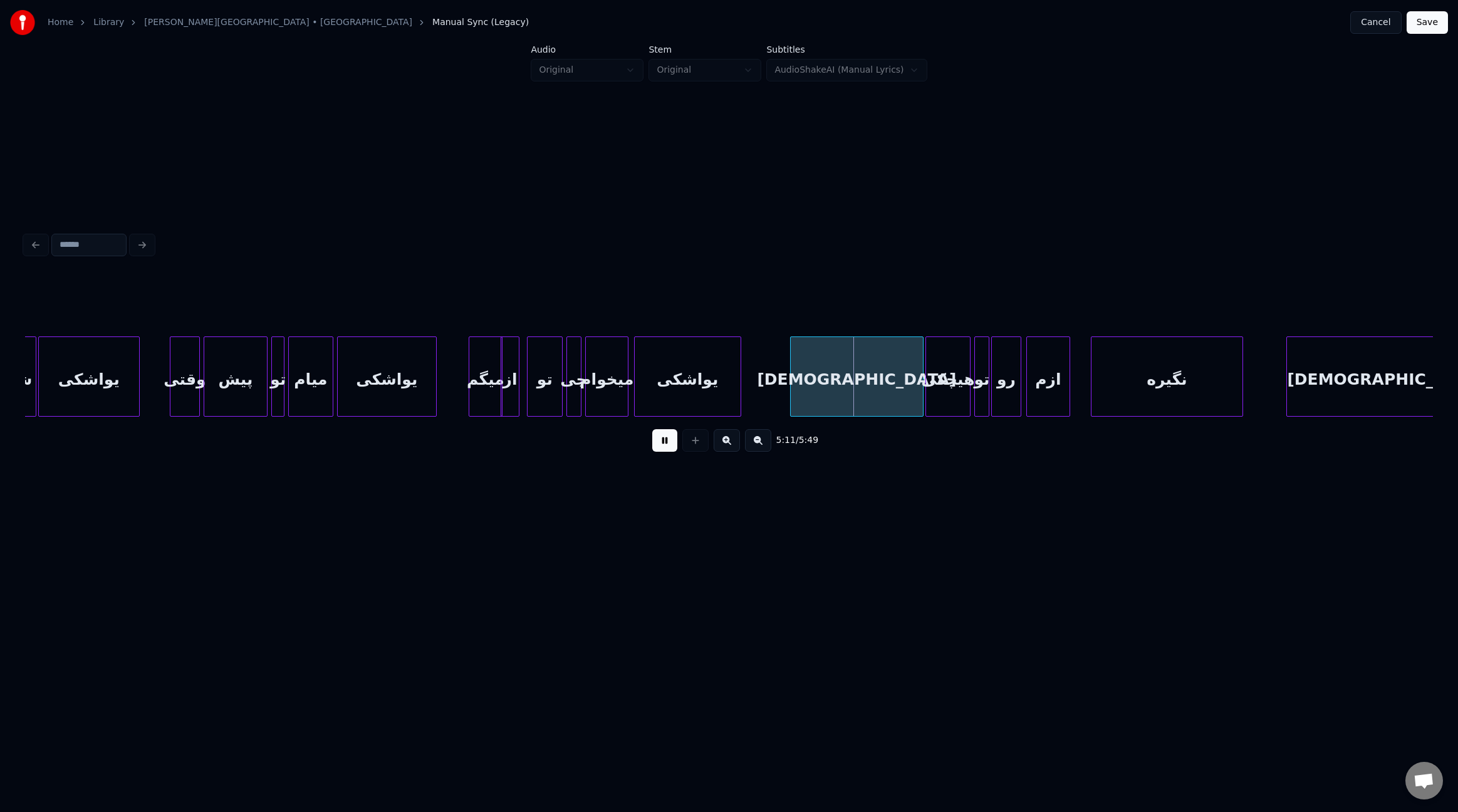
click at [1029, 346] on div at bounding box center [1029, 376] width 4 height 79
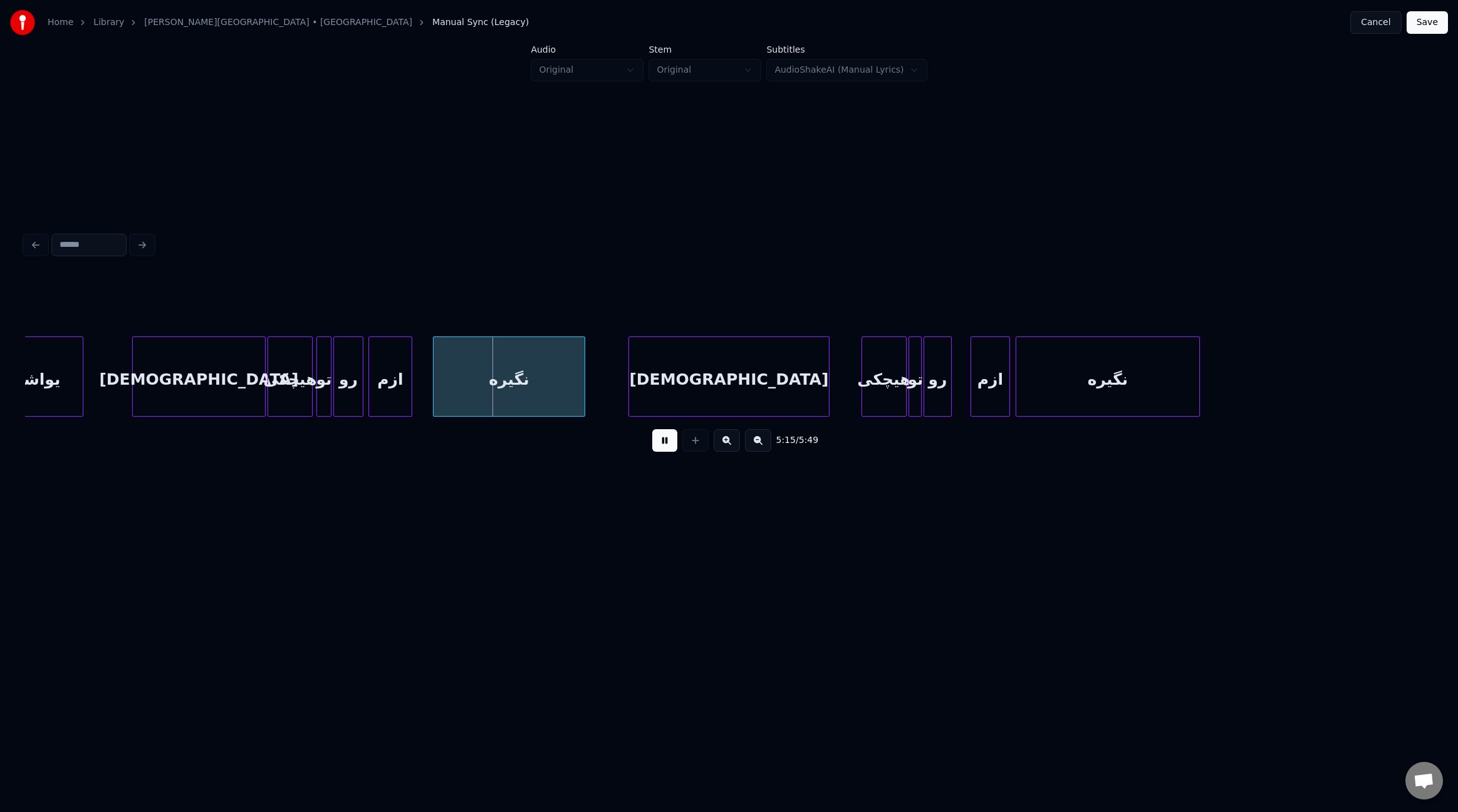
scroll to position [0, 29148]
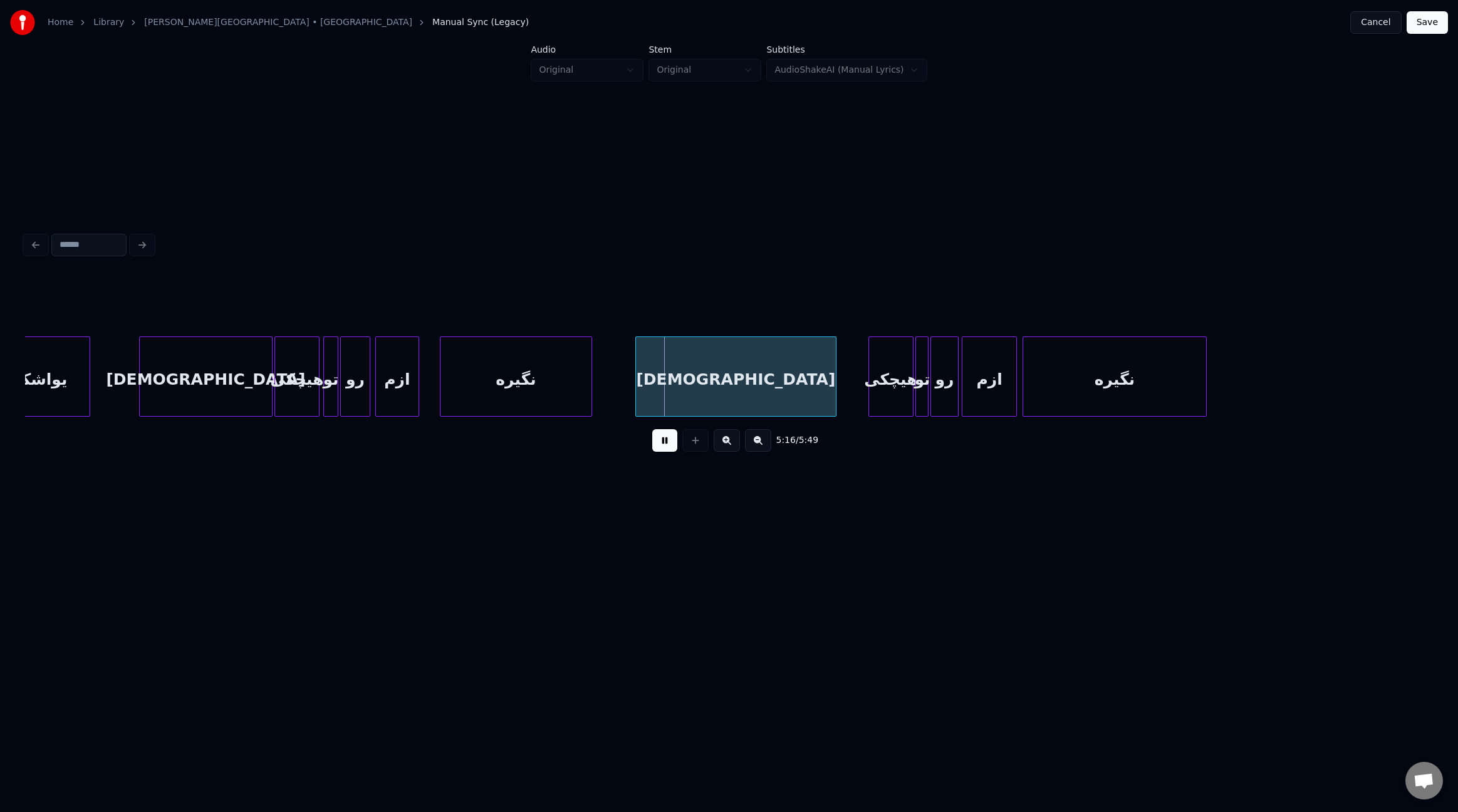
click at [964, 346] on div at bounding box center [965, 376] width 4 height 79
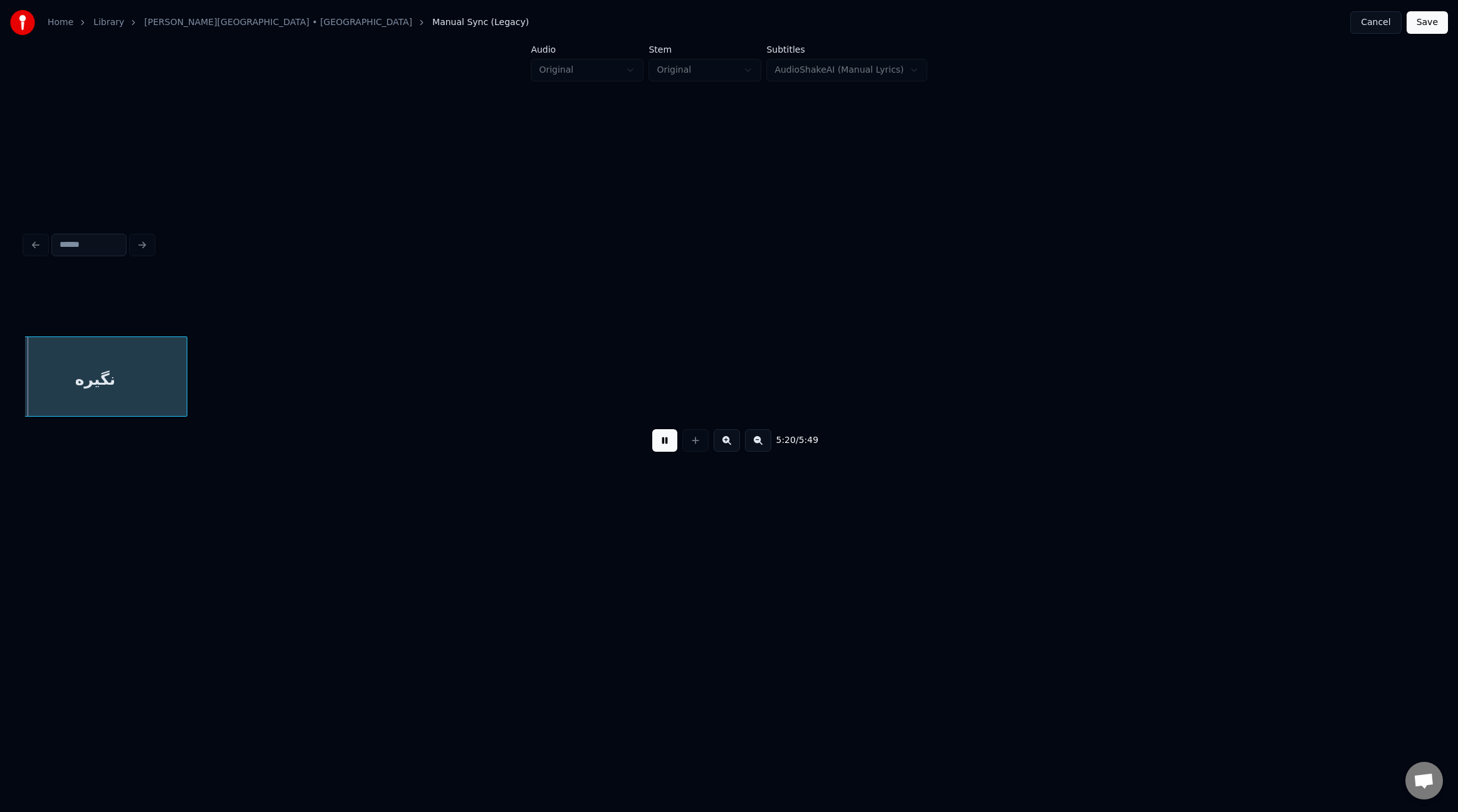
scroll to position [0, 30176]
click at [1416, 25] on button "Save" at bounding box center [1427, 23] width 41 height 23
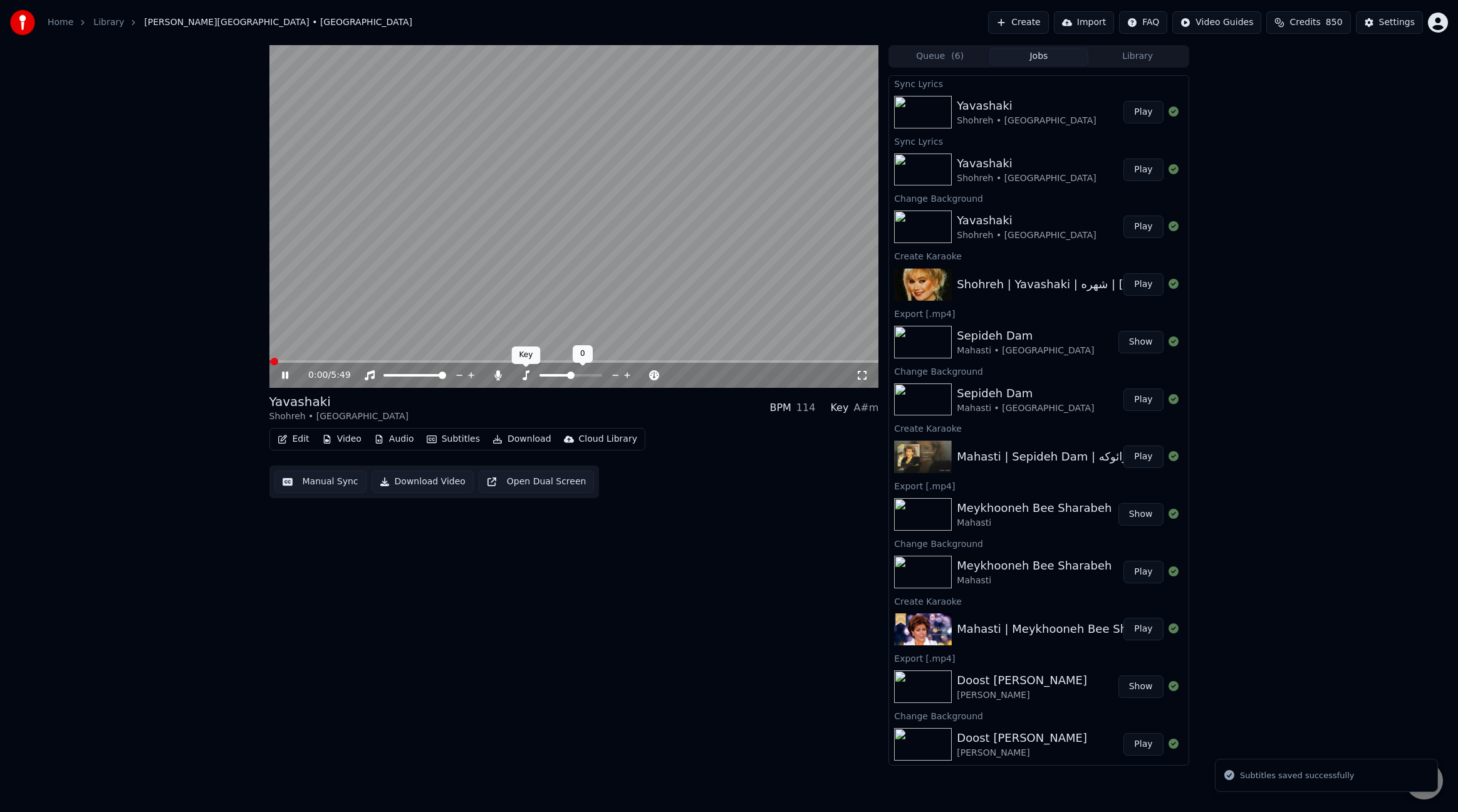
click at [527, 373] on icon at bounding box center [526, 375] width 7 height 10
click at [363, 361] on span at bounding box center [574, 362] width 610 height 3
click at [525, 375] on icon at bounding box center [526, 375] width 7 height 10
click at [499, 375] on icon at bounding box center [499, 375] width 7 height 10
click at [446, 372] on span at bounding box center [442, 375] width 7 height 7
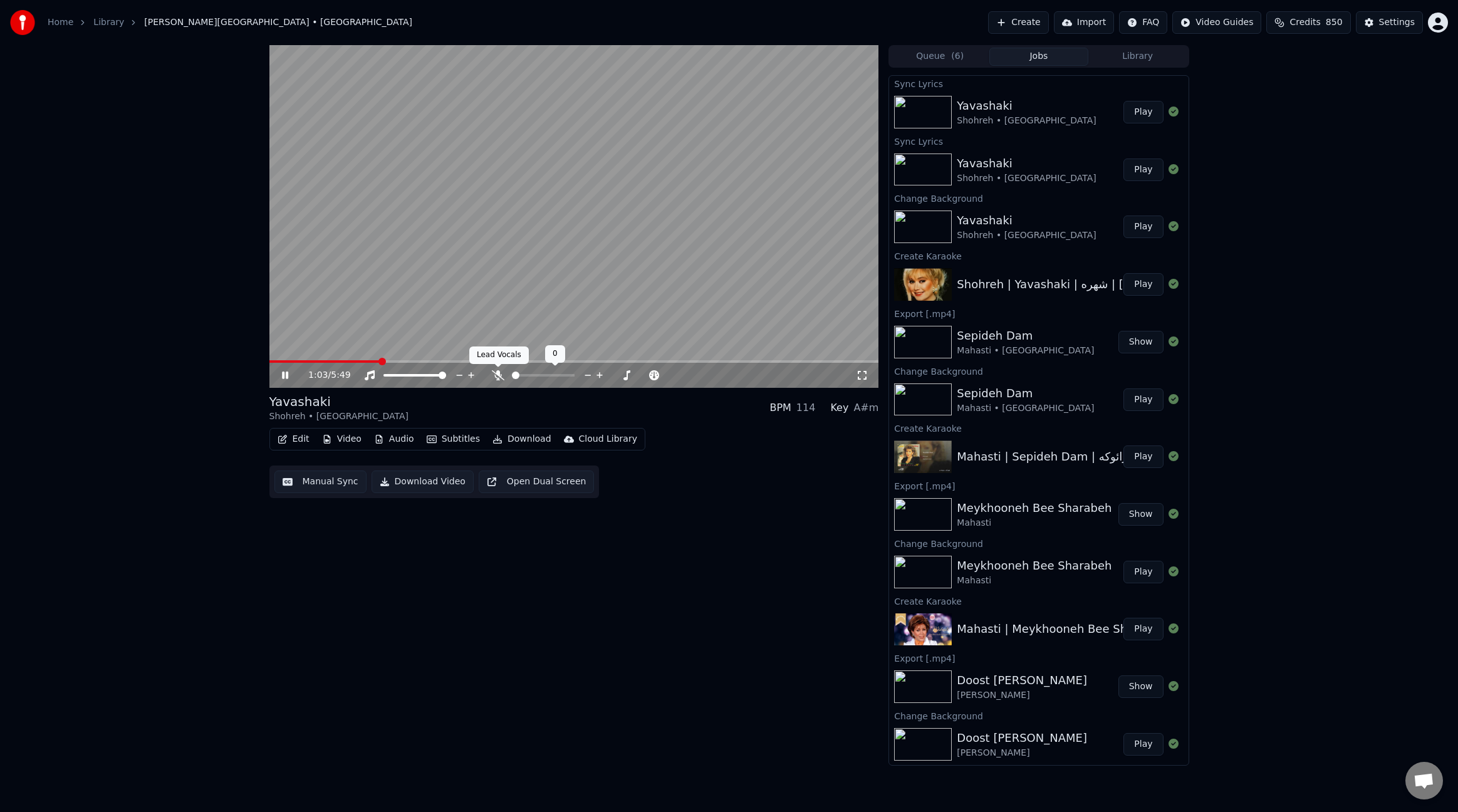
click at [499, 372] on icon at bounding box center [498, 375] width 13 height 10
click at [499, 372] on icon at bounding box center [499, 375] width 7 height 10
click at [515, 362] on span at bounding box center [574, 362] width 610 height 3
click at [533, 440] on button "Download" at bounding box center [521, 439] width 69 height 17
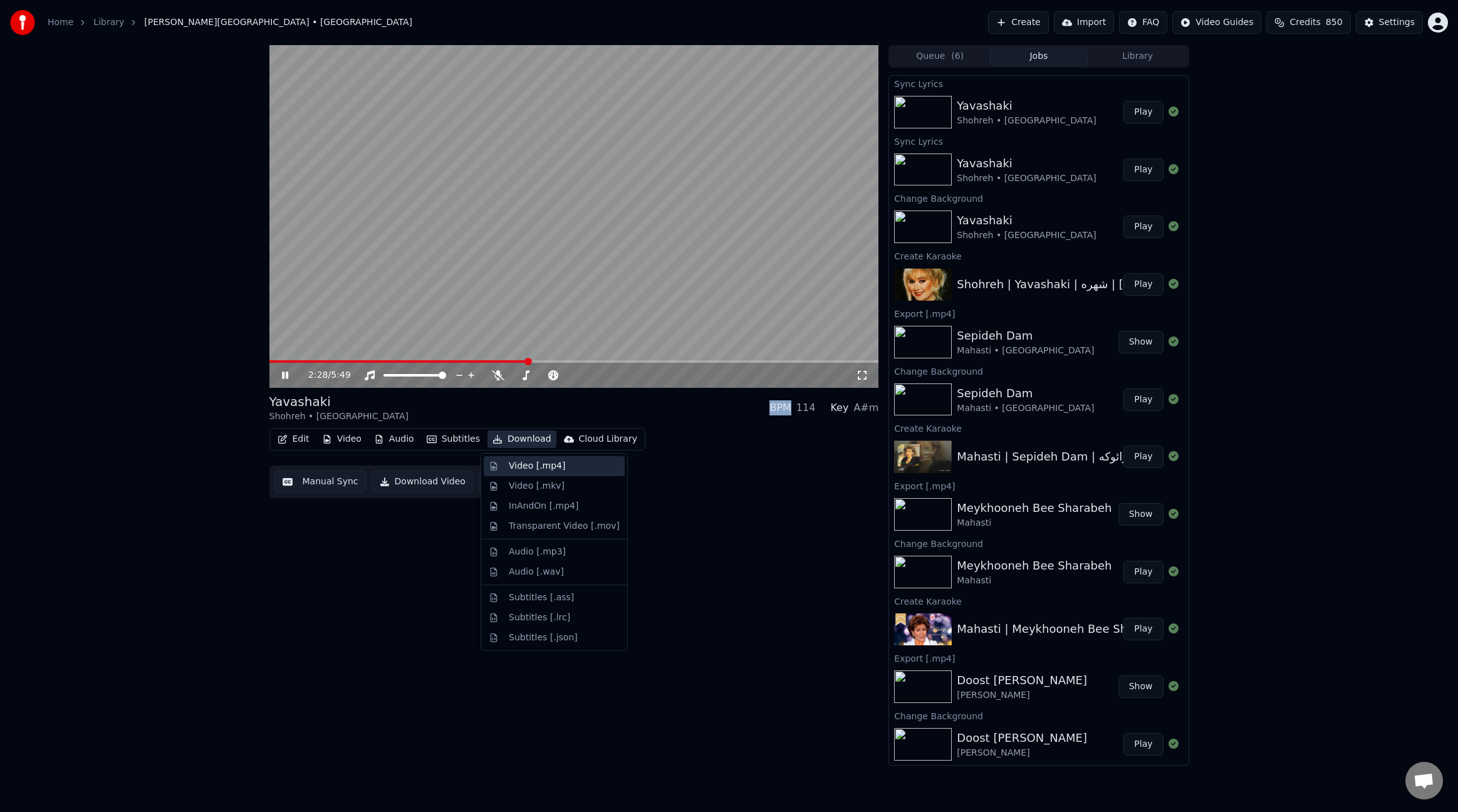
click at [545, 461] on div "Video [.mp4]" at bounding box center [537, 466] width 56 height 13
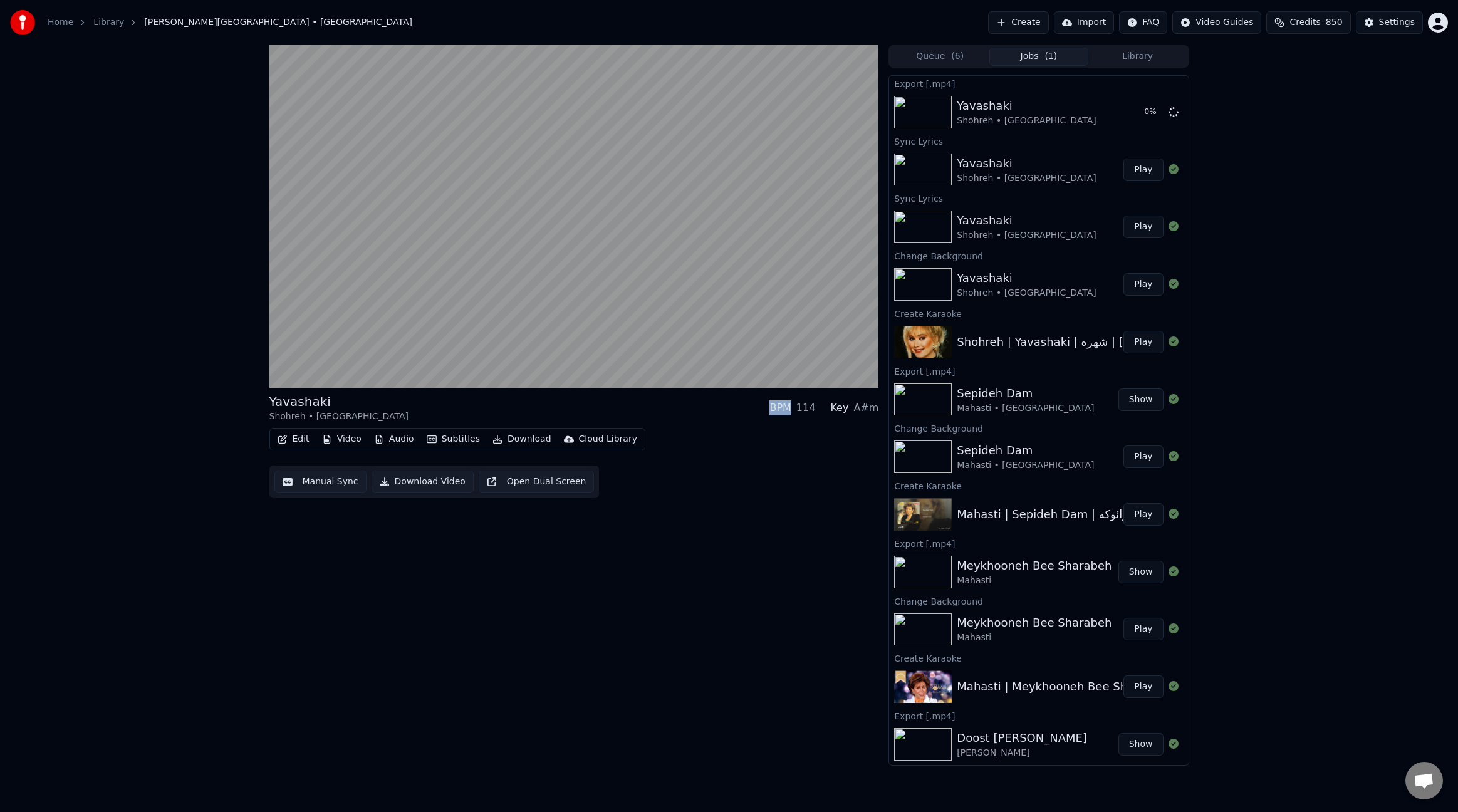
click at [295, 444] on button "Edit" at bounding box center [293, 439] width 42 height 17
click at [312, 464] on div "Edit Lyrics" at bounding box center [320, 466] width 45 height 13
click at [299, 443] on button "Edit" at bounding box center [293, 439] width 42 height 17
click at [318, 479] on div "Edit Metadata" at bounding box center [336, 486] width 126 height 20
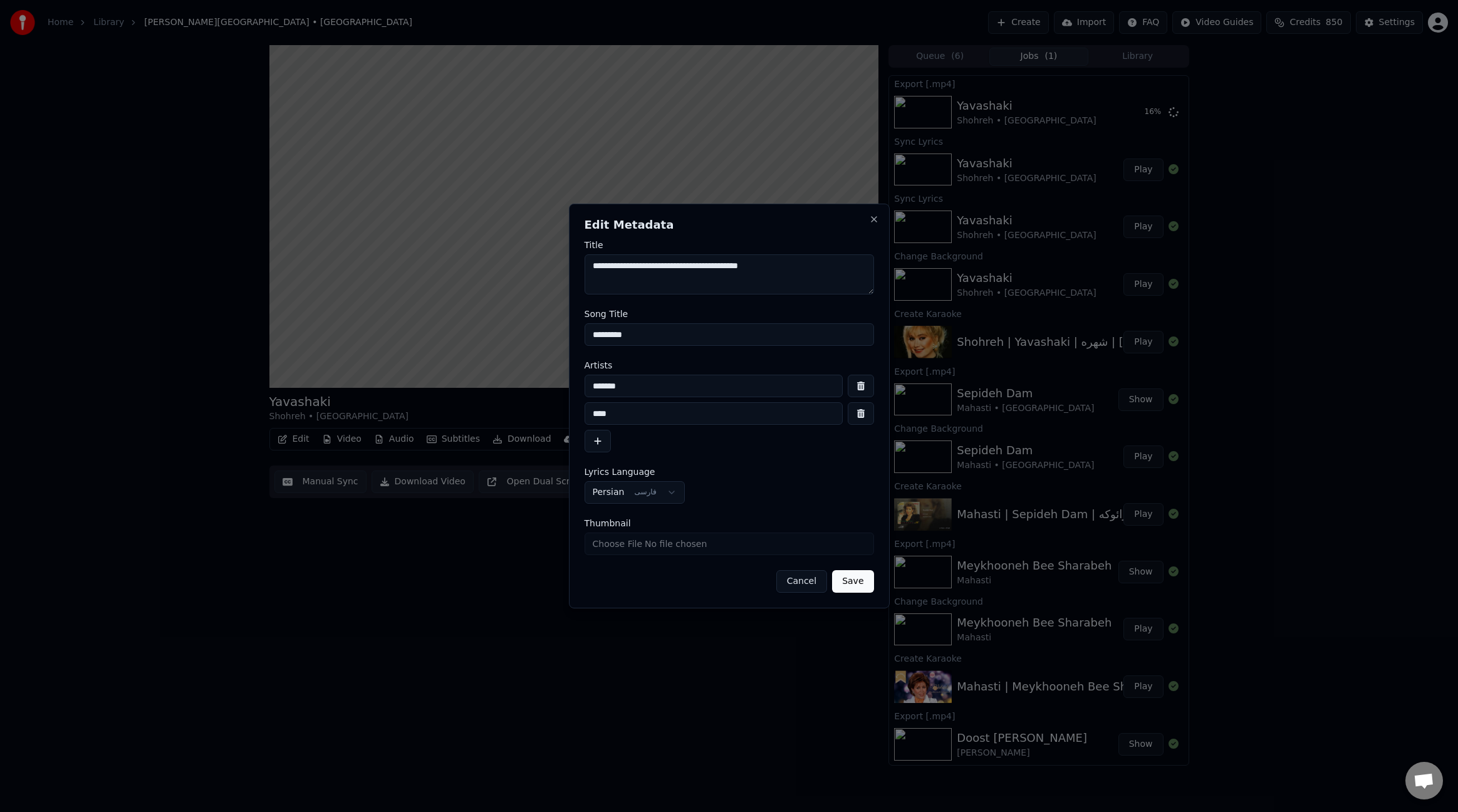
click at [715, 273] on textarea "**********" at bounding box center [729, 275] width 289 height 40
click at [805, 584] on button "Cancel" at bounding box center [802, 581] width 51 height 23
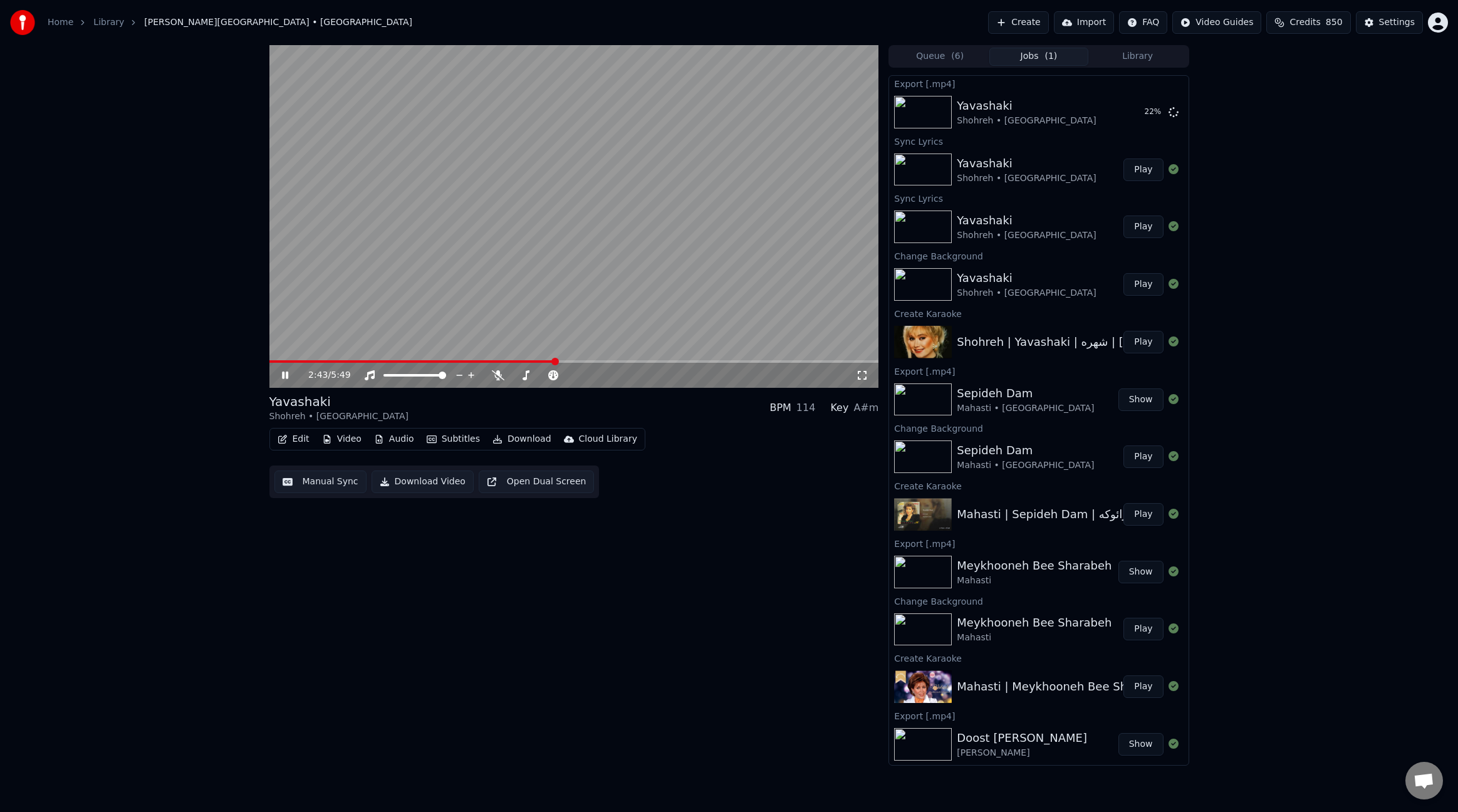
click at [692, 255] on video at bounding box center [574, 216] width 610 height 343
click at [296, 442] on button "Edit" at bounding box center [293, 439] width 42 height 17
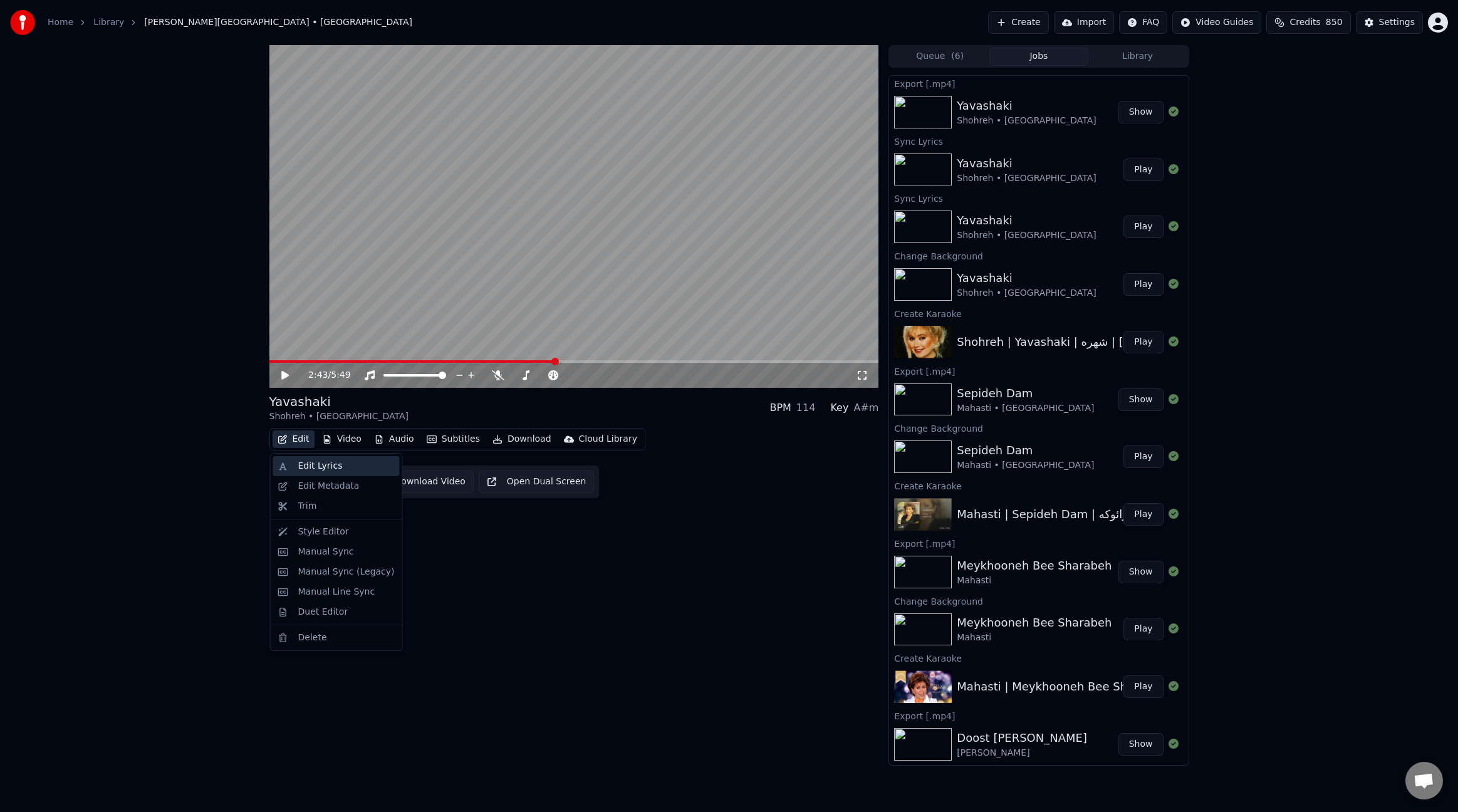
click at [326, 464] on div "Edit Lyrics" at bounding box center [320, 466] width 45 height 13
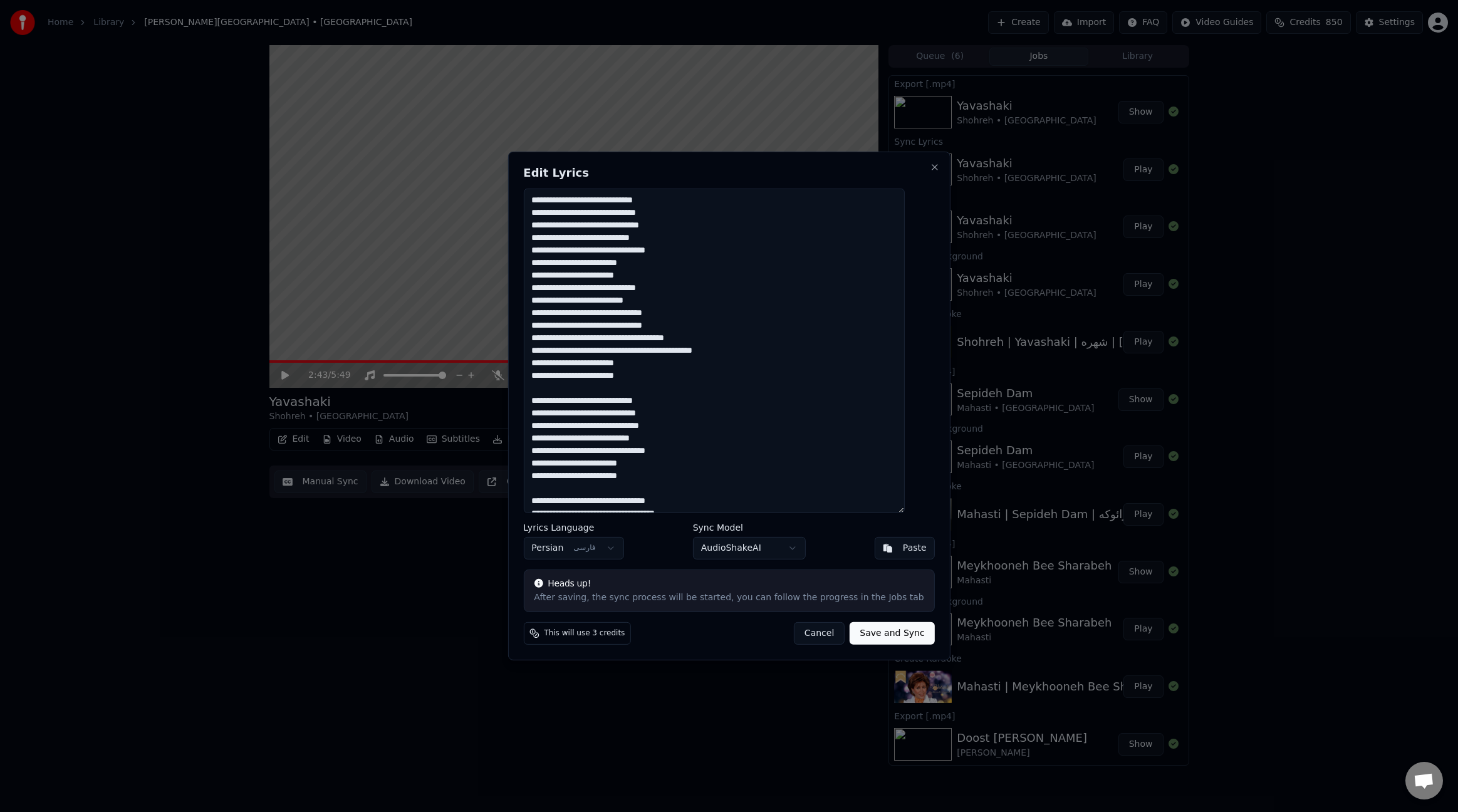
click at [884, 377] on textarea at bounding box center [714, 351] width 381 height 325
